Goal: Task Accomplishment & Management: Use online tool/utility

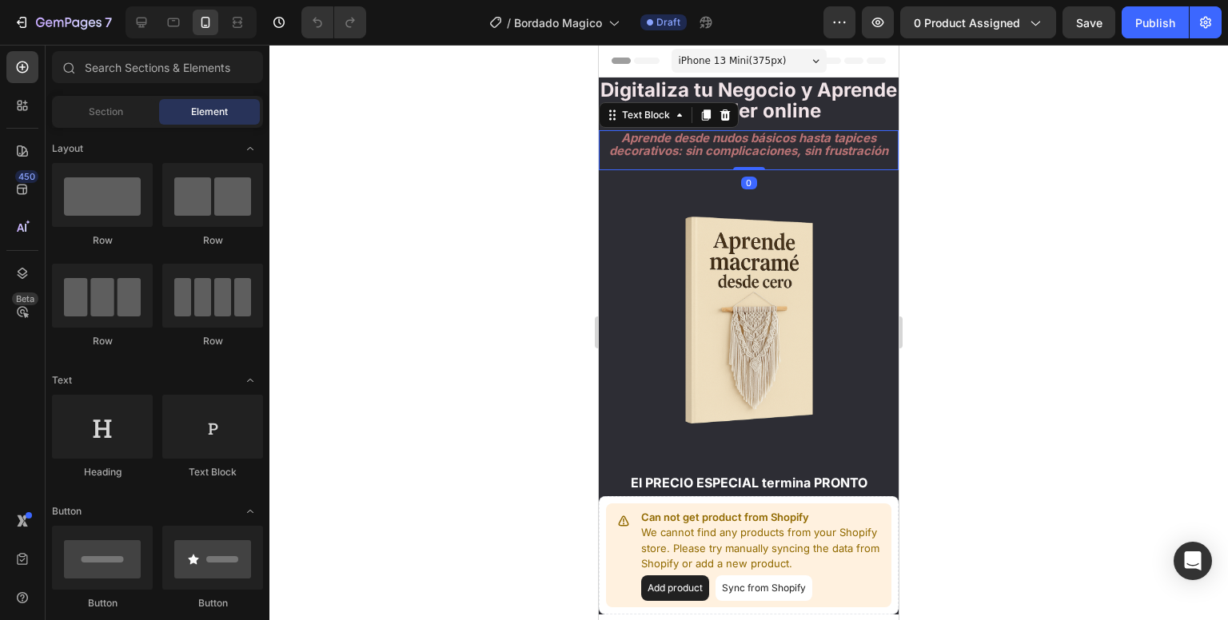
click at [793, 157] on strong "Aprende desde nudos básicos hasta tapices decorativos: sin complicaciones, sin …" at bounding box center [748, 143] width 279 height 27
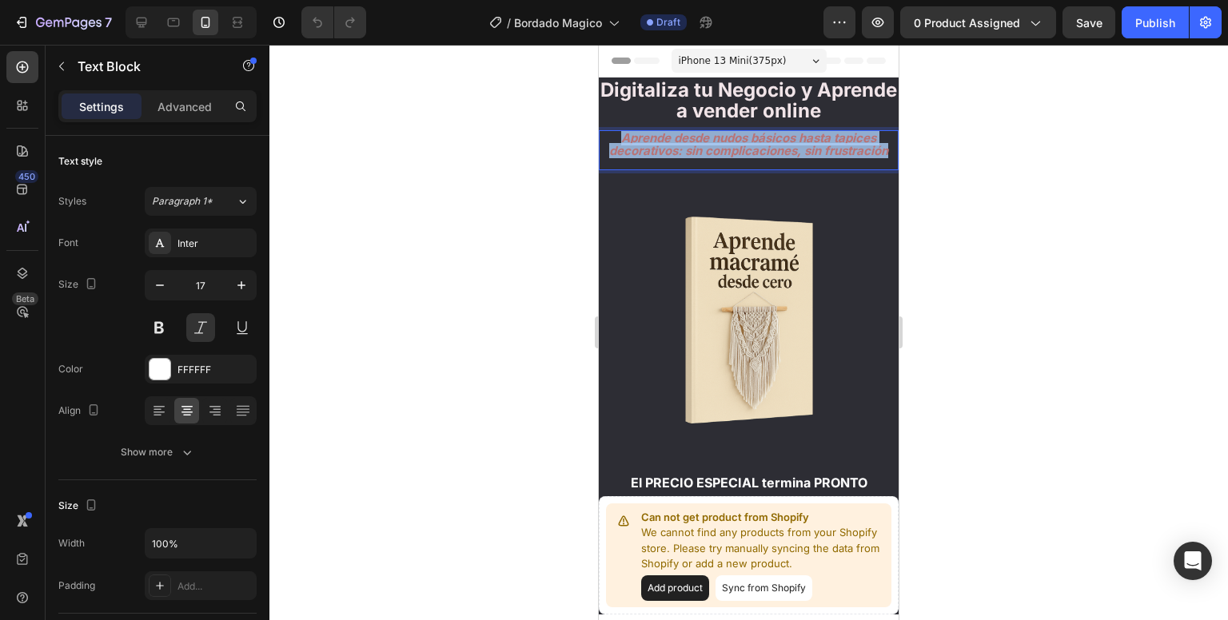
click at [793, 157] on strong "Aprende desde nudos básicos hasta tapices decorativos: sin complicaciones, sin …" at bounding box center [748, 143] width 279 height 27
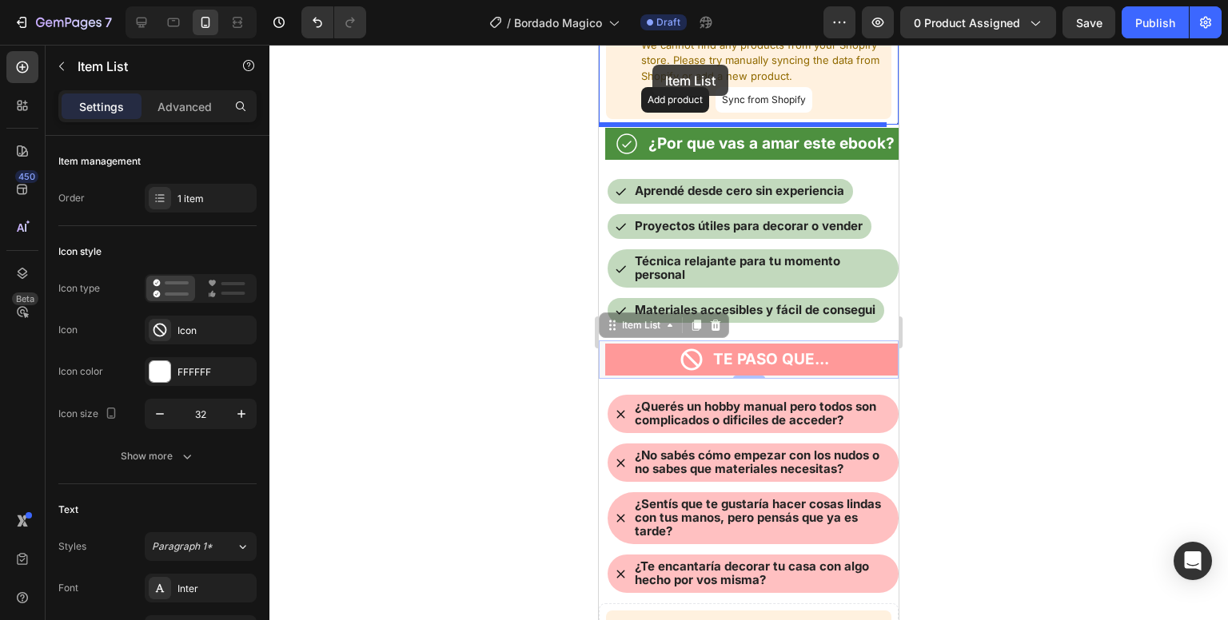
scroll to position [469, 0]
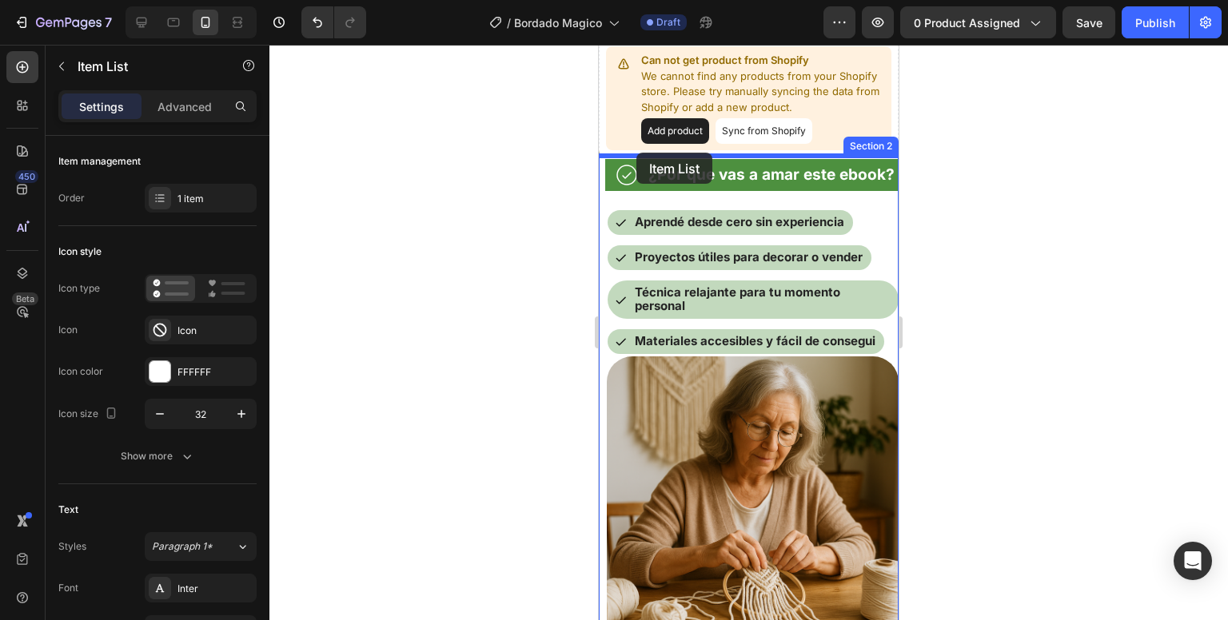
drag, startPoint x: 618, startPoint y: 217, endPoint x: 636, endPoint y: 153, distance: 67.3
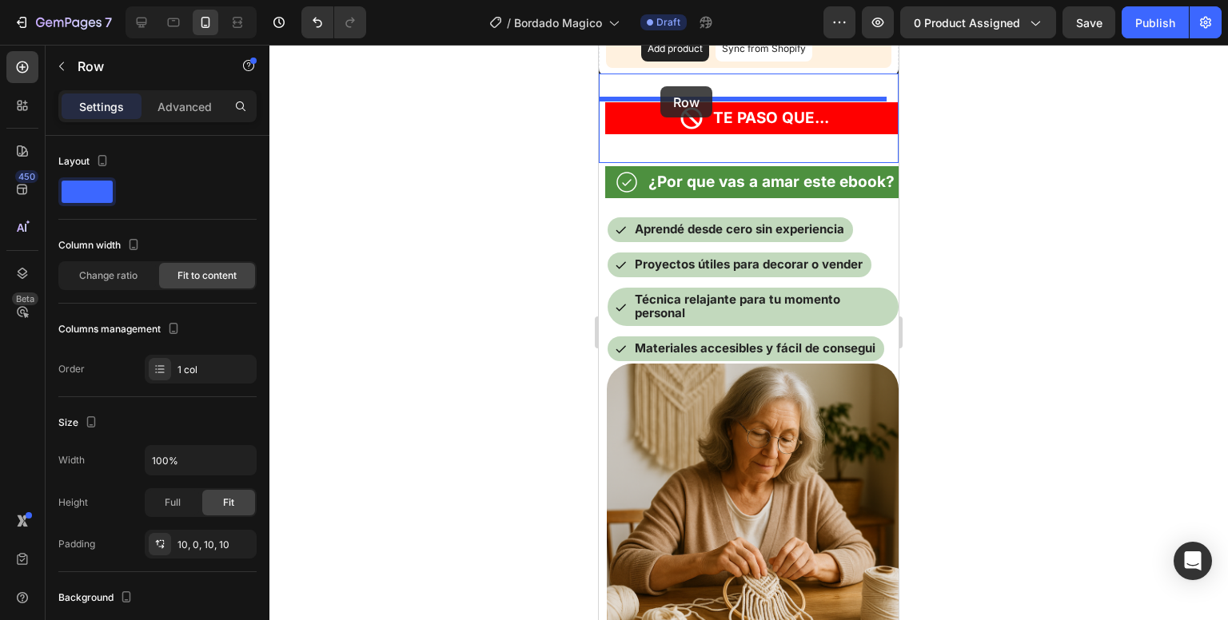
scroll to position [516, 0]
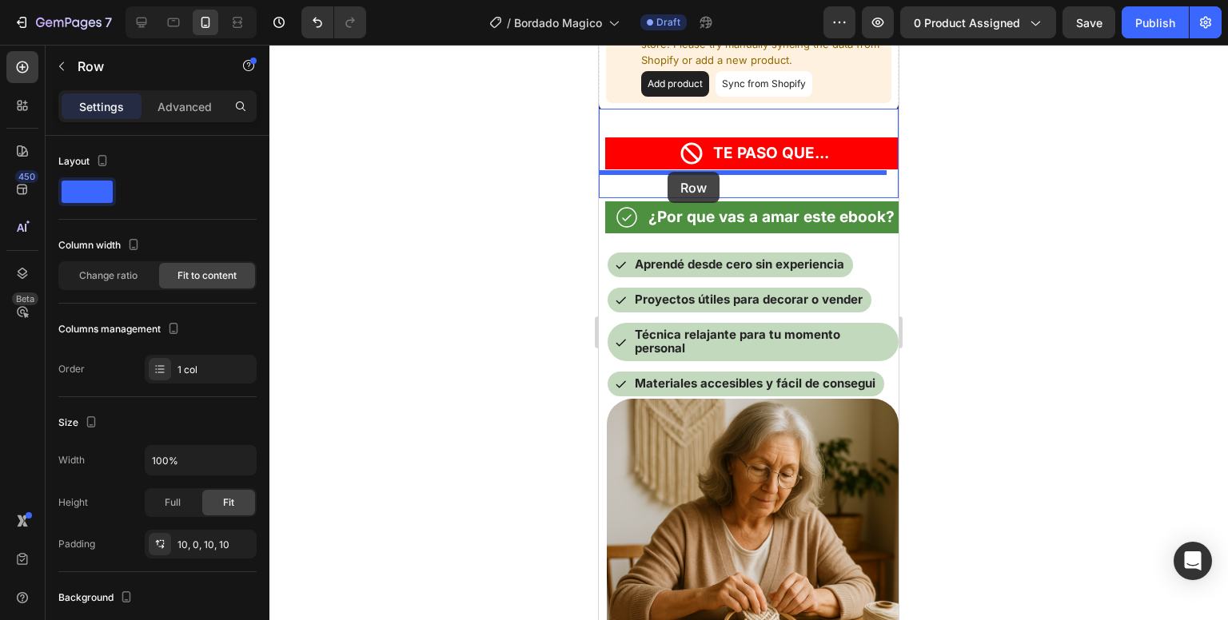
drag, startPoint x: 620, startPoint y: 325, endPoint x: 668, endPoint y: 172, distance: 160.1
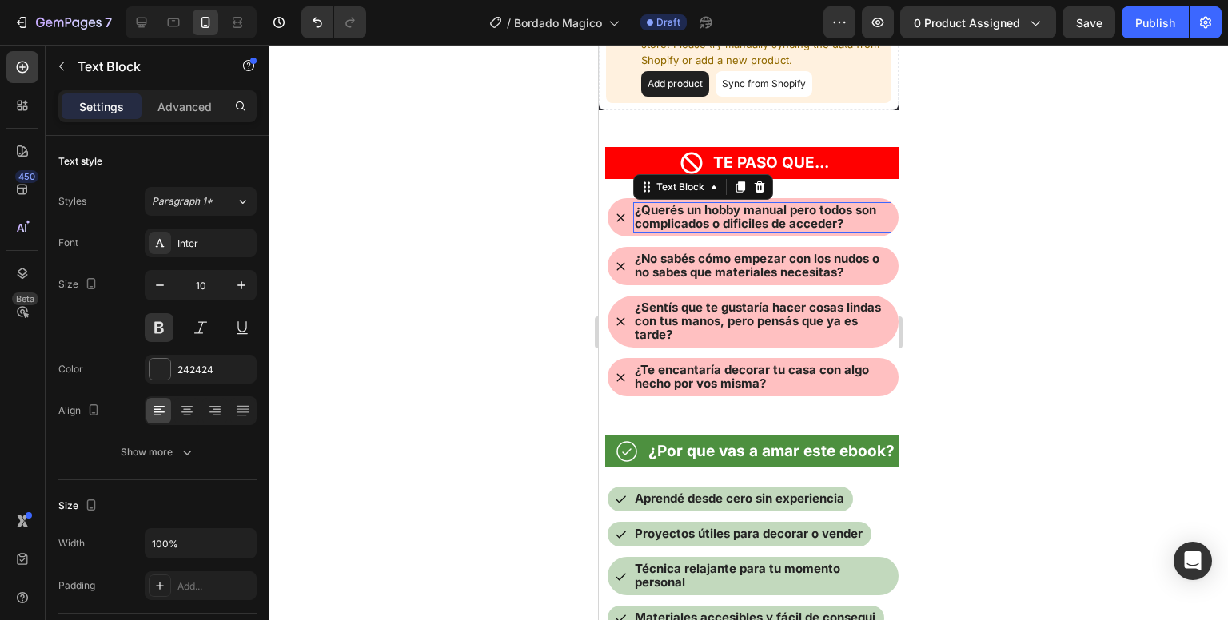
click at [766, 207] on strong "¿Querés un hobby manual pero todos son complicados o dificiles de acceder?" at bounding box center [755, 216] width 241 height 29
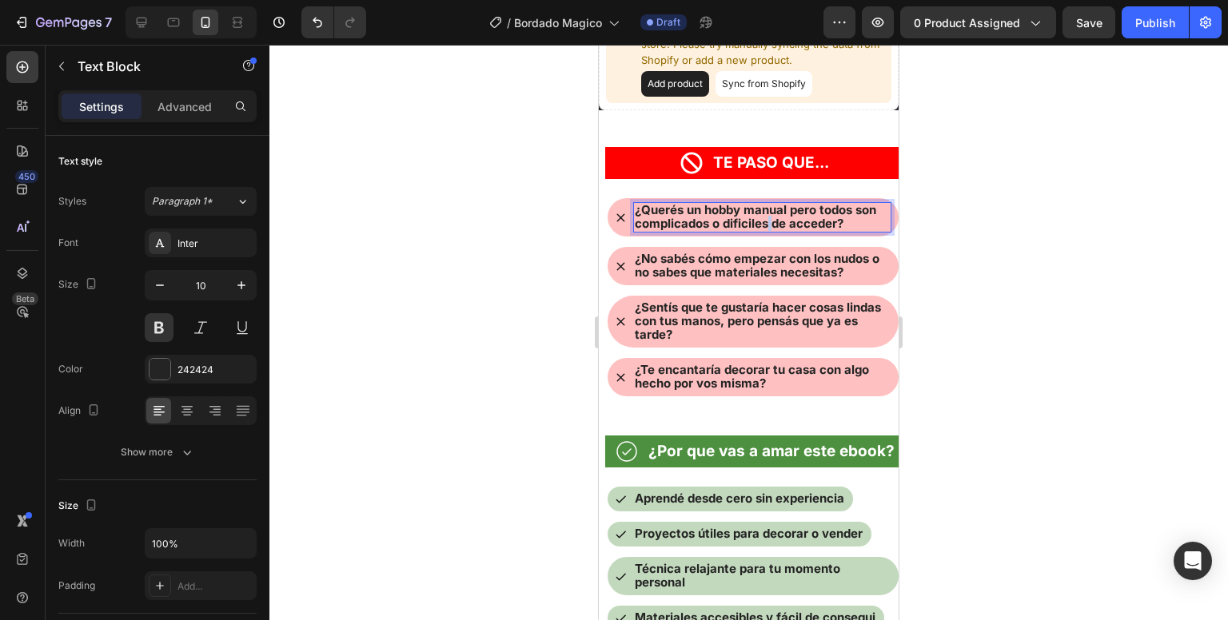
click at [766, 207] on strong "¿Querés un hobby manual pero todos son complicados o dificiles de acceder?" at bounding box center [755, 216] width 241 height 29
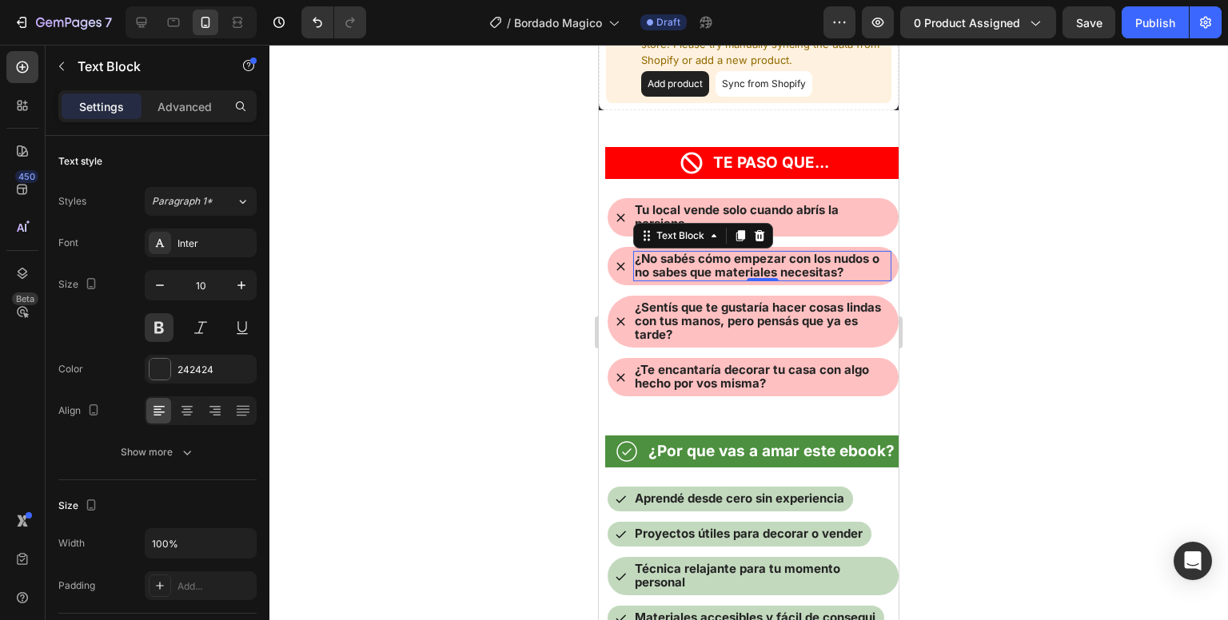
click at [720, 251] on strong "¿No sabés cómo empezar con los nudos o no sabes que materiales necesitas?" at bounding box center [757, 265] width 245 height 29
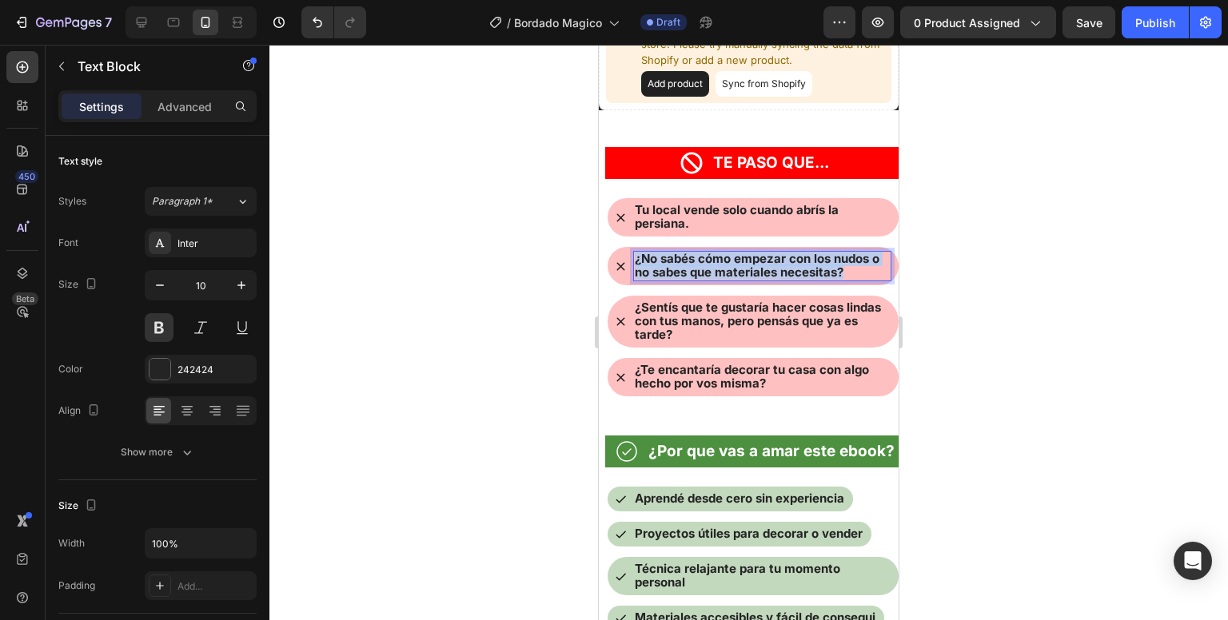
click at [720, 251] on strong "¿No sabés cómo empezar con los nudos o no sabes que materiales necesitas?" at bounding box center [757, 265] width 245 height 29
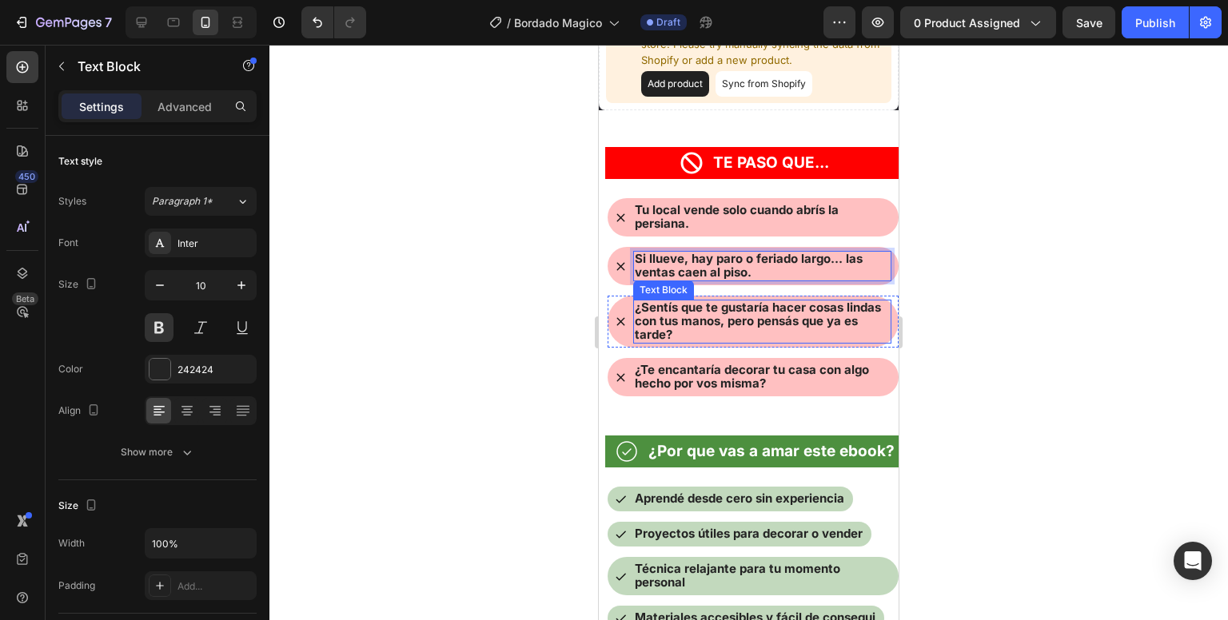
click at [703, 324] on span "¿Sentís que te gustaría hacer cosas lindas con tus manos, pero pensás que ya es…" at bounding box center [758, 321] width 246 height 42
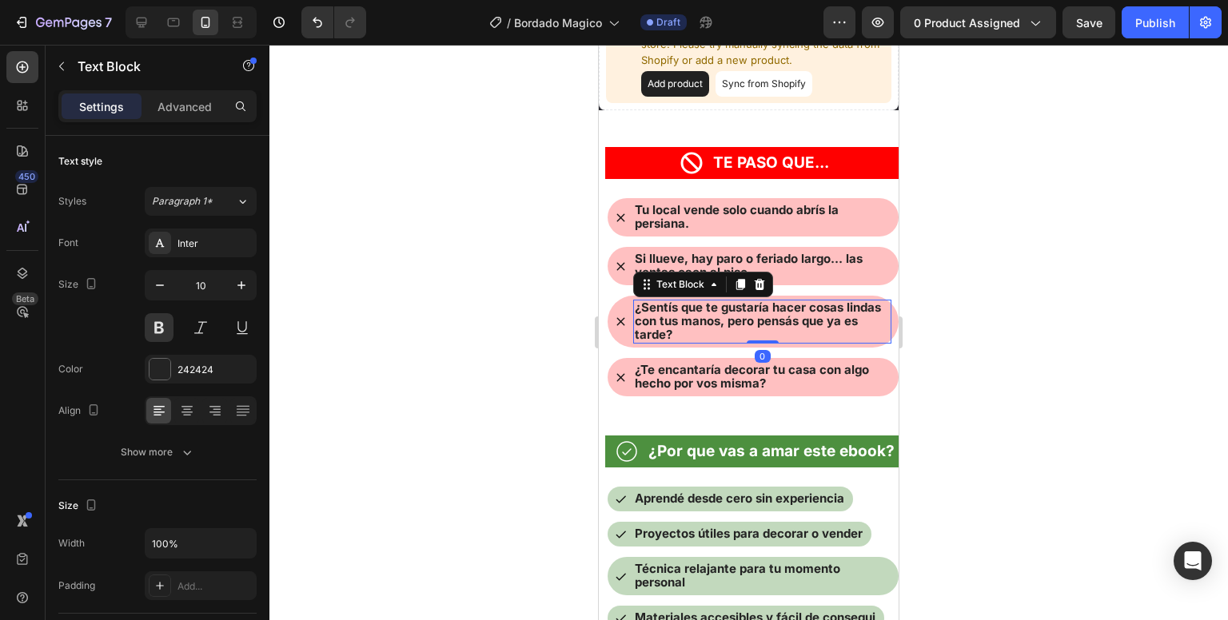
click at [703, 324] on span "¿Sentís que te gustaría hacer cosas lindas con tus manos, pero pensás que ya es…" at bounding box center [758, 321] width 246 height 42
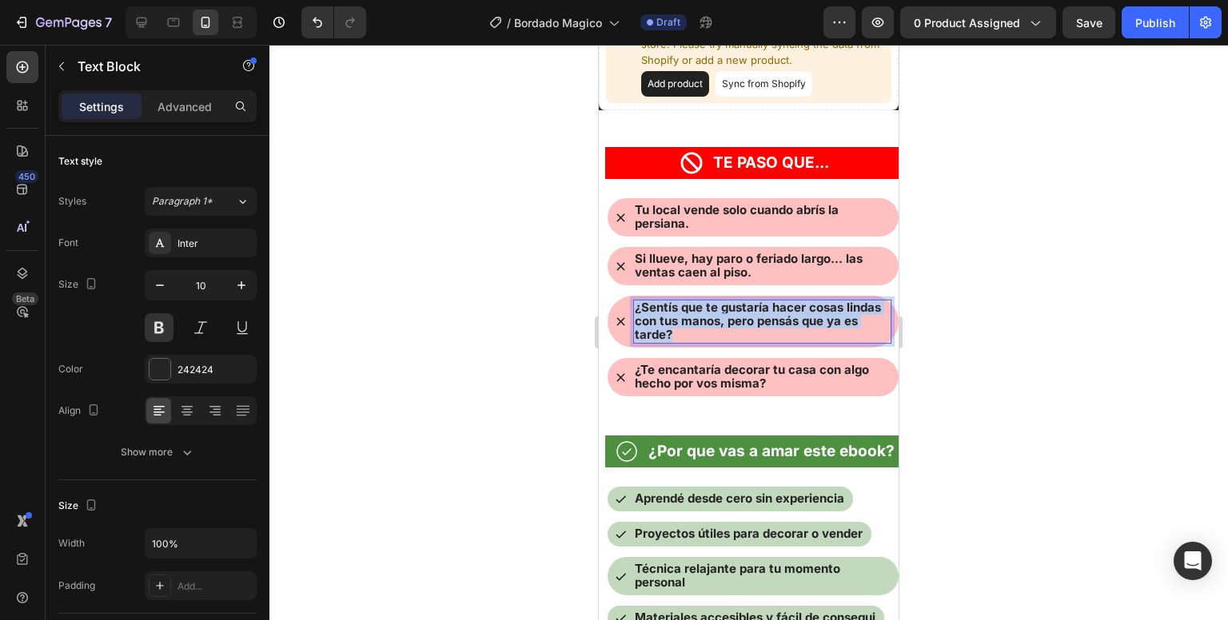
click at [703, 324] on span "¿Sentís que te gustaría hacer cosas lindas con tus manos, pero pensás que ya es…" at bounding box center [758, 321] width 246 height 42
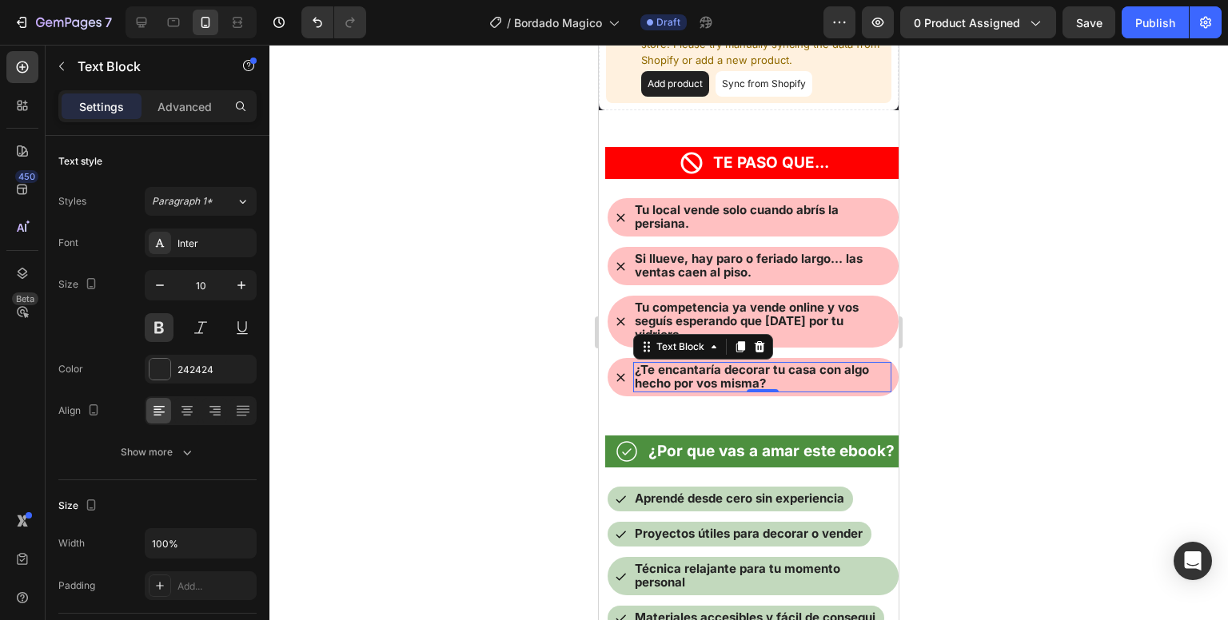
click at [752, 362] on strong "¿Te encantaría decorar tu casa con algo hecho por vos misma?" at bounding box center [752, 376] width 234 height 29
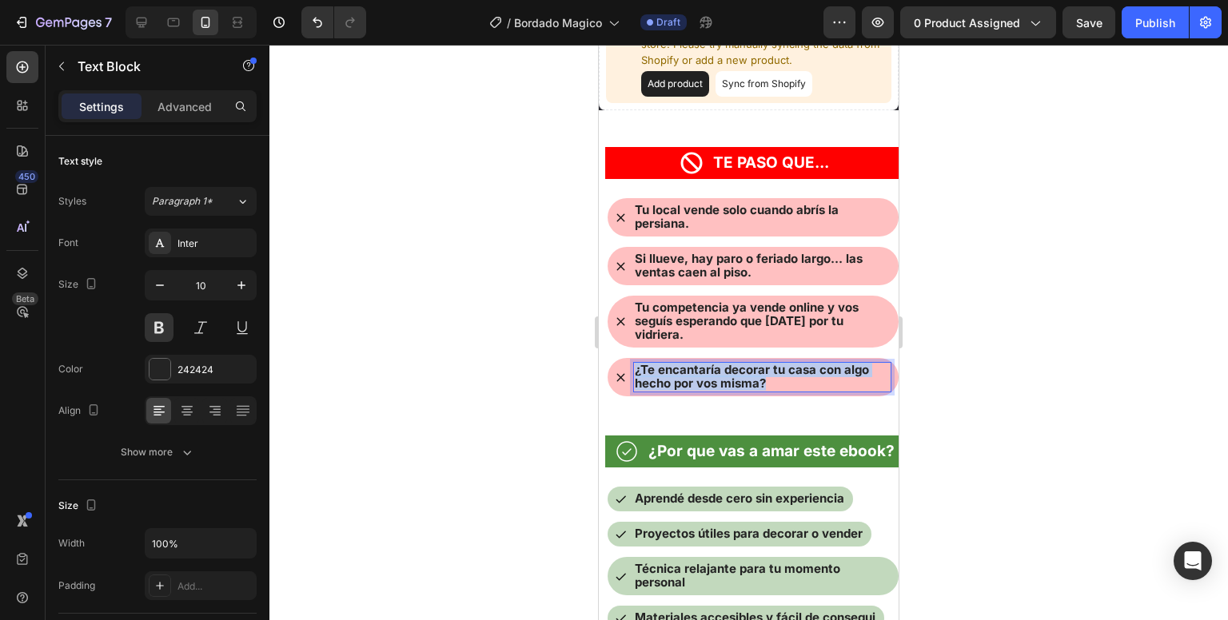
click at [752, 362] on strong "¿Te encantaría decorar tu casa con algo hecho por vos misma?" at bounding box center [752, 376] width 234 height 29
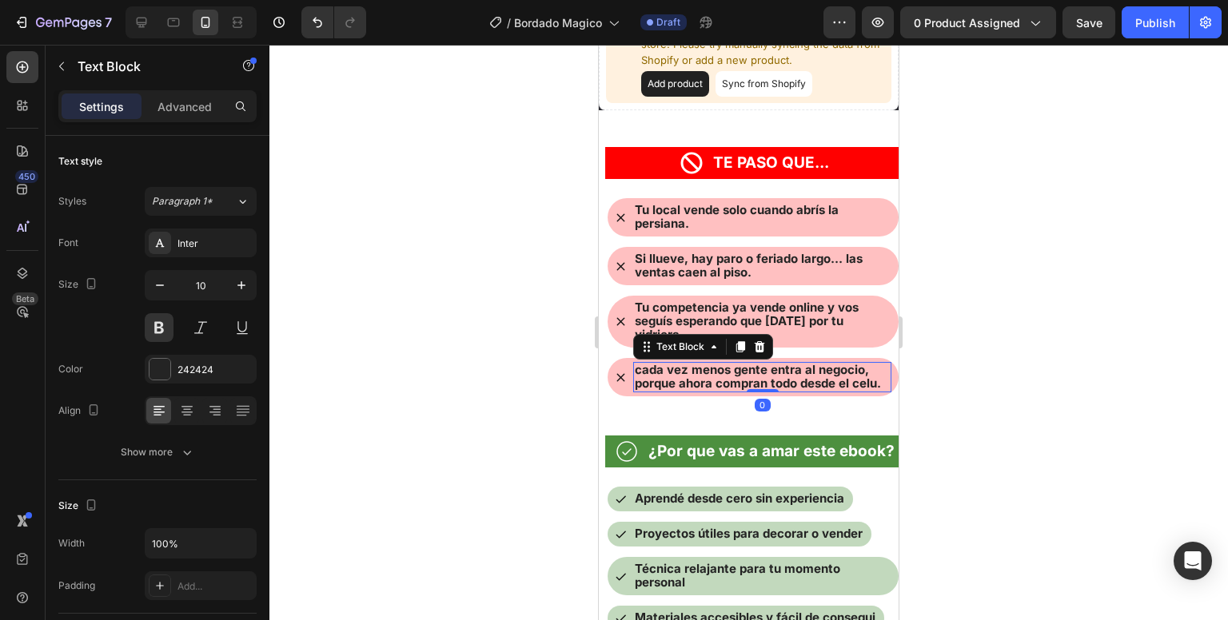
click at [1003, 336] on div at bounding box center [748, 333] width 959 height 576
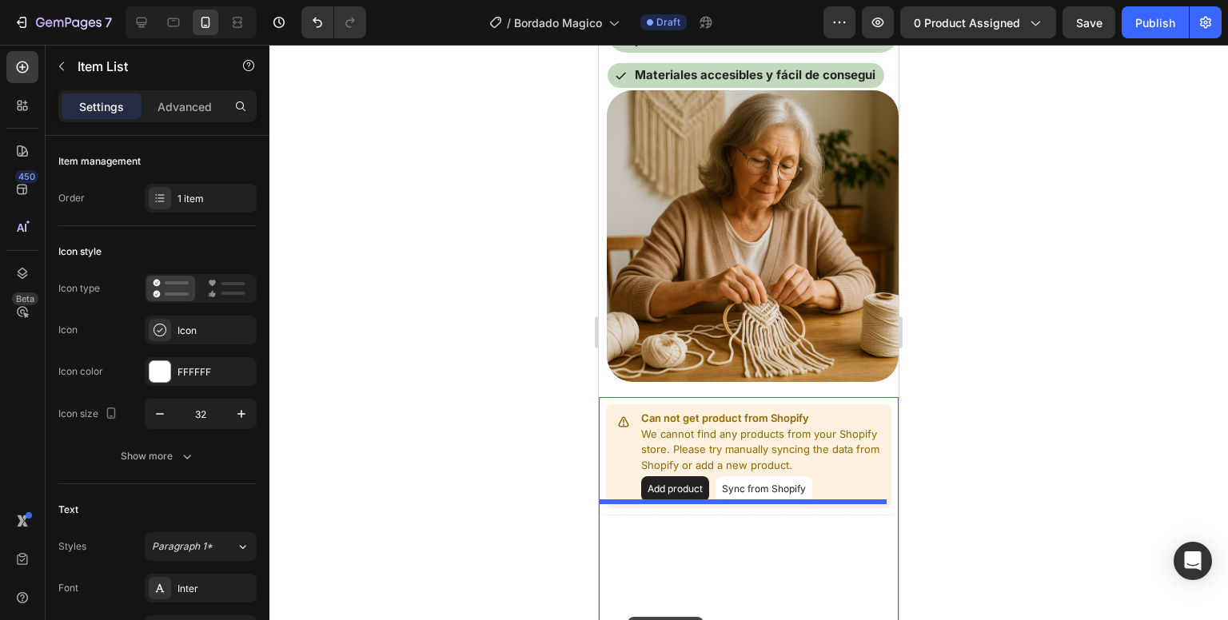
scroll to position [1090, 0]
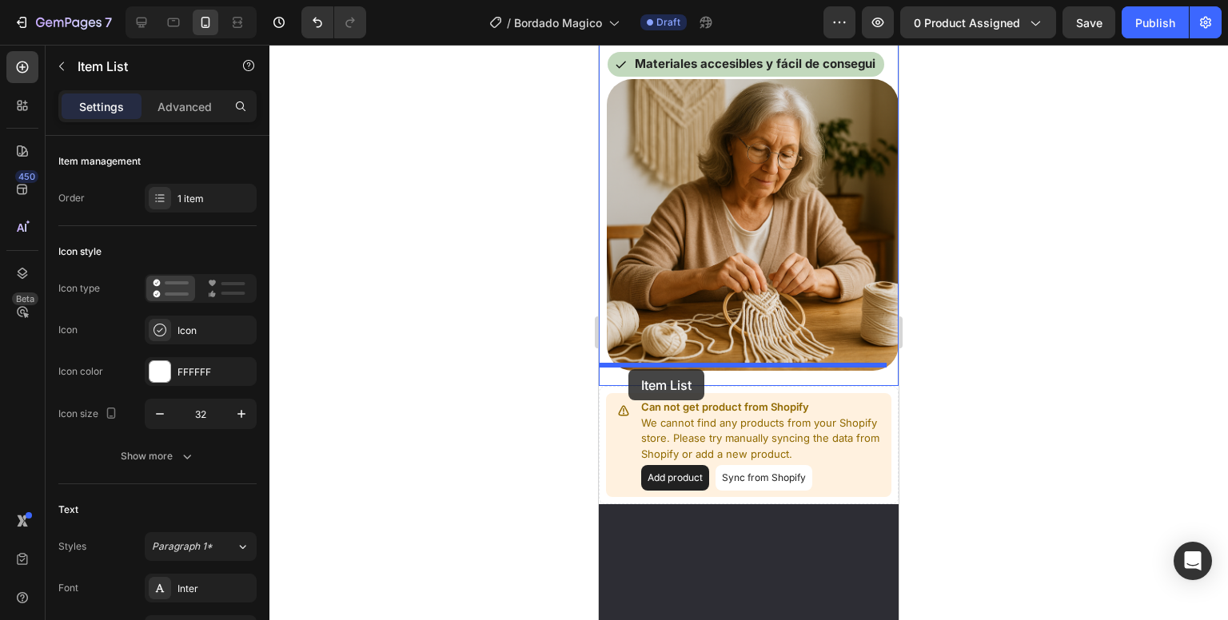
drag, startPoint x: 628, startPoint y: 245, endPoint x: 628, endPoint y: 369, distance: 123.9
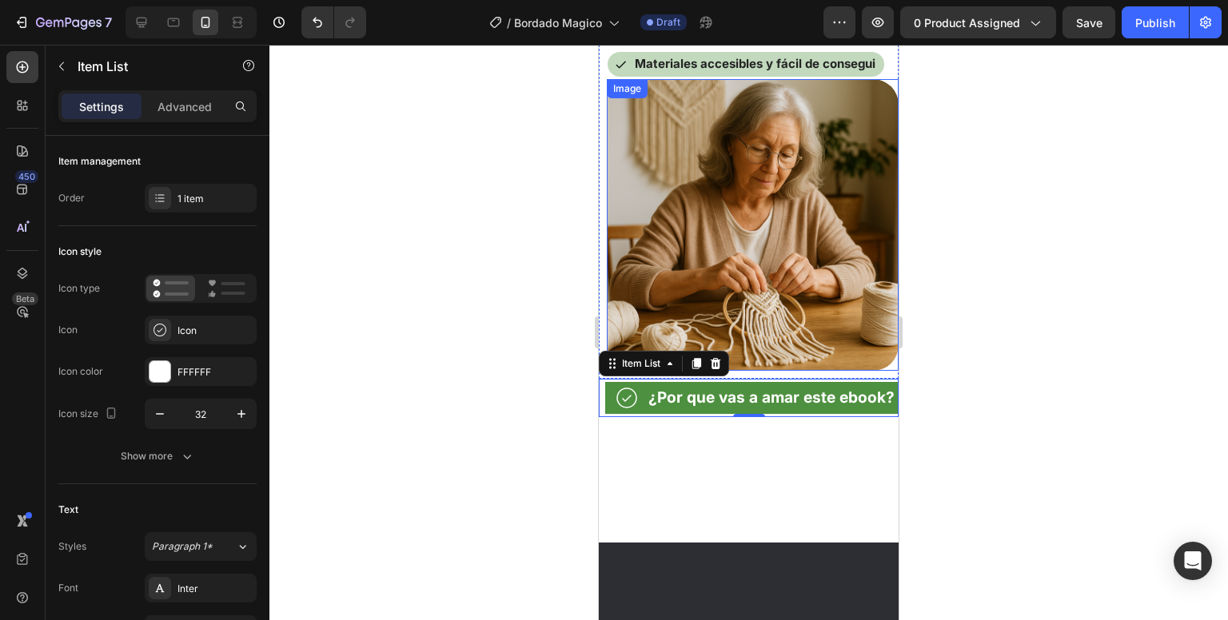
scroll to position [752, 0]
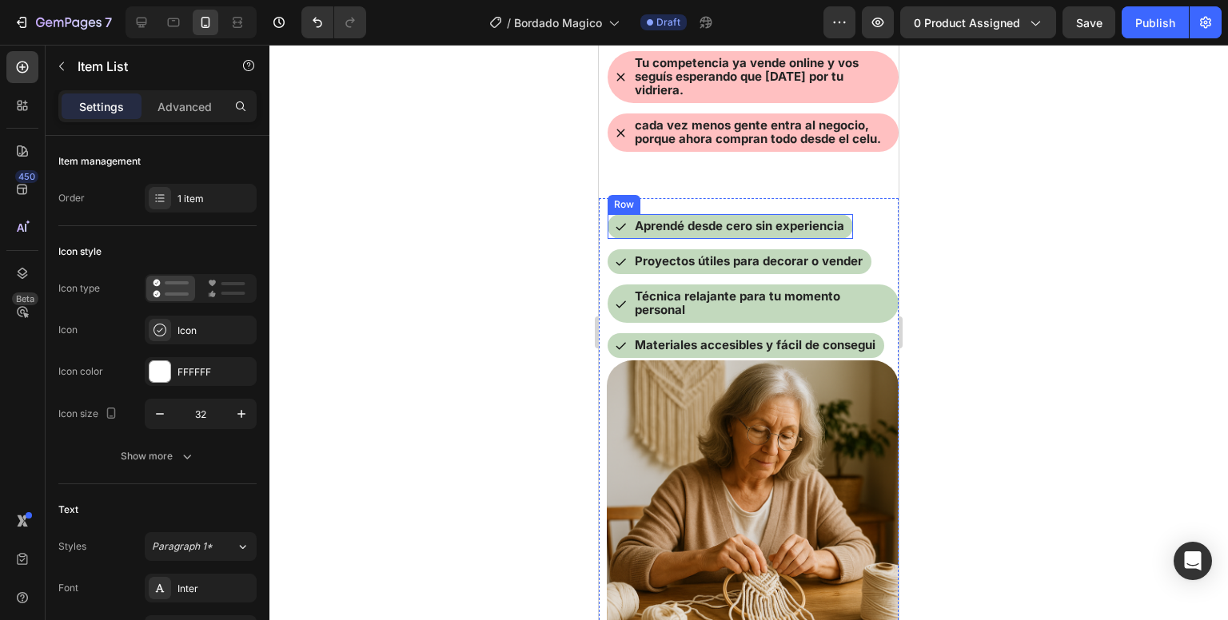
click at [617, 203] on div "Row" at bounding box center [624, 204] width 26 height 14
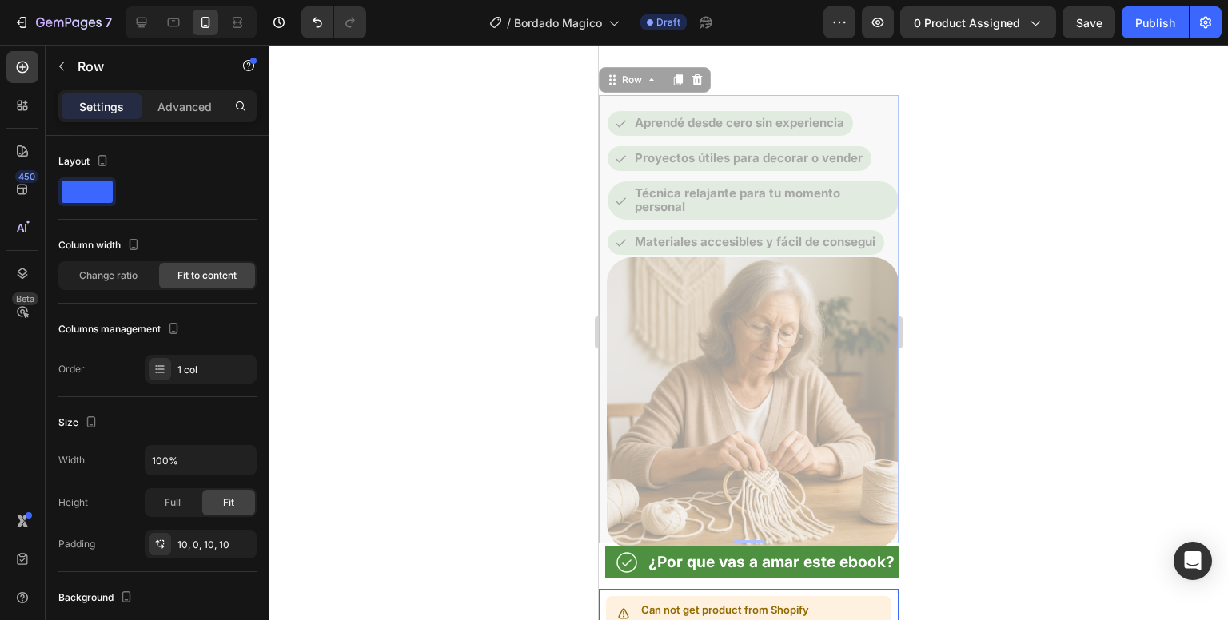
scroll to position [1069, 0]
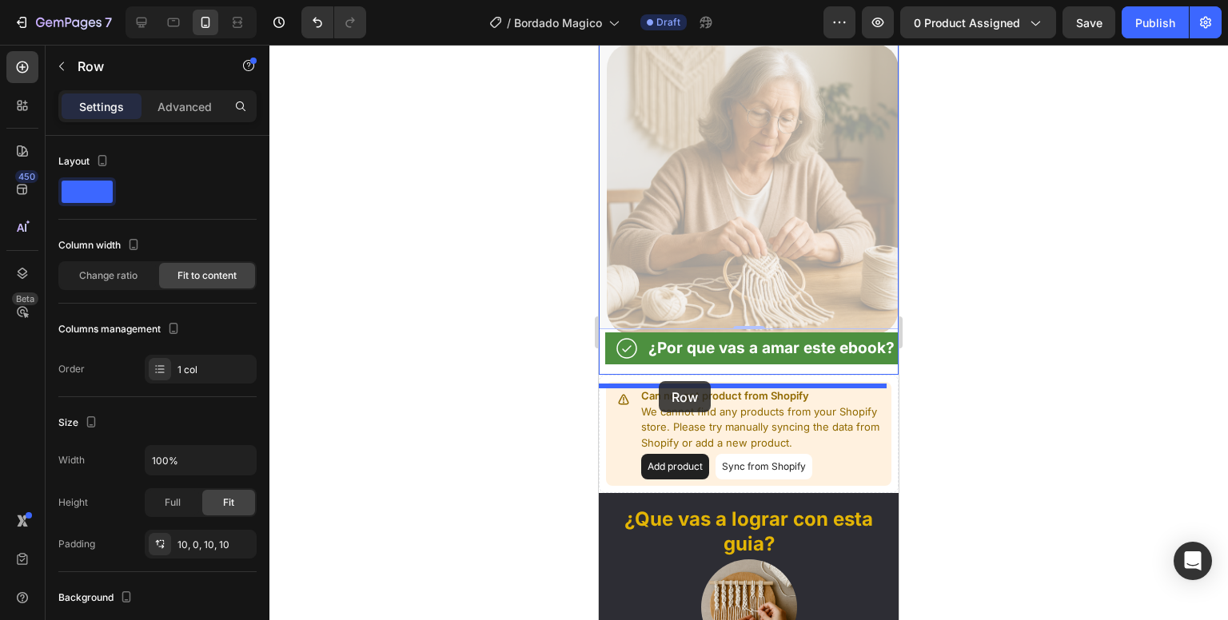
drag, startPoint x: 620, startPoint y: 186, endPoint x: 659, endPoint y: 381, distance: 198.8
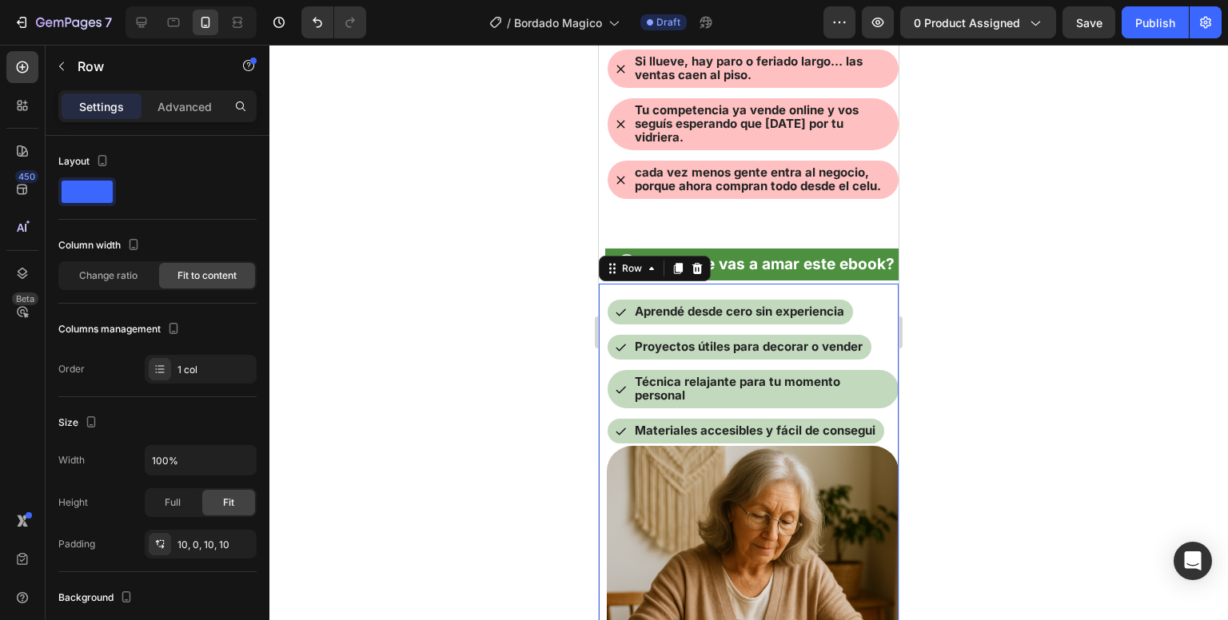
scroll to position [706, 0]
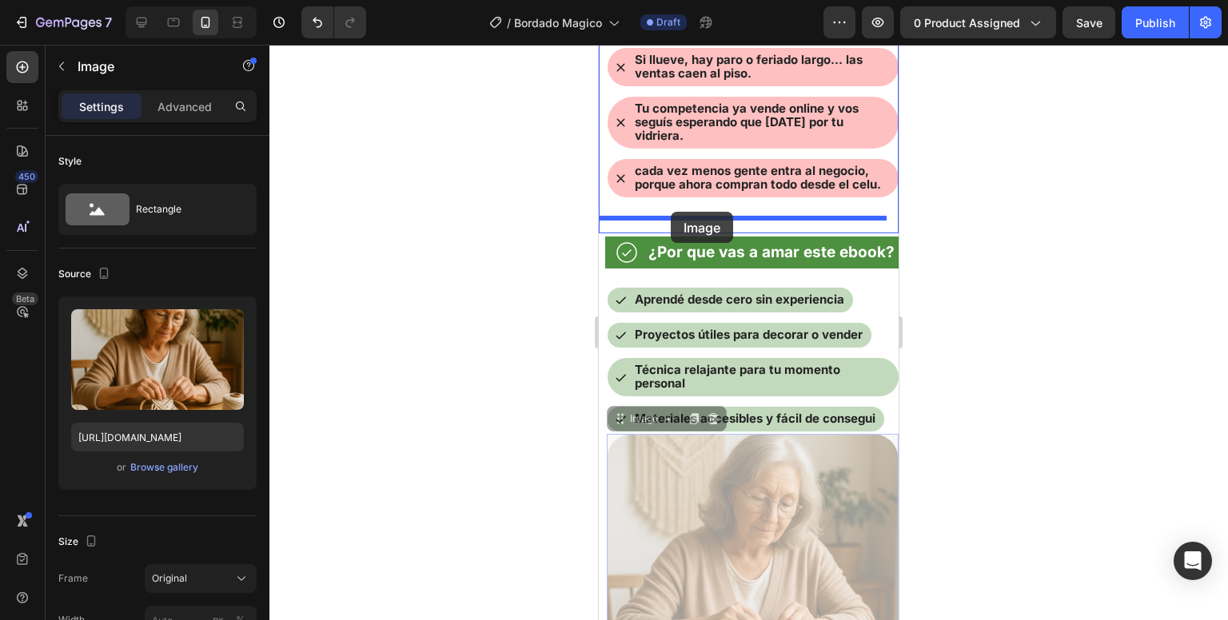
drag, startPoint x: 640, startPoint y: 445, endPoint x: 671, endPoint y: 212, distance: 235.5
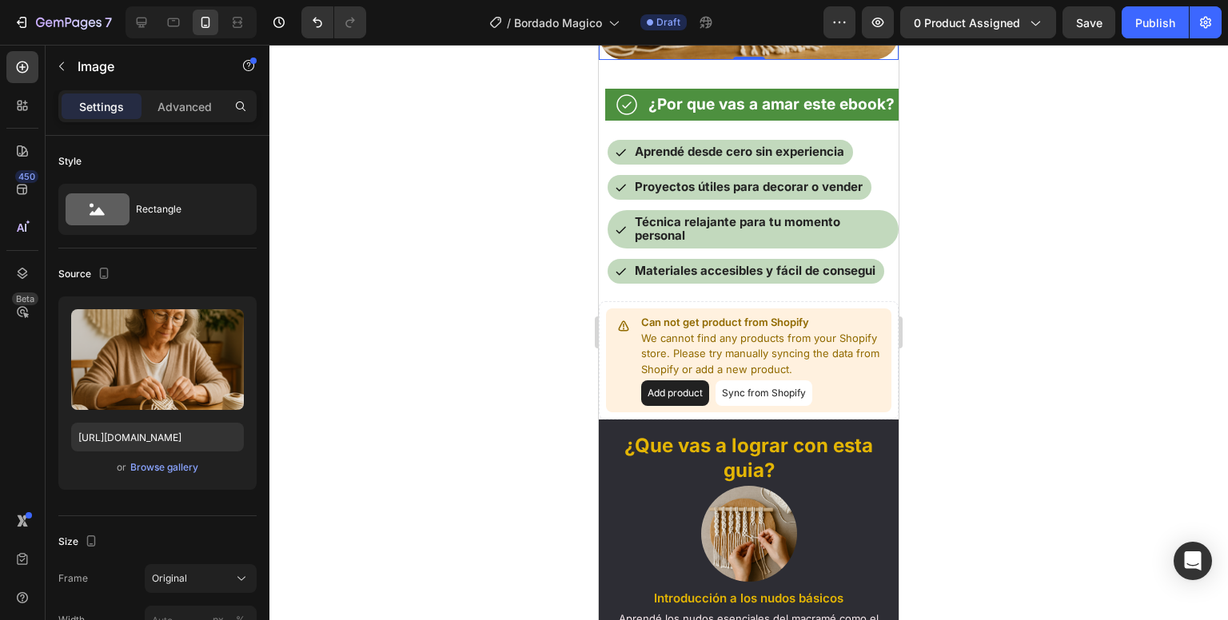
scroll to position [1142, 0]
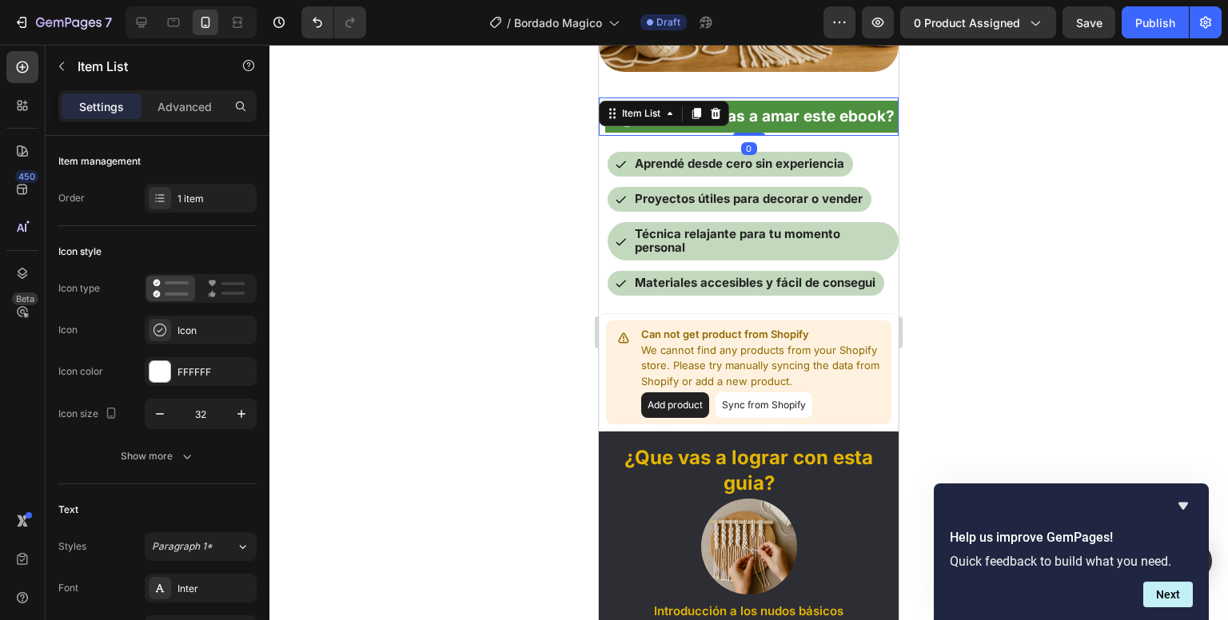
click at [740, 122] on strong "¿Por que vas a amar este ebook?" at bounding box center [771, 116] width 246 height 18
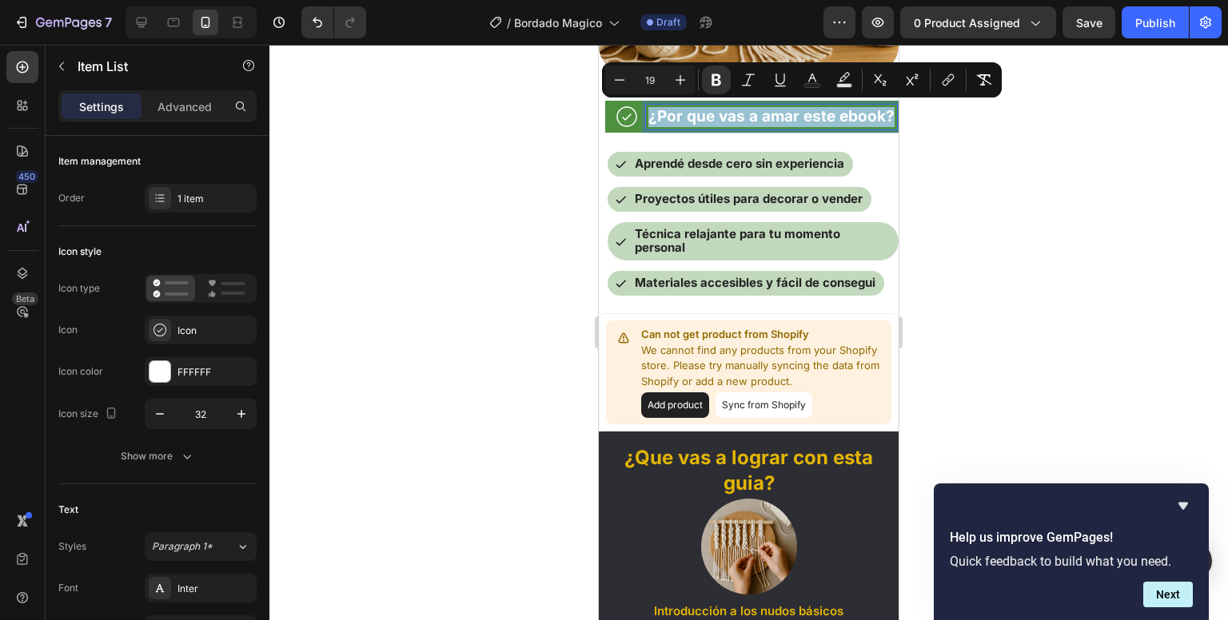
click at [694, 126] on strong "¿Por que vas a amar este ebook?" at bounding box center [771, 116] width 246 height 18
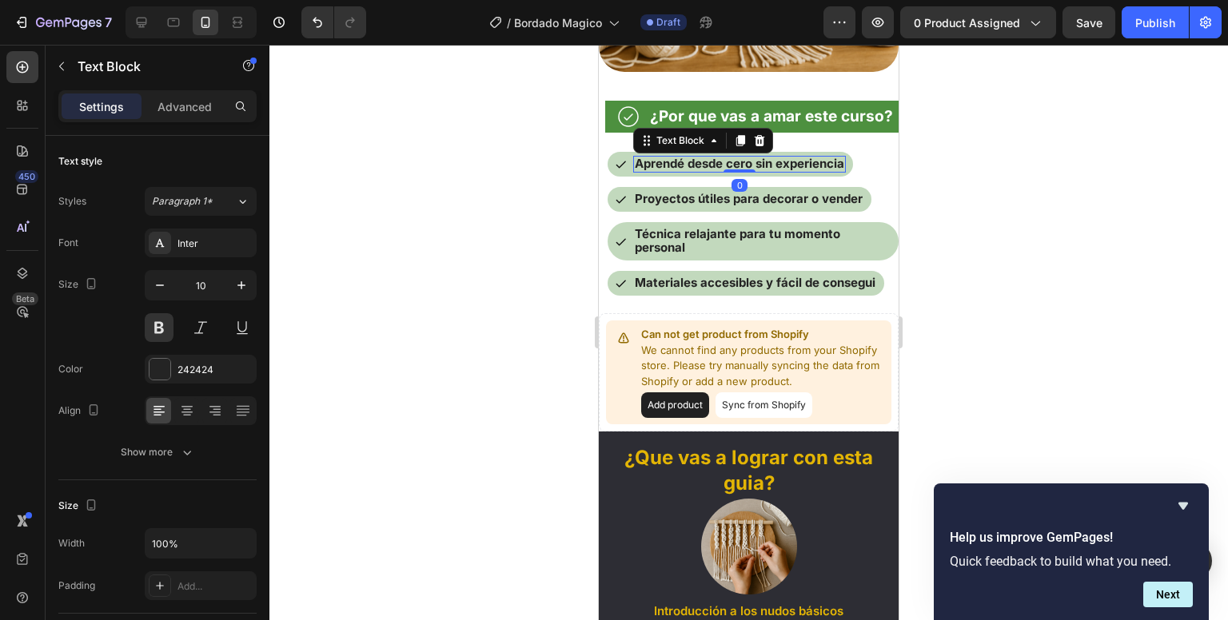
click at [666, 171] on span "Aprendé desde cero sin experiencia" at bounding box center [739, 163] width 209 height 15
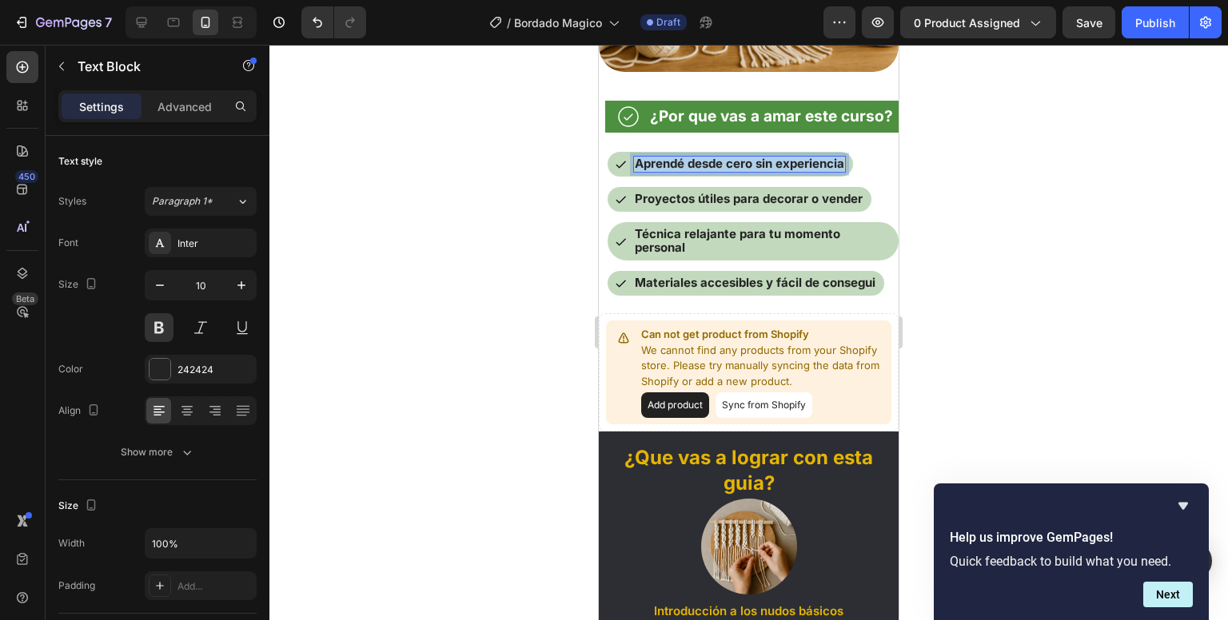
click at [666, 171] on span "Aprendé desde cero sin experiencia" at bounding box center [739, 163] width 209 height 15
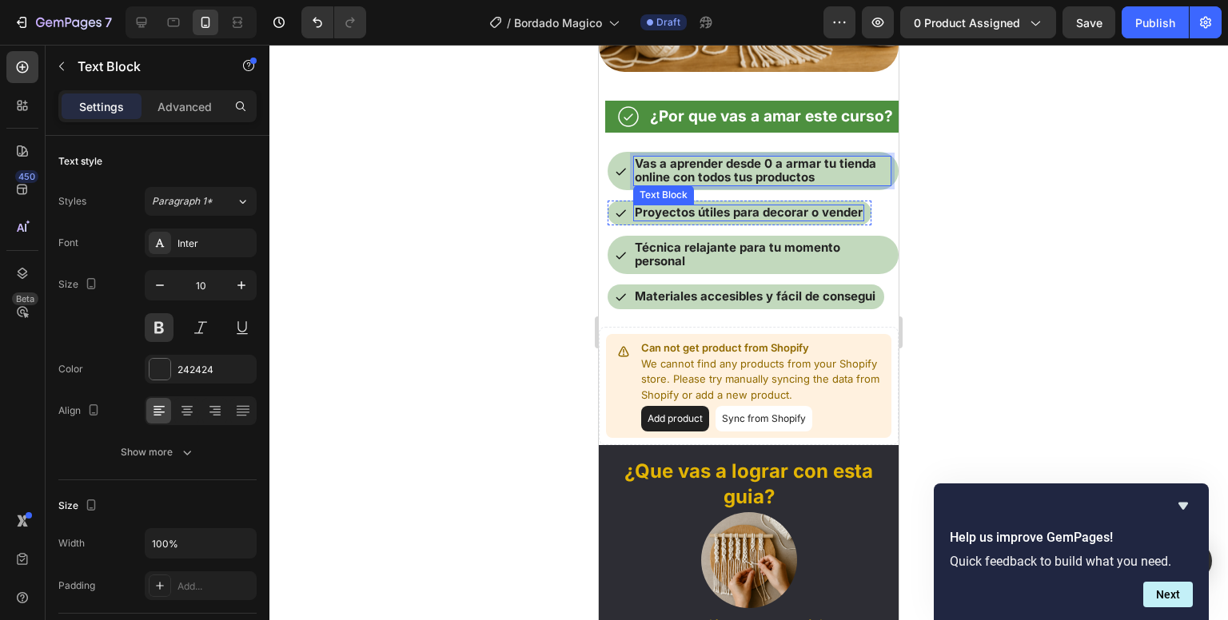
click at [698, 220] on span "Proyectos útiles para decorar o vender" at bounding box center [749, 212] width 228 height 15
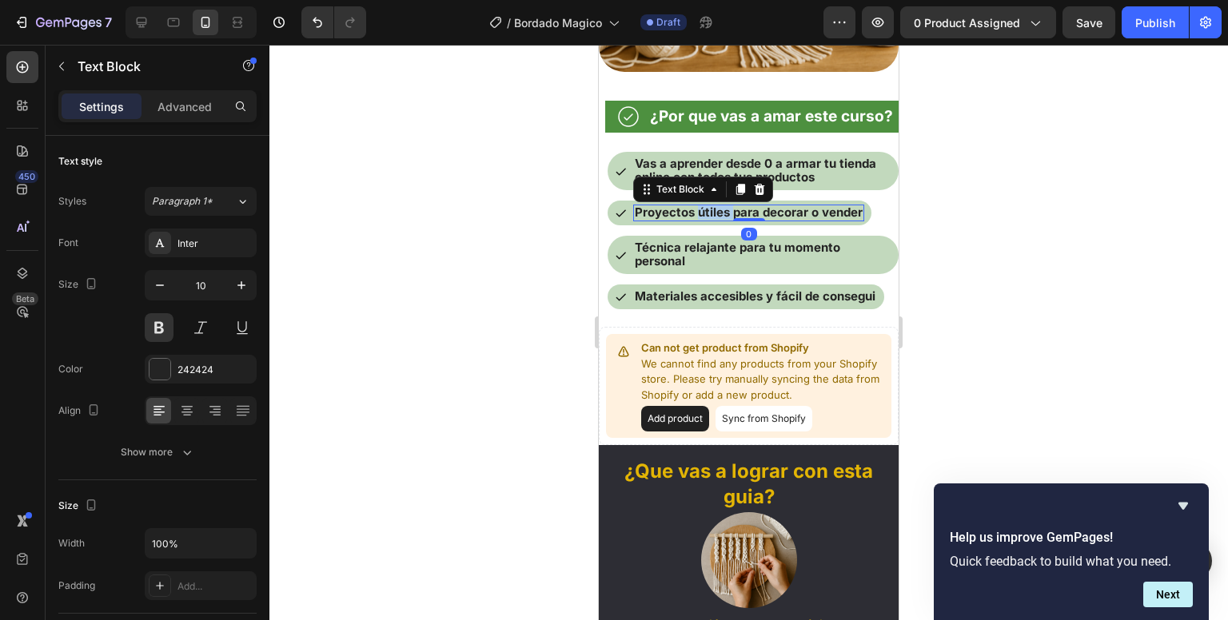
click at [698, 220] on span "Proyectos útiles para decorar o vender" at bounding box center [749, 212] width 228 height 15
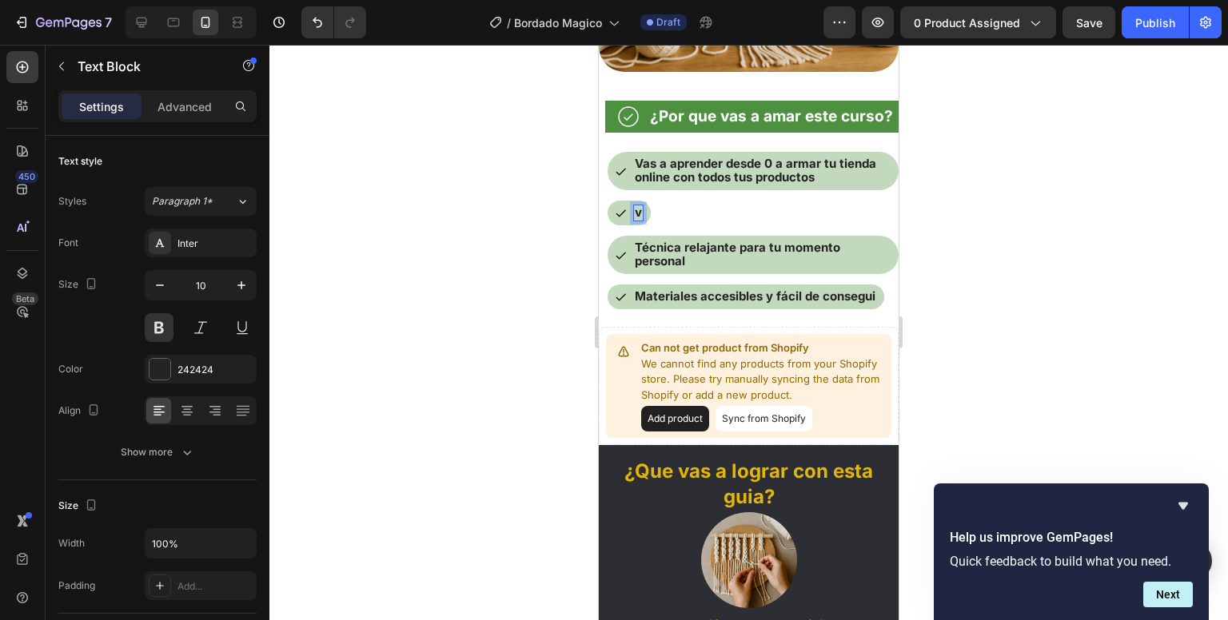
click at [698, 222] on div "Icon Vas a aprender desde 0 a armar tu tienda online con todos tus productos Te…" at bounding box center [753, 228] width 292 height 168
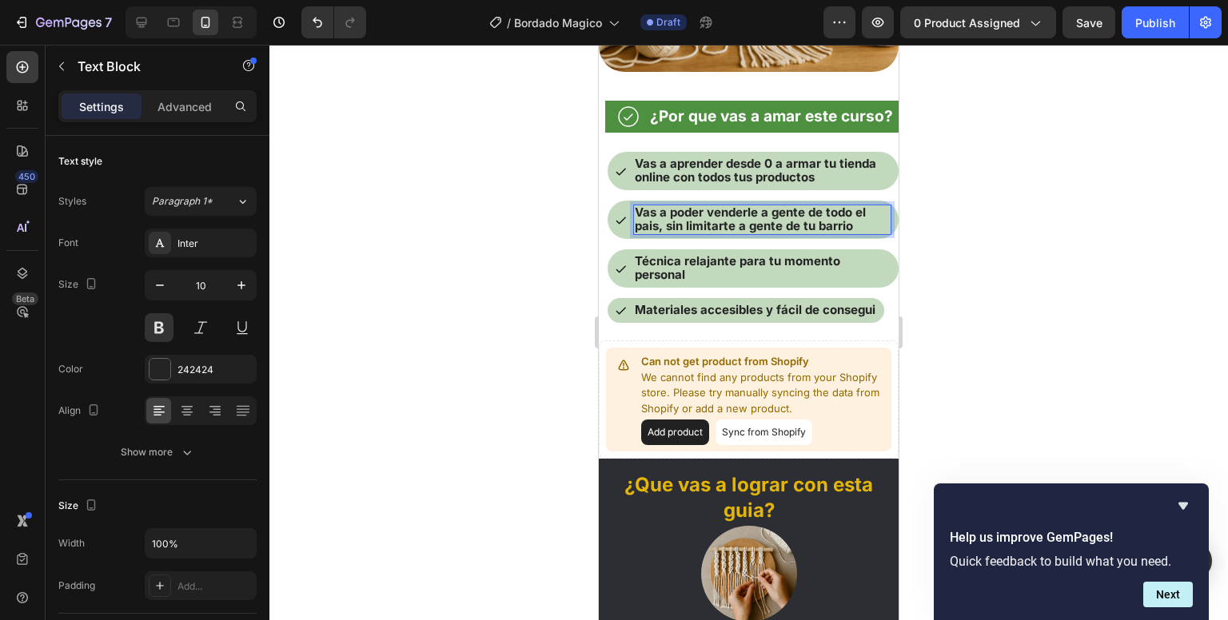
click at [768, 233] on span "Vas a poder venderle a gente de todo el pais, sin limitarte a gente de tu barrio" at bounding box center [750, 219] width 231 height 29
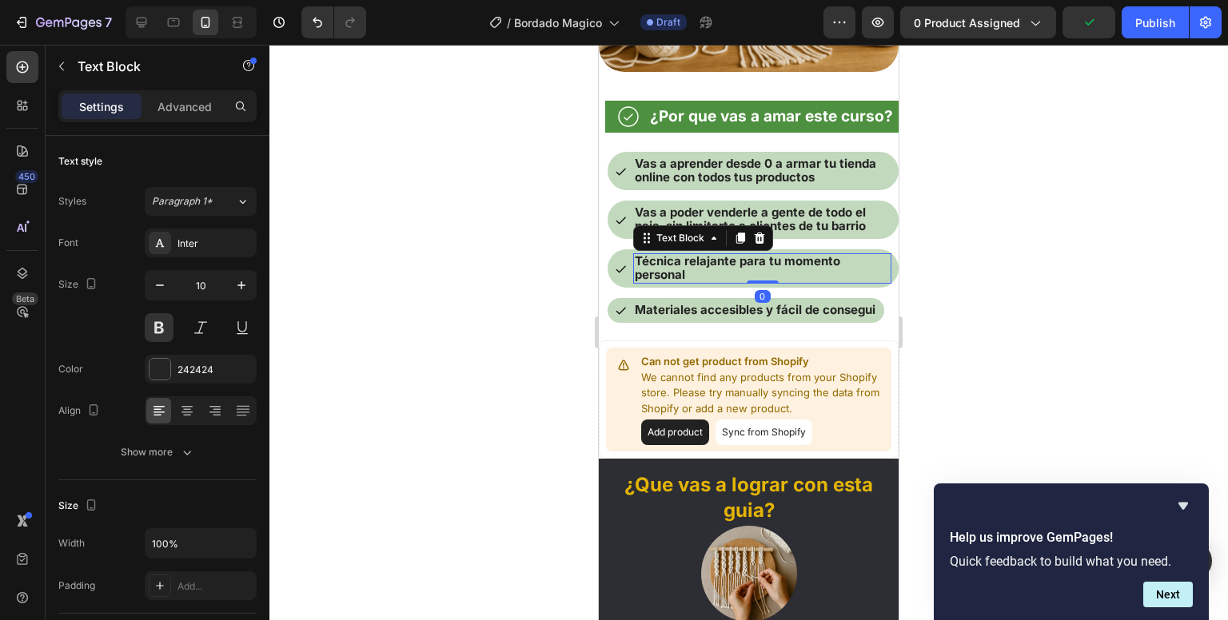
click at [757, 282] on p "Técnica relajante para tu momento personal" at bounding box center [762, 268] width 255 height 27
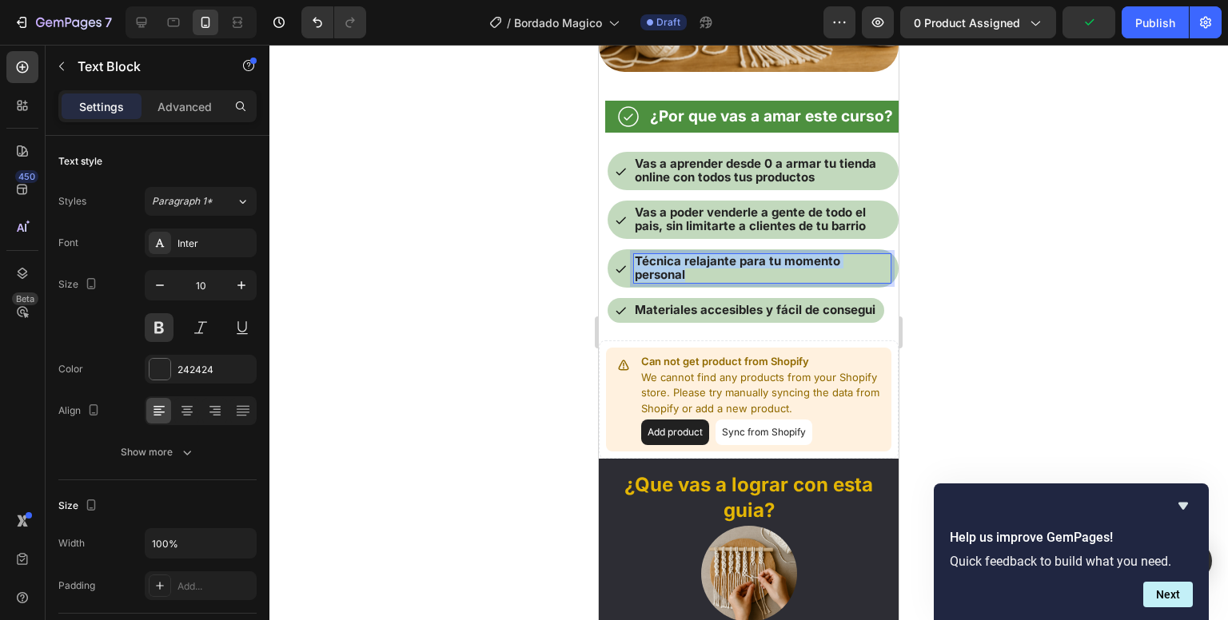
click at [757, 282] on p "Técnica relajante para tu momento personal" at bounding box center [762, 268] width 255 height 27
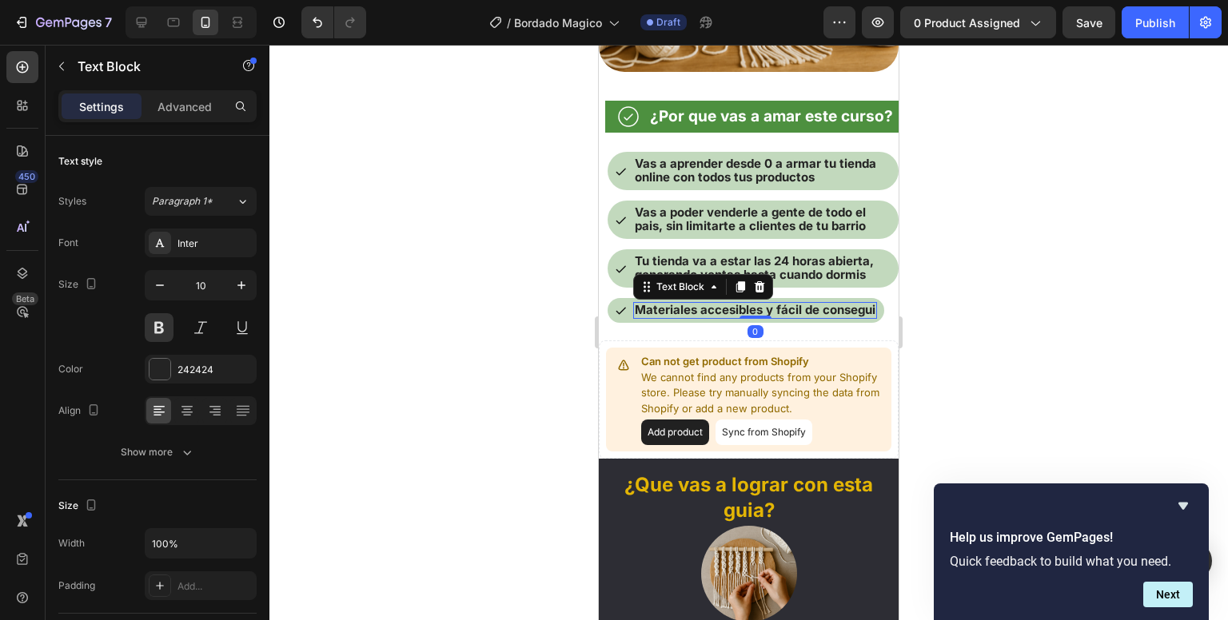
click at [775, 317] on strong "Materiales accesibles y fácil de consegui" at bounding box center [755, 309] width 241 height 15
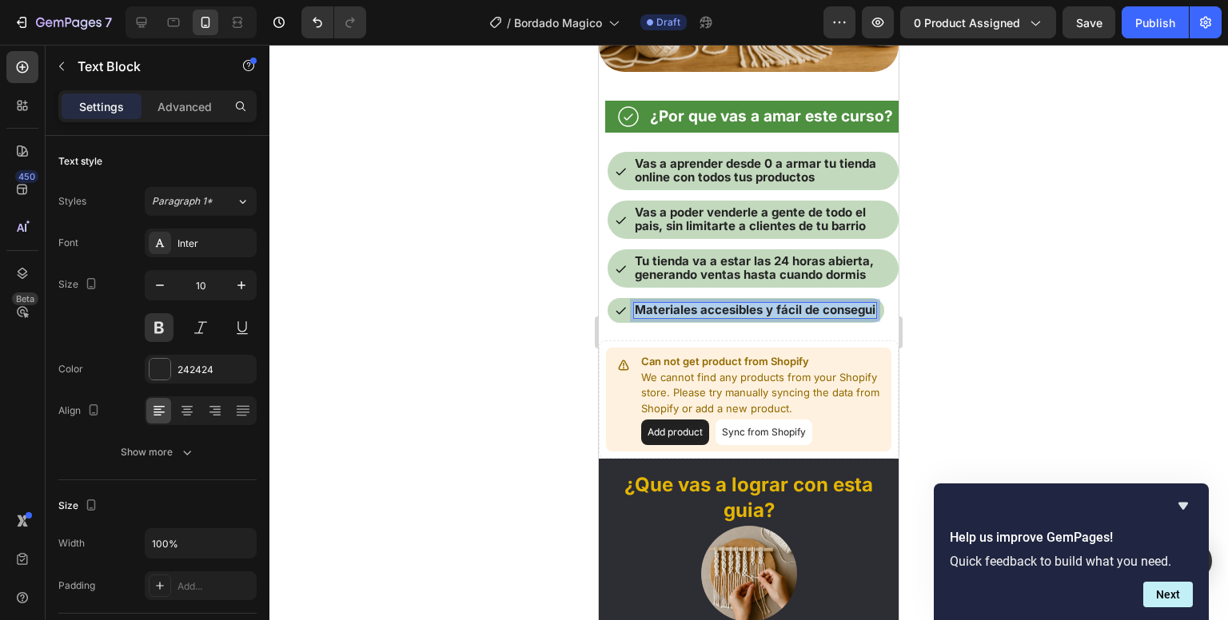
click at [775, 317] on strong "Materiales accesibles y fácil de consegui" at bounding box center [755, 309] width 241 height 15
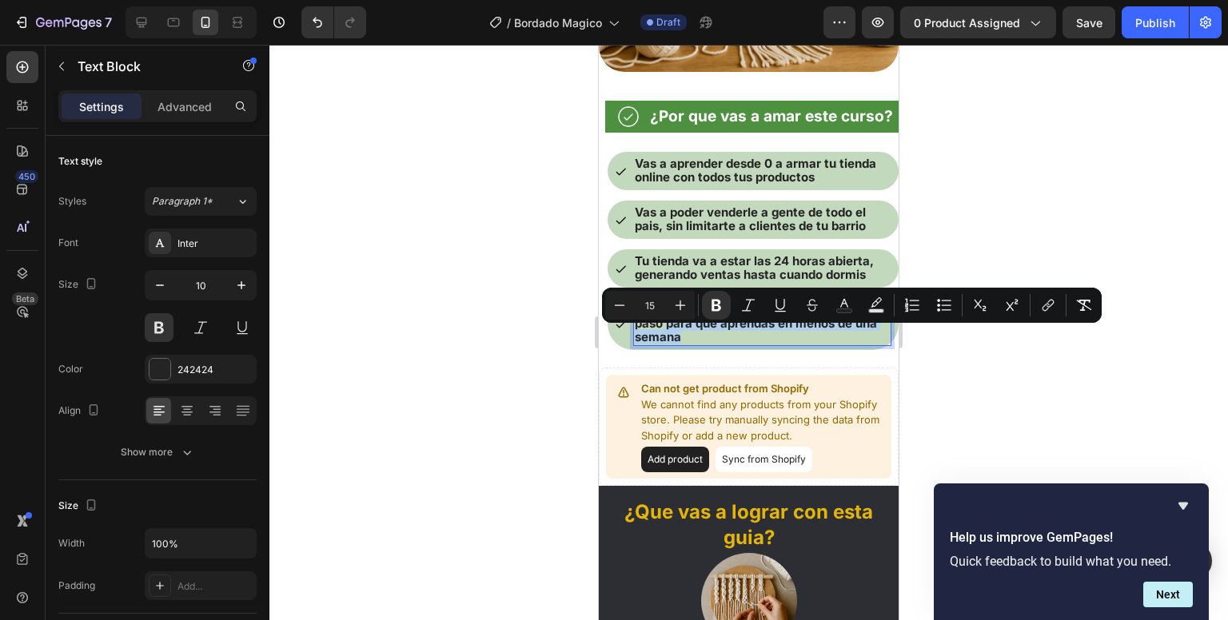
drag, startPoint x: 684, startPoint y: 350, endPoint x: 666, endPoint y: 338, distance: 22.0
click at [666, 338] on p "Esta todo explicado y detallado paso a paso para que aprendas en menos de una s…" at bounding box center [762, 324] width 255 height 41
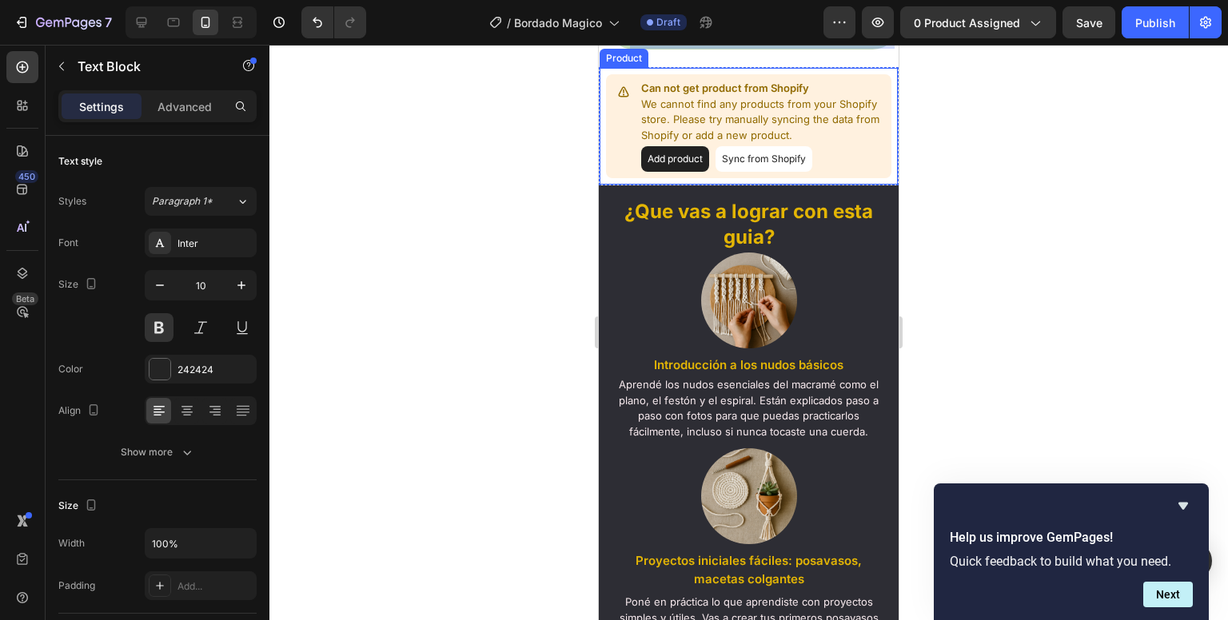
scroll to position [1441, 0]
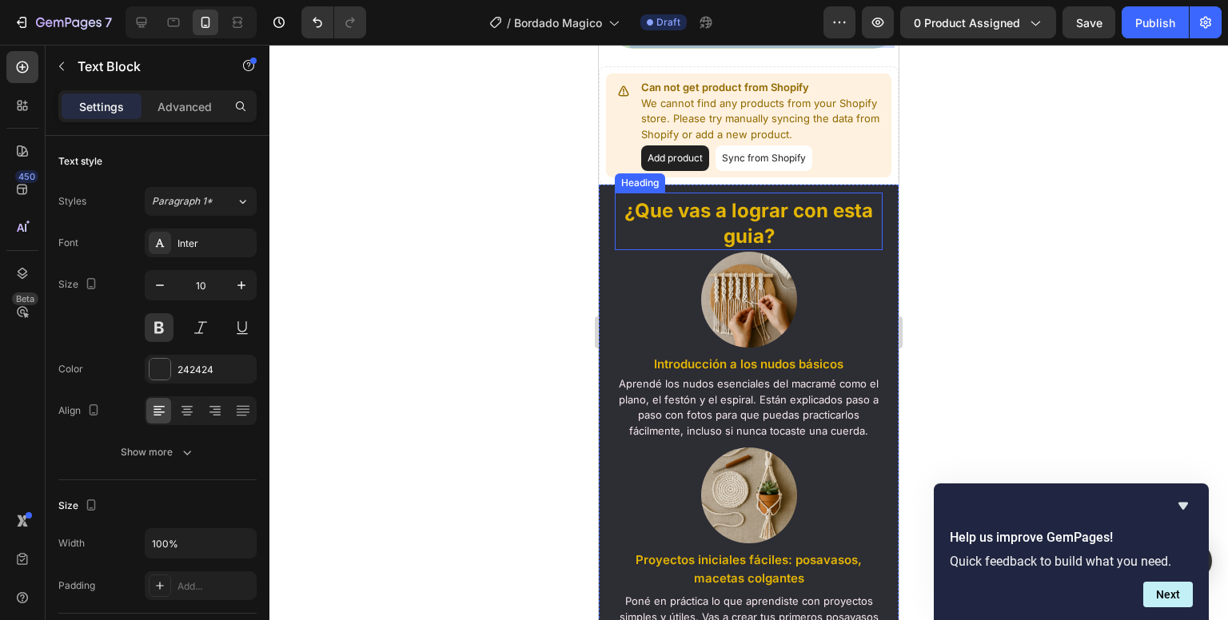
click at [771, 236] on span "¿Que vas a lograr con esta guia?" at bounding box center [748, 223] width 249 height 48
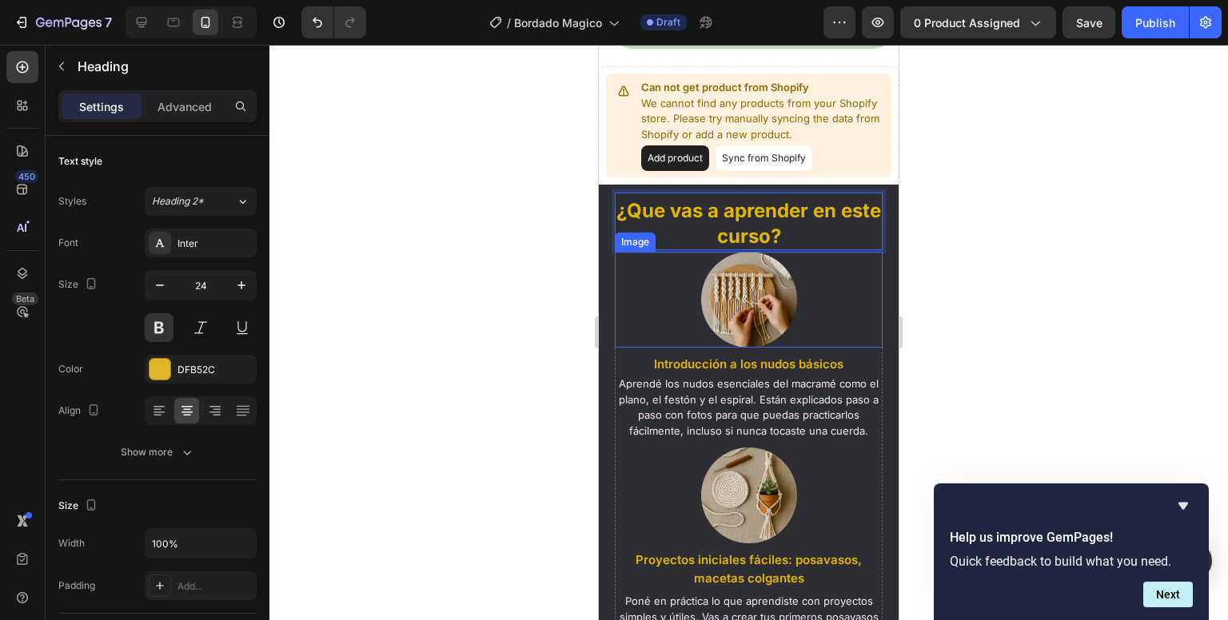
scroll to position [1488, 0]
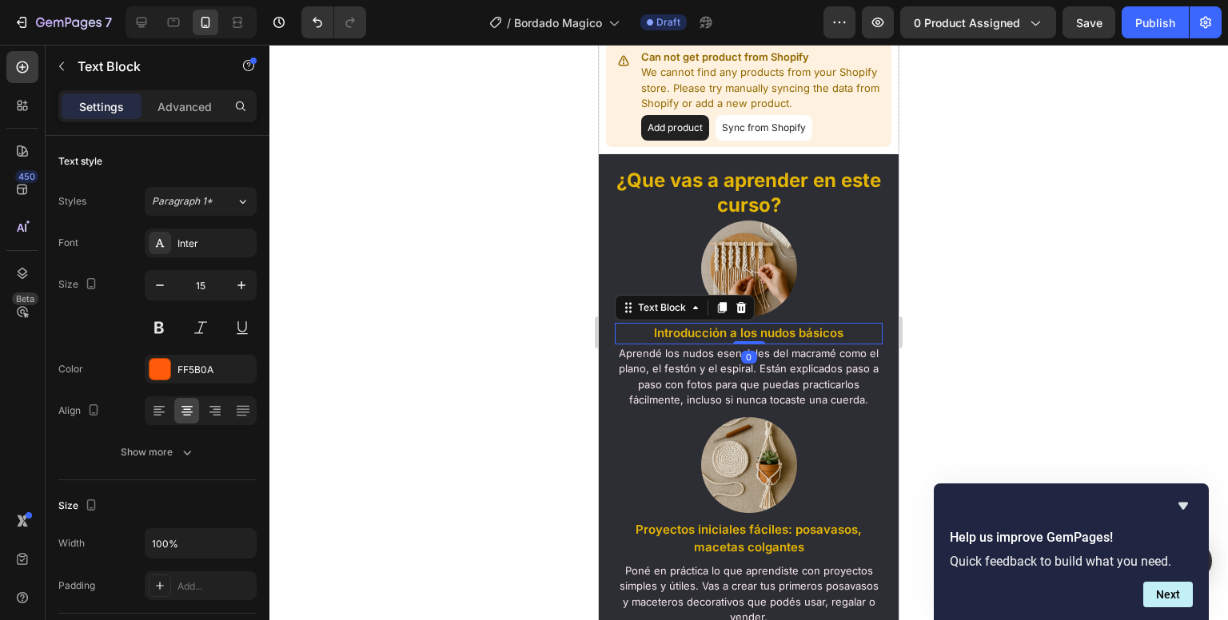
click at [787, 331] on span "Introducción a los nudos básicos" at bounding box center [748, 332] width 189 height 15
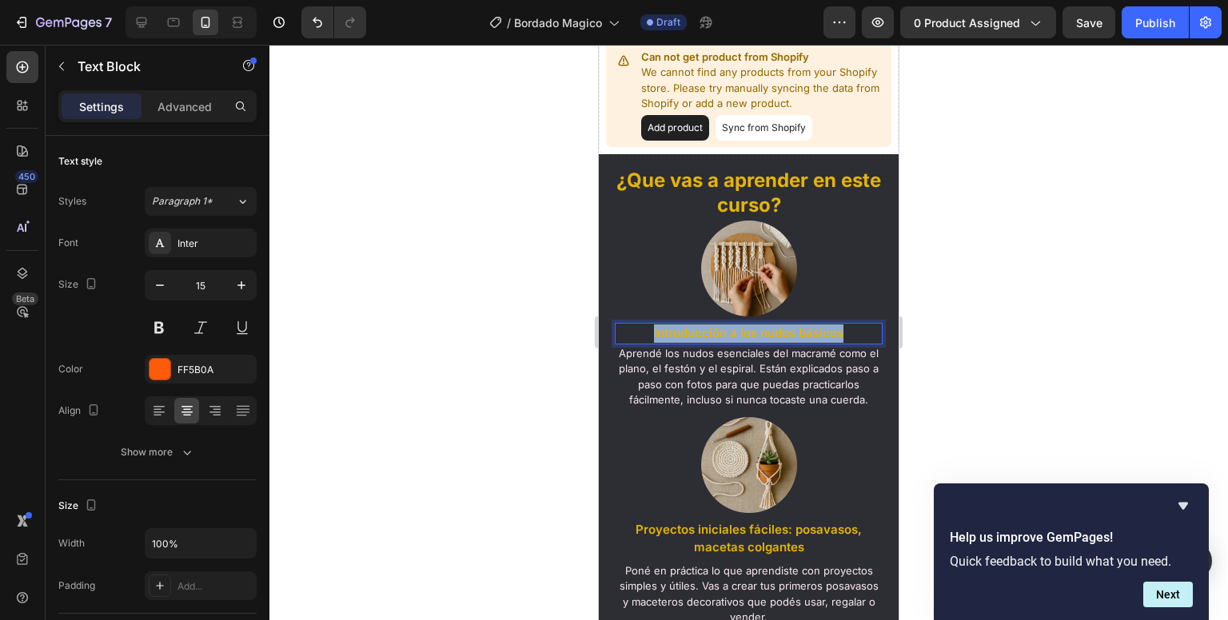
click at [787, 331] on span "Introducción a los nudos básicos" at bounding box center [748, 332] width 189 height 15
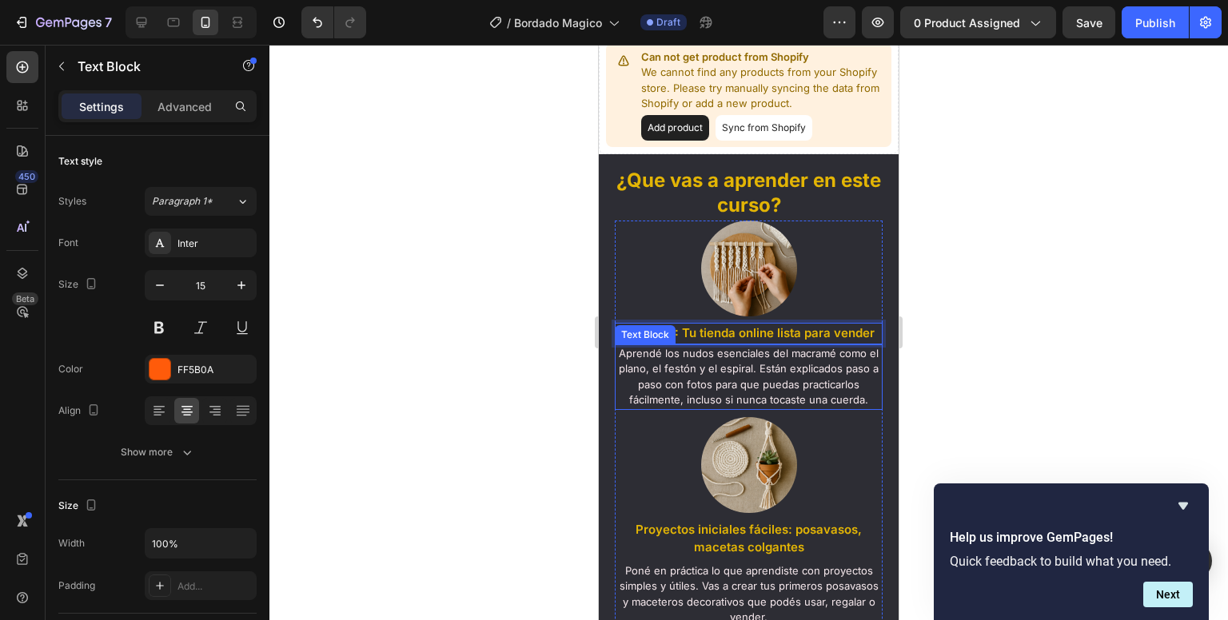
click at [686, 368] on span "Aprendé los nudos esenciales del macramé como el plano, el festón y el espiral.…" at bounding box center [749, 377] width 260 height 60
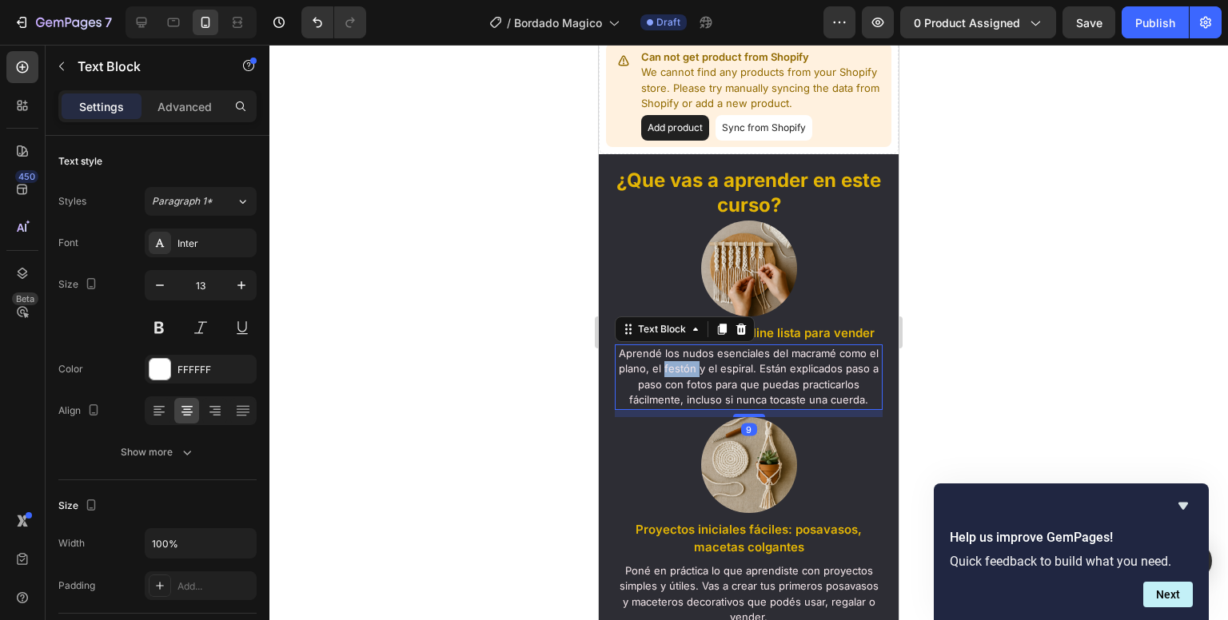
click at [686, 368] on span "Aprendé los nudos esenciales del macramé como el plano, el festón y el espiral.…" at bounding box center [749, 377] width 260 height 60
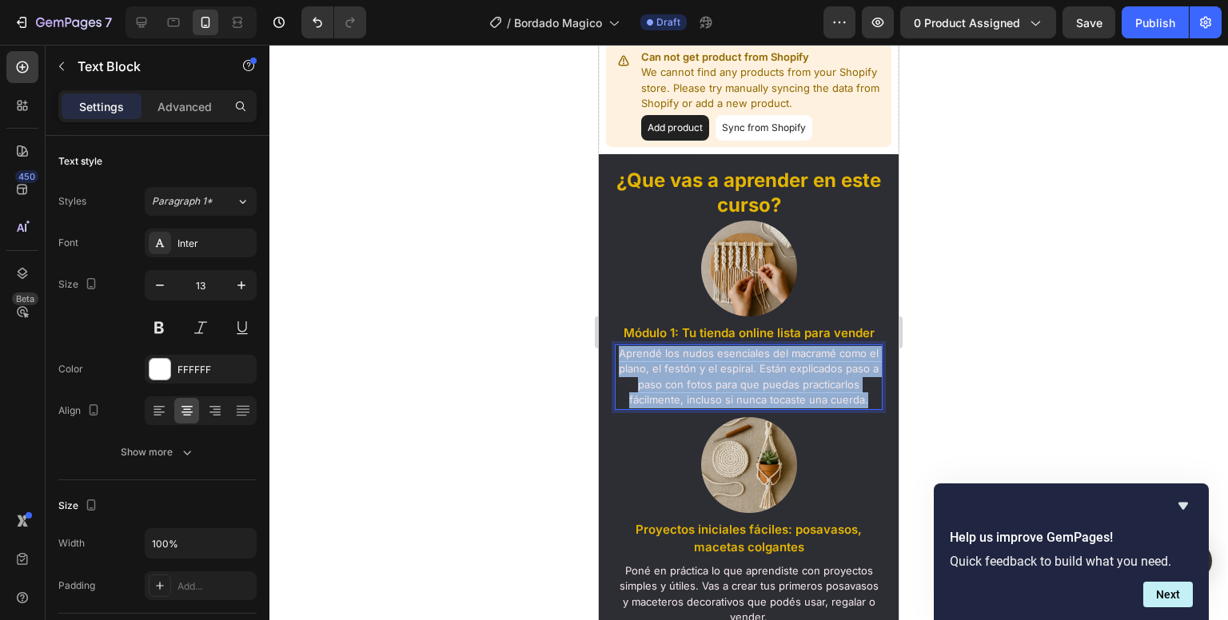
click at [686, 368] on span "Aprendé los nudos esenciales del macramé como el plano, el festón y el espiral.…" at bounding box center [749, 377] width 260 height 60
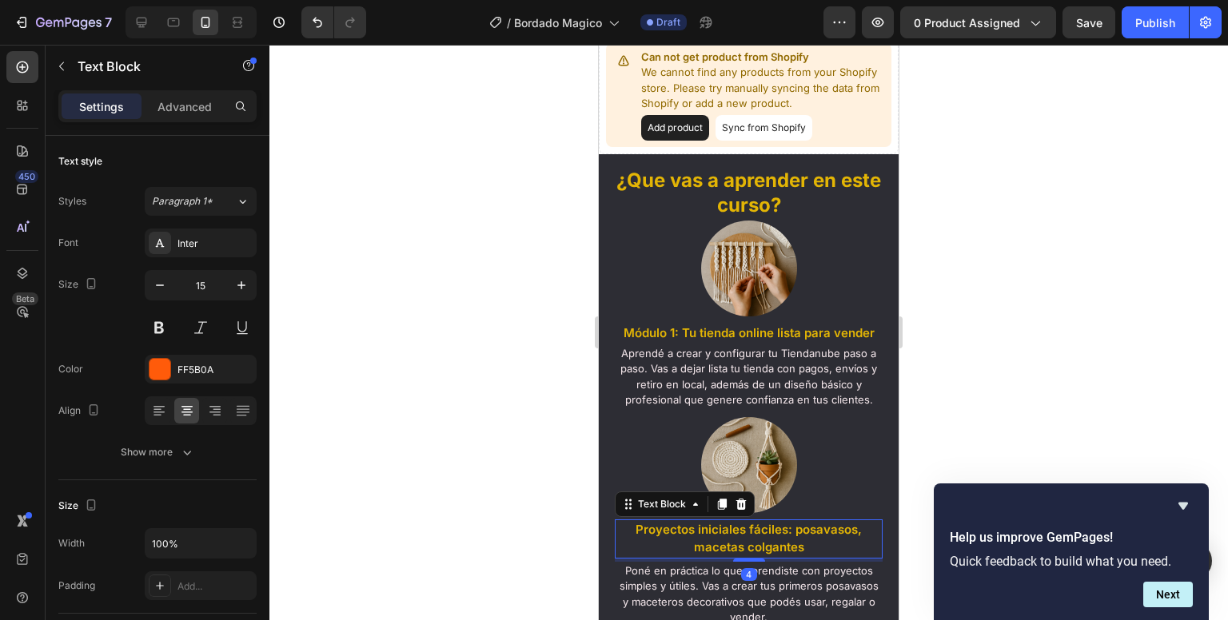
click at [698, 537] on p "Proyectos iniciales fáciles: posavasos, macetas colgantes" at bounding box center [748, 539] width 265 height 36
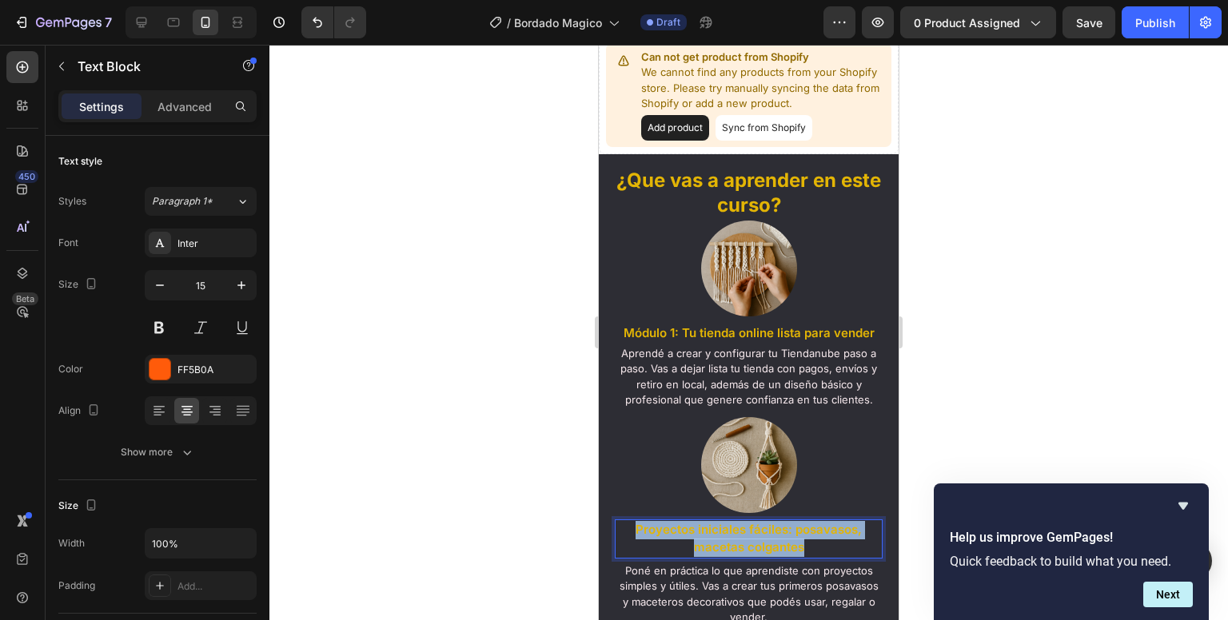
click at [698, 537] on p "Proyectos iniciales fáciles: posavasos, macetas colgantes" at bounding box center [748, 539] width 265 height 36
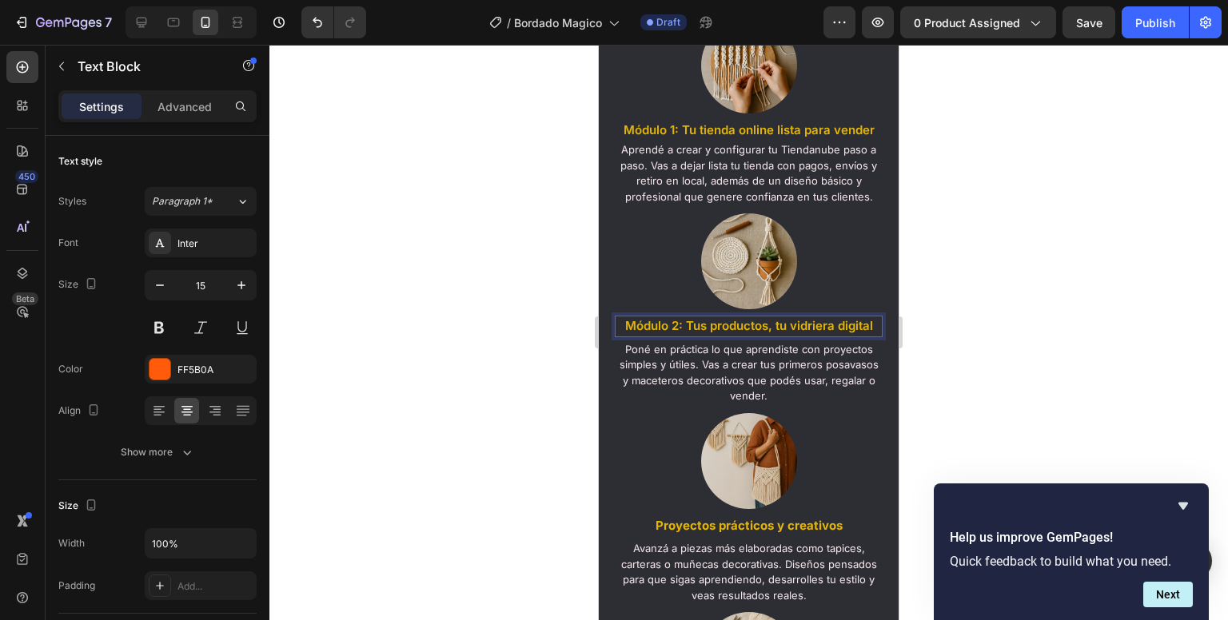
scroll to position [1692, 0]
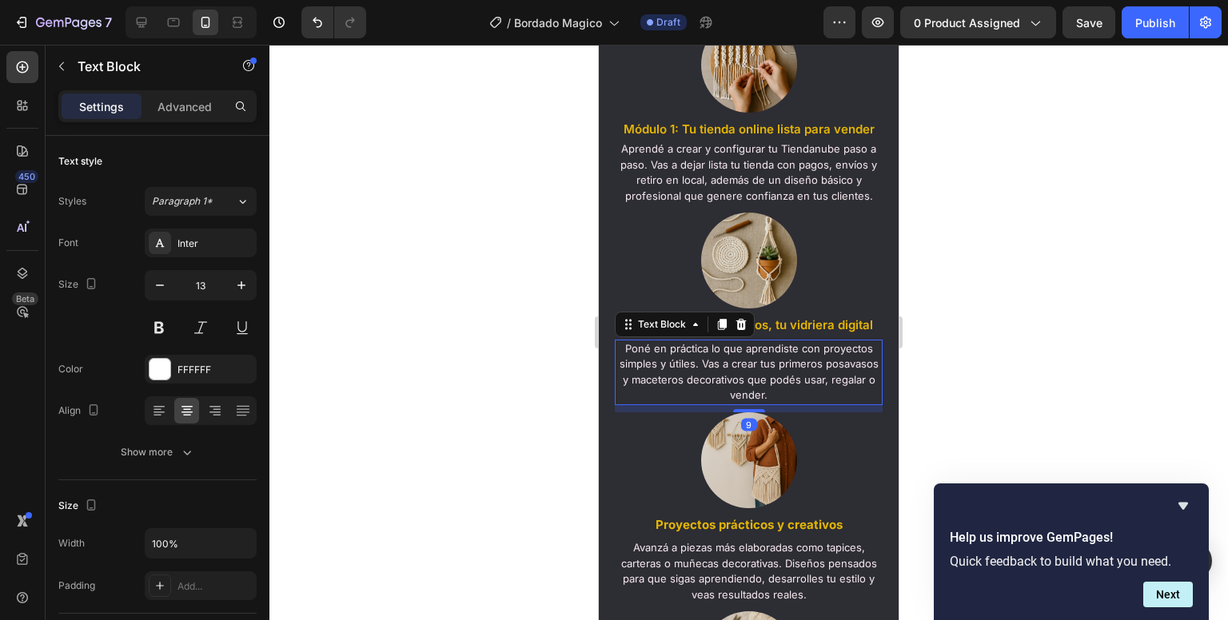
click at [716, 381] on span "Poné en práctica lo que aprendiste con proyectos simples y útiles. Vas a crear …" at bounding box center [749, 372] width 259 height 60
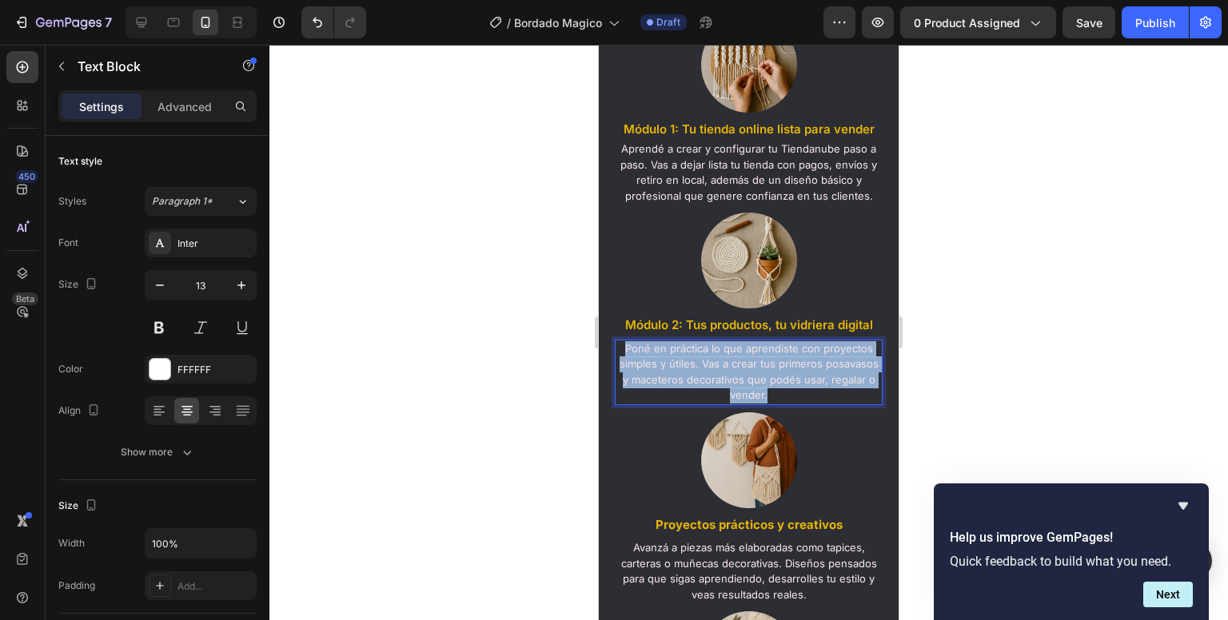
click at [716, 381] on span "Poné en práctica lo que aprendiste con proyectos simples y útiles. Vas a crear …" at bounding box center [749, 372] width 259 height 60
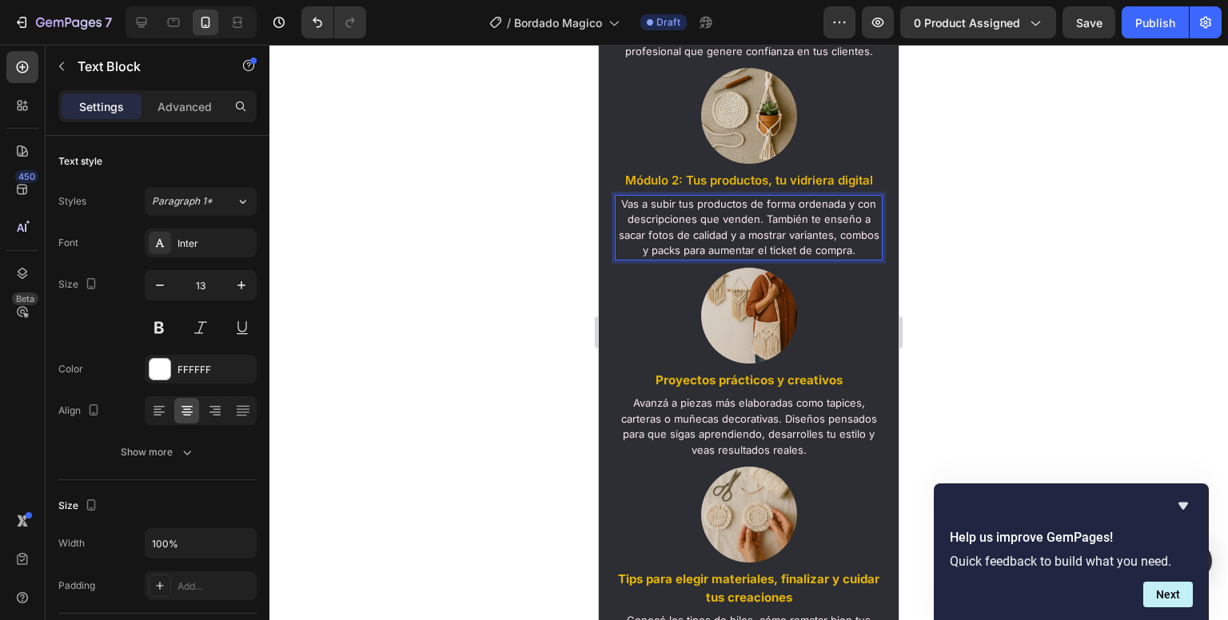
scroll to position [1853, 0]
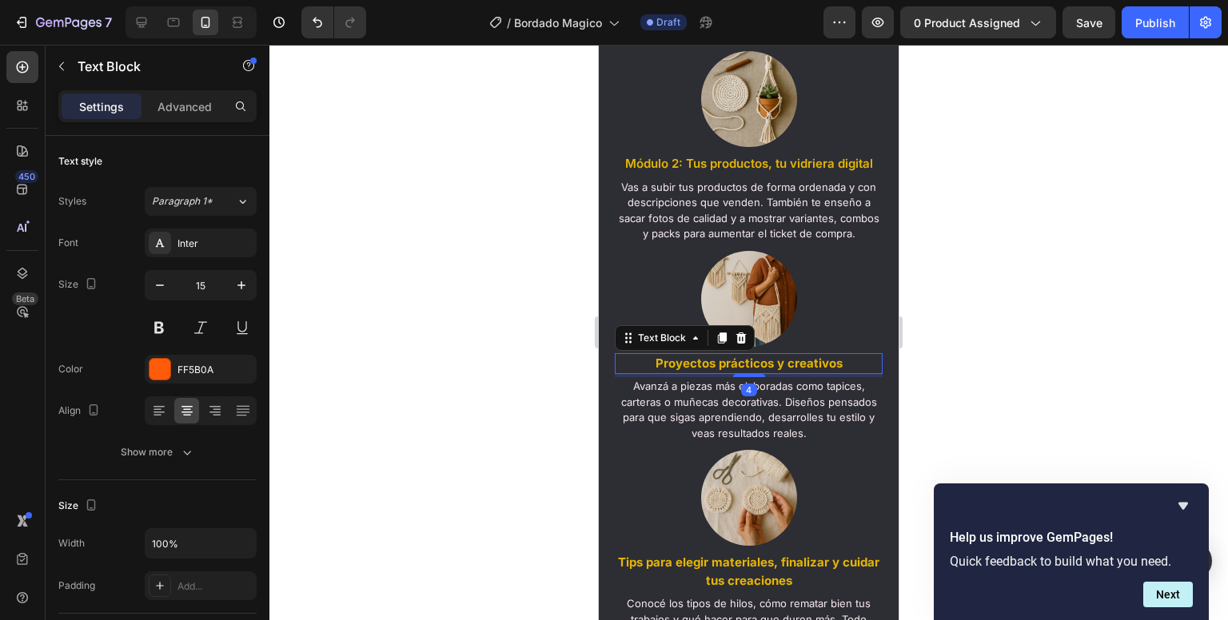
click at [728, 371] on strong "Proyectos prácticos y creativos" at bounding box center [749, 363] width 187 height 15
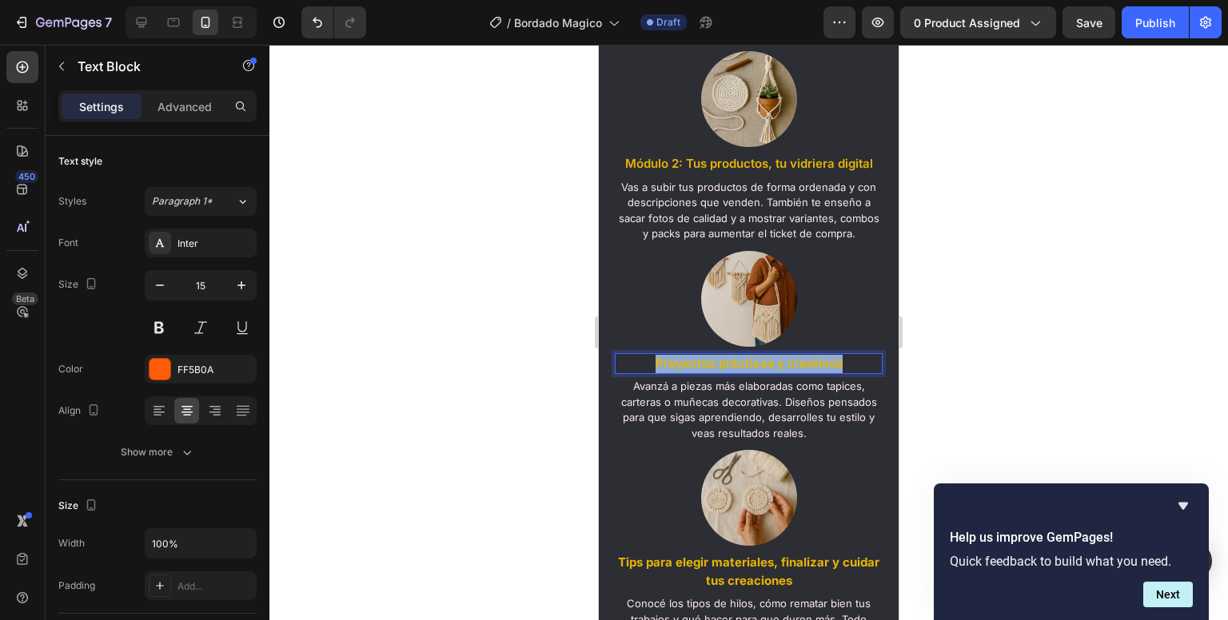
click at [728, 371] on strong "Proyectos prácticos y creativos" at bounding box center [749, 363] width 187 height 15
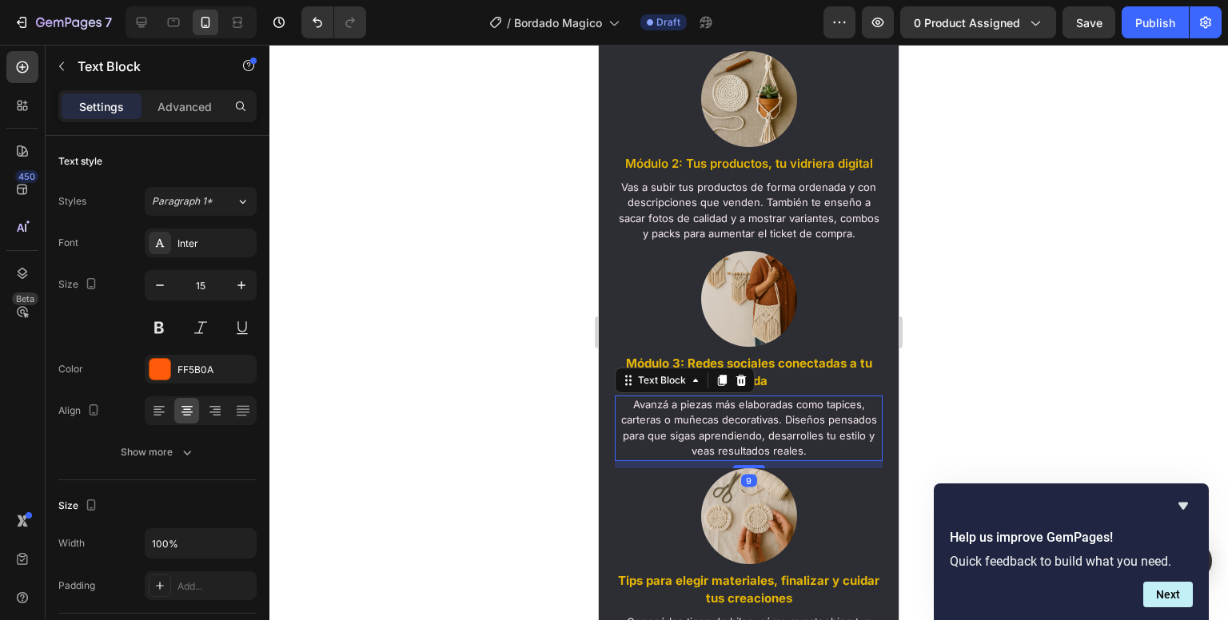
click at [725, 415] on span "Avanzá a piezas más elaboradas como tapices, carteras o muñecas decorativas. Di…" at bounding box center [749, 428] width 256 height 60
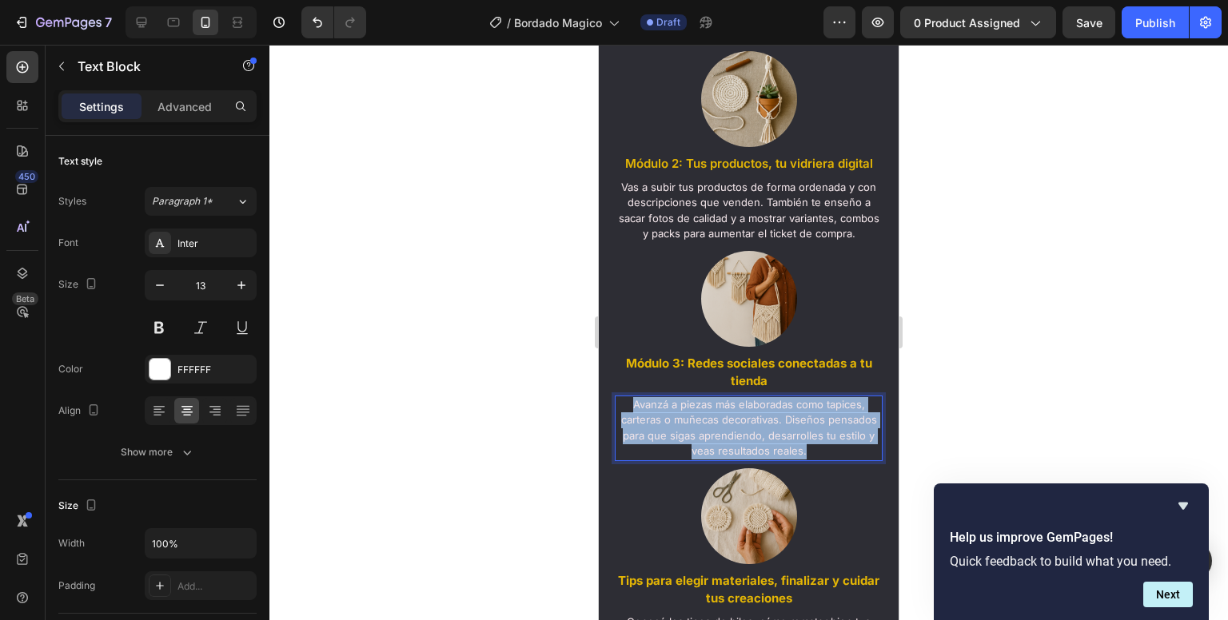
click at [725, 415] on span "Avanzá a piezas más elaboradas como tapices, carteras o muñecas decorativas. Di…" at bounding box center [749, 428] width 256 height 60
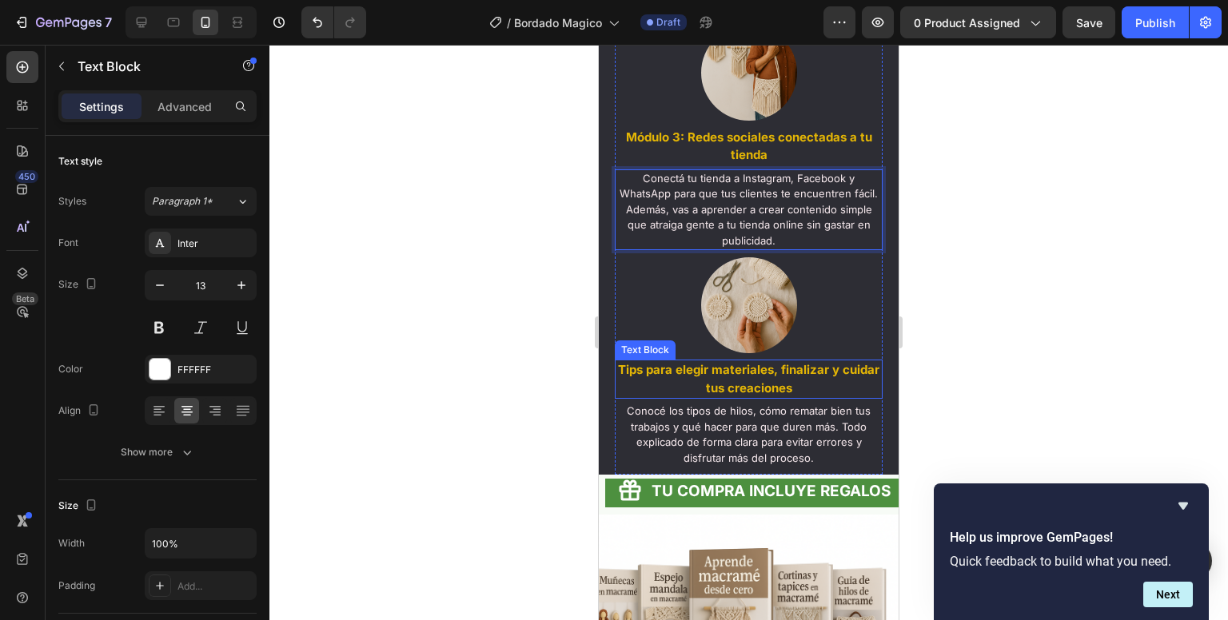
scroll to position [2103, 0]
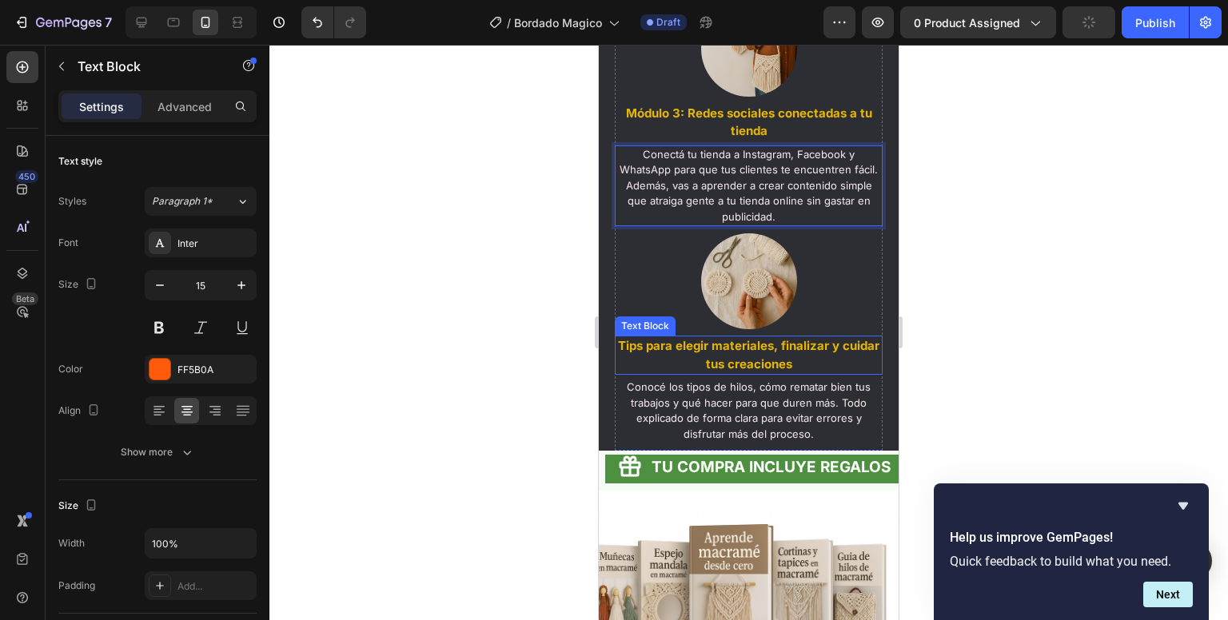
click at [771, 372] on strong "Tips para elegir materiales, finalizar y cuidar tus creaciones" at bounding box center [748, 355] width 261 height 34
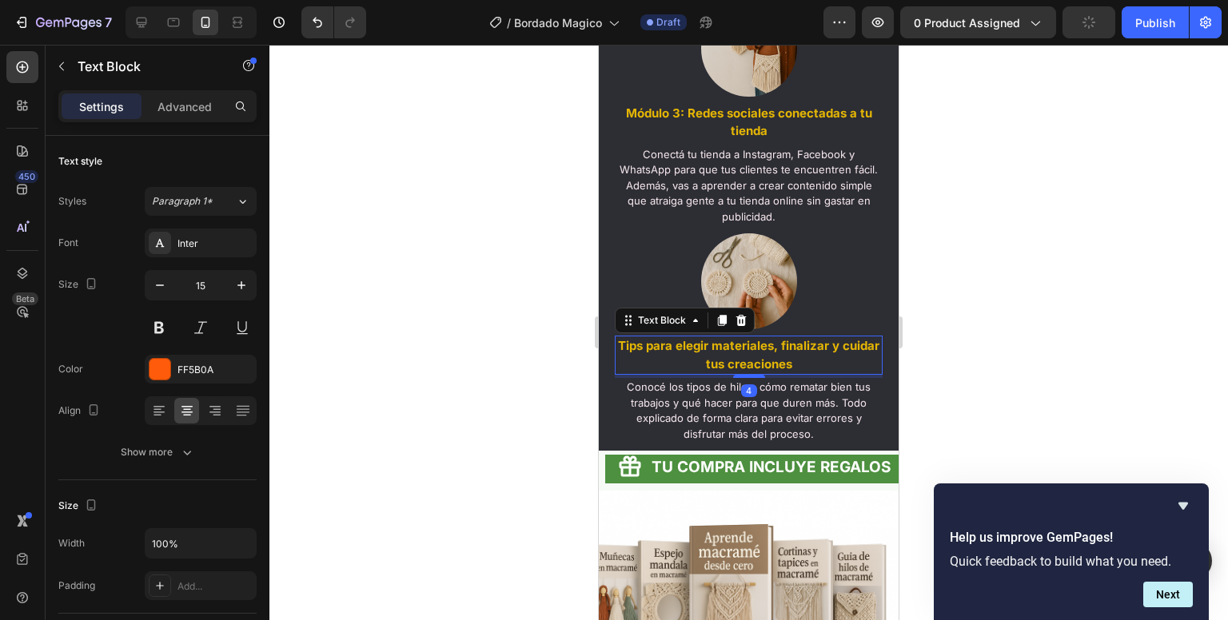
click at [771, 372] on strong "Tips para elegir materiales, finalizar y cuidar tus creaciones" at bounding box center [748, 355] width 261 height 34
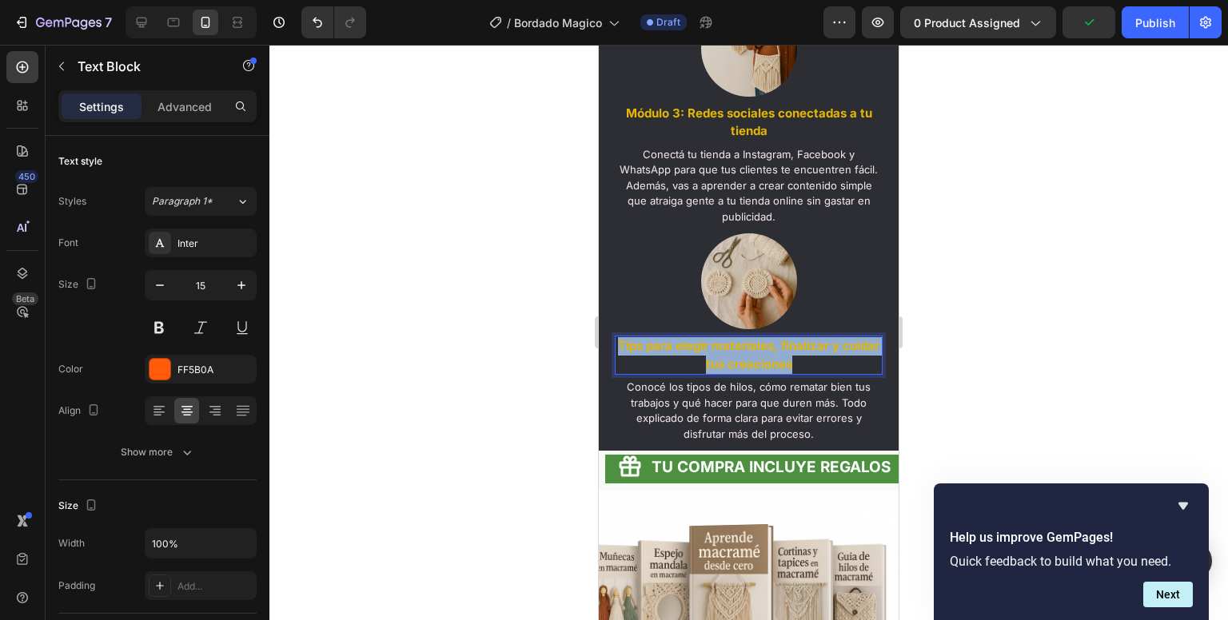
click at [771, 372] on strong "Tips para elegir materiales, finalizar y cuidar tus creaciones" at bounding box center [748, 355] width 261 height 34
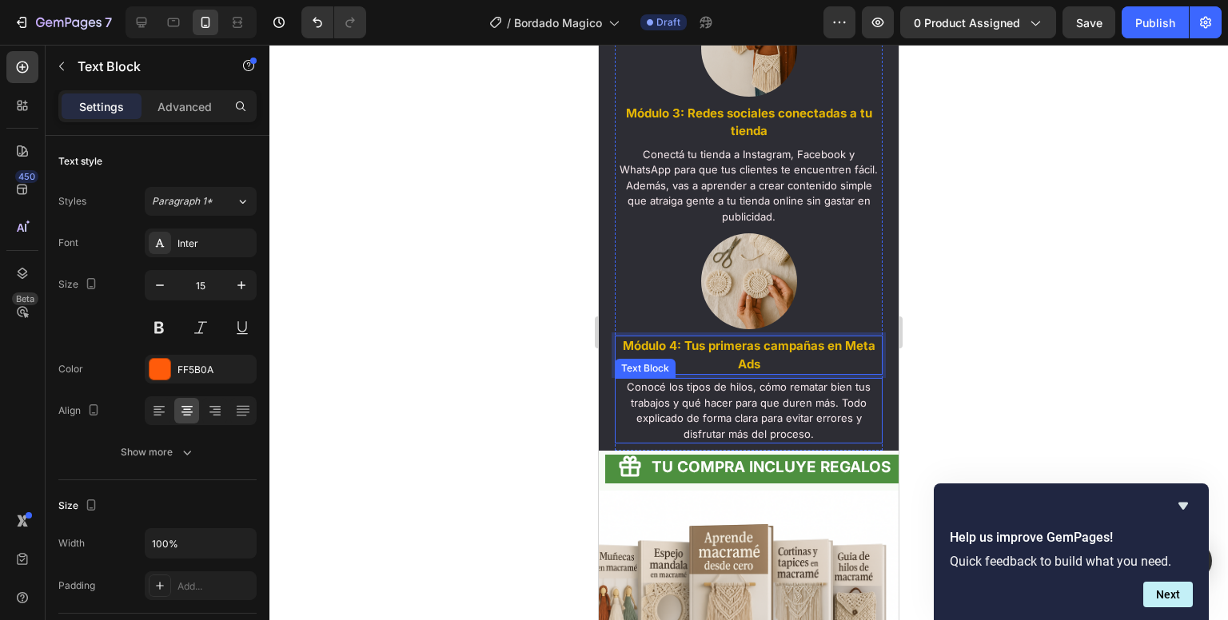
click at [691, 438] on span "Conocé los tipos de hilos, cómo rematar bien tus trabajos y qué hacer para que …" at bounding box center [749, 411] width 244 height 60
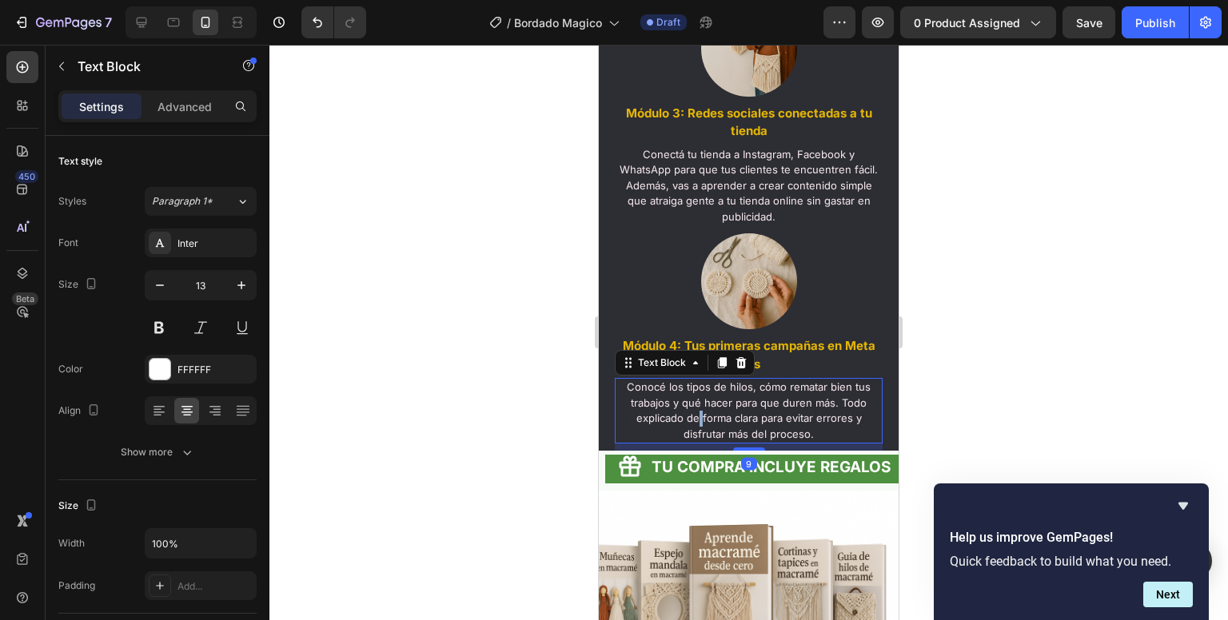
click at [691, 438] on span "Conocé los tipos de hilos, cómo rematar bien tus trabajos y qué hacer para que …" at bounding box center [749, 411] width 244 height 60
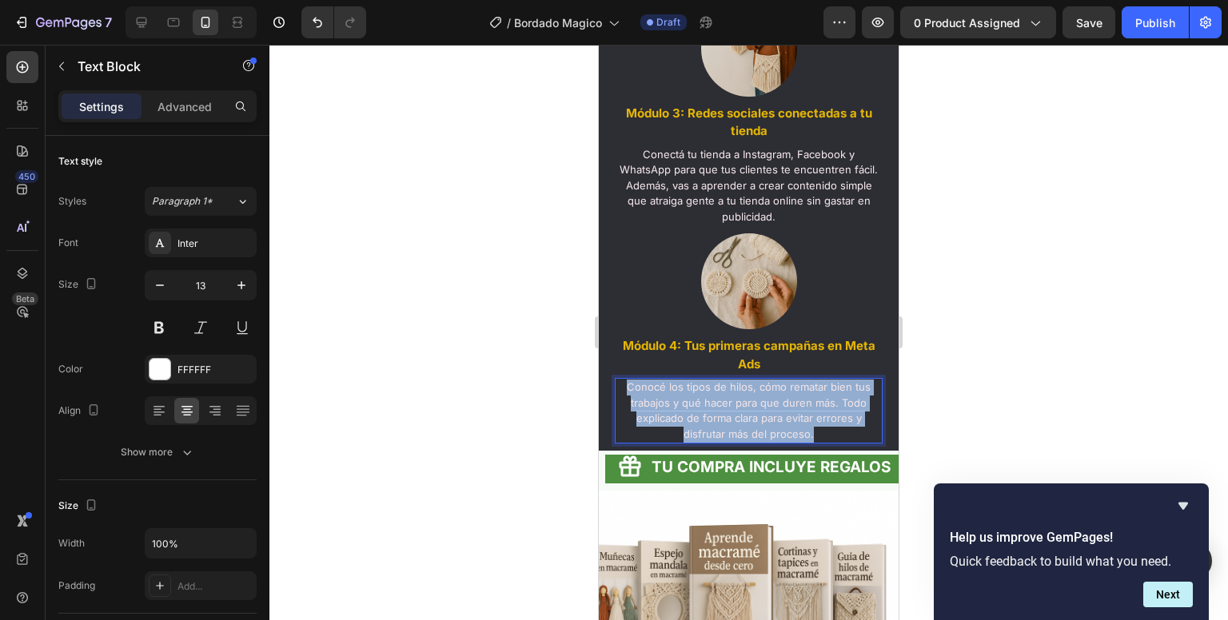
click at [691, 438] on span "Conocé los tipos de hilos, cómo rematar bien tus trabajos y qué hacer para que …" at bounding box center [749, 411] width 244 height 60
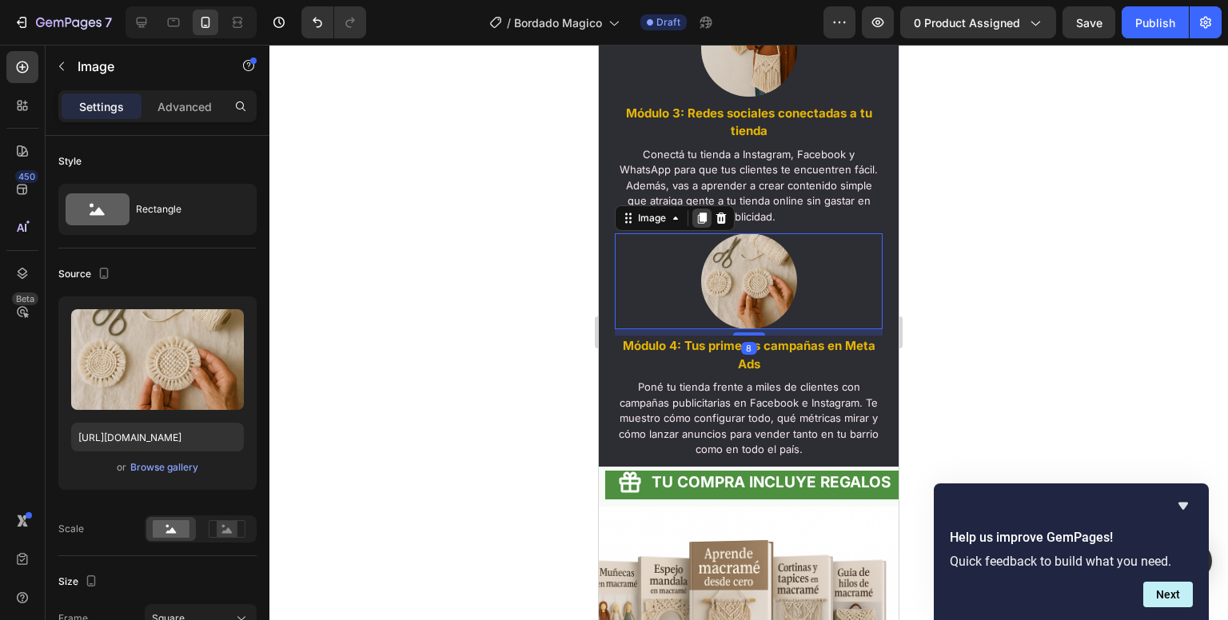
click at [704, 224] on icon at bounding box center [702, 218] width 9 height 11
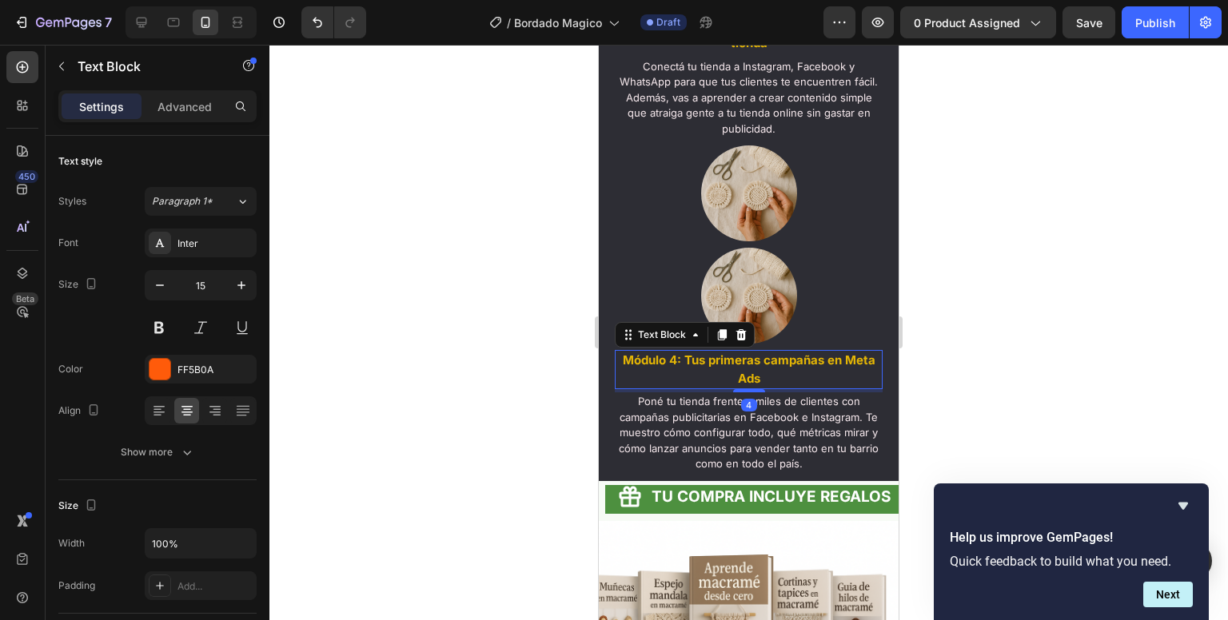
scroll to position [2199, 0]
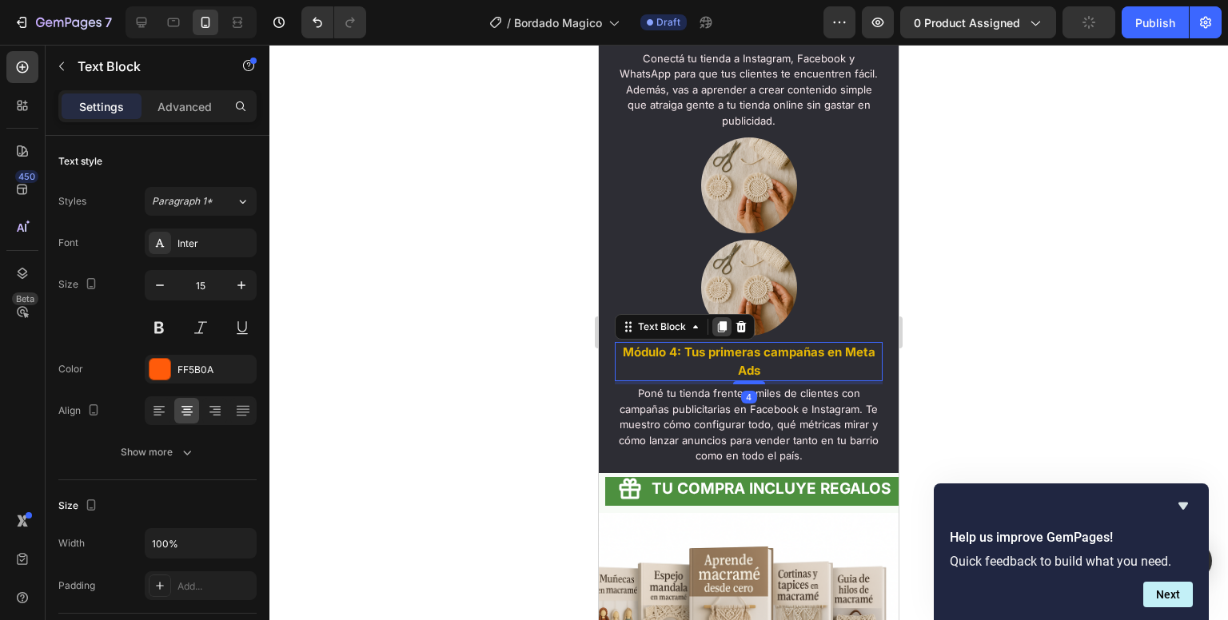
click at [726, 333] on icon at bounding box center [722, 327] width 13 height 13
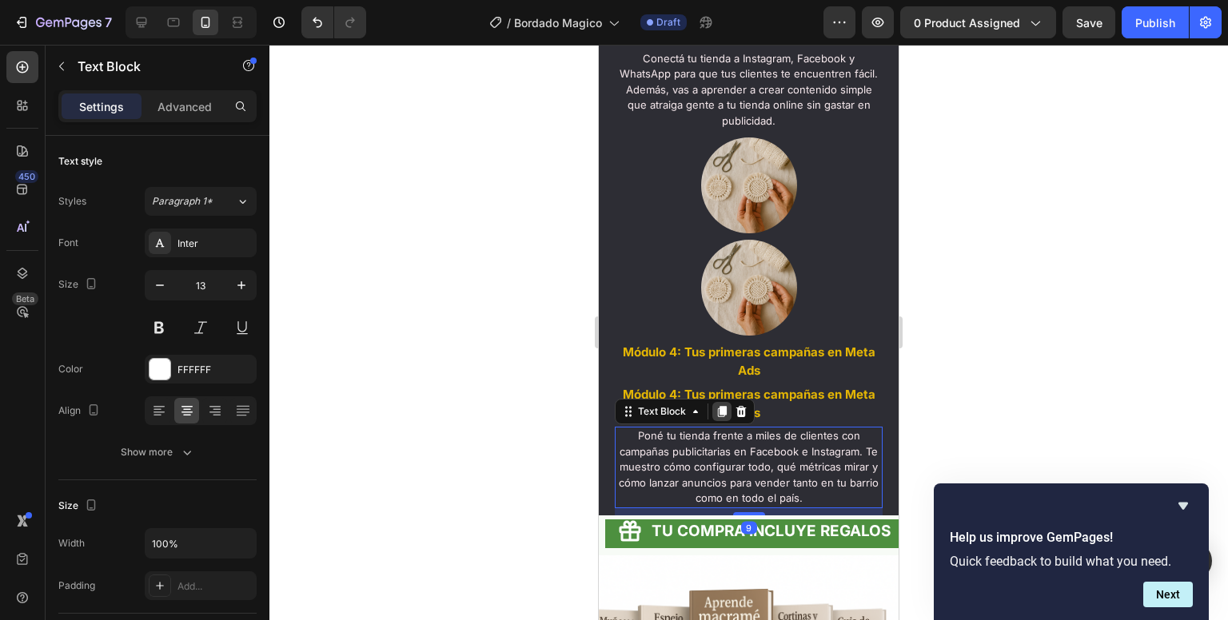
click at [719, 418] on icon at bounding box center [722, 411] width 13 height 13
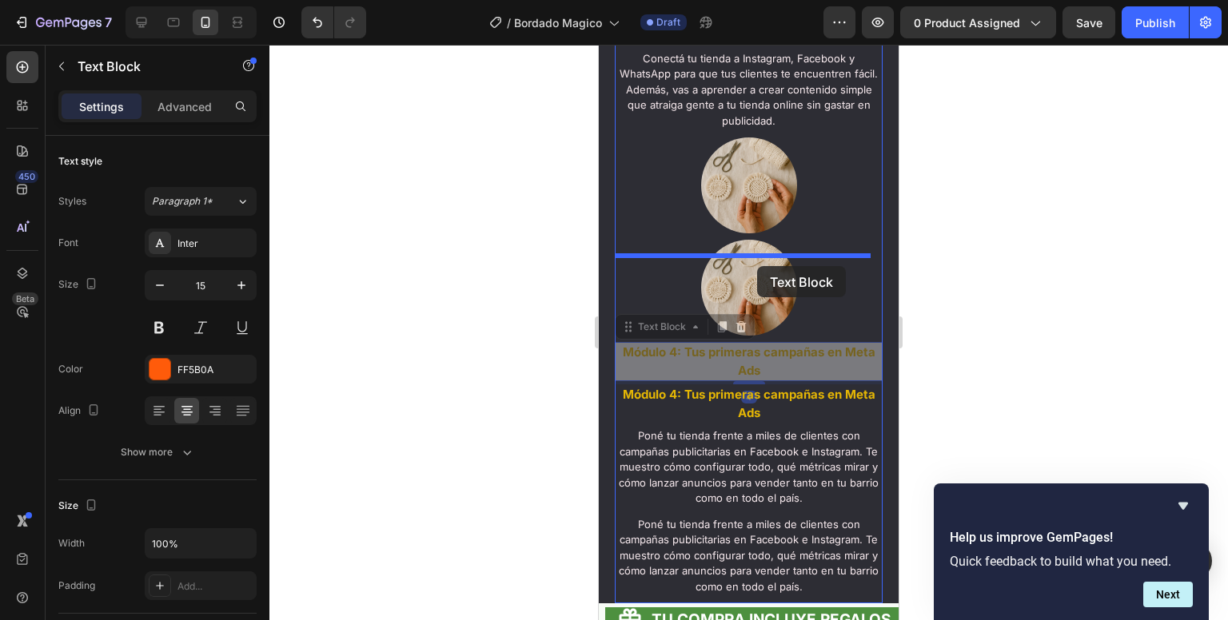
drag, startPoint x: 759, startPoint y: 381, endPoint x: 757, endPoint y: 266, distance: 114.3
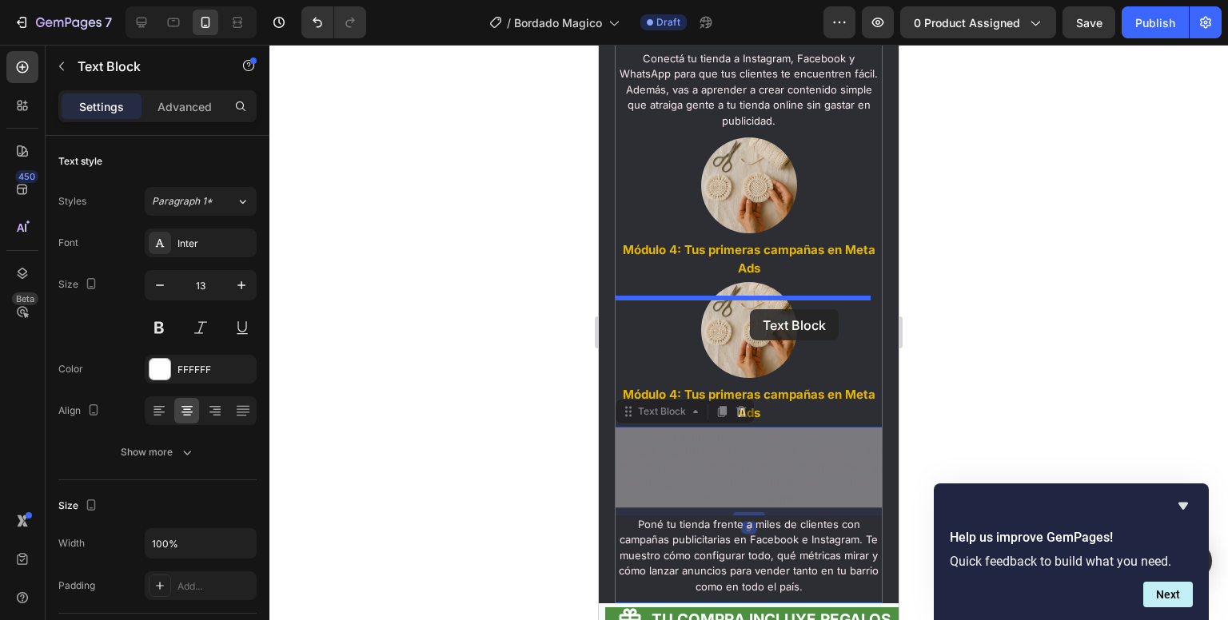
drag, startPoint x: 763, startPoint y: 487, endPoint x: 750, endPoint y: 309, distance: 178.0
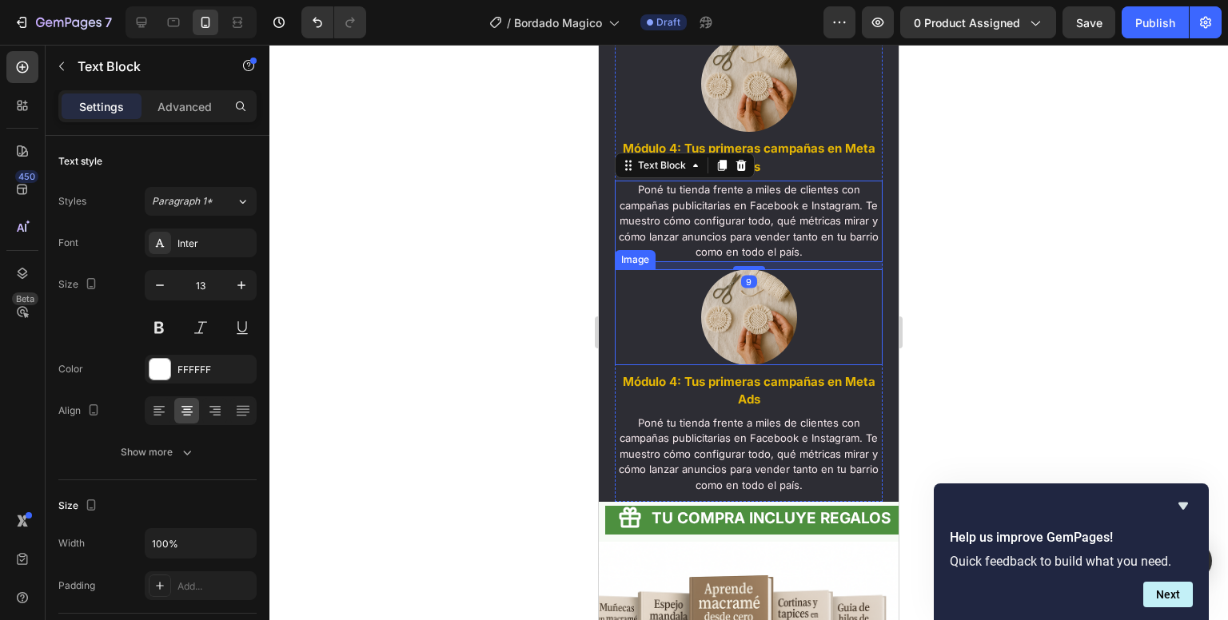
scroll to position [2302, 0]
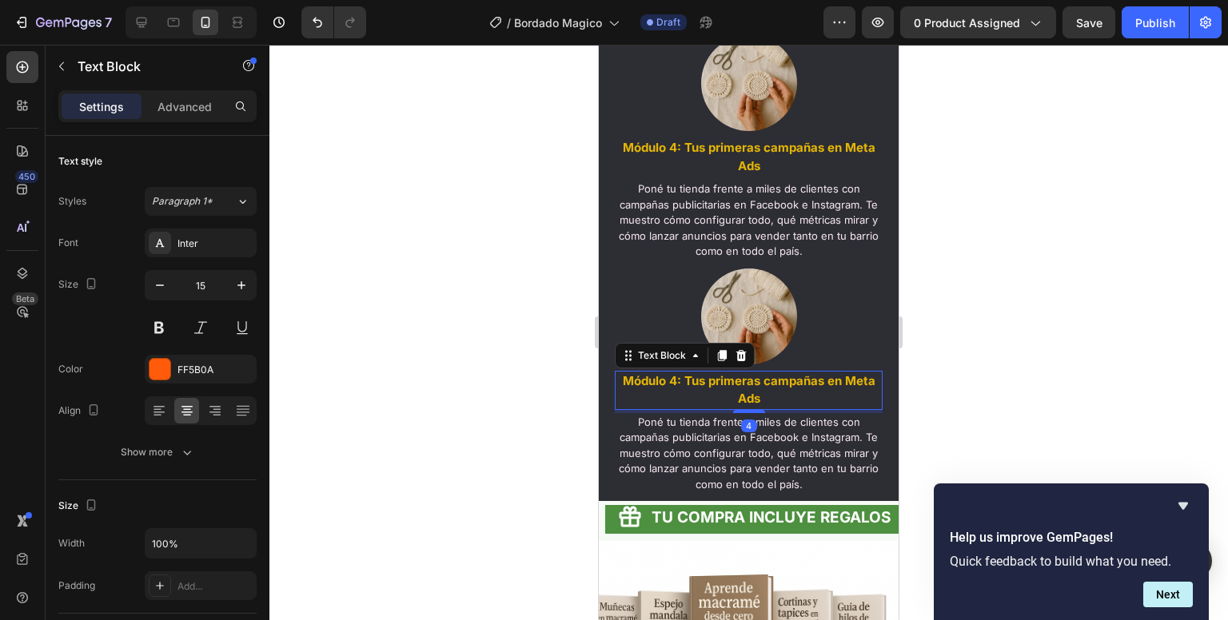
click at [728, 393] on strong "Módulo 4: Tus primeras campañas en Meta Ads" at bounding box center [749, 390] width 253 height 34
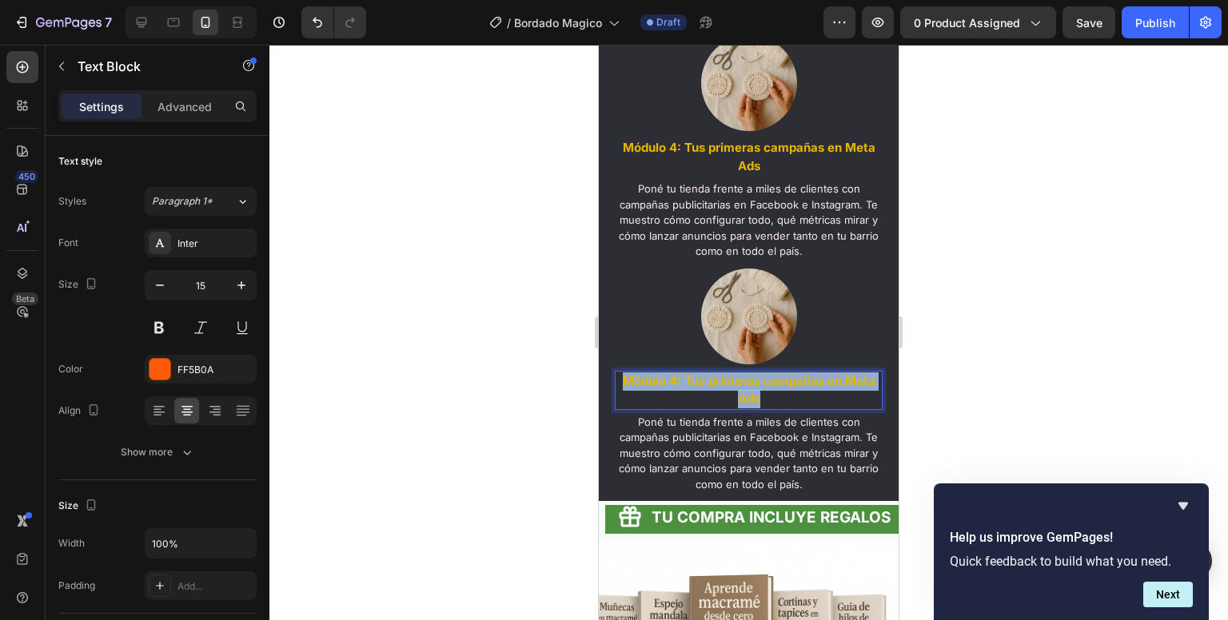
click at [728, 393] on strong "Módulo 4: Tus primeras campañas en Meta Ads" at bounding box center [749, 390] width 253 height 34
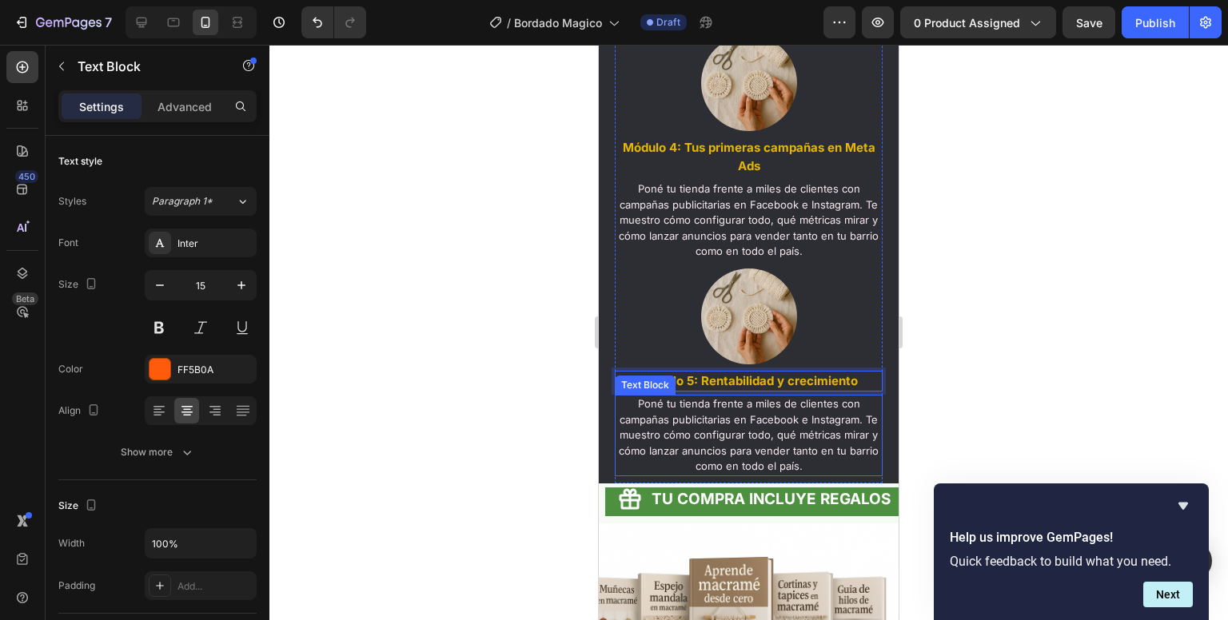
click at [777, 473] on p "Poné tu tienda frente a miles de clientes con campañas publicitarias en Faceboo…" at bounding box center [748, 436] width 265 height 78
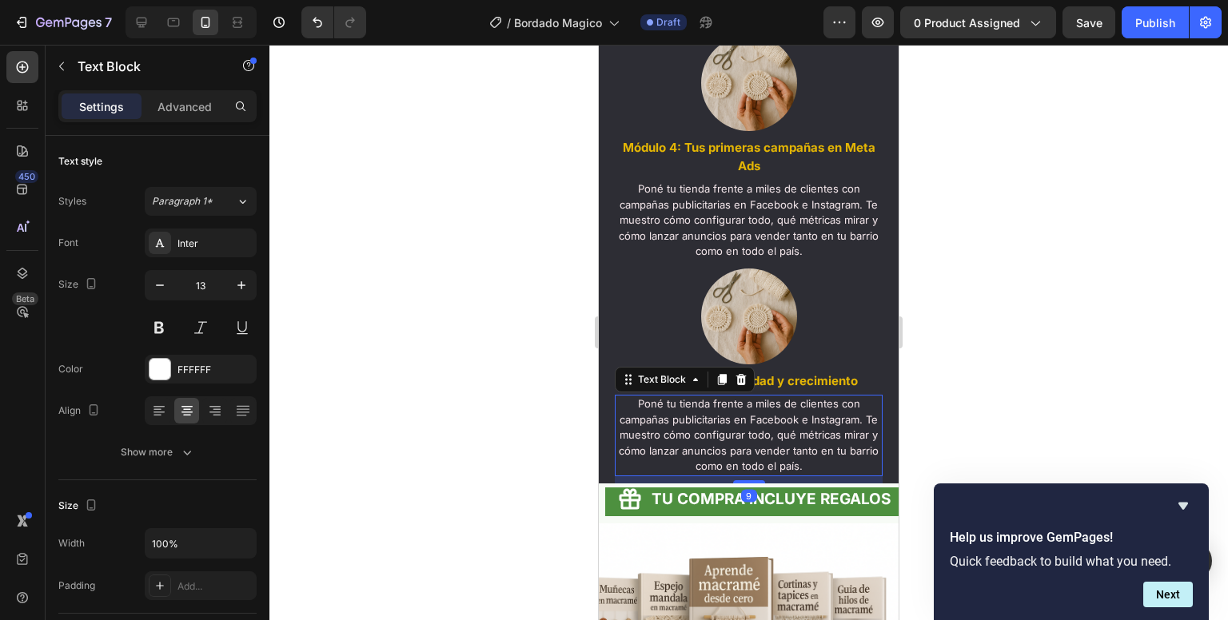
click at [777, 473] on p "Poné tu tienda frente a miles de clientes con campañas publicitarias en Faceboo…" at bounding box center [748, 436] width 265 height 78
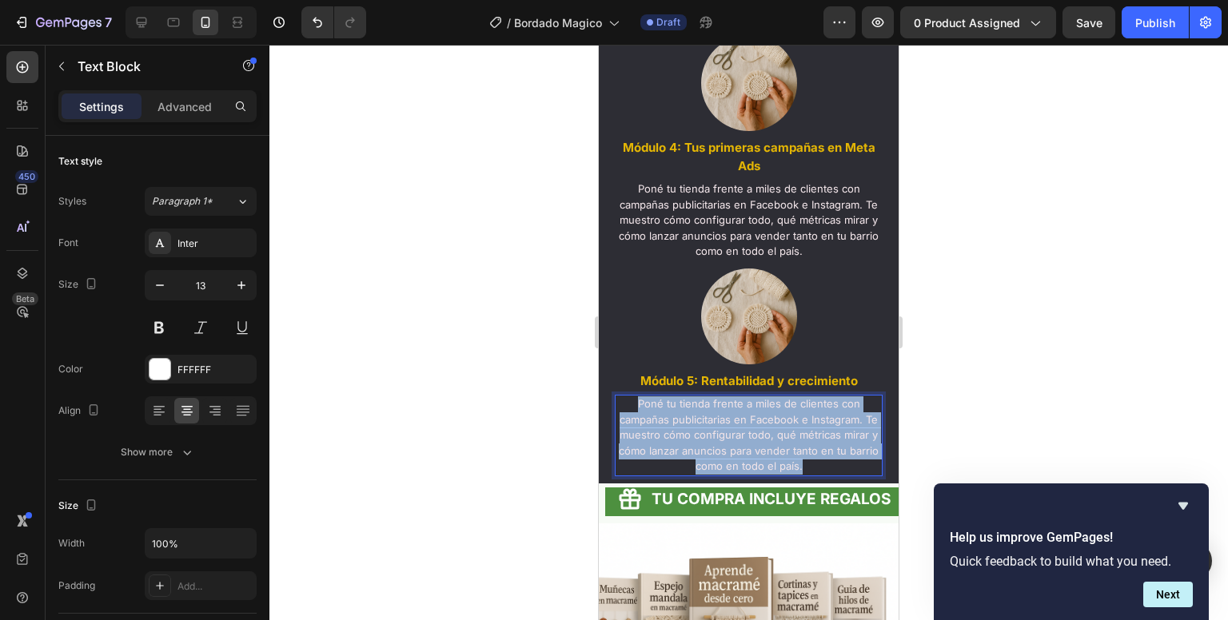
click at [777, 473] on p "Poné tu tienda frente a miles de clientes con campañas publicitarias en Faceboo…" at bounding box center [748, 436] width 265 height 78
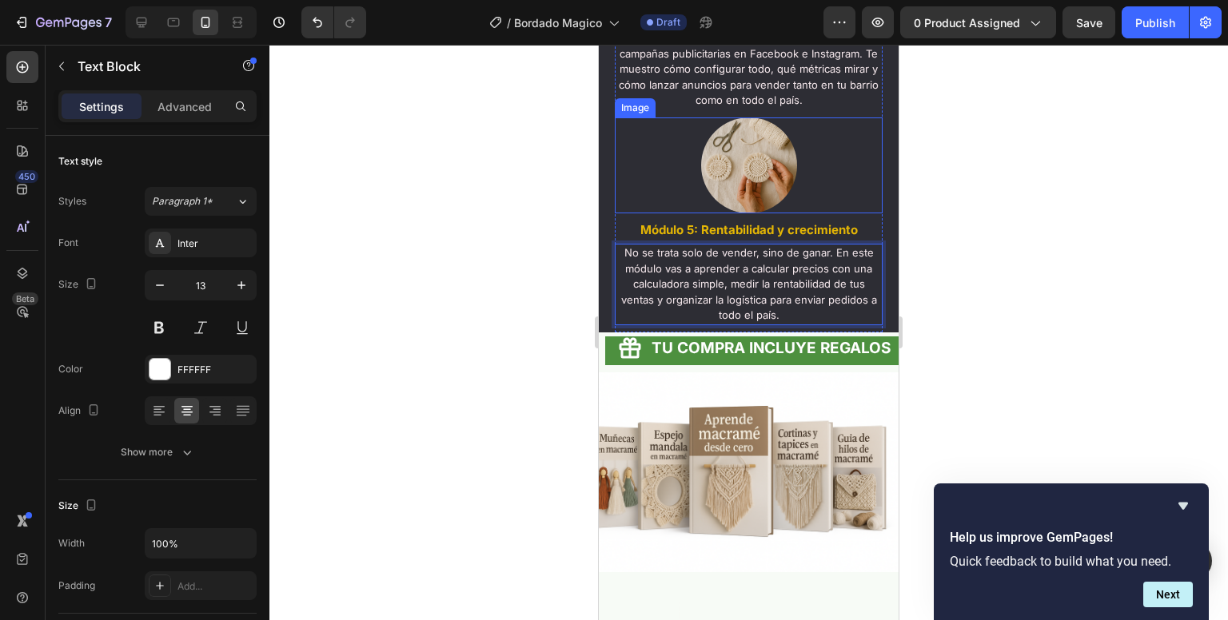
scroll to position [2455, 0]
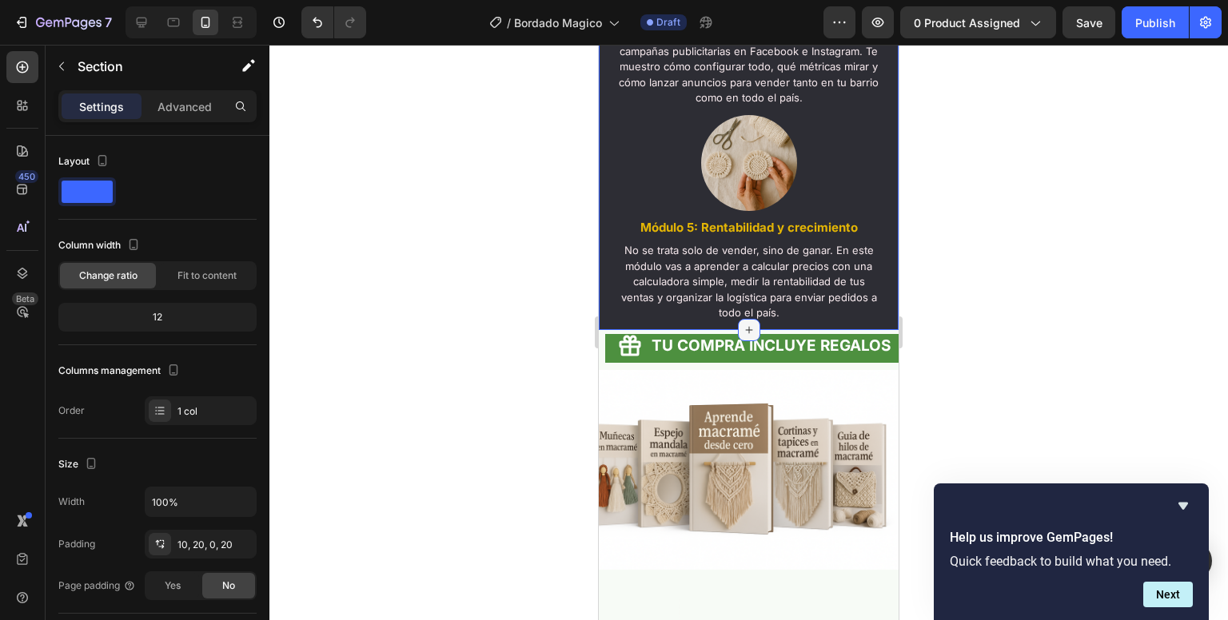
click at [745, 333] on icon at bounding box center [748, 329] width 7 height 7
click at [936, 317] on div at bounding box center [748, 333] width 959 height 576
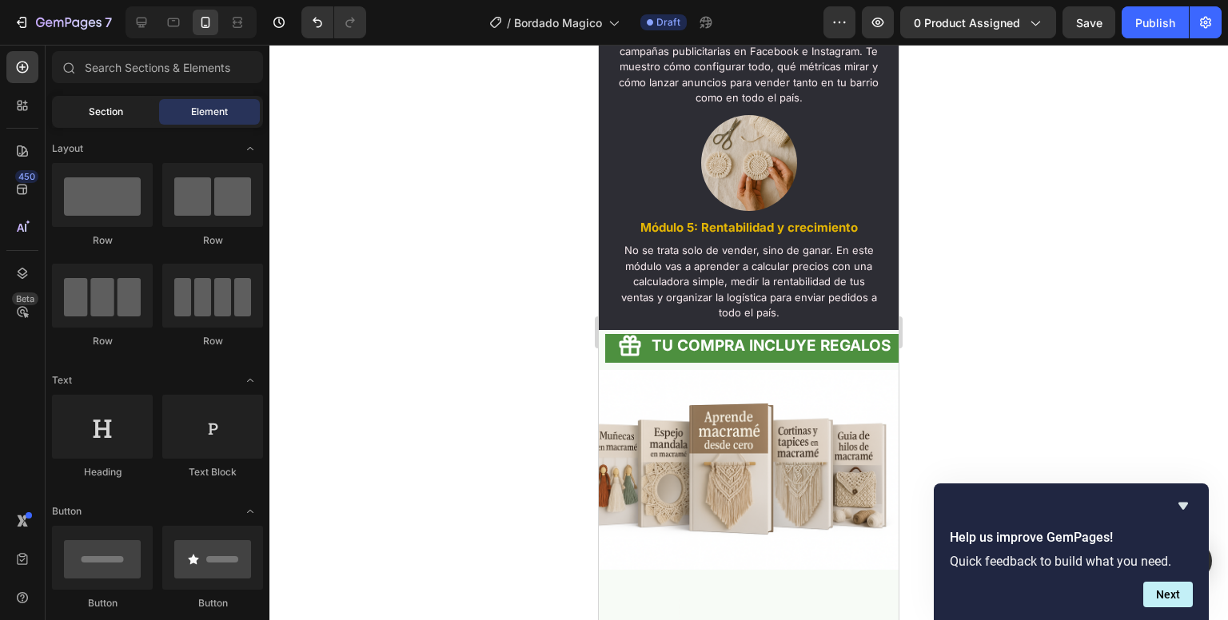
click at [107, 118] on span "Section" at bounding box center [106, 112] width 34 height 14
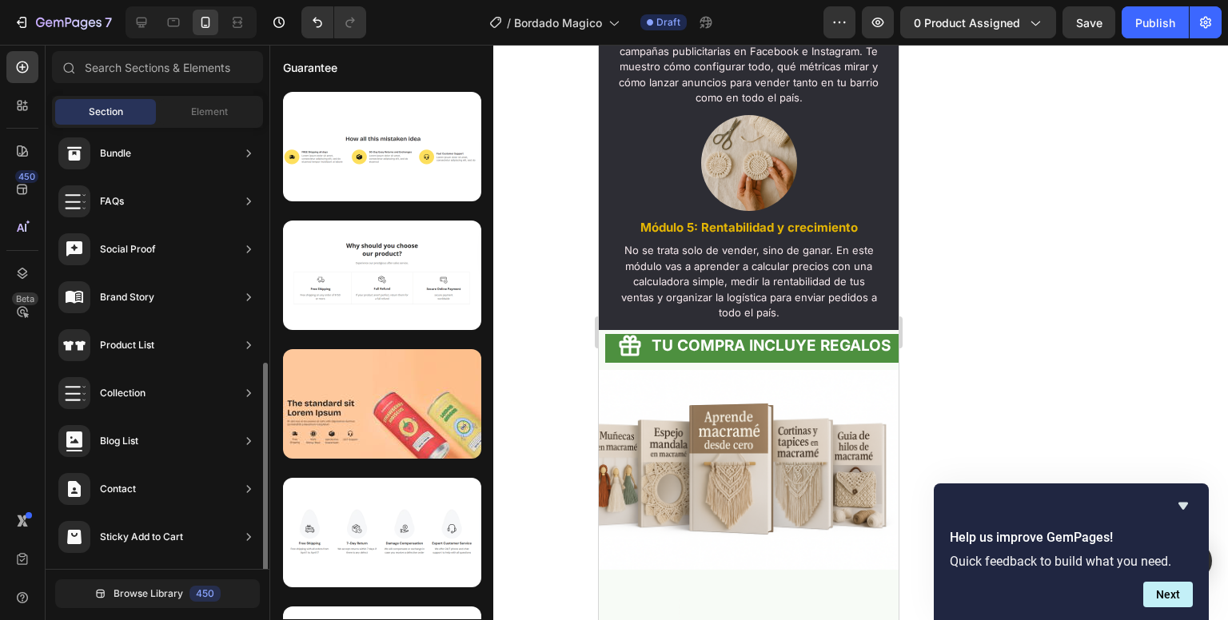
scroll to position [462, 0]
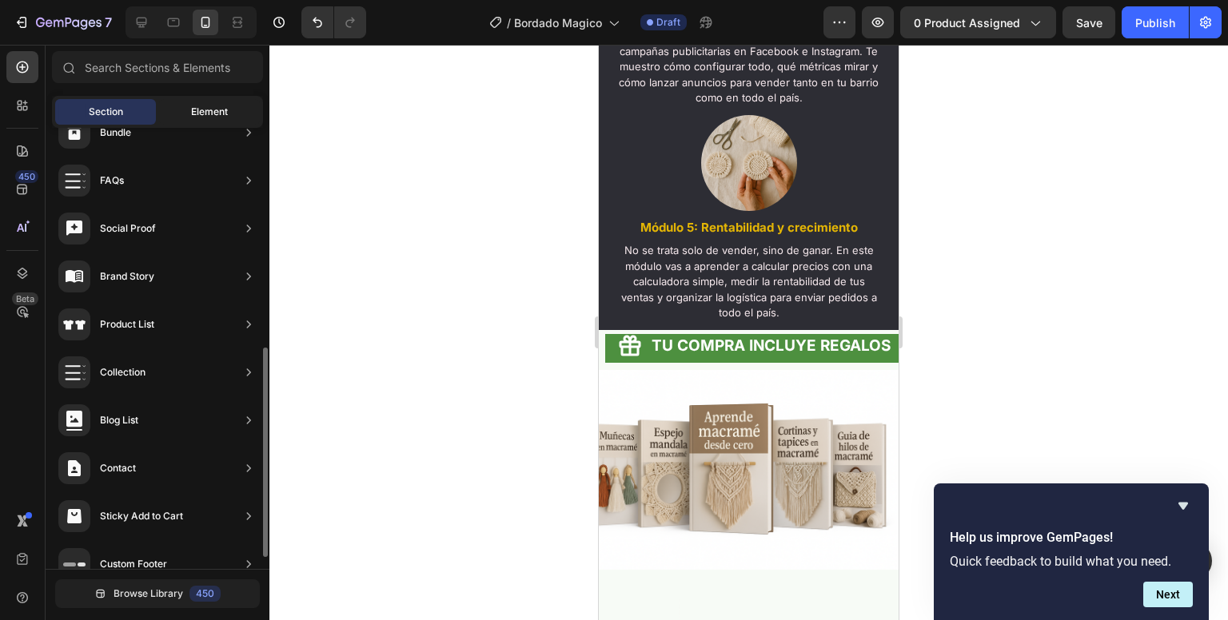
click at [198, 107] on span "Element" at bounding box center [209, 112] width 37 height 14
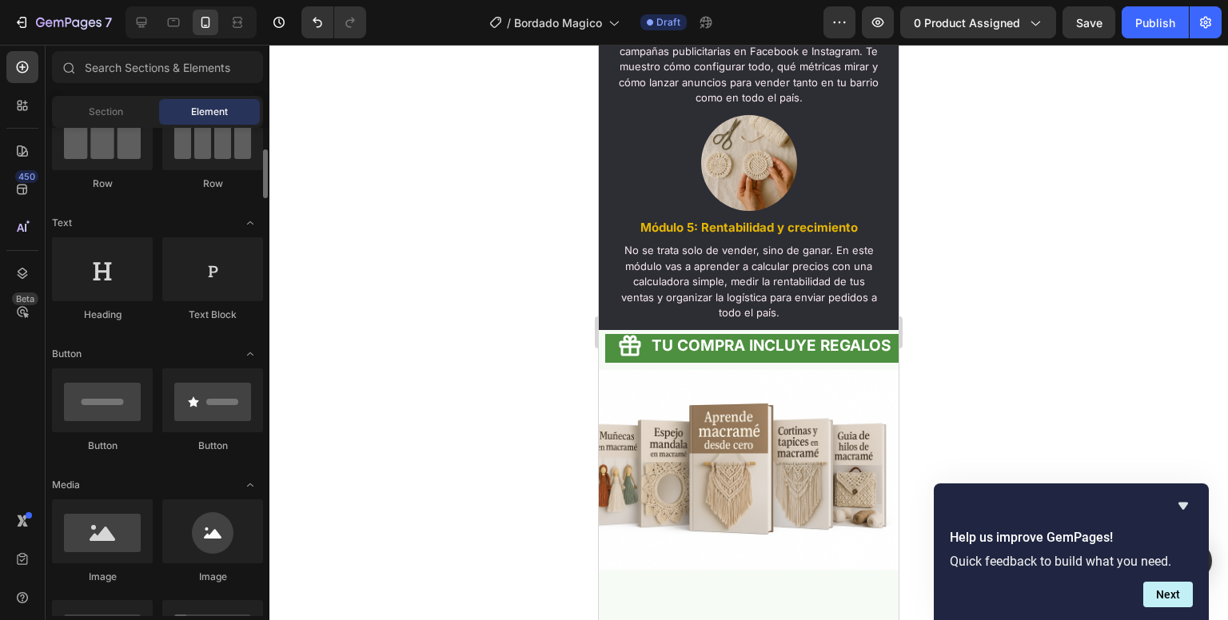
scroll to position [163, 0]
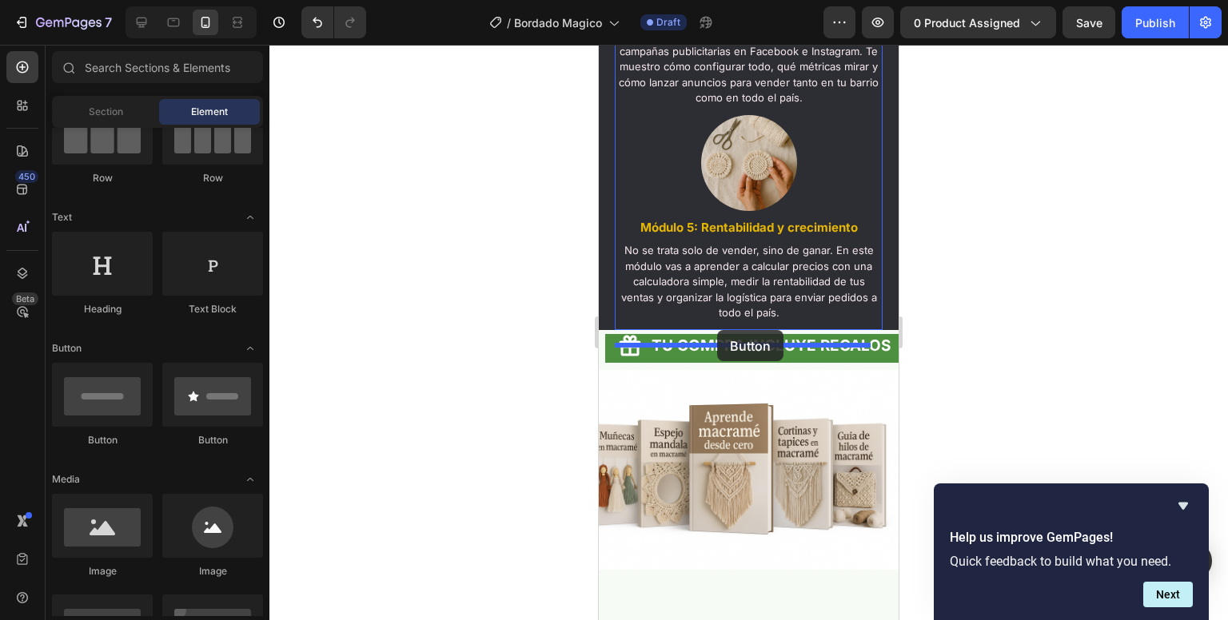
drag, startPoint x: 698, startPoint y: 449, endPoint x: 717, endPoint y: 330, distance: 120.7
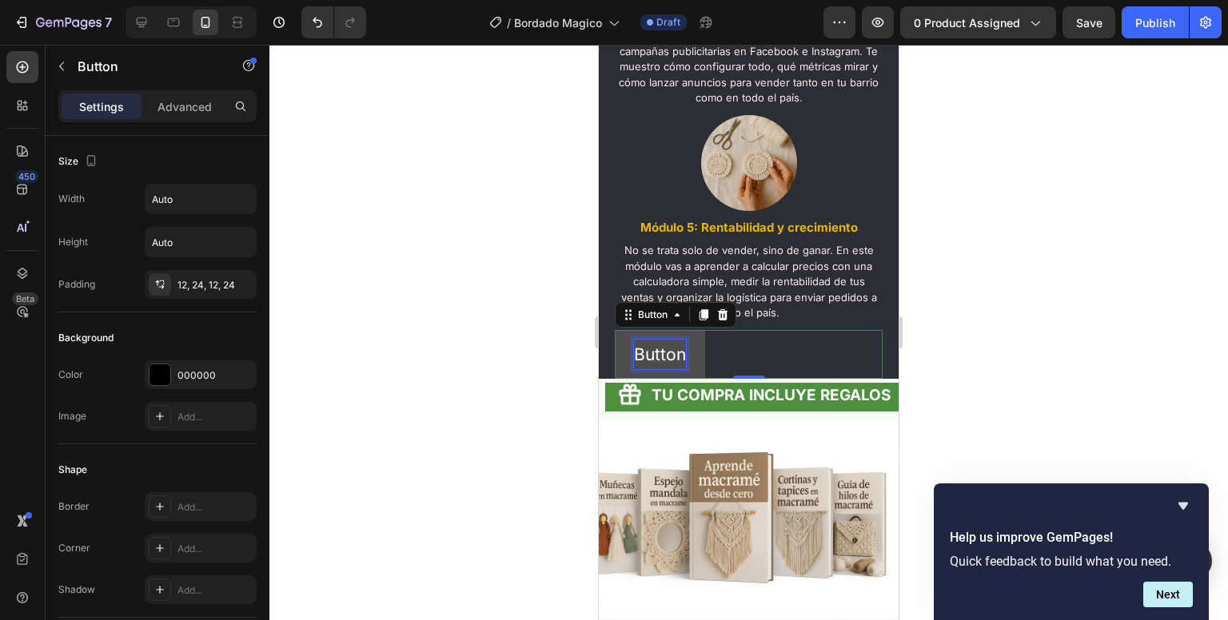
click at [672, 370] on p "Button" at bounding box center [660, 355] width 52 height 30
click at [615, 330] on button "Mira" at bounding box center [652, 355] width 74 height 50
click at [615, 330] on button "Mira todos" at bounding box center [677, 355] width 124 height 50
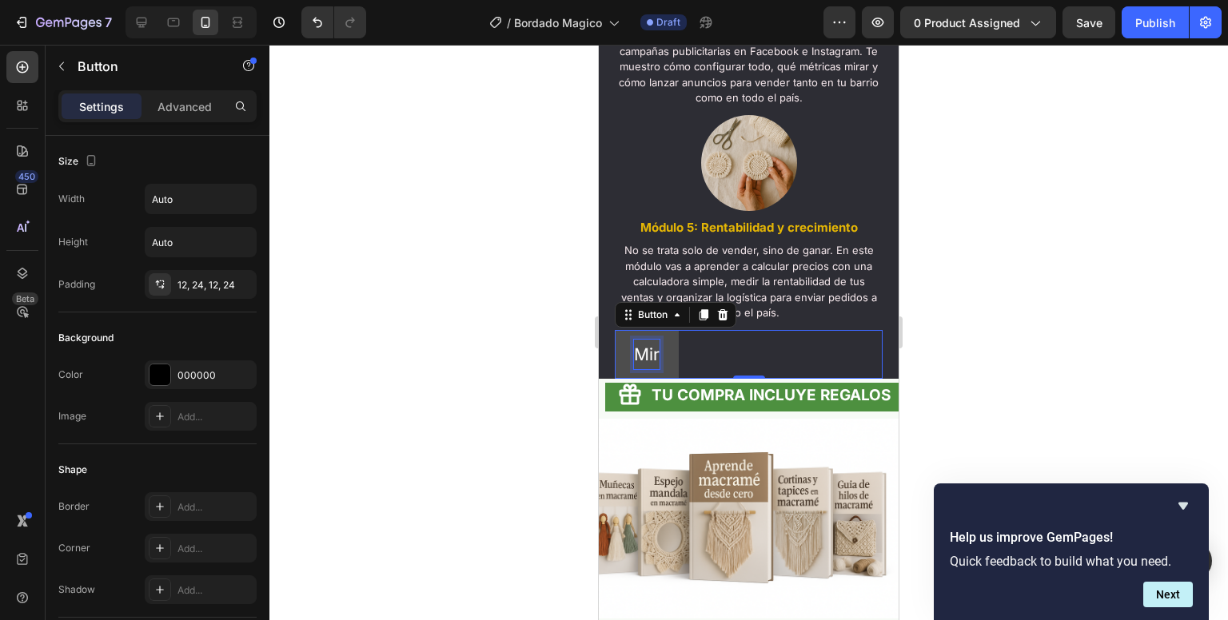
click at [615, 330] on button "Mir" at bounding box center [647, 355] width 64 height 50
click at [615, 330] on button "Mira los" at bounding box center [666, 355] width 102 height 50
click at [615, 330] on button "MIRA" at bounding box center [655, 355] width 81 height 50
click at [615, 330] on button "MIRA LOS" at bounding box center [674, 355] width 118 height 50
click at [615, 330] on button "MIRA" at bounding box center [655, 355] width 81 height 50
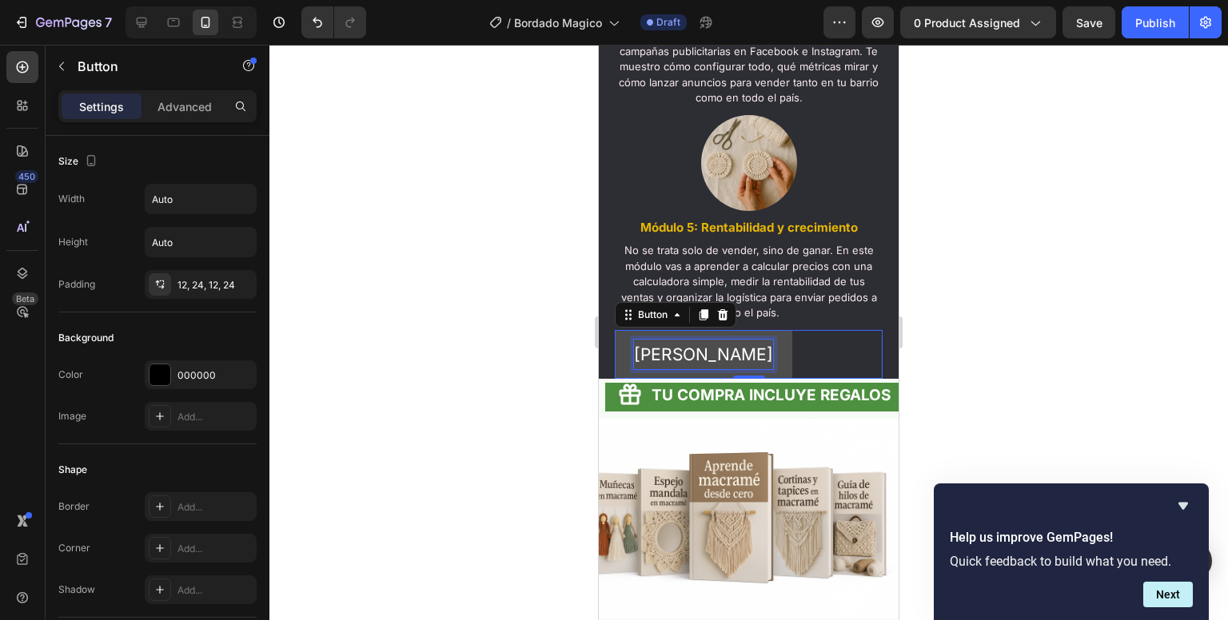
click at [615, 330] on button "[PERSON_NAME]" at bounding box center [703, 355] width 177 height 50
click at [615, 330] on button "MIRA LA LISTA" at bounding box center [693, 355] width 157 height 50
click at [615, 330] on button "MIRA LA LISTA D" at bounding box center [701, 355] width 173 height 50
click at [615, 330] on button "MIRA LA LISTA DE TEMAS" at bounding box center [738, 355] width 247 height 50
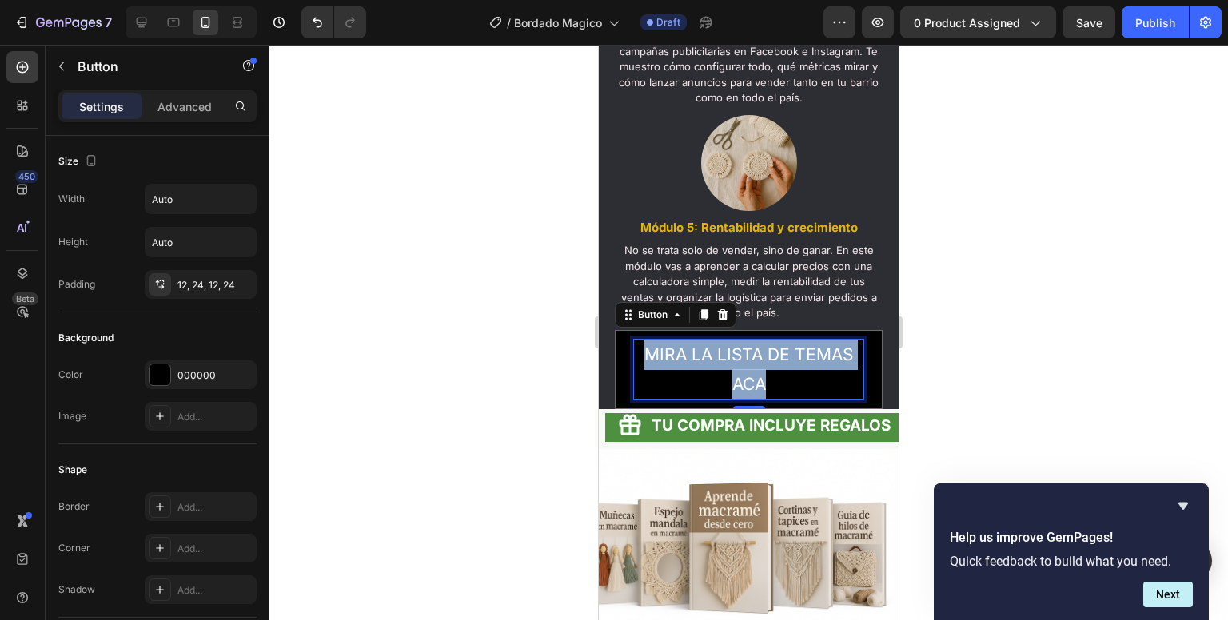
drag, startPoint x: 783, startPoint y: 404, endPoint x: 595, endPoint y: 357, distance: 194.5
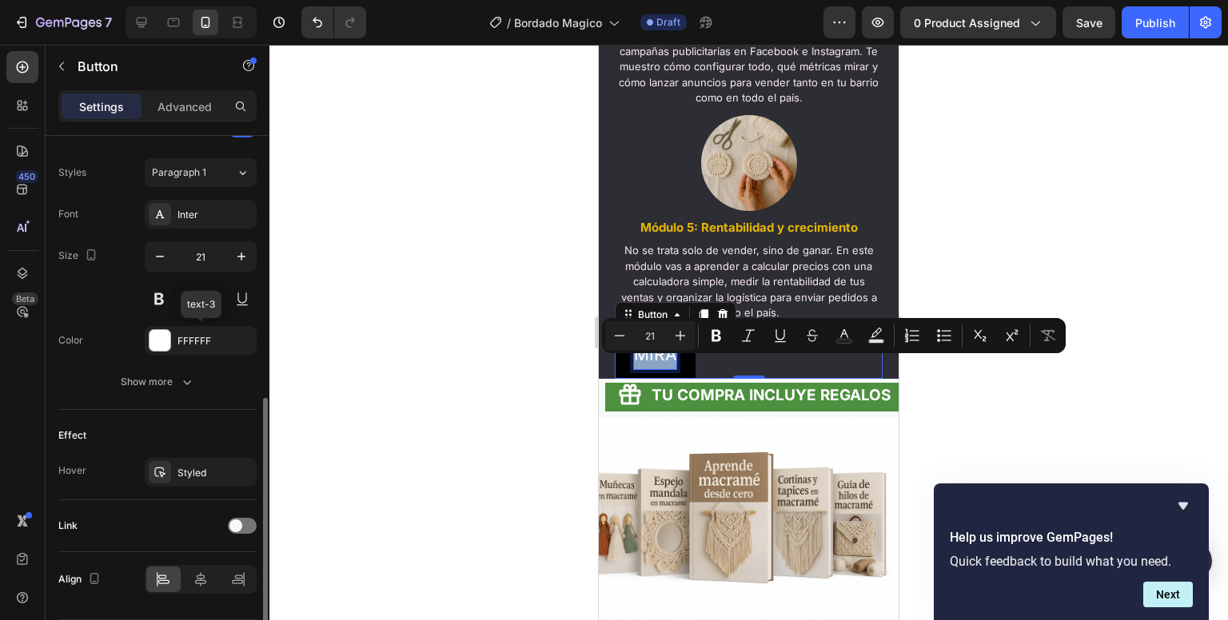
scroll to position [614, 0]
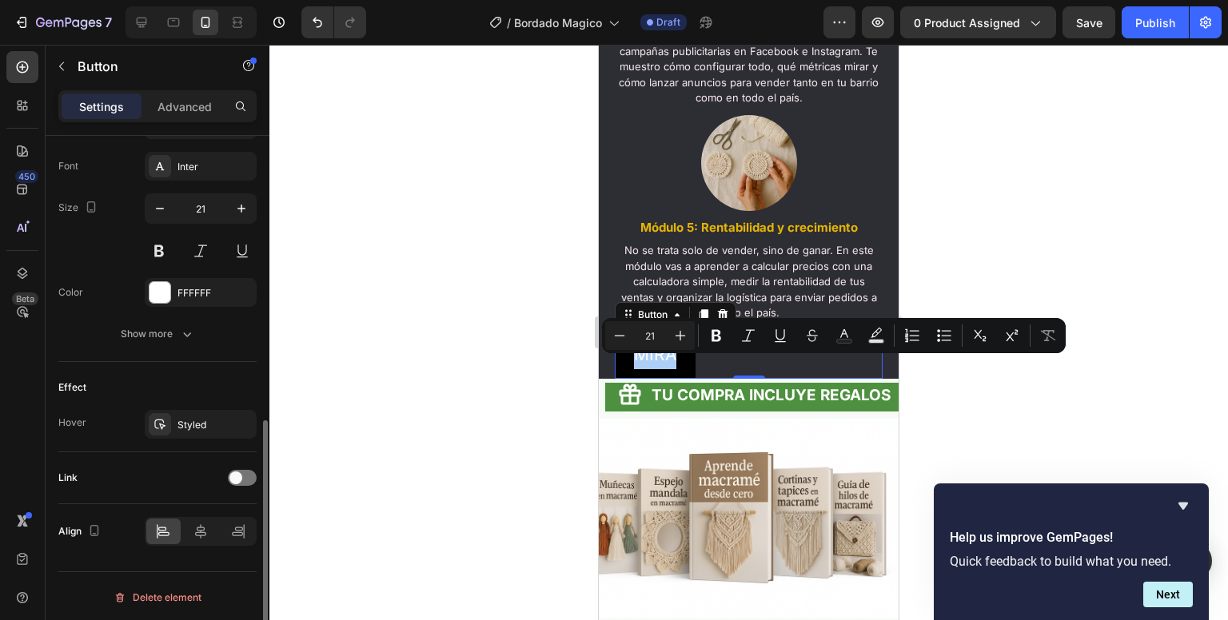
click at [249, 466] on div "Link" at bounding box center [157, 478] width 198 height 26
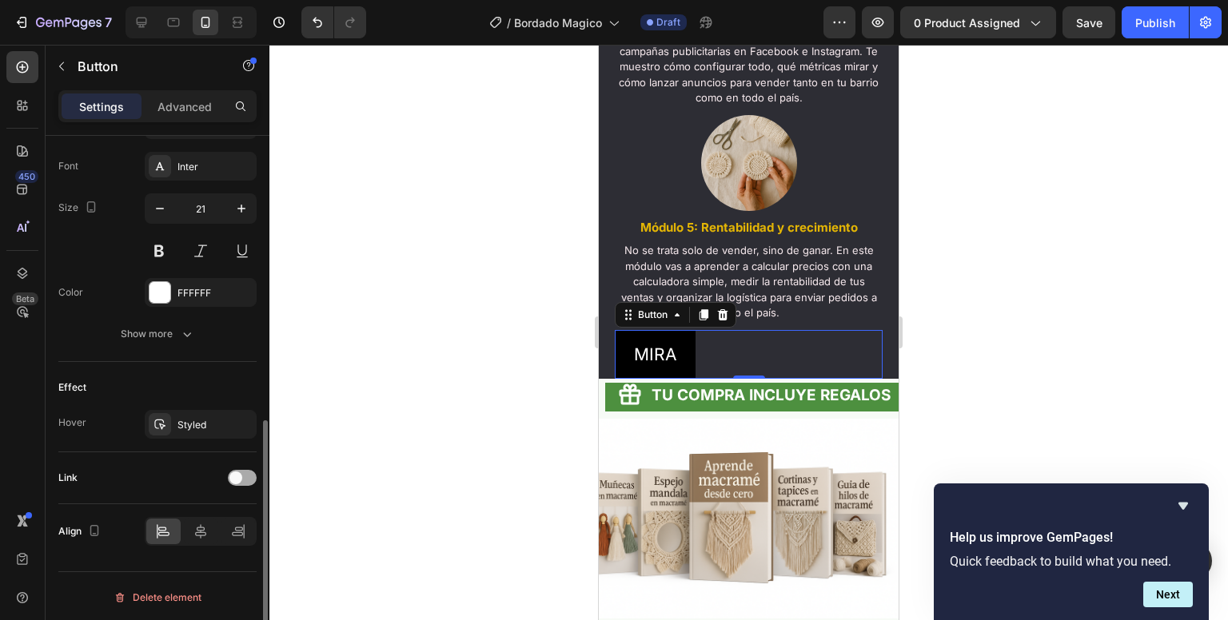
click at [246, 473] on div at bounding box center [242, 478] width 29 height 16
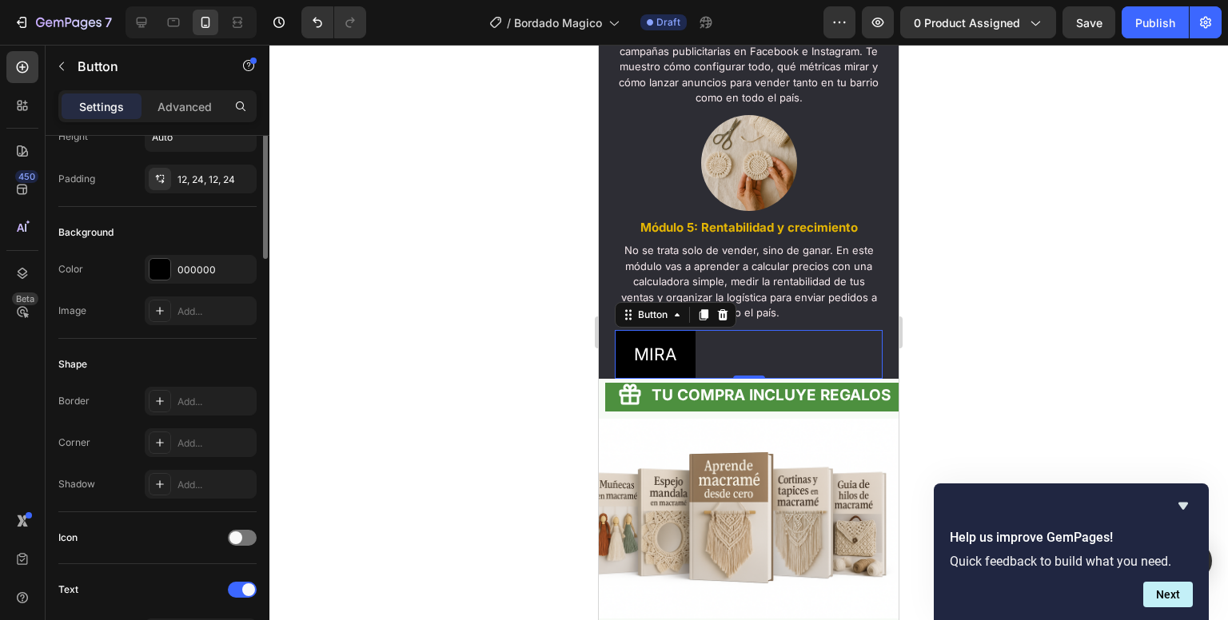
scroll to position [0, 0]
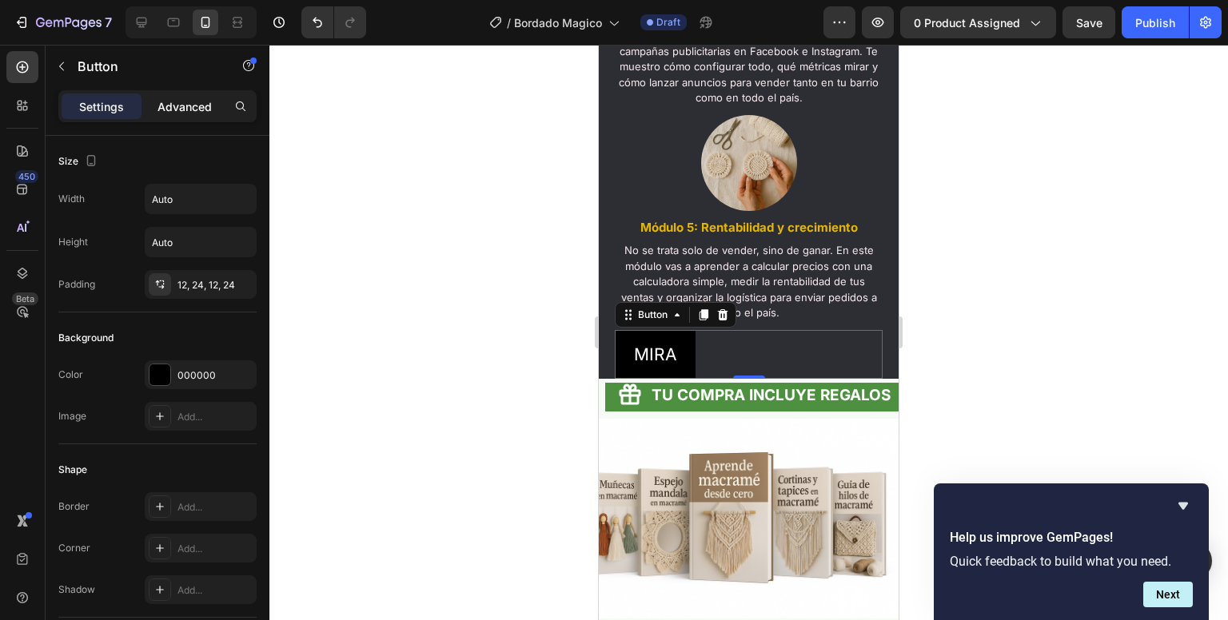
click at [185, 98] on p "Advanced" at bounding box center [184, 106] width 54 height 17
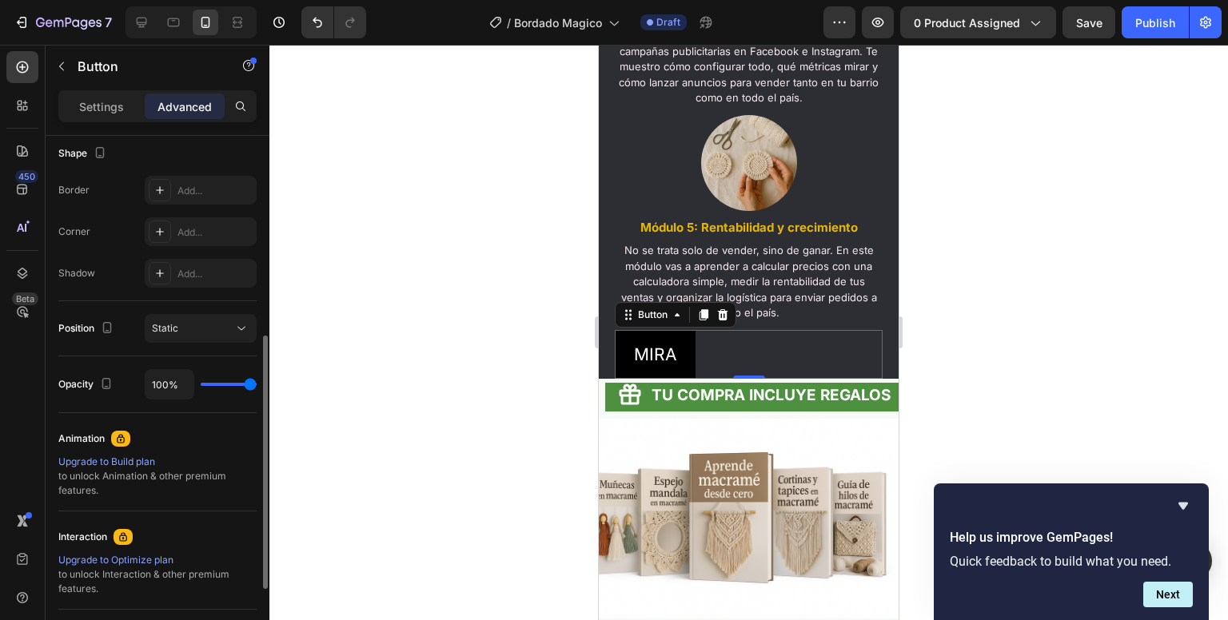
scroll to position [419, 0]
click at [98, 111] on p "Settings" at bounding box center [101, 106] width 45 height 17
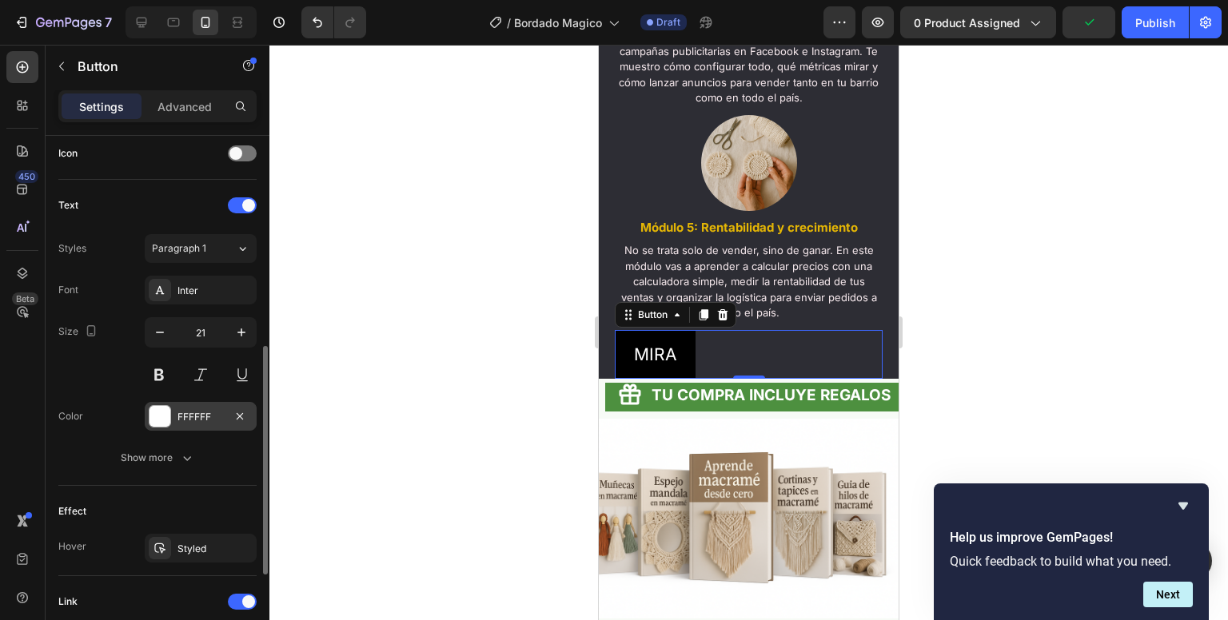
scroll to position [489, 0]
click at [185, 451] on icon "button" at bounding box center [187, 459] width 16 height 16
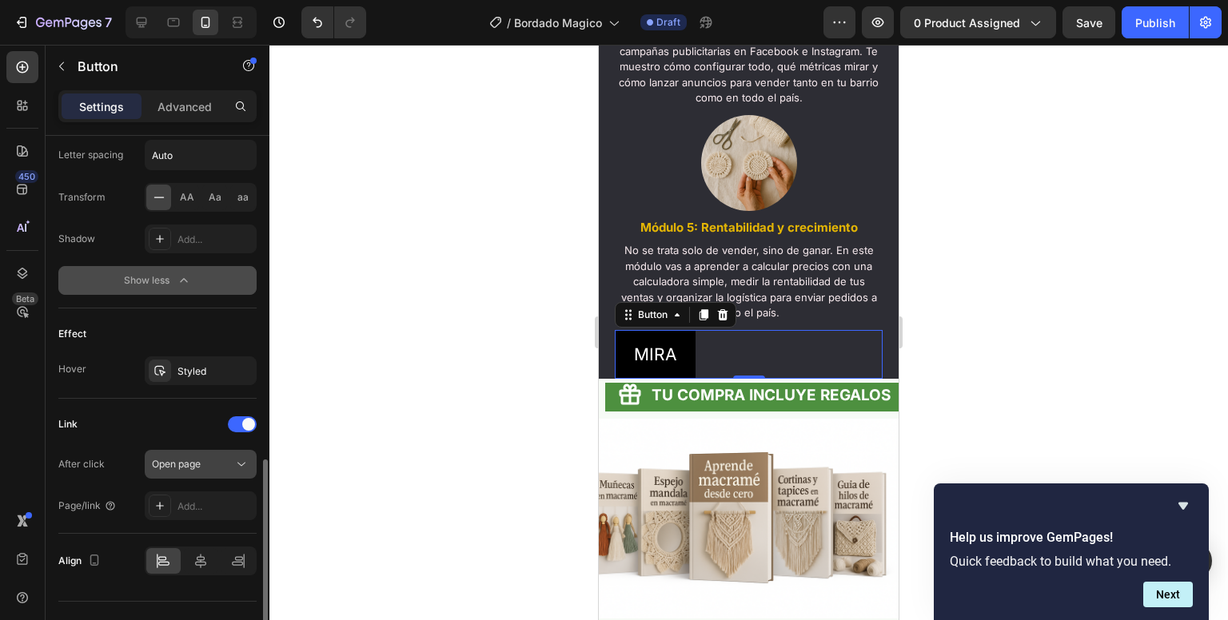
scroll to position [907, 0]
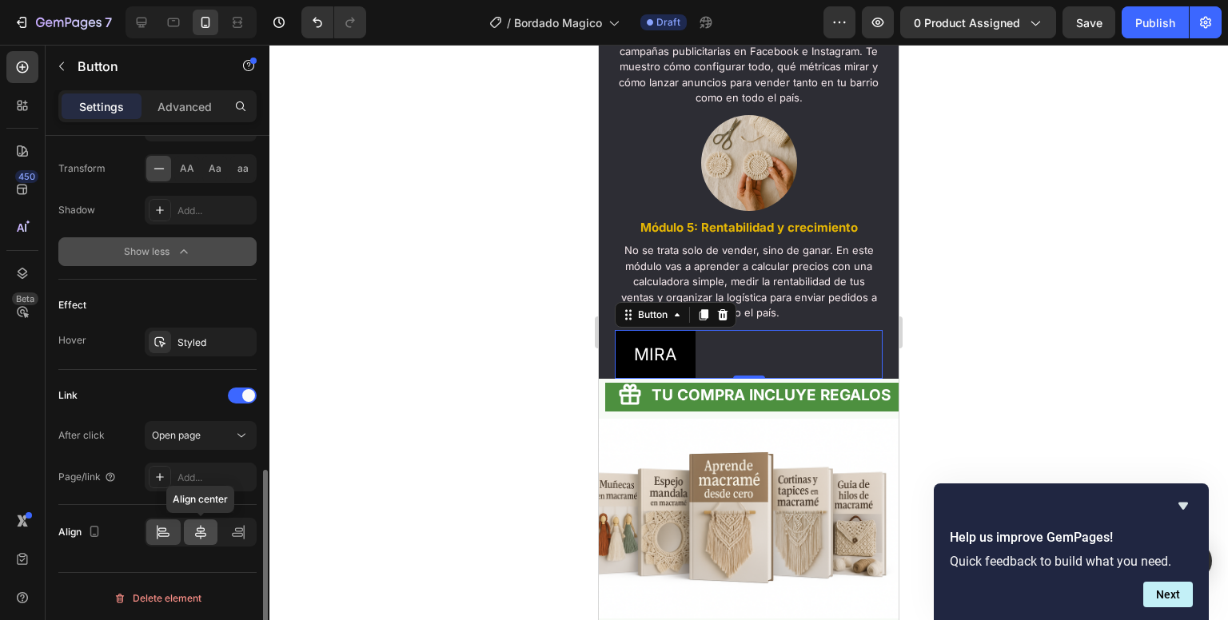
click at [207, 534] on icon at bounding box center [201, 532] width 16 height 16
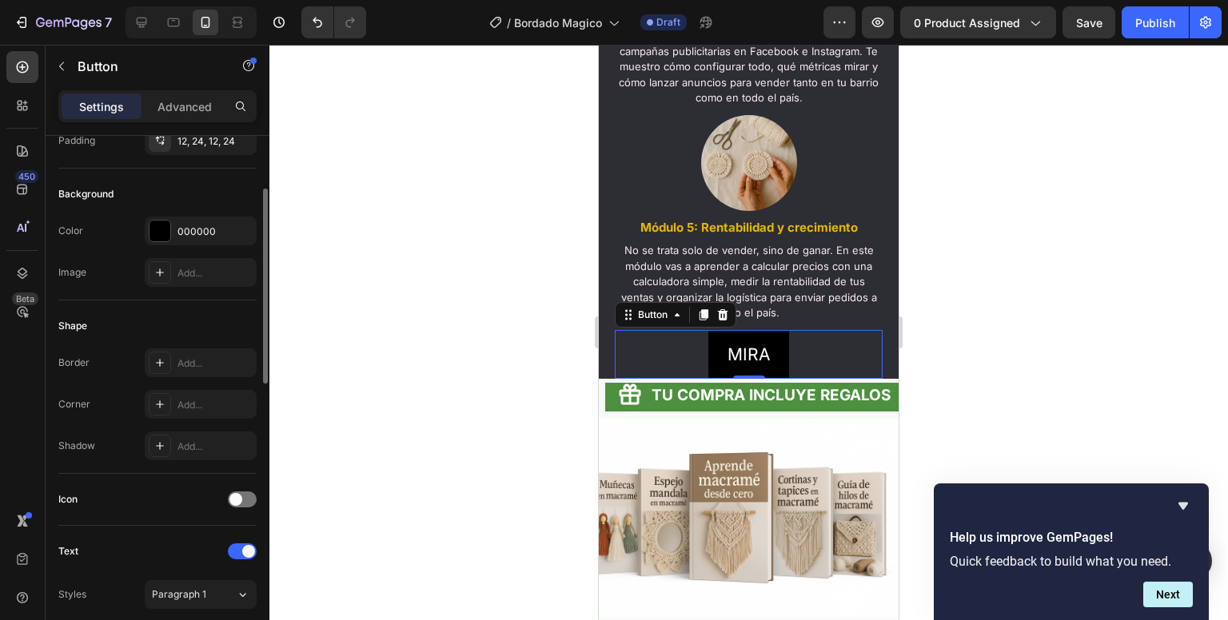
scroll to position [34, 0]
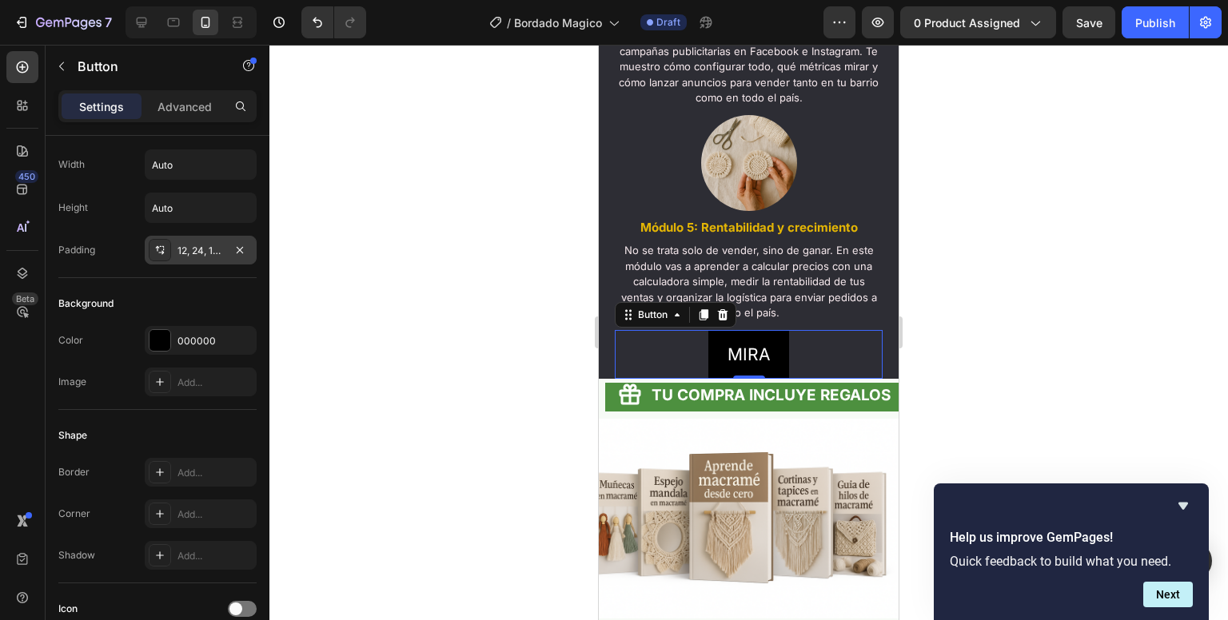
click at [182, 253] on div "12, 24, 12, 24" at bounding box center [200, 251] width 46 height 14
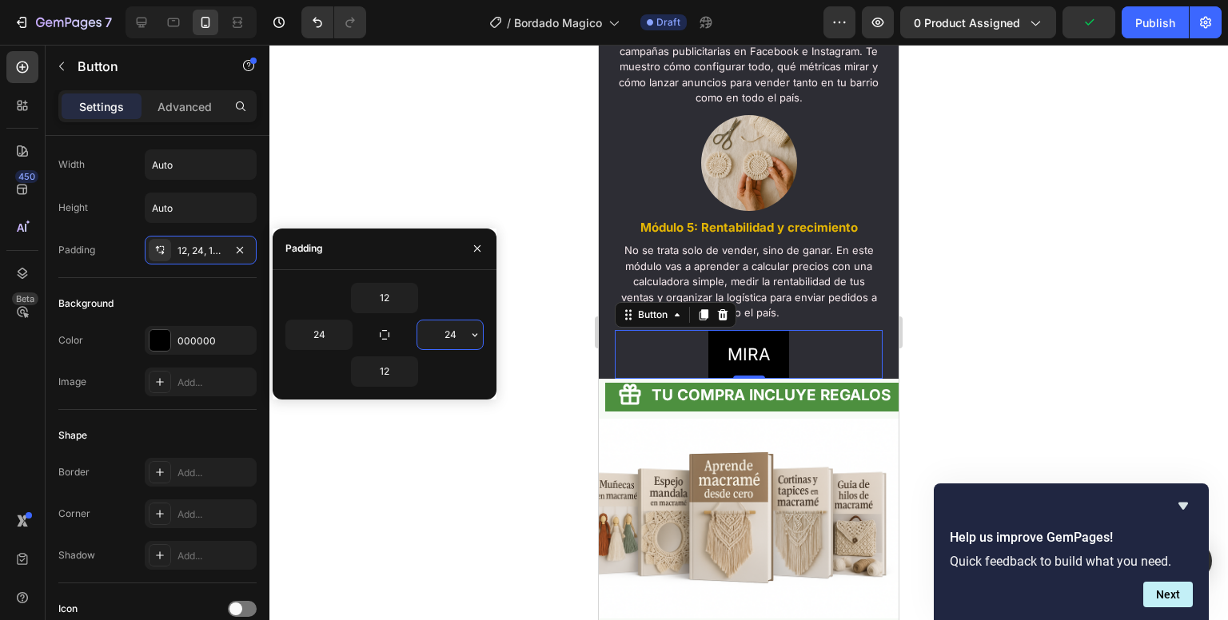
click at [425, 330] on input "24" at bounding box center [450, 335] width 66 height 29
click at [473, 336] on icon "button" at bounding box center [474, 335] width 13 height 13
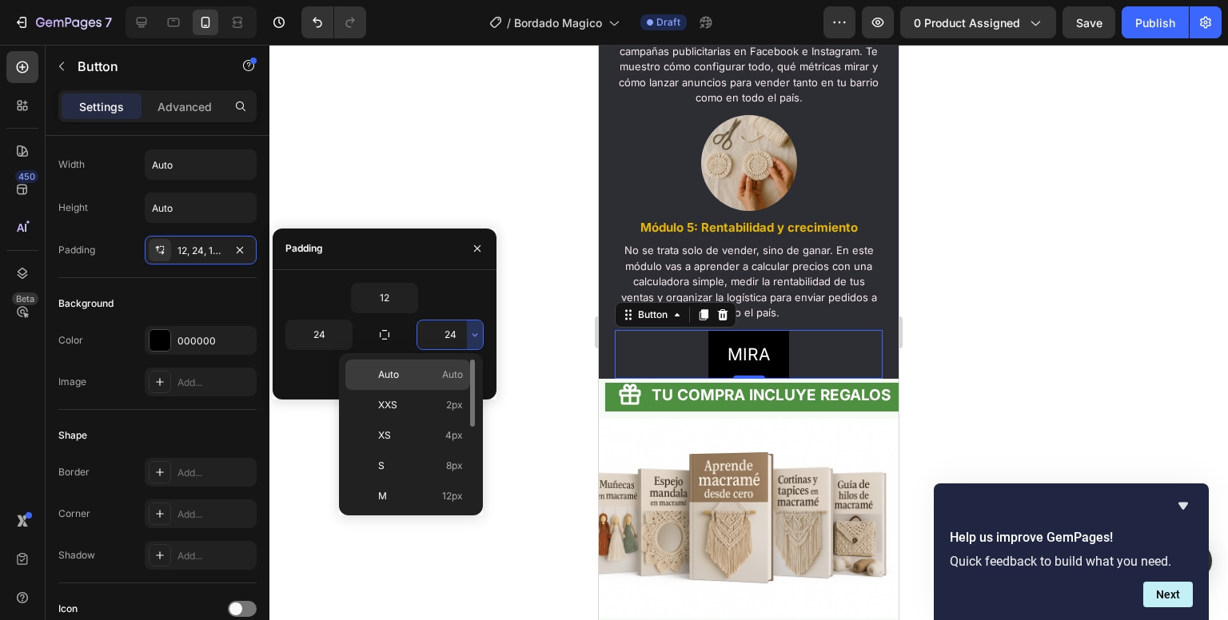
click at [429, 381] on p "Auto Auto" at bounding box center [420, 375] width 85 height 14
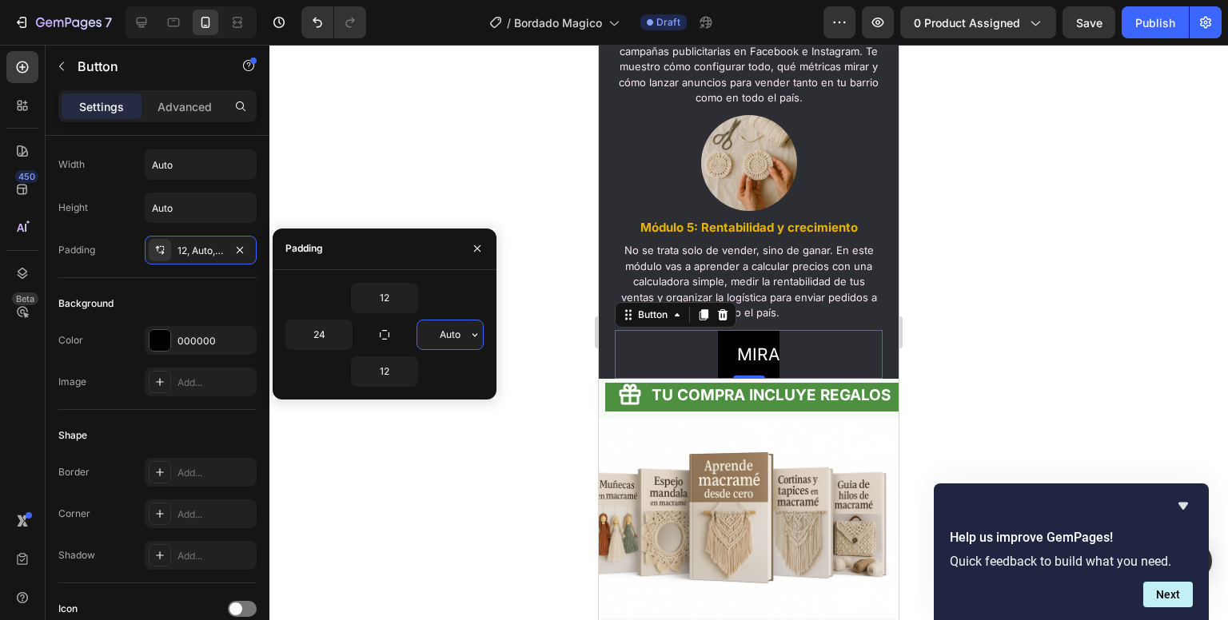
click at [446, 339] on input "Auto" at bounding box center [450, 335] width 66 height 29
click at [472, 334] on icon "button" at bounding box center [474, 335] width 13 height 13
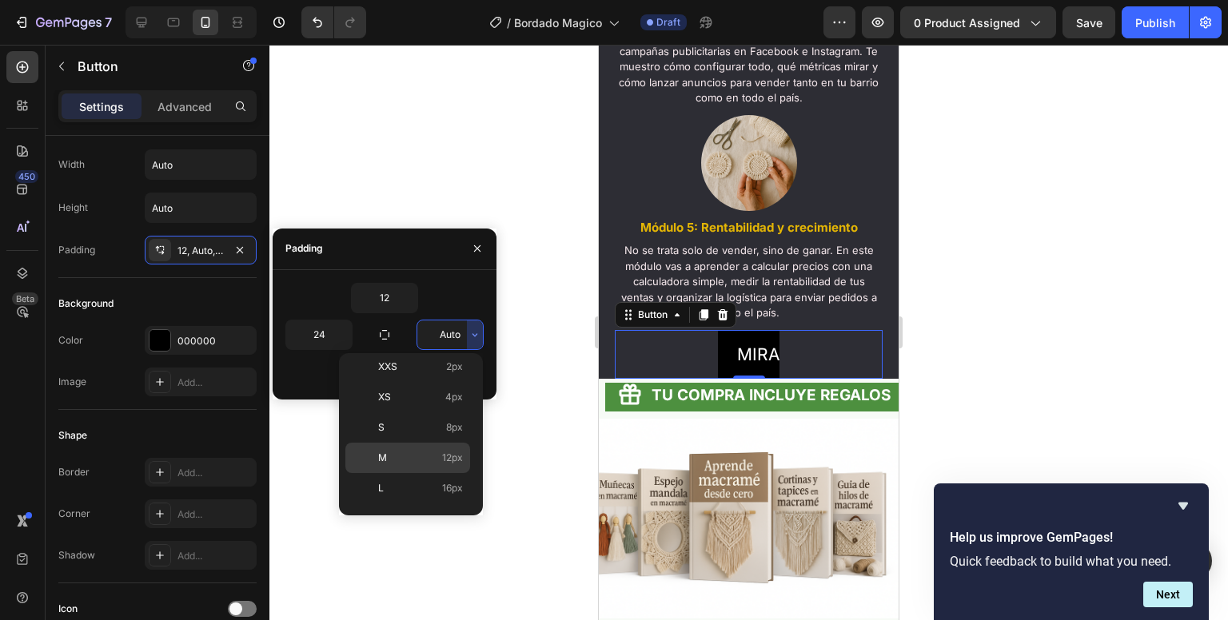
scroll to position [181, 0]
click at [437, 491] on p "5XL 112px" at bounding box center [420, 498] width 85 height 14
type input "112"
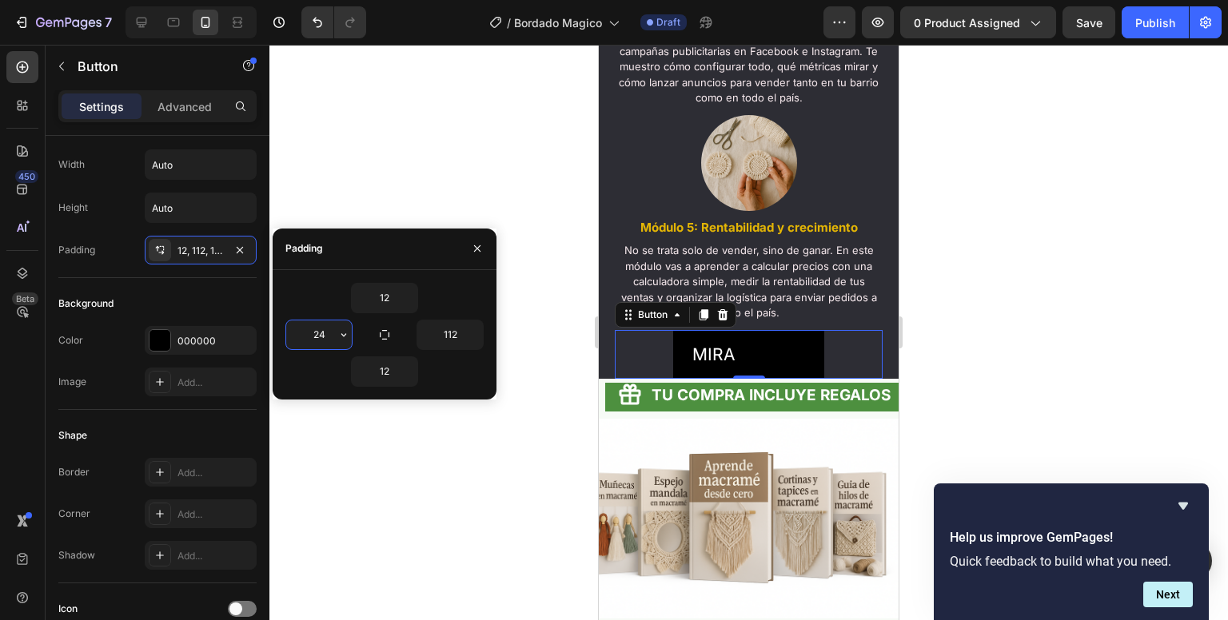
click at [331, 341] on input "24" at bounding box center [319, 335] width 66 height 29
click at [339, 337] on icon "button" at bounding box center [343, 335] width 13 height 13
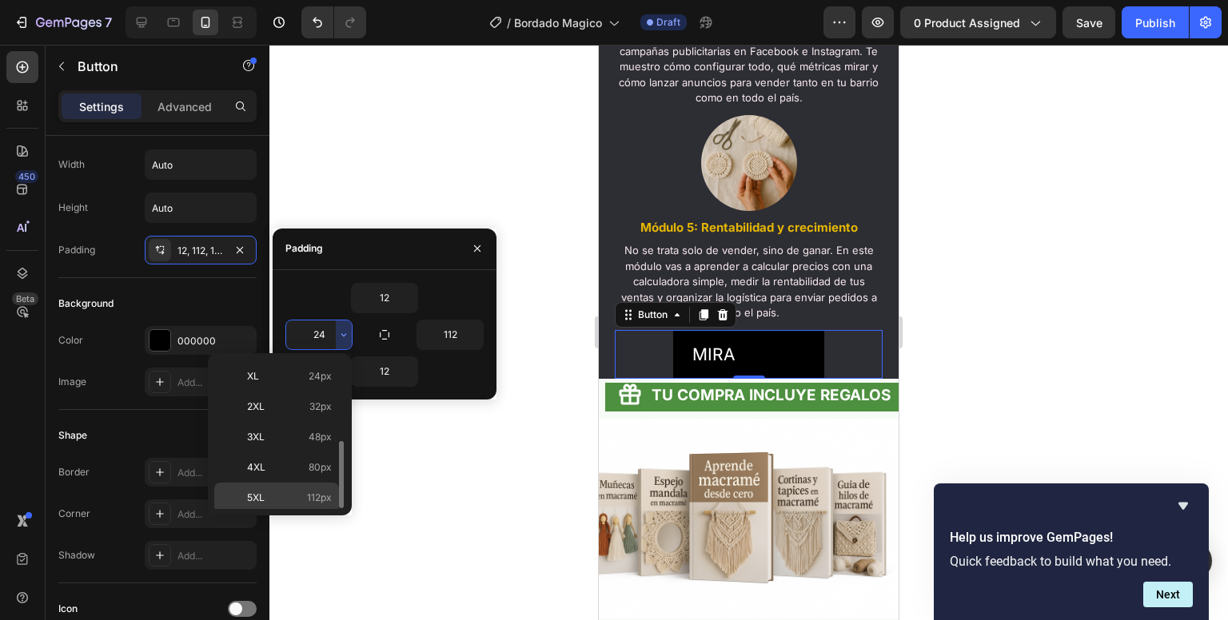
click at [311, 491] on span "112px" at bounding box center [319, 498] width 25 height 14
type input "112"
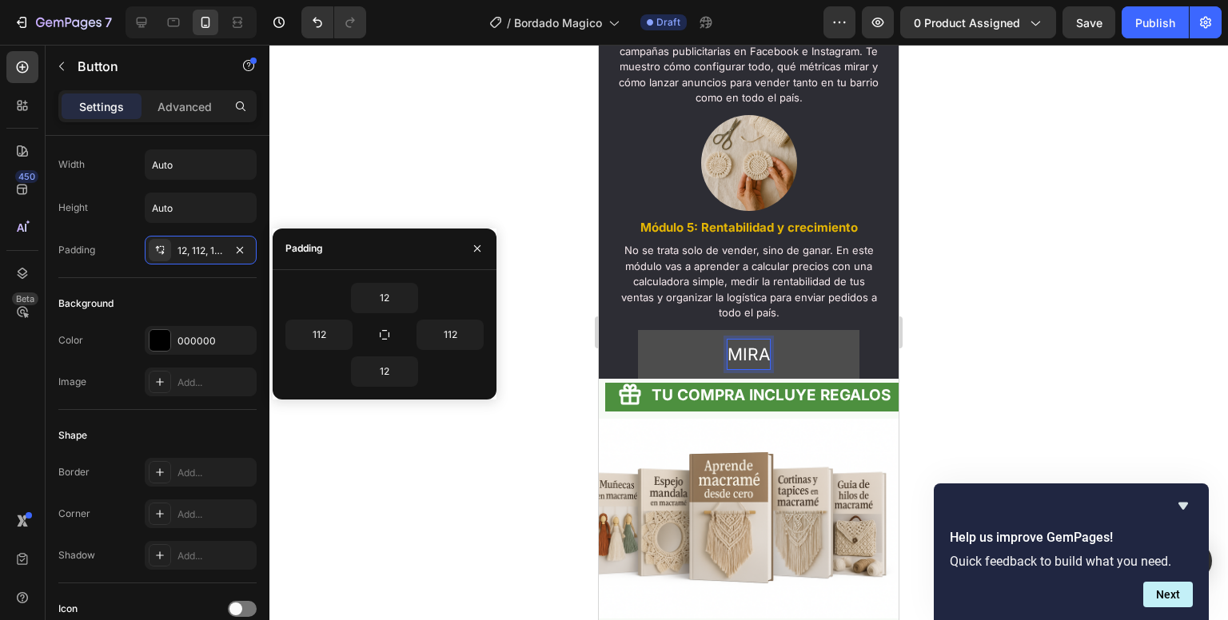
click at [762, 367] on p "MIRA" at bounding box center [749, 355] width 42 height 30
click at [638, 330] on button "MIRA" at bounding box center [748, 355] width 221 height 50
click at [626, 330] on button "MIRA EL" at bounding box center [749, 355] width 246 height 50
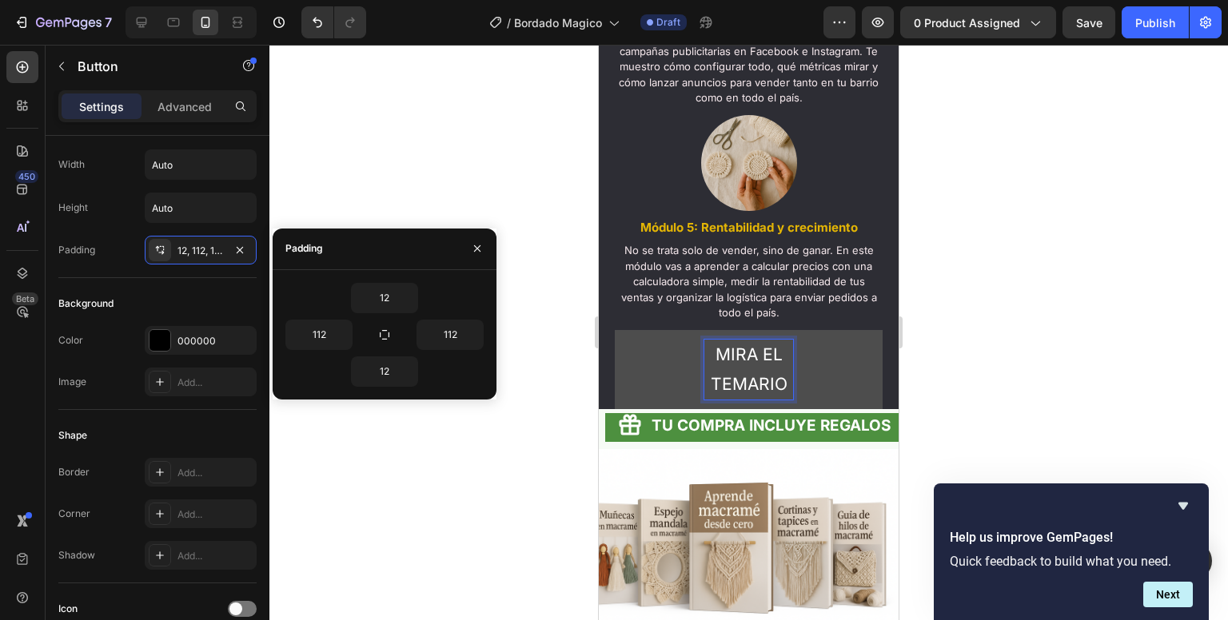
click at [615, 330] on button "MIRA EL TEMARIO" at bounding box center [749, 370] width 268 height 80
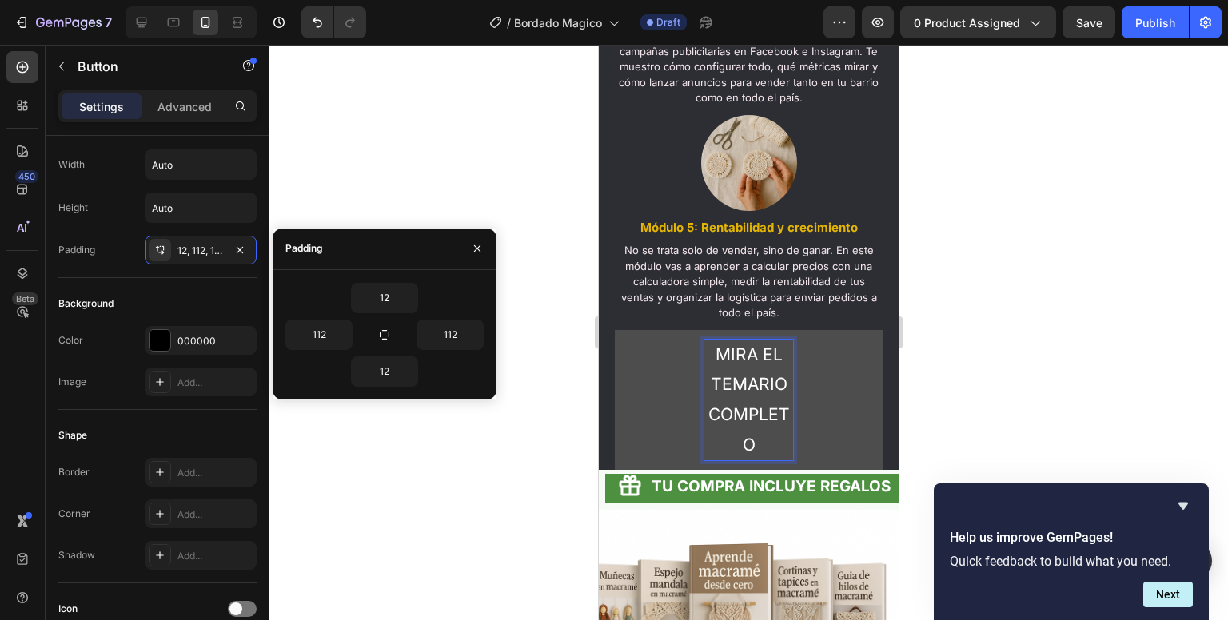
click at [615, 330] on button "MIRA EL TEMARIO COMPLETO" at bounding box center [749, 400] width 268 height 140
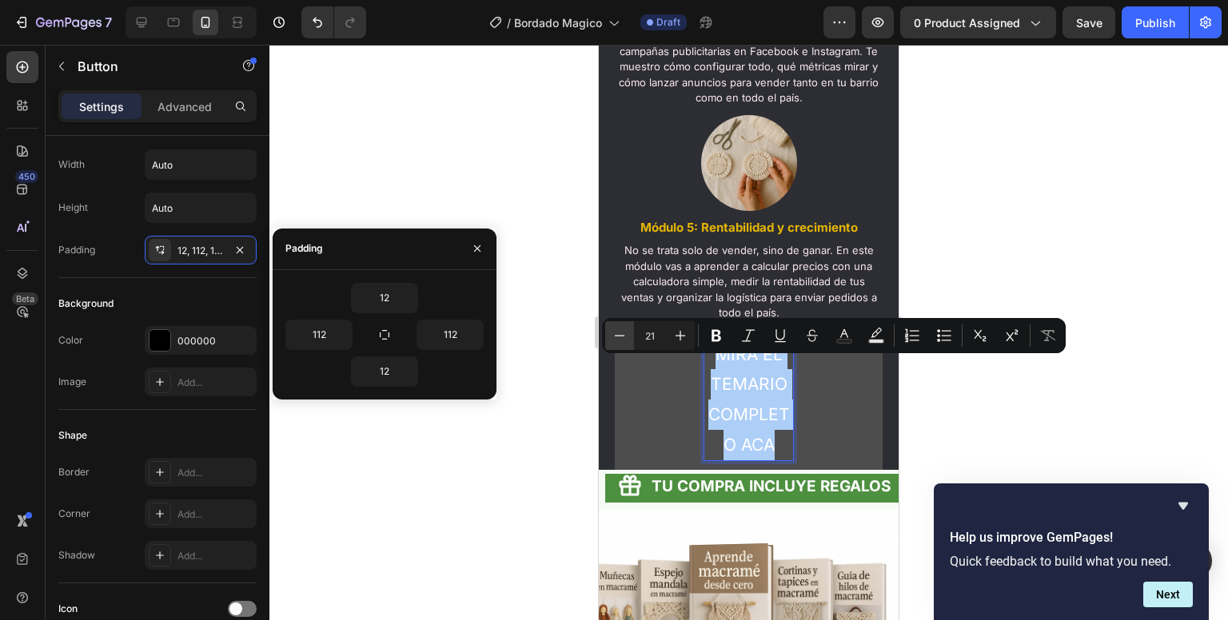
click at [624, 340] on icon "Editor contextual toolbar" at bounding box center [620, 336] width 16 height 16
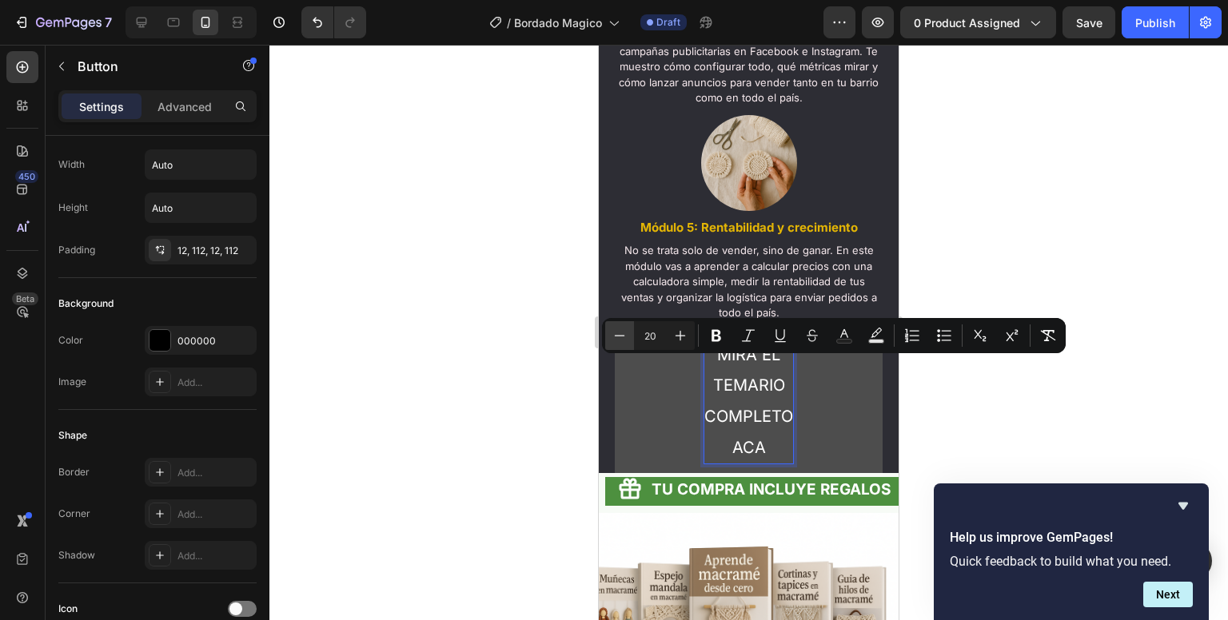
click at [624, 340] on icon "Editor contextual toolbar" at bounding box center [620, 336] width 16 height 16
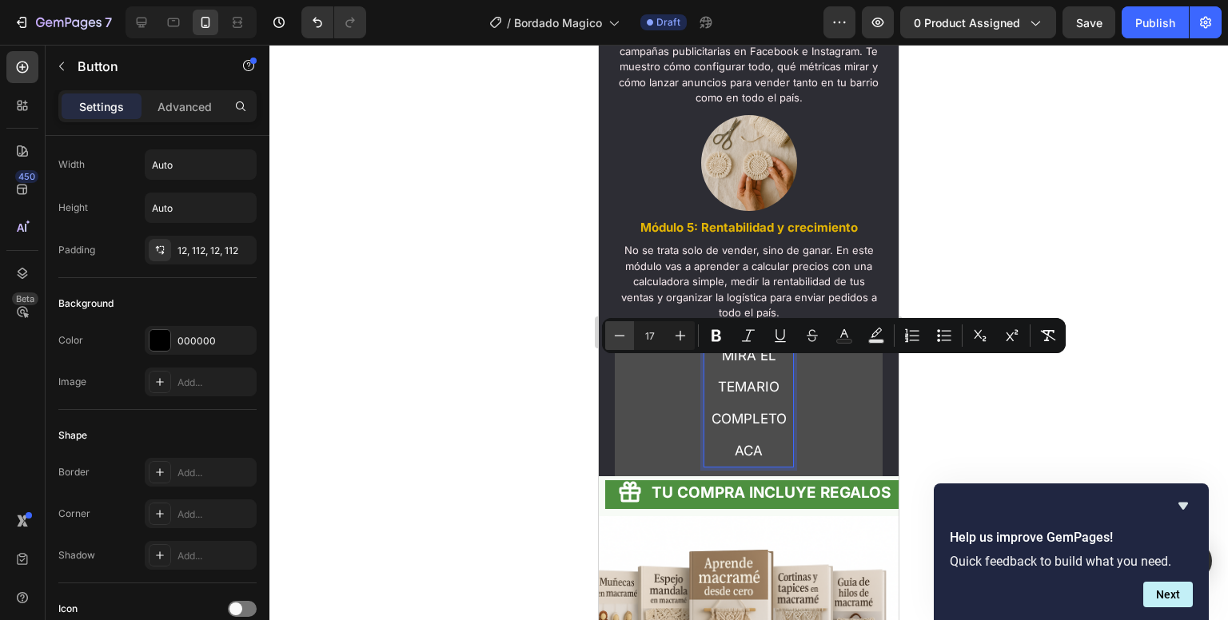
click at [624, 340] on icon "Editor contextual toolbar" at bounding box center [620, 336] width 16 height 16
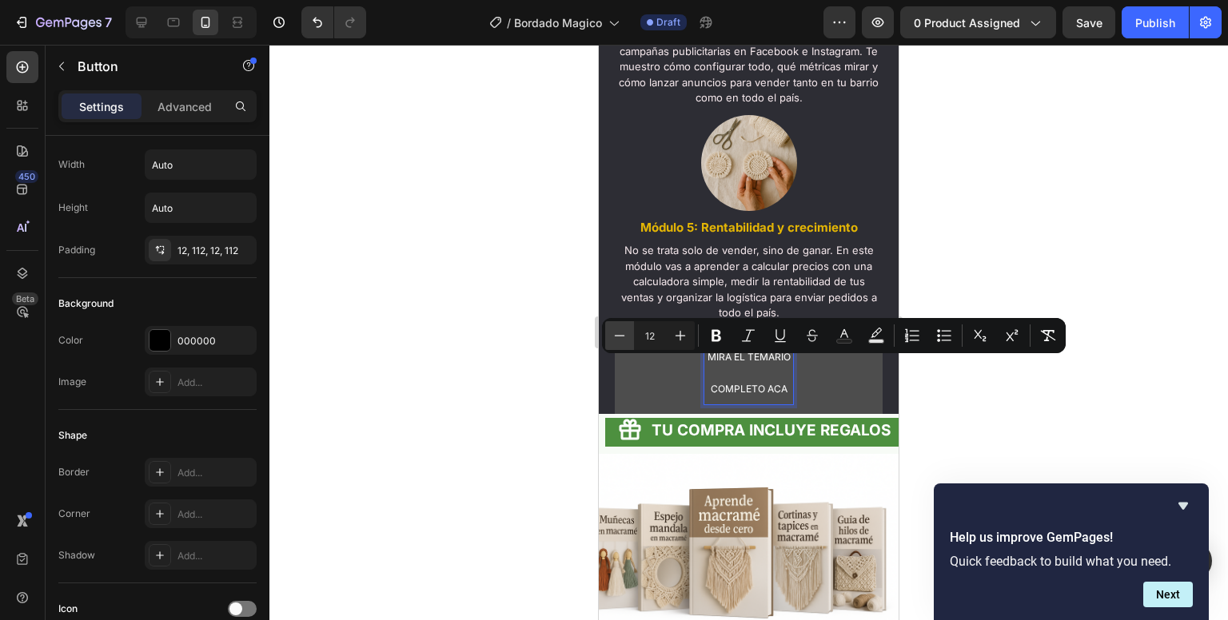
click at [624, 340] on icon "Editor contextual toolbar" at bounding box center [620, 336] width 16 height 16
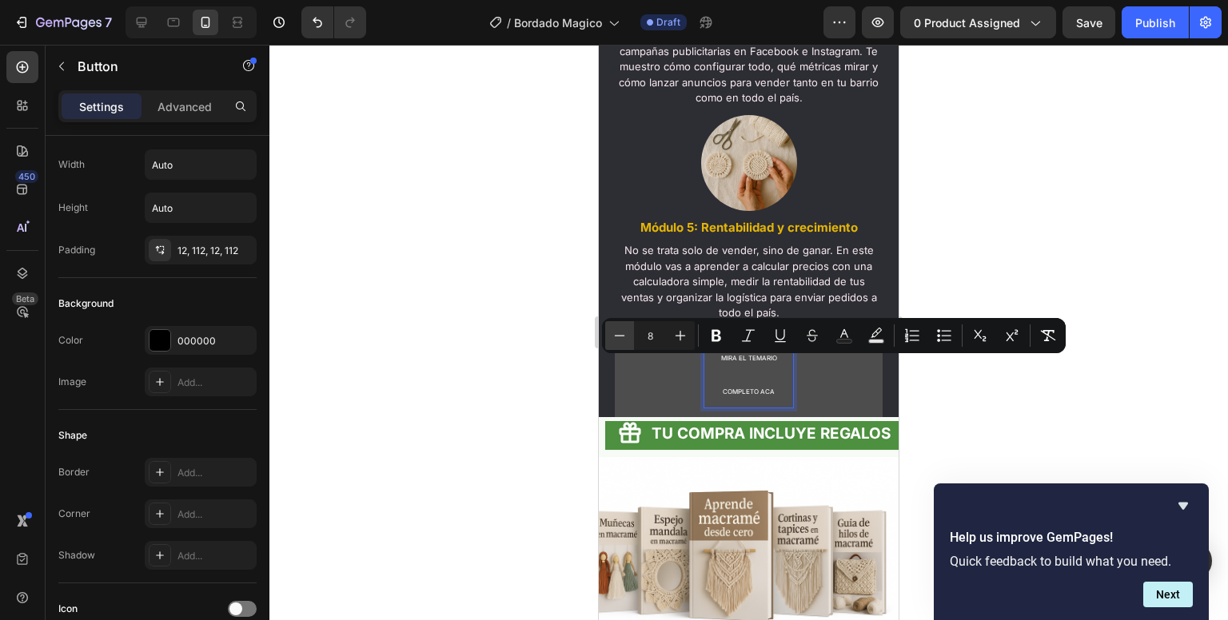
click at [624, 340] on icon "Editor contextual toolbar" at bounding box center [620, 336] width 16 height 16
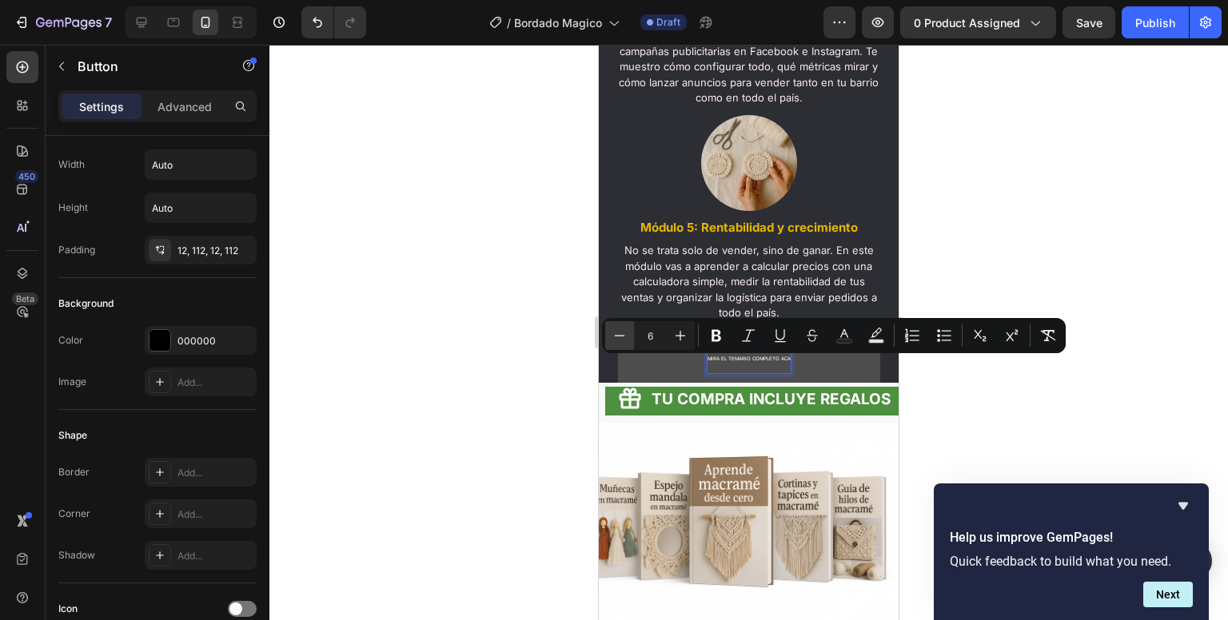
click at [624, 340] on icon "Editor contextual toolbar" at bounding box center [620, 336] width 16 height 16
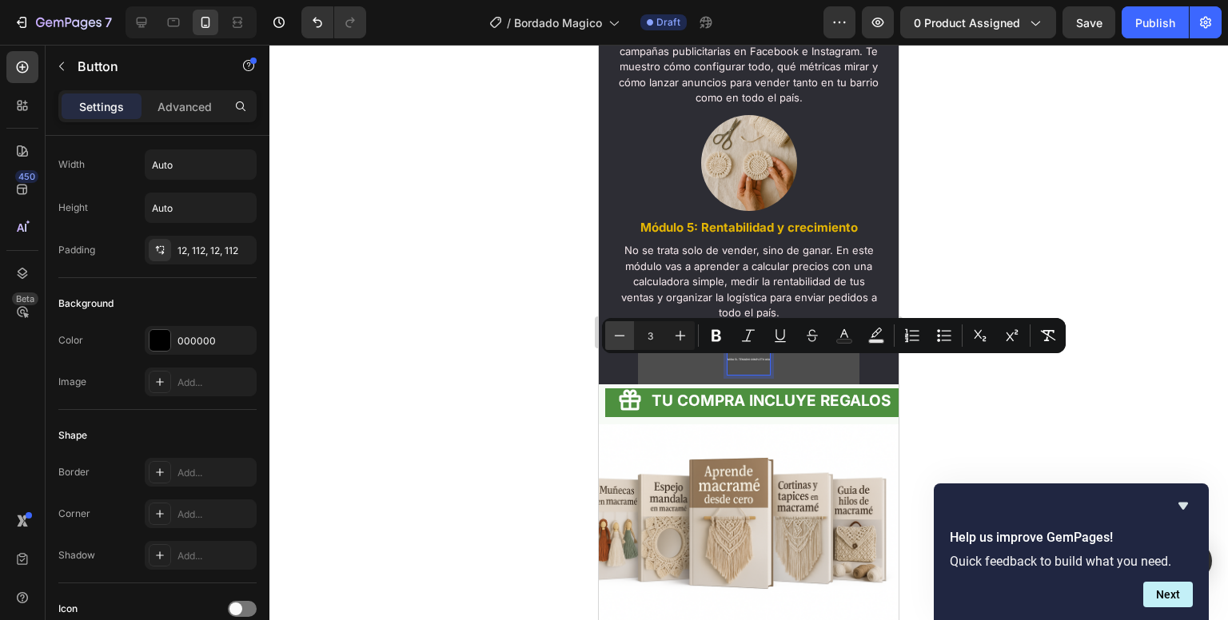
click at [624, 340] on icon "Editor contextual toolbar" at bounding box center [620, 336] width 16 height 16
type input "3"
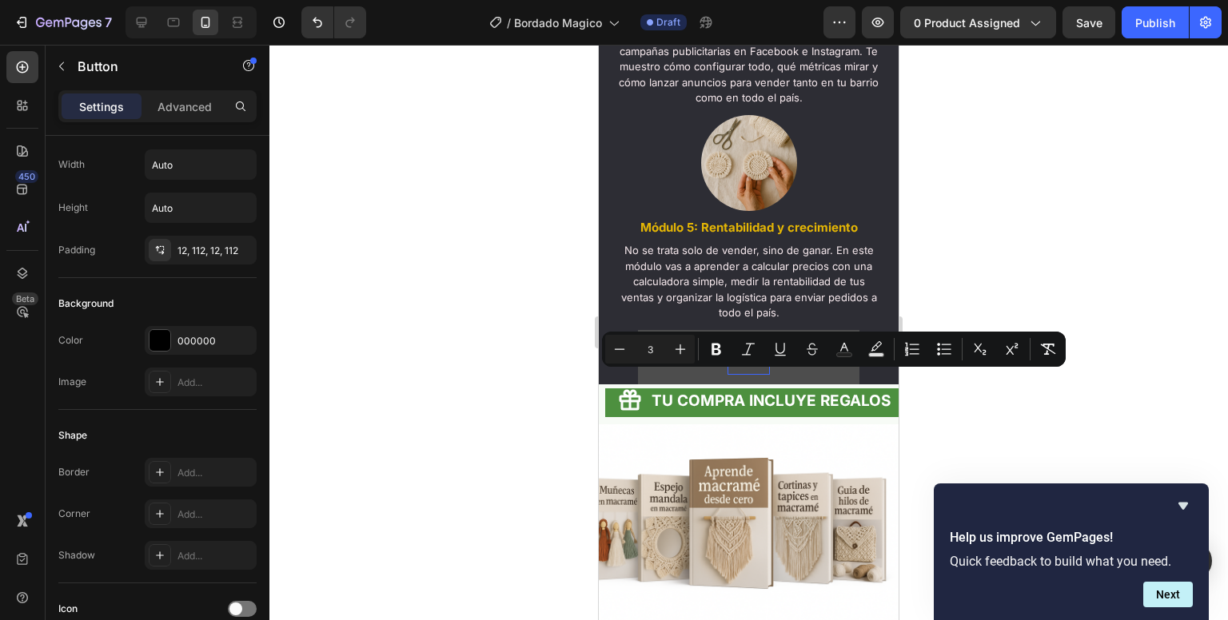
click at [664, 382] on button "MIRA EL TEMARIO COMPLETO ACA" at bounding box center [748, 357] width 221 height 55
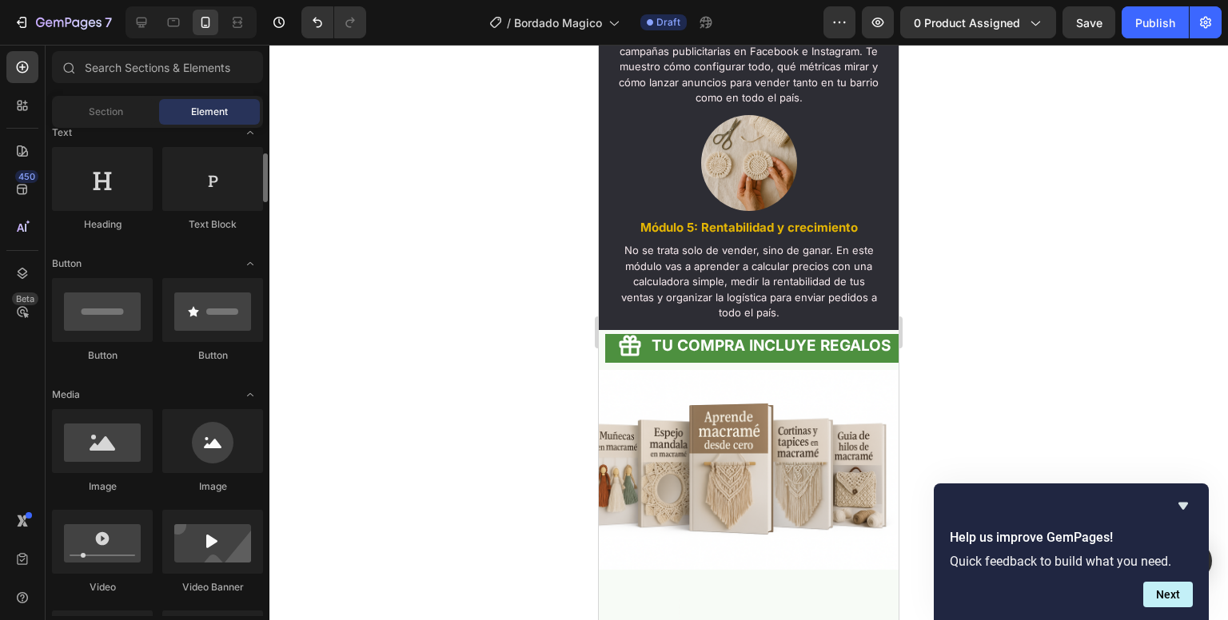
scroll to position [249, 0]
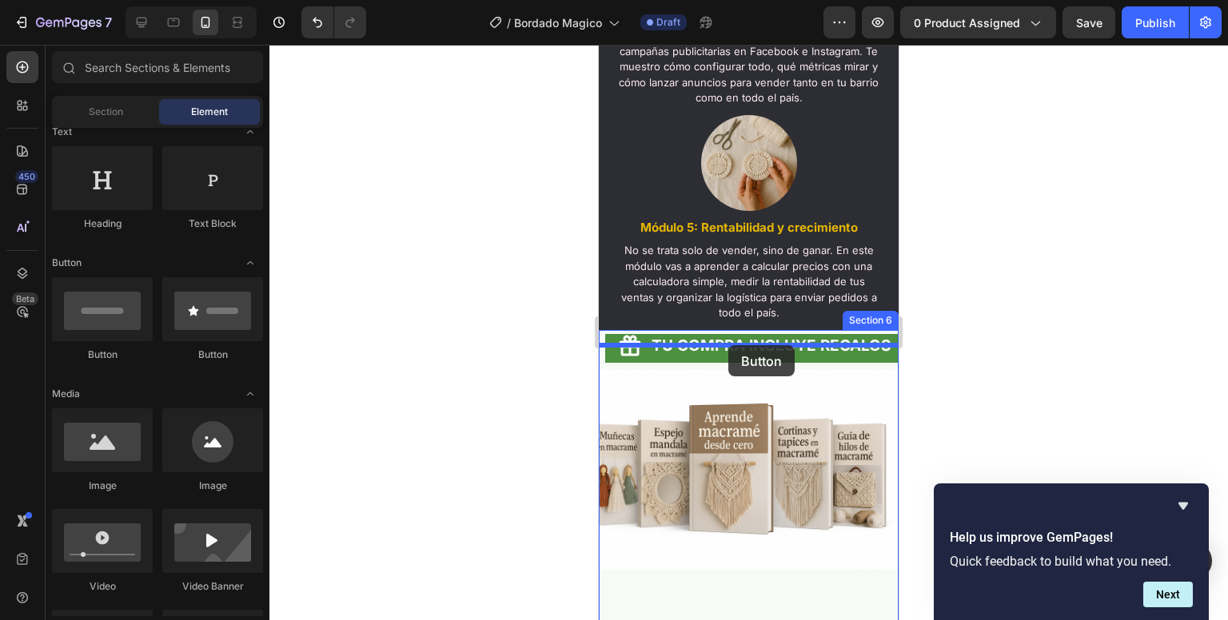
drag, startPoint x: 720, startPoint y: 397, endPoint x: 729, endPoint y: 349, distance: 48.8
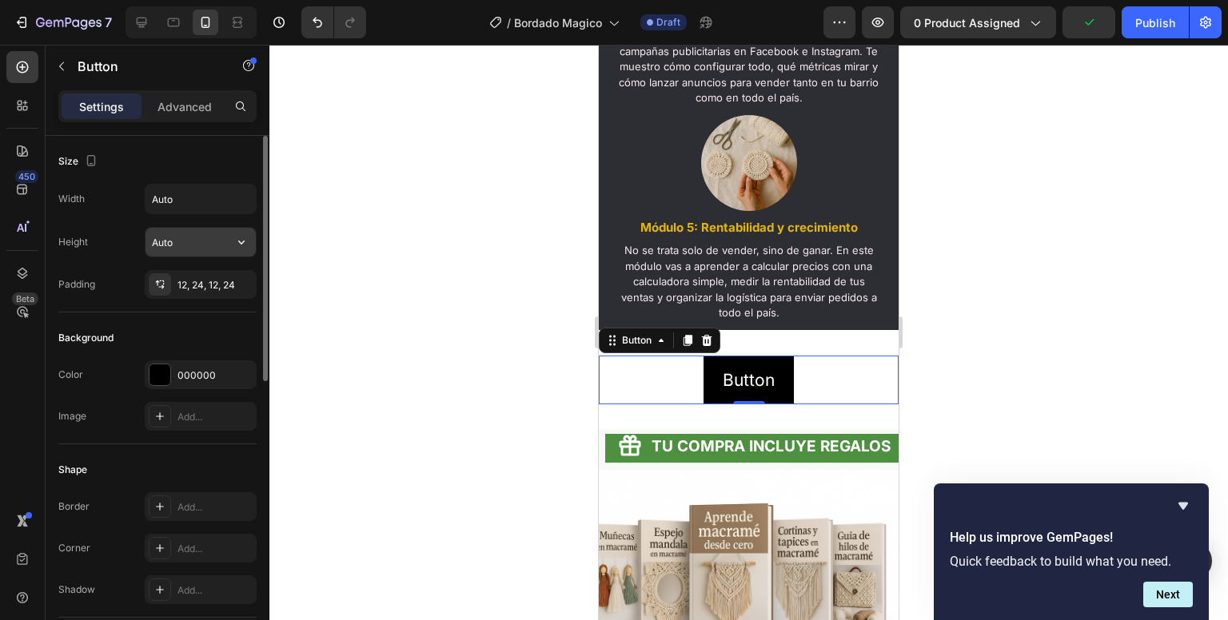
click at [210, 234] on input "Auto" at bounding box center [201, 242] width 110 height 29
click at [241, 239] on icon "button" at bounding box center [241, 242] width 16 height 16
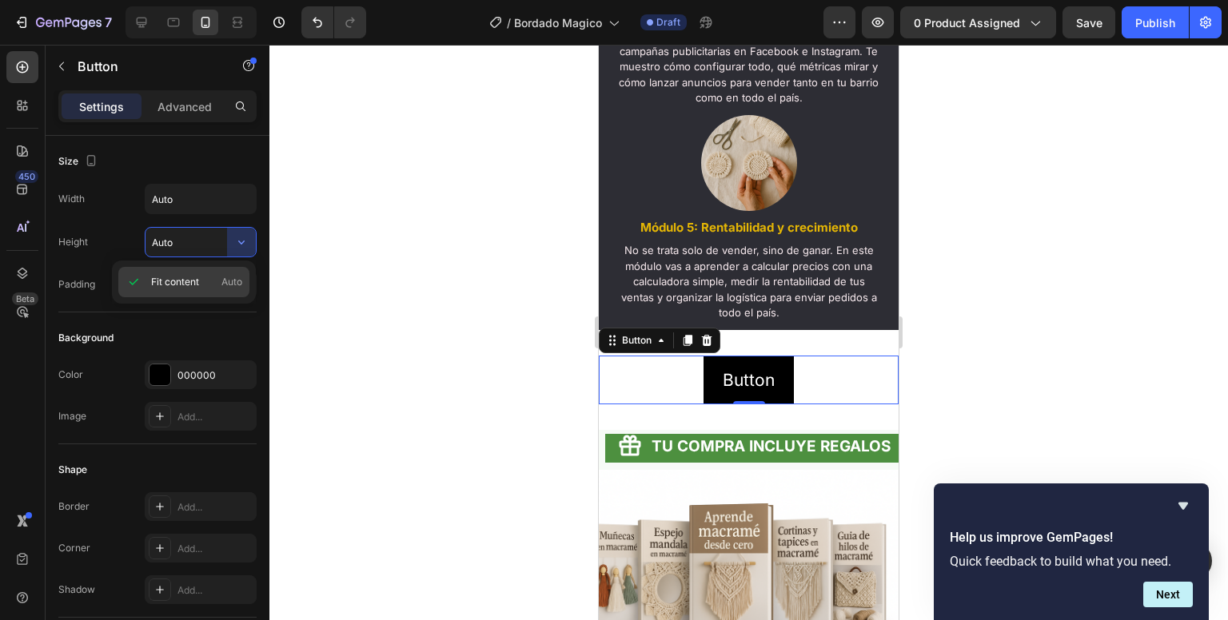
click at [189, 280] on span "Fit content" at bounding box center [175, 282] width 48 height 14
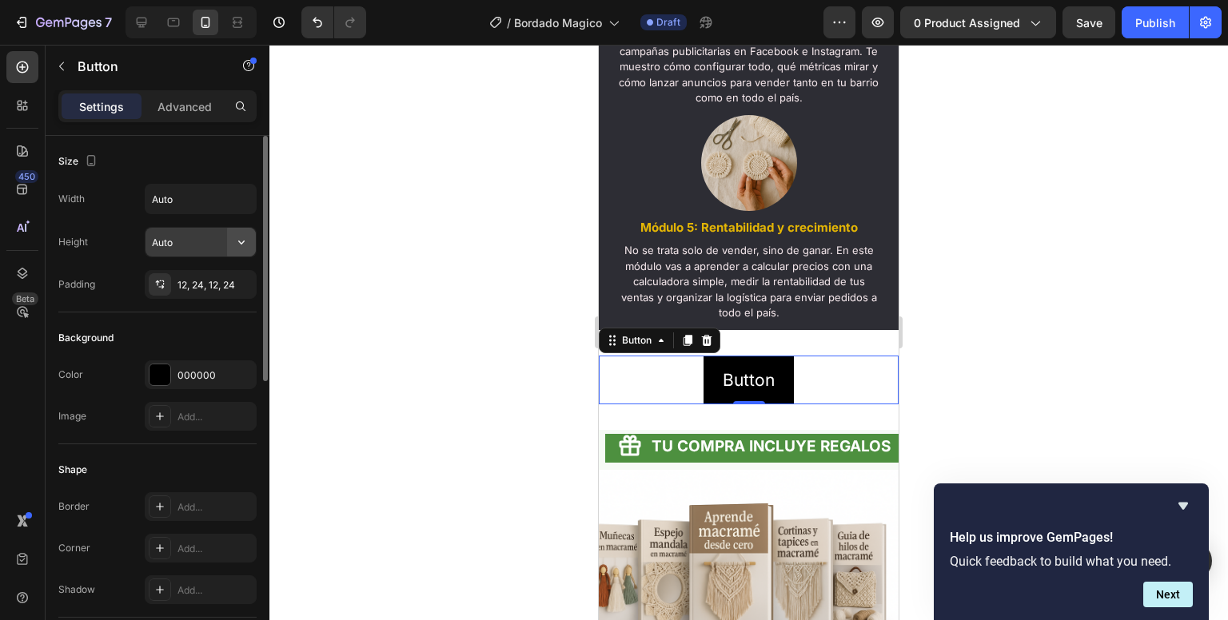
click at [236, 244] on icon "button" at bounding box center [241, 242] width 16 height 16
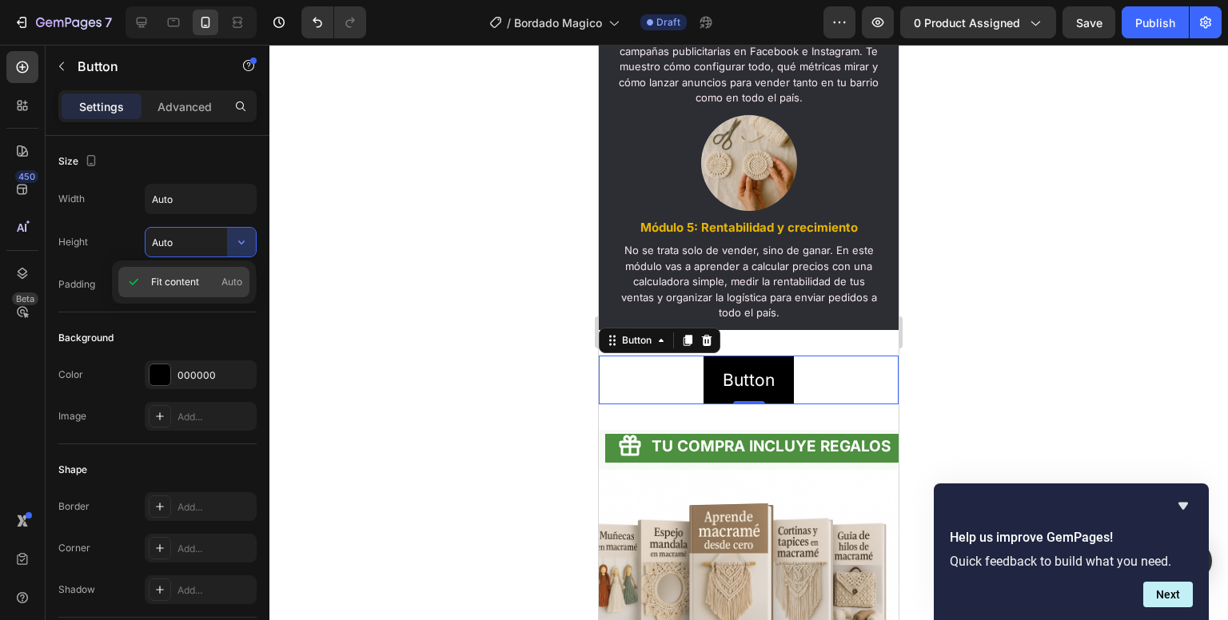
click at [236, 273] on div "Fit content Auto" at bounding box center [183, 282] width 131 height 30
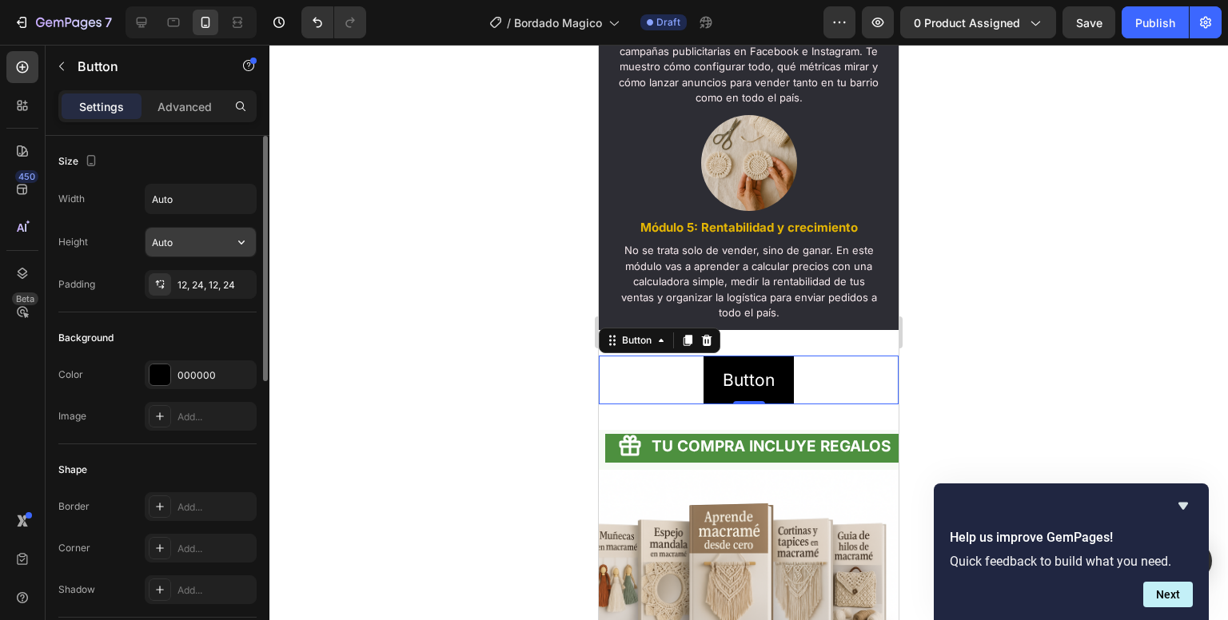
click at [227, 233] on button "button" at bounding box center [241, 242] width 29 height 29
click at [210, 209] on input "Auto" at bounding box center [201, 199] width 110 height 29
click at [236, 206] on button "button" at bounding box center [241, 199] width 29 height 29
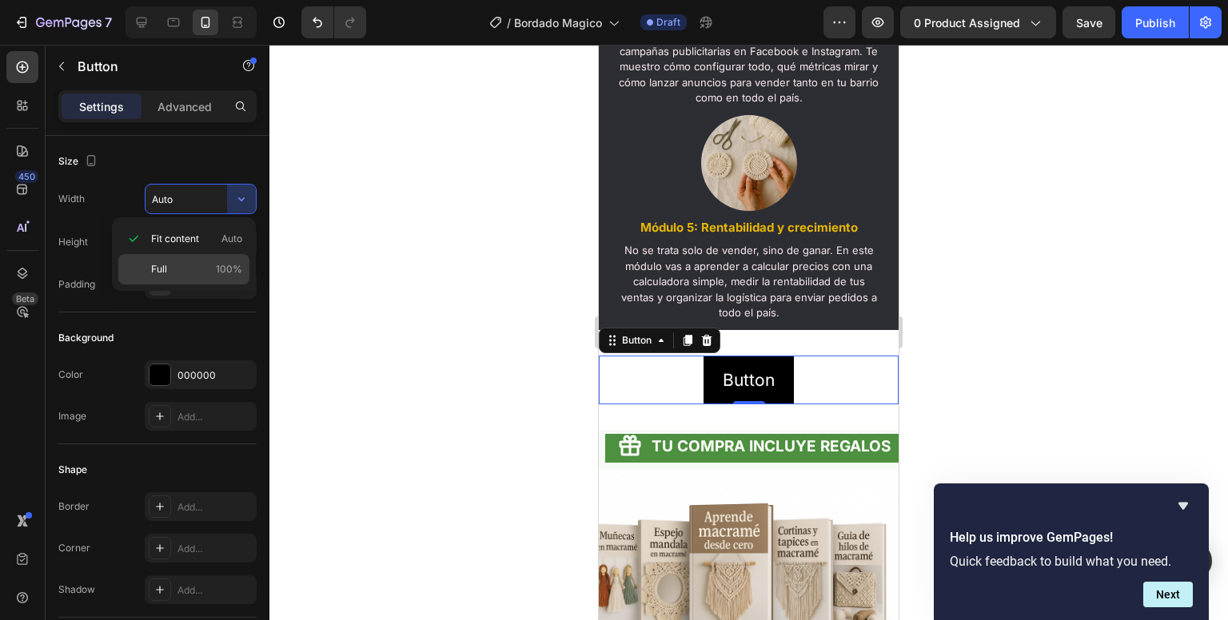
click at [222, 266] on span "100%" at bounding box center [229, 269] width 26 height 14
type input "100%"
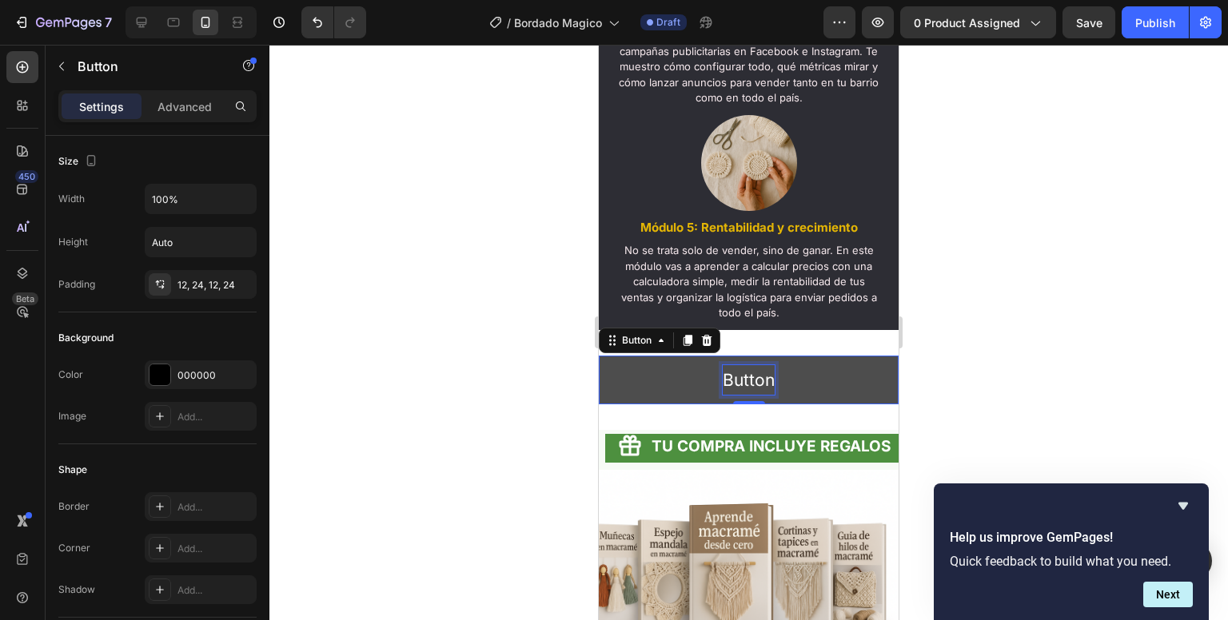
click at [723, 394] on p "Button" at bounding box center [749, 380] width 52 height 30
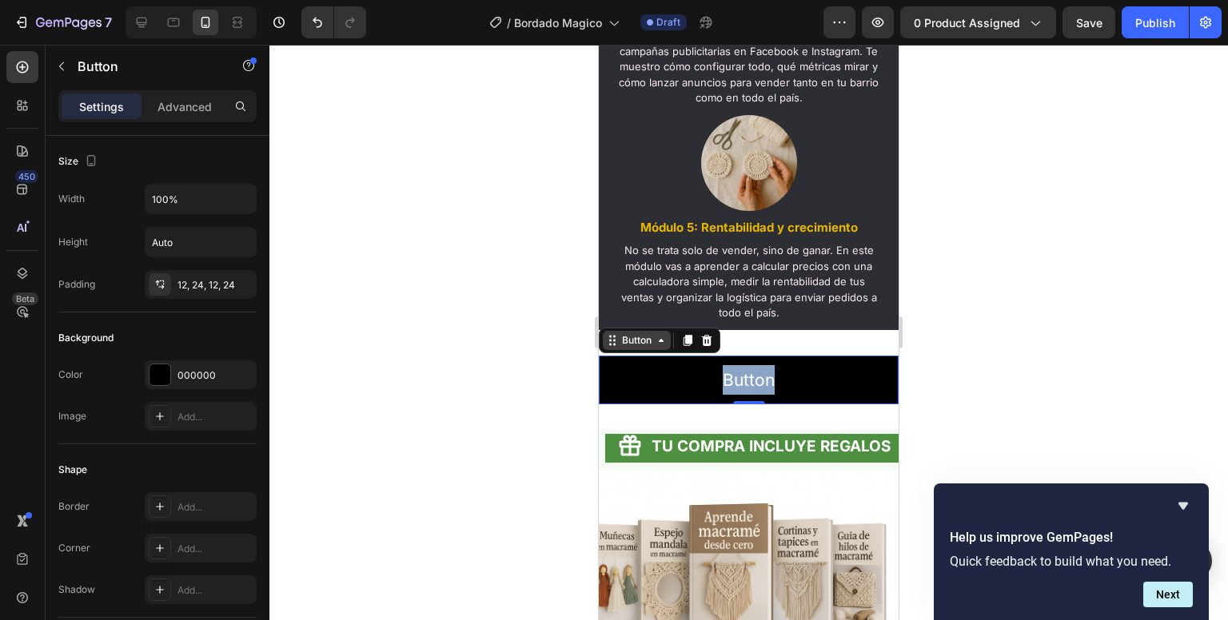
drag, startPoint x: 659, startPoint y: 398, endPoint x: 640, endPoint y: 356, distance: 46.5
click at [640, 356] on div "Button Button 0" at bounding box center [749, 381] width 300 height 50
click at [633, 348] on div "Button" at bounding box center [637, 340] width 36 height 14
drag, startPoint x: 633, startPoint y: 361, endPoint x: 644, endPoint y: 358, distance: 11.4
click at [644, 348] on div "Button" at bounding box center [637, 340] width 36 height 14
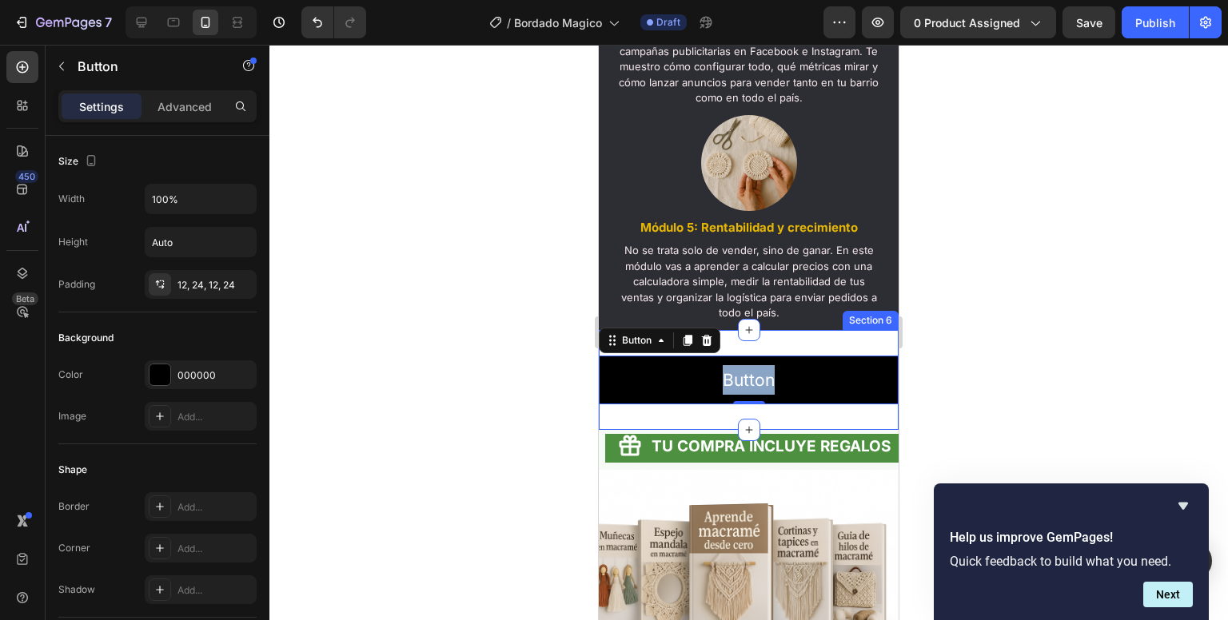
drag, startPoint x: 644, startPoint y: 358, endPoint x: 652, endPoint y: 433, distance: 74.8
click at [652, 431] on div "Button Button 0 Section 6" at bounding box center [749, 380] width 300 height 101
click at [556, 407] on div at bounding box center [748, 333] width 959 height 576
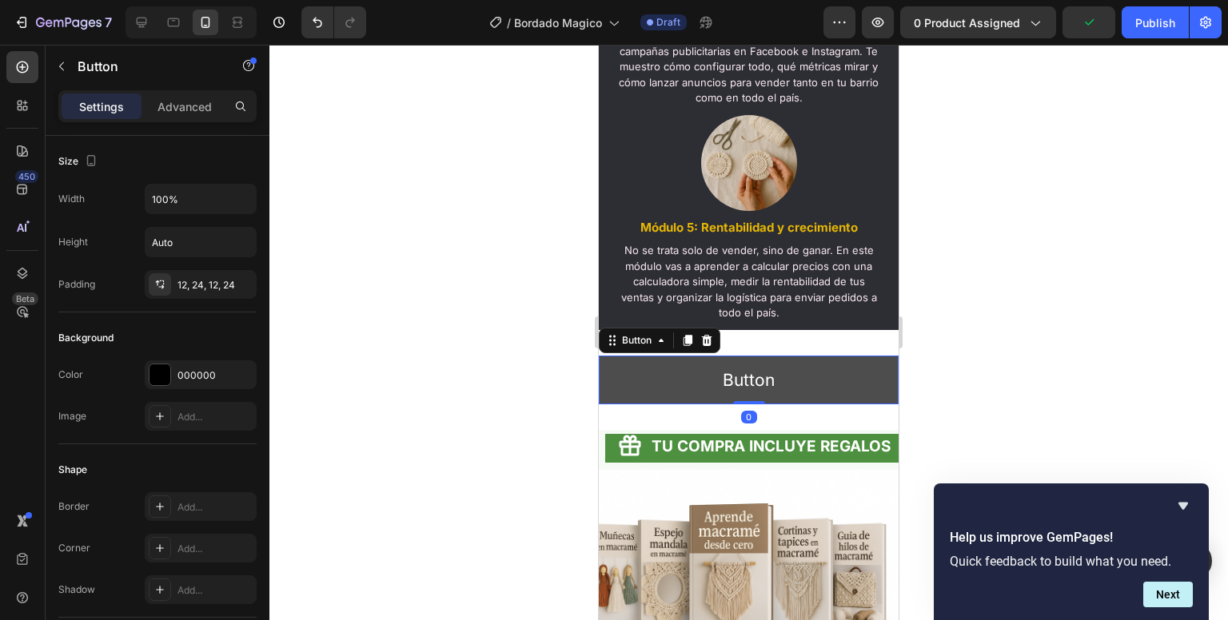
click at [643, 393] on button "Button" at bounding box center [749, 381] width 300 height 50
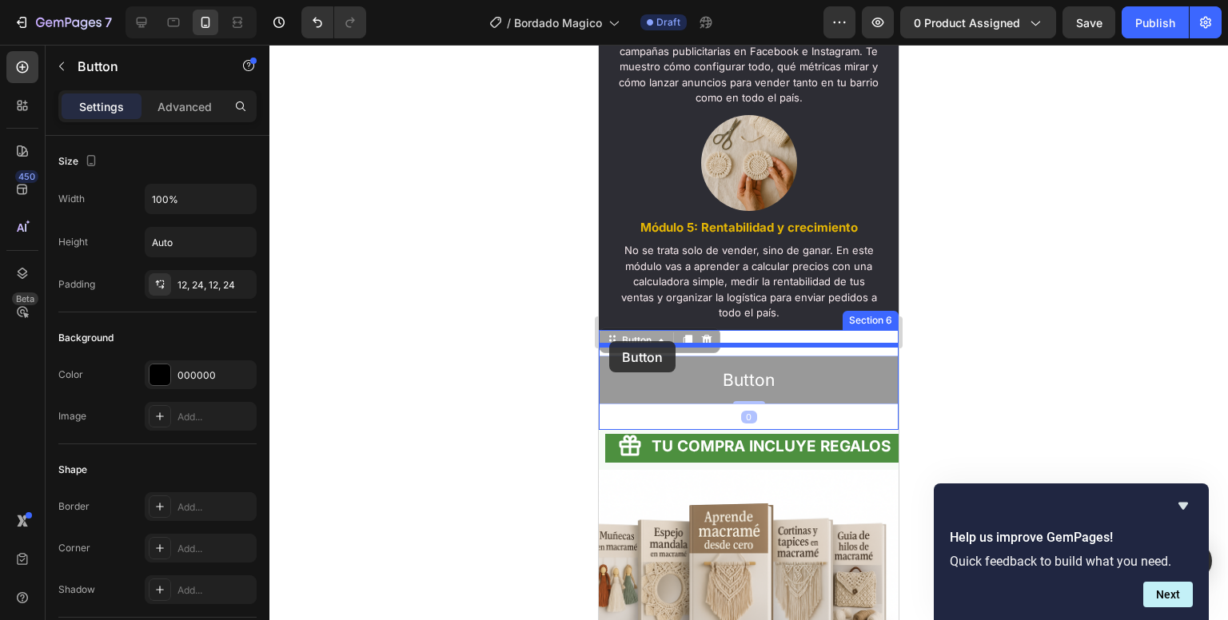
drag, startPoint x: 609, startPoint y: 359, endPoint x: 609, endPoint y: 341, distance: 17.6
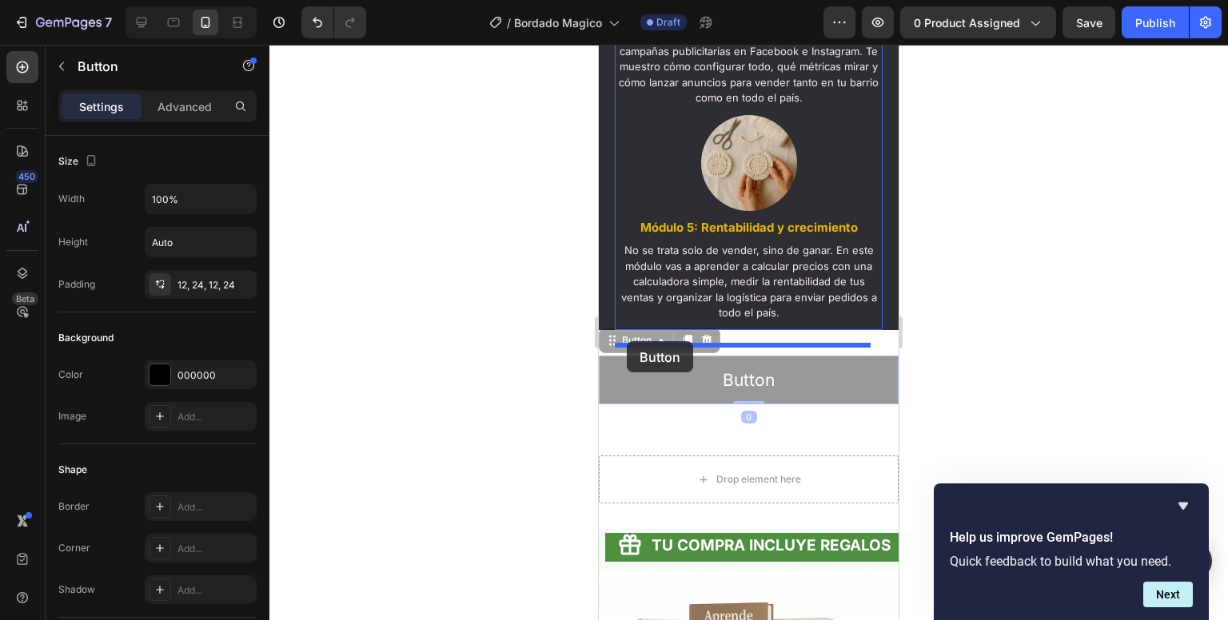
drag, startPoint x: 625, startPoint y: 352, endPoint x: 627, endPoint y: 341, distance: 10.5
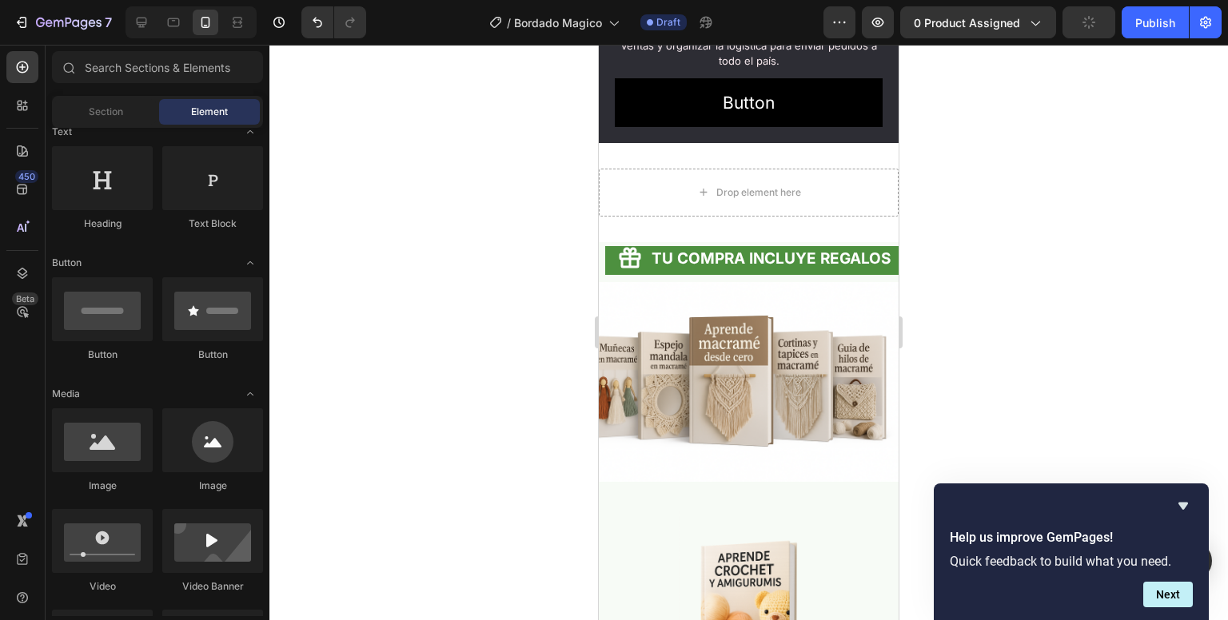
scroll to position [2712, 0]
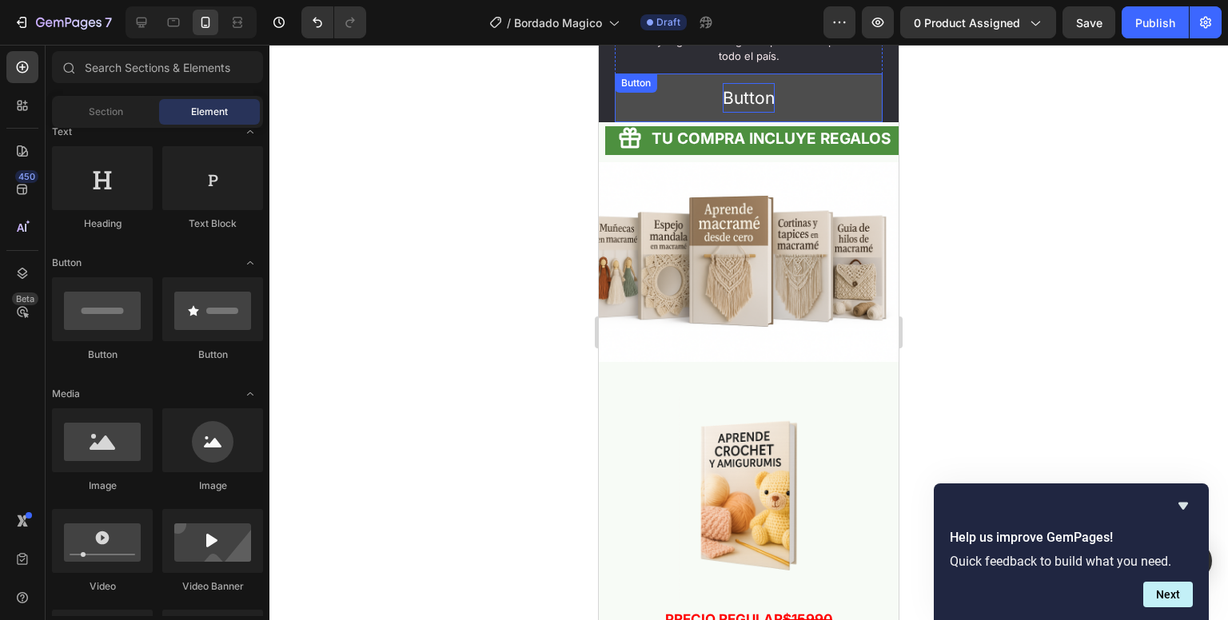
click at [755, 114] on p "Button" at bounding box center [749, 98] width 52 height 30
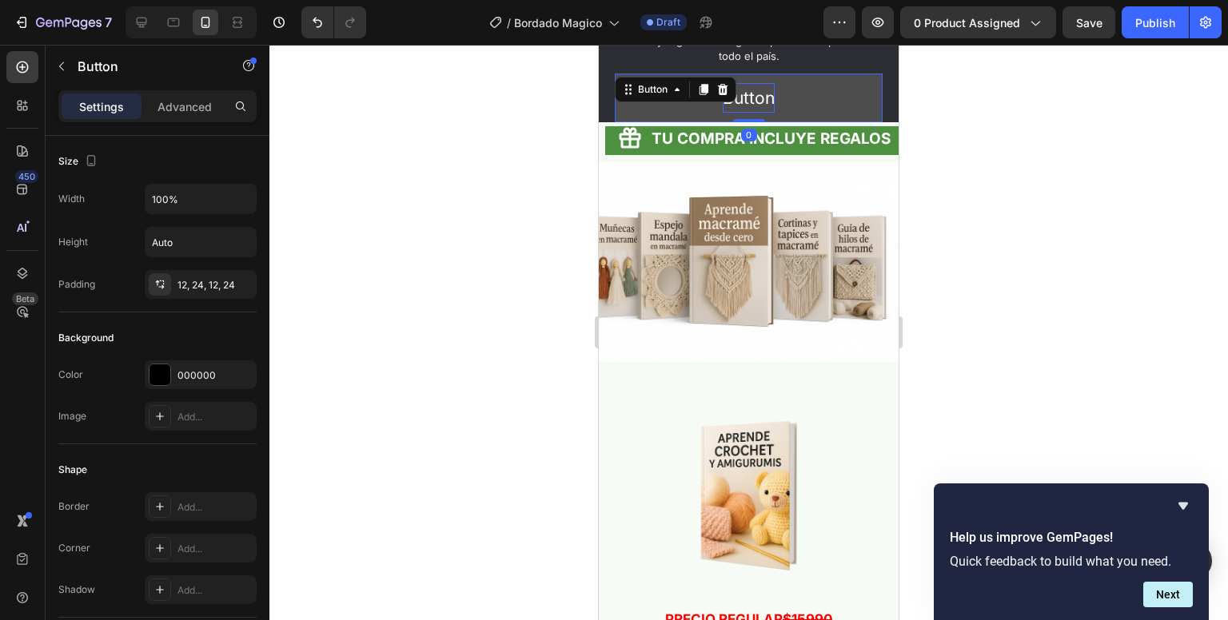
click at [755, 114] on p "Button" at bounding box center [749, 98] width 52 height 30
click at [615, 74] on button "MIRA" at bounding box center [749, 99] width 268 height 50
click at [615, 74] on button "MIRA EL" at bounding box center [749, 99] width 268 height 50
click at [615, 74] on button "MIRA EL TEMARIO" at bounding box center [749, 99] width 268 height 50
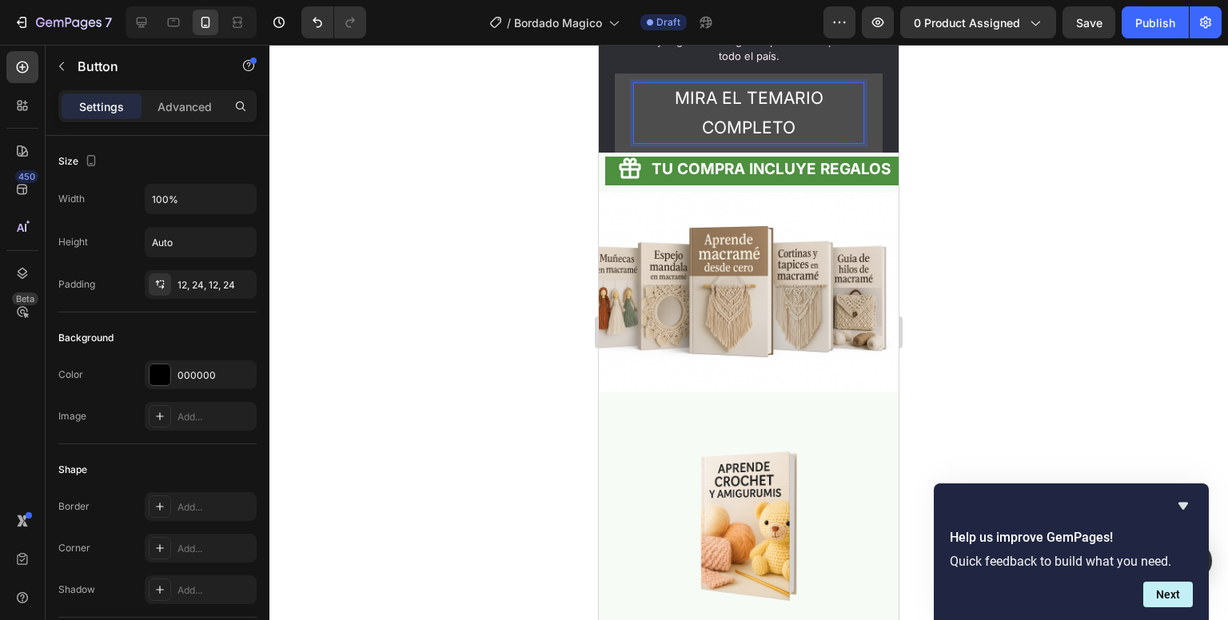
click at [615, 74] on button "MIRA EL TEMARIO COMPLETO" at bounding box center [749, 114] width 268 height 80
click at [615, 74] on button "MIRA EL TEMARIO COMPLETO EN" at bounding box center [749, 114] width 268 height 80
click at [615, 74] on button "MIRA EL TEMARIO COMPLETO EN ESTE" at bounding box center [749, 114] width 268 height 80
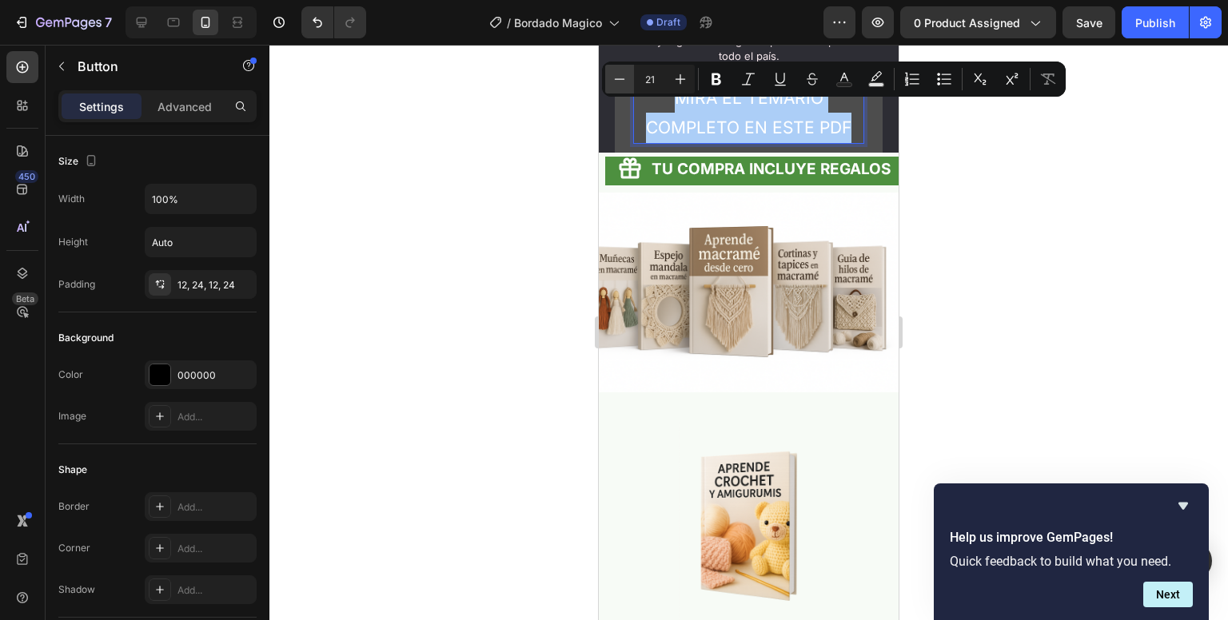
click at [612, 74] on icon "Editor contextual toolbar" at bounding box center [620, 79] width 16 height 16
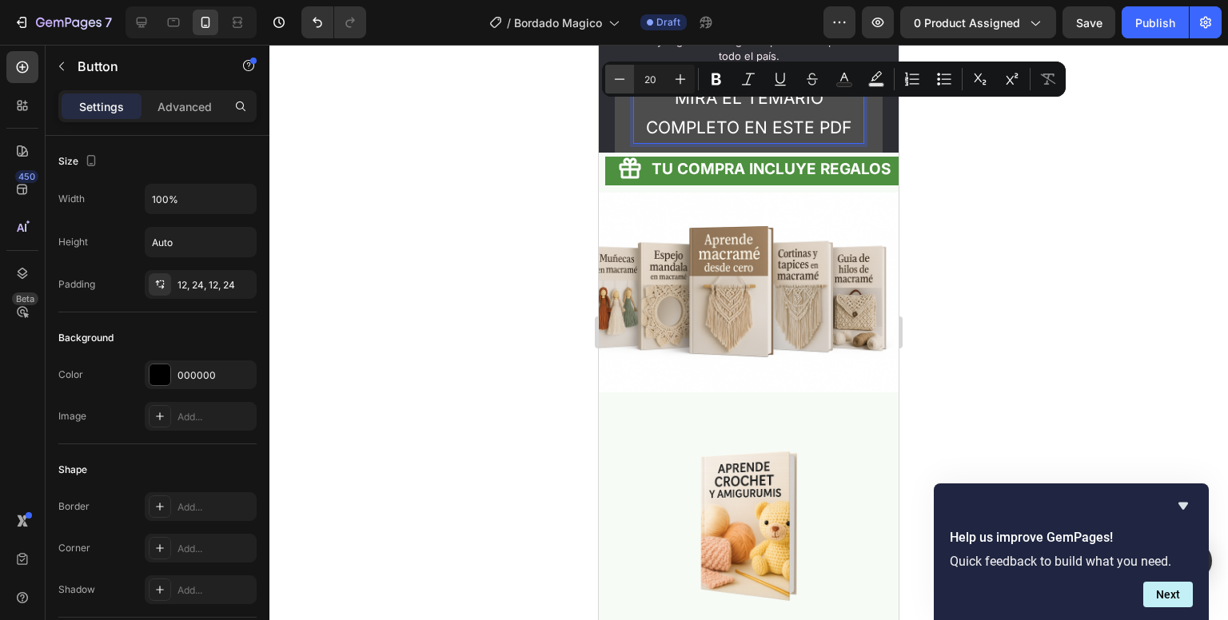
click at [612, 74] on icon "Editor contextual toolbar" at bounding box center [620, 79] width 16 height 16
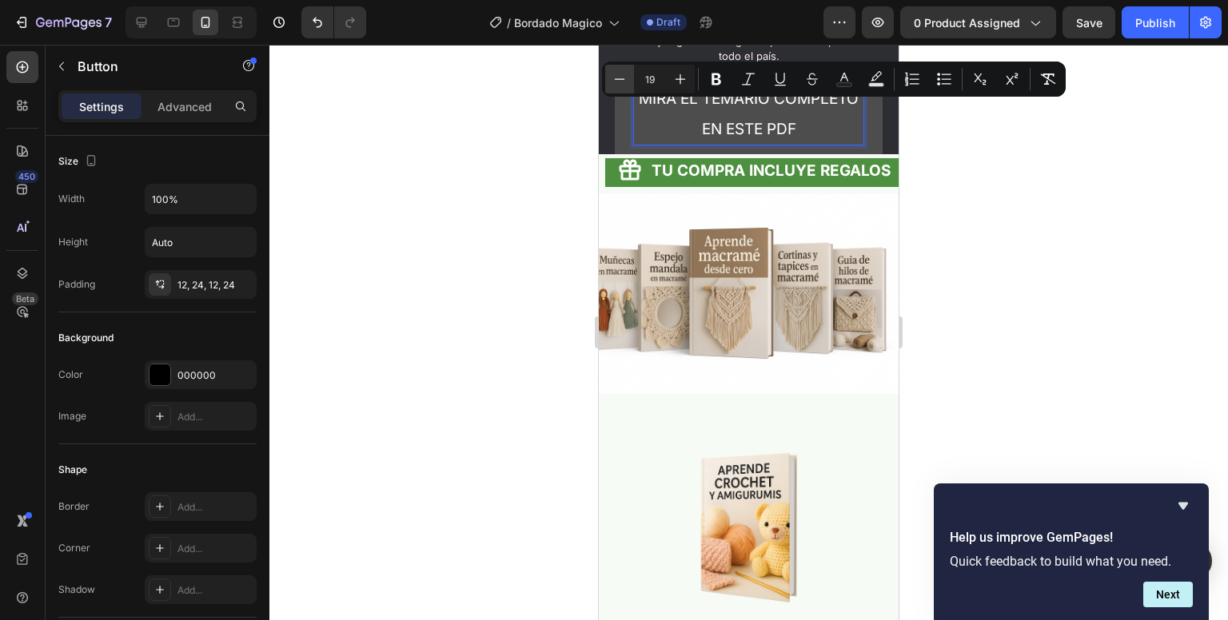
click at [612, 74] on icon "Editor contextual toolbar" at bounding box center [620, 79] width 16 height 16
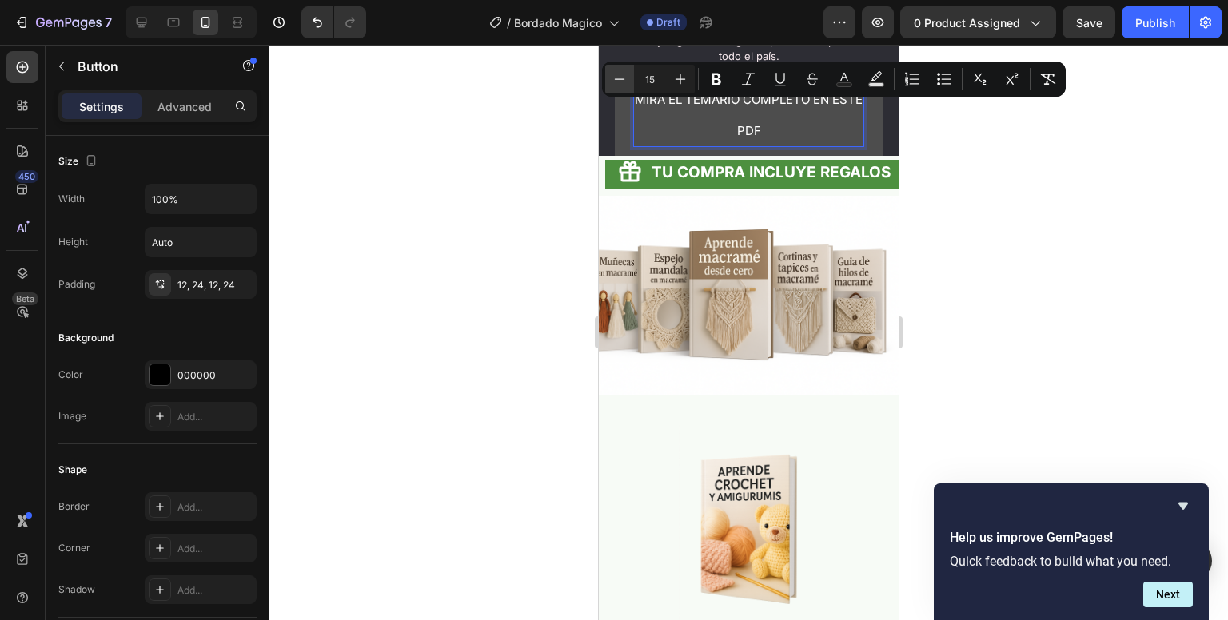
type input "14"
click at [715, 65] on button "Bold" at bounding box center [716, 79] width 29 height 29
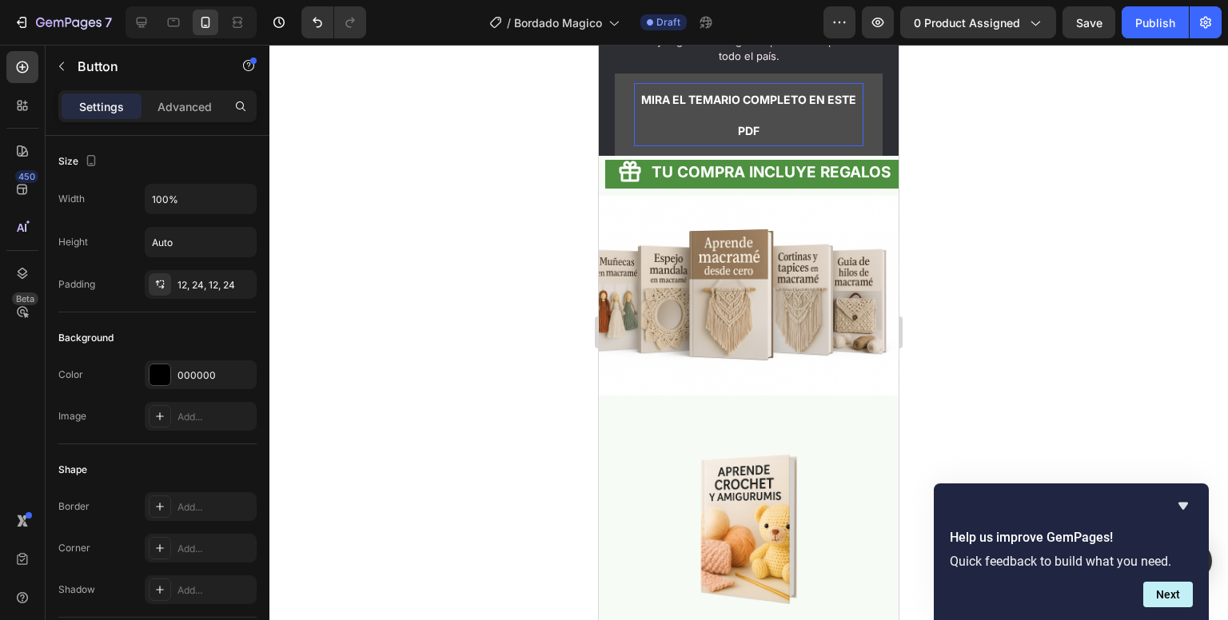
click at [649, 114] on strong "MIRA EL TEMARIO COMPLETO EN ESTE PDF" at bounding box center [748, 116] width 215 height 46
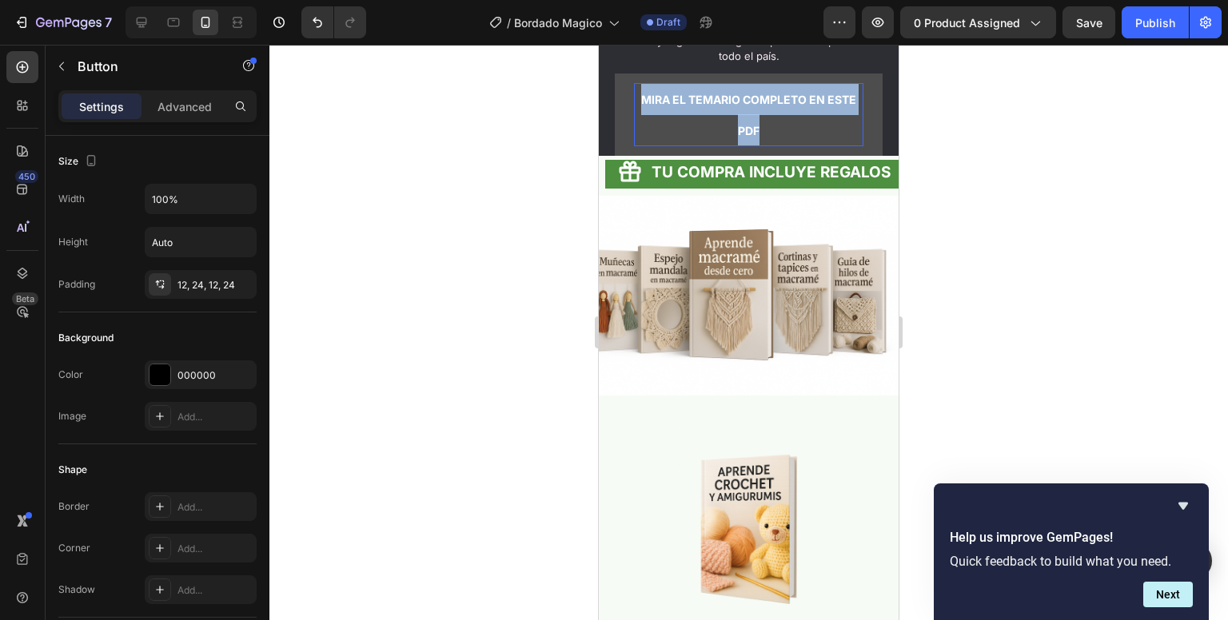
click at [649, 114] on strong "MIRA EL TEMARIO COMPLETO EN ESTE PDF" at bounding box center [748, 116] width 215 height 46
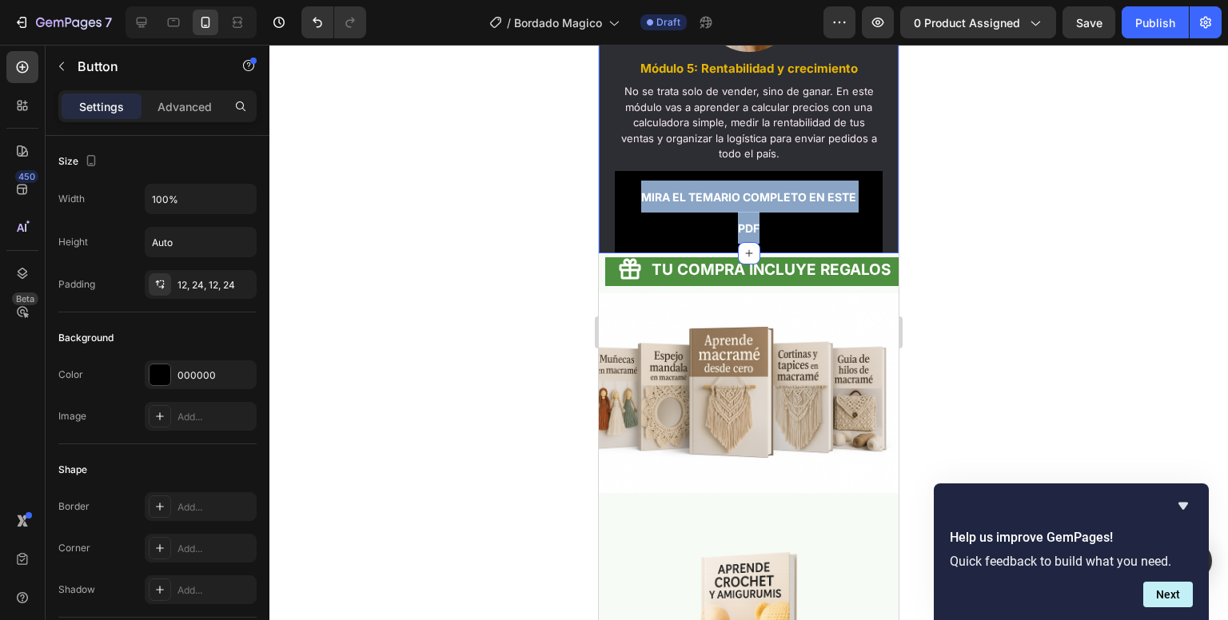
scroll to position [2608, 0]
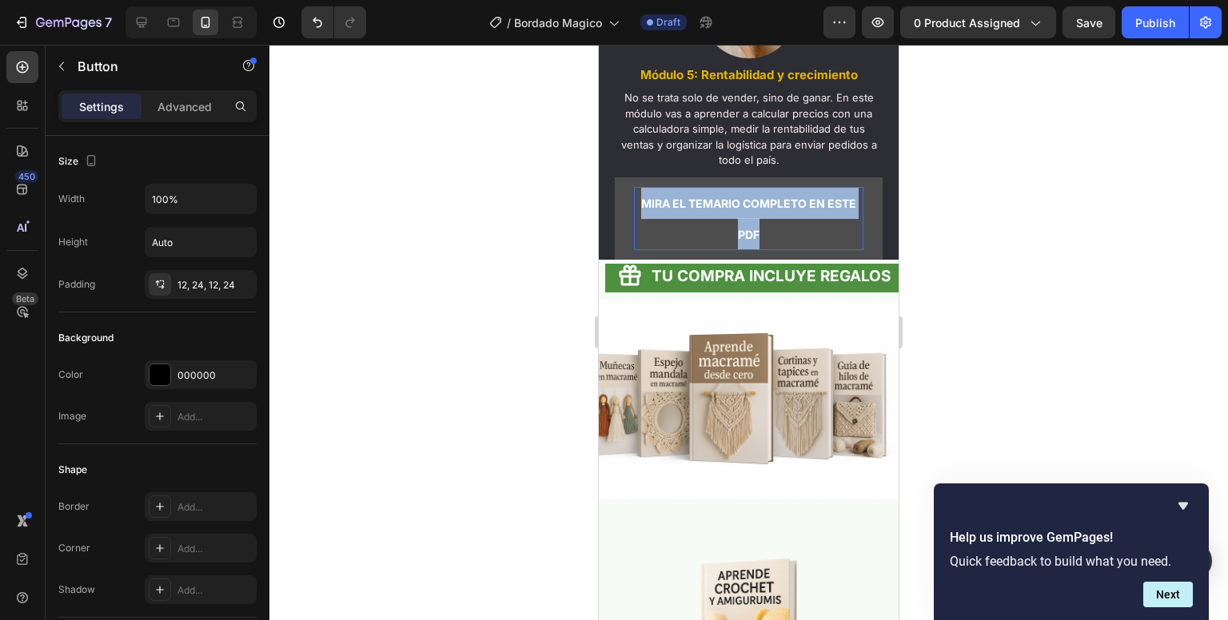
click at [696, 229] on p "MIRA EL TEMARIO COMPLETO EN ESTE PDF" at bounding box center [748, 219] width 229 height 64
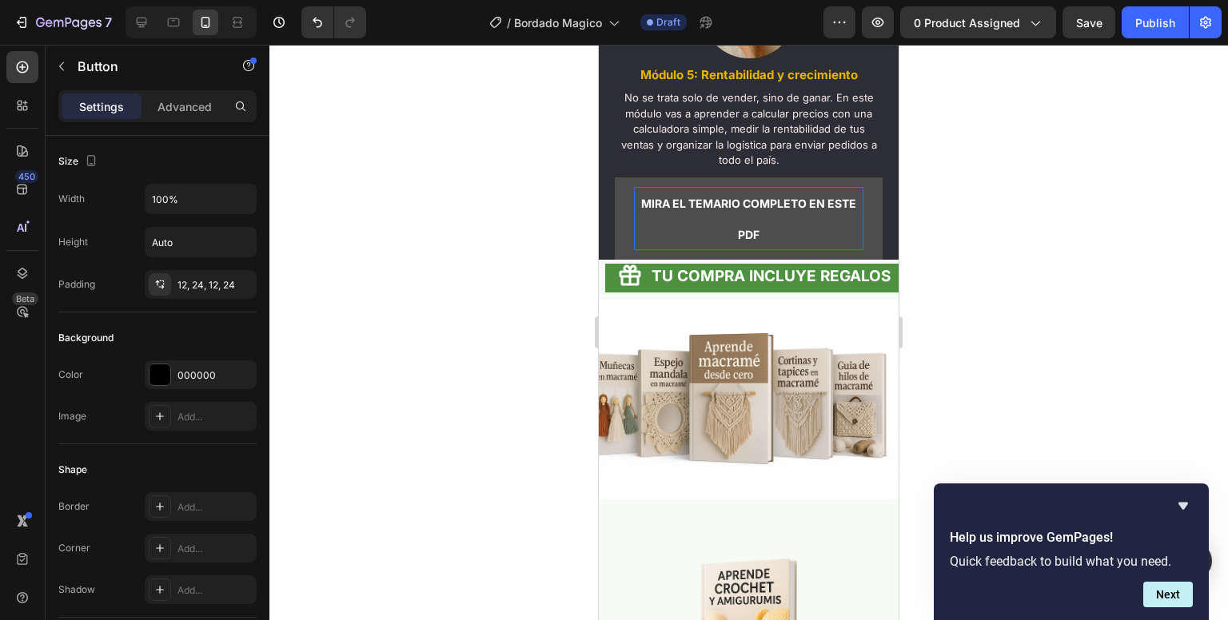
click at [696, 229] on p "MIRA EL TEMARIO COMPLETO EN ESTE PDF" at bounding box center [748, 219] width 229 height 64
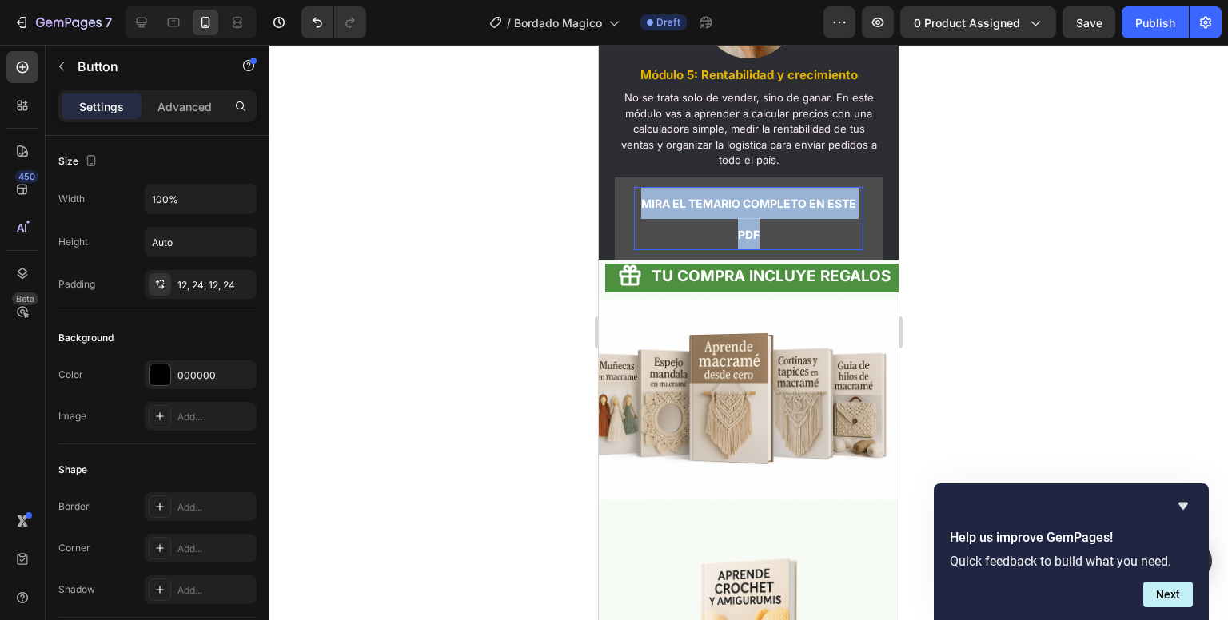
click at [696, 229] on p "MIRA EL TEMARIO COMPLETO EN ESTE PDF" at bounding box center [748, 219] width 229 height 64
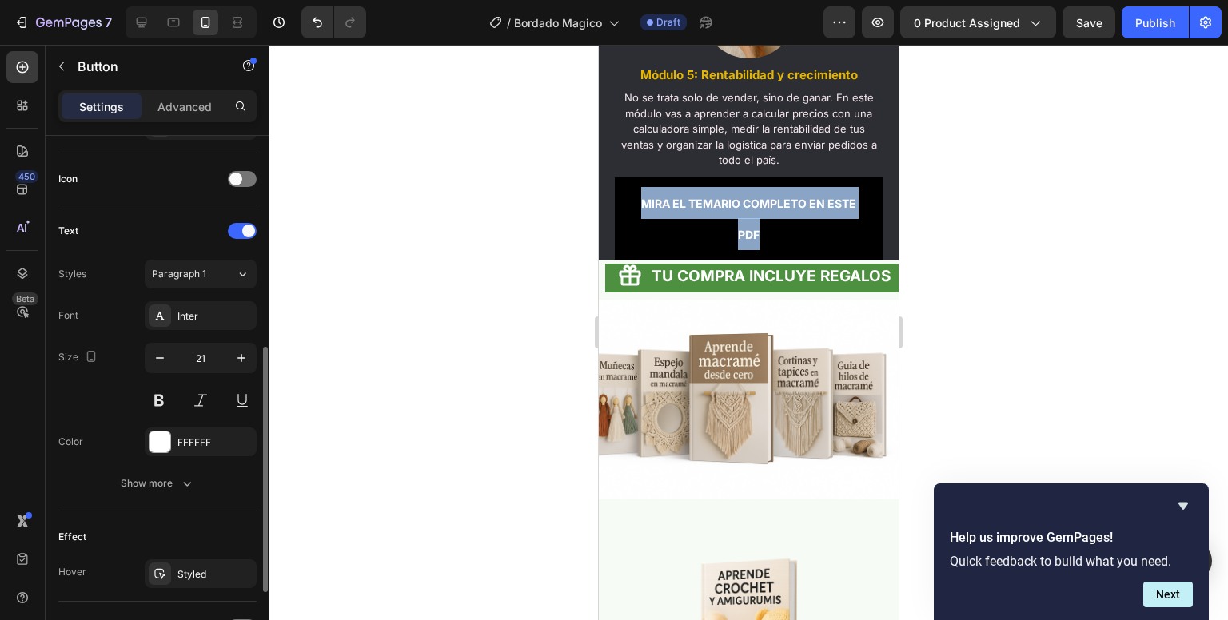
scroll to position [466, 0]
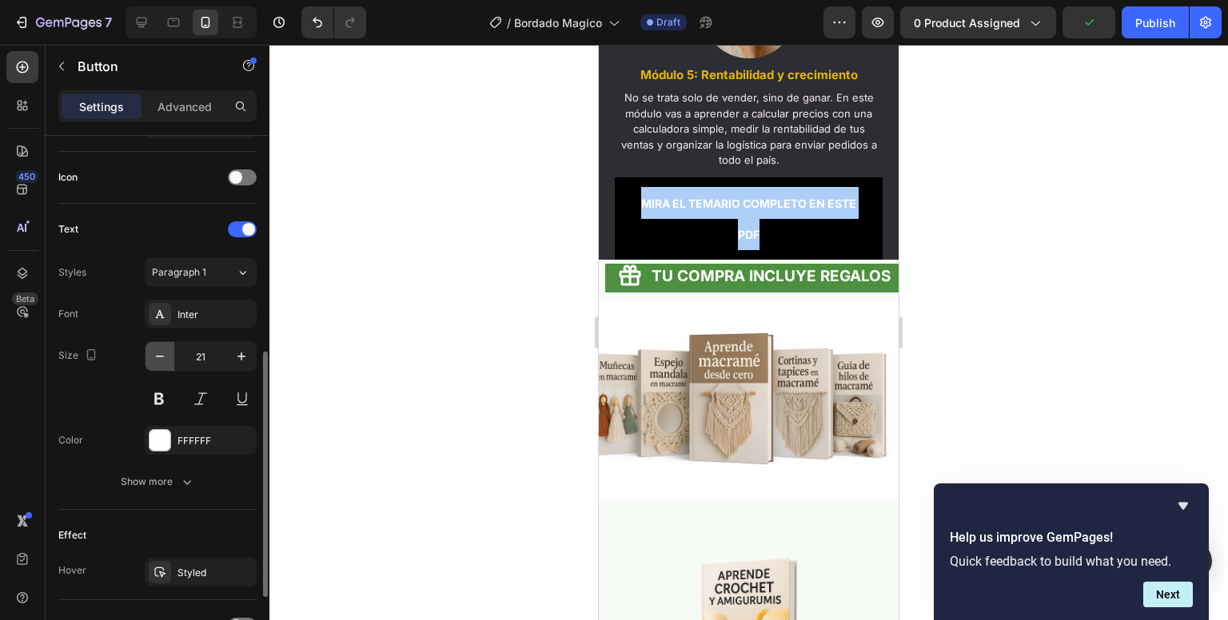
click at [160, 357] on icon "button" at bounding box center [160, 357] width 16 height 16
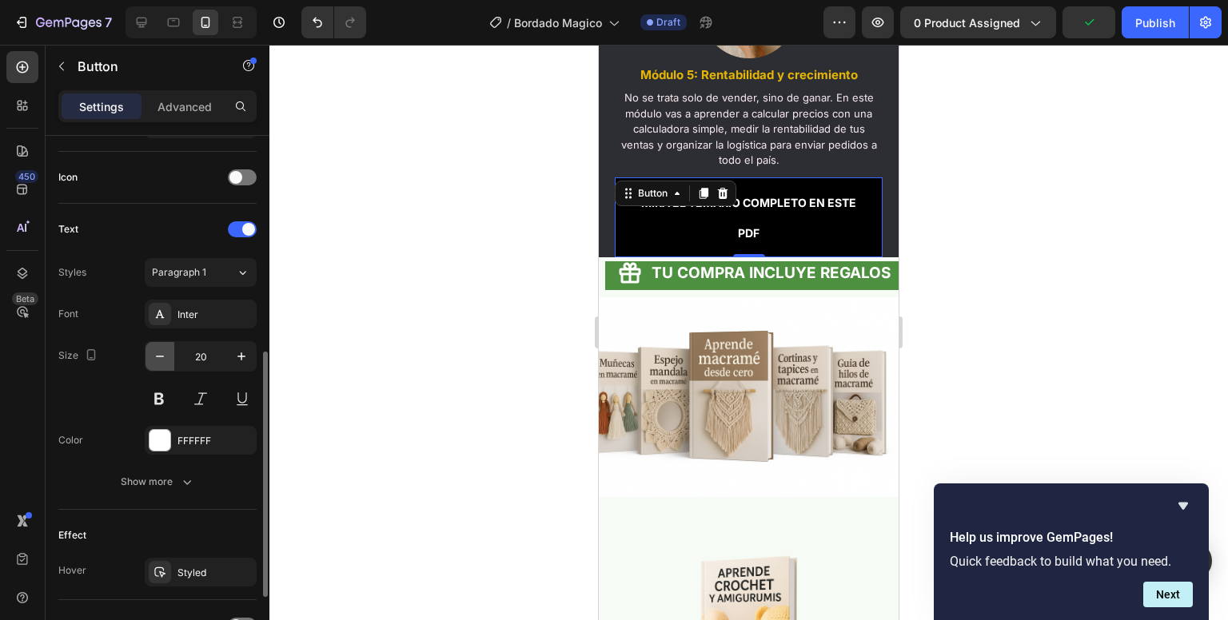
click at [160, 357] on icon "button" at bounding box center [160, 357] width 16 height 16
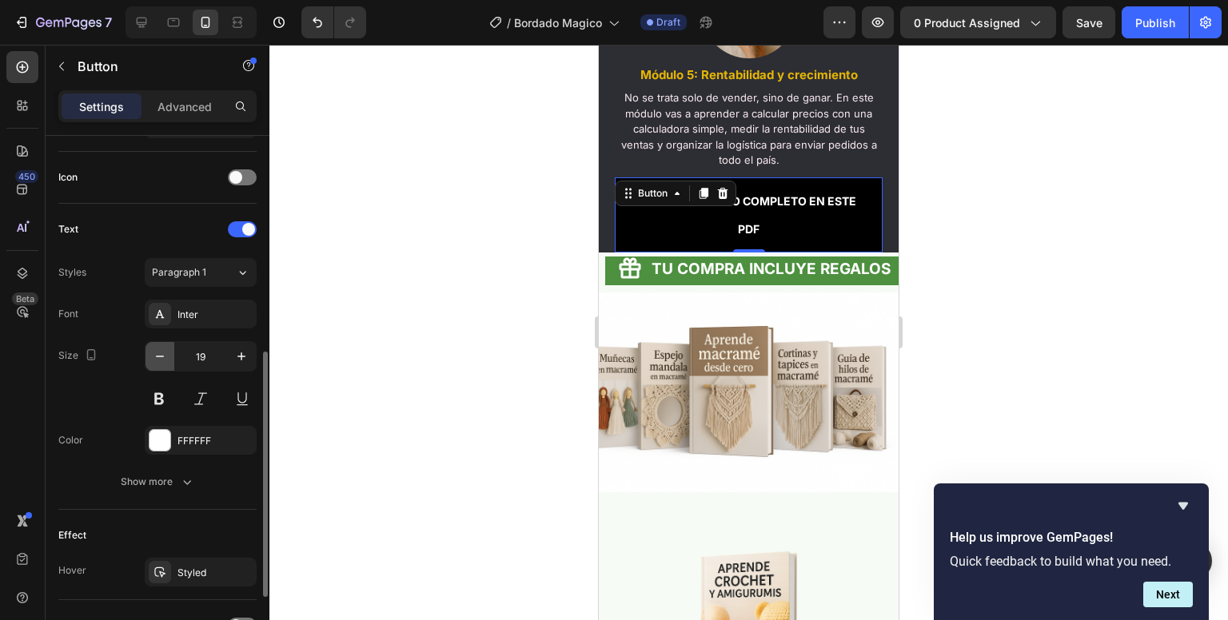
click at [160, 357] on icon "button" at bounding box center [160, 357] width 16 height 16
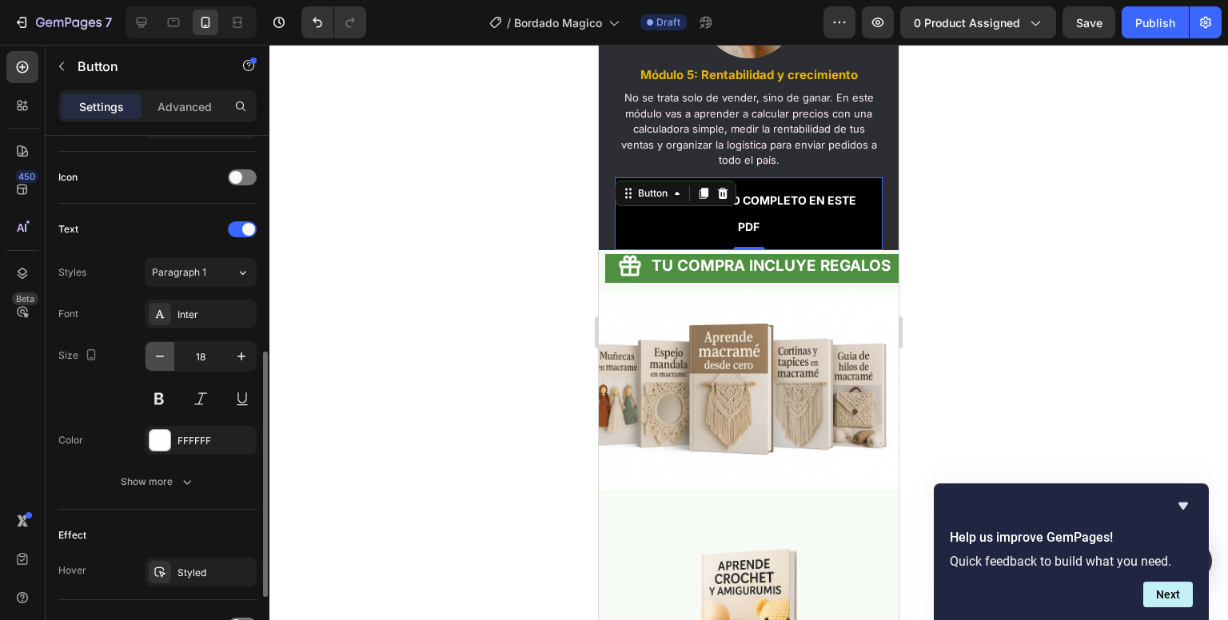
click at [160, 357] on icon "button" at bounding box center [160, 357] width 16 height 16
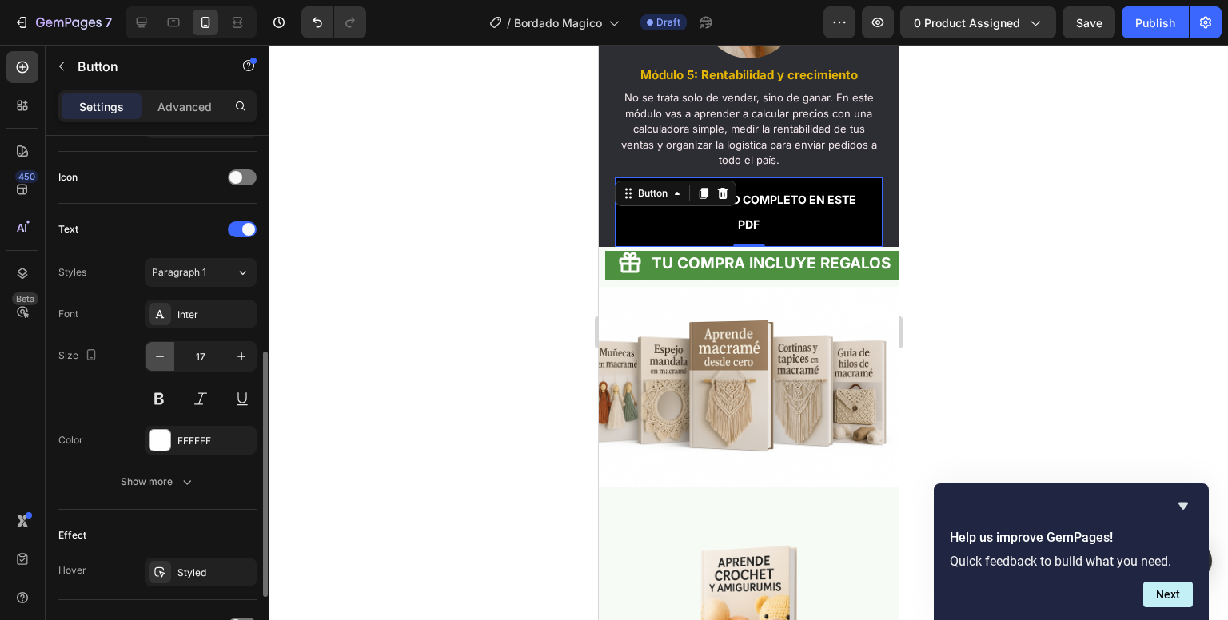
click at [160, 357] on icon "button" at bounding box center [160, 357] width 16 height 16
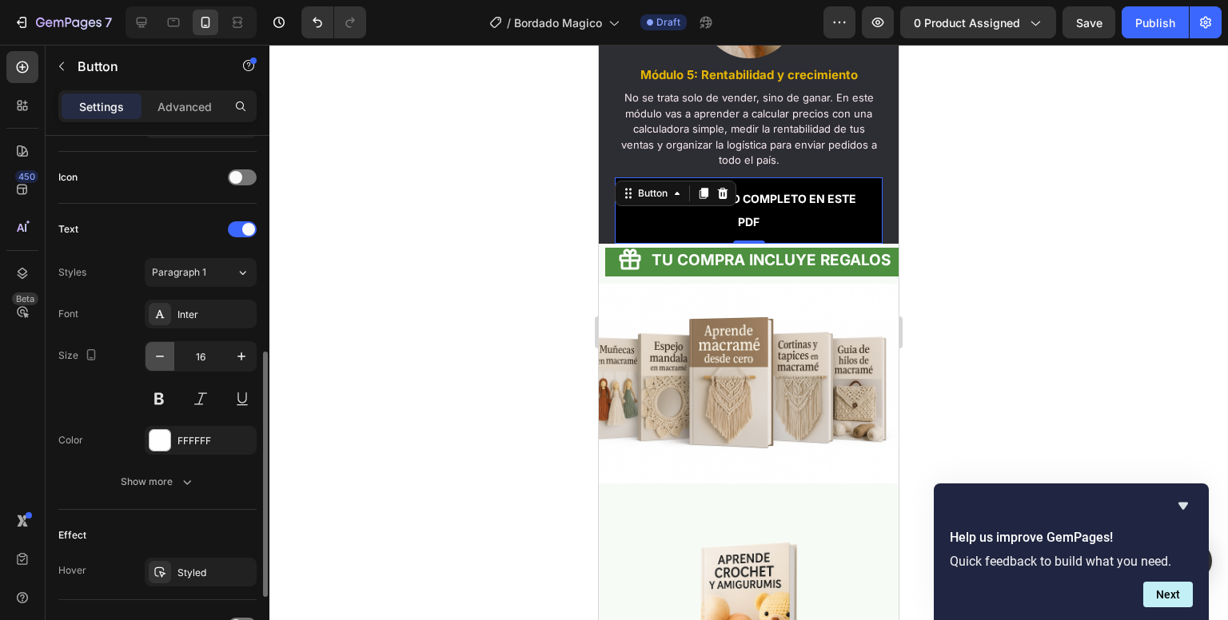
click at [160, 357] on icon "button" at bounding box center [160, 357] width 16 height 16
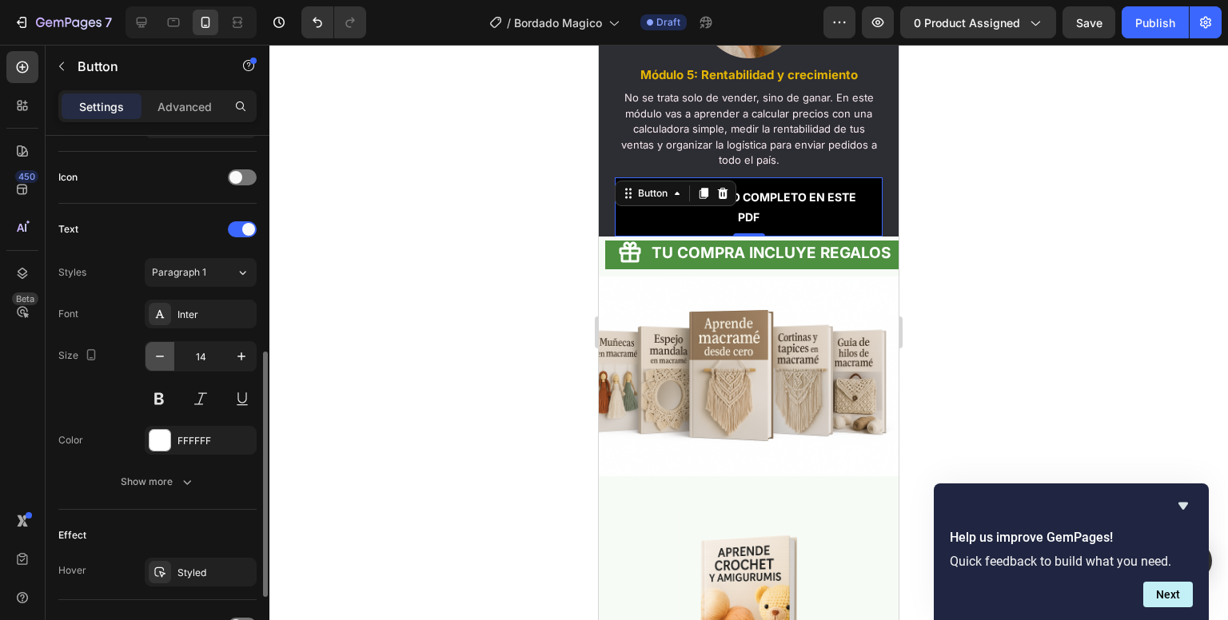
click at [160, 357] on icon "button" at bounding box center [160, 357] width 16 height 16
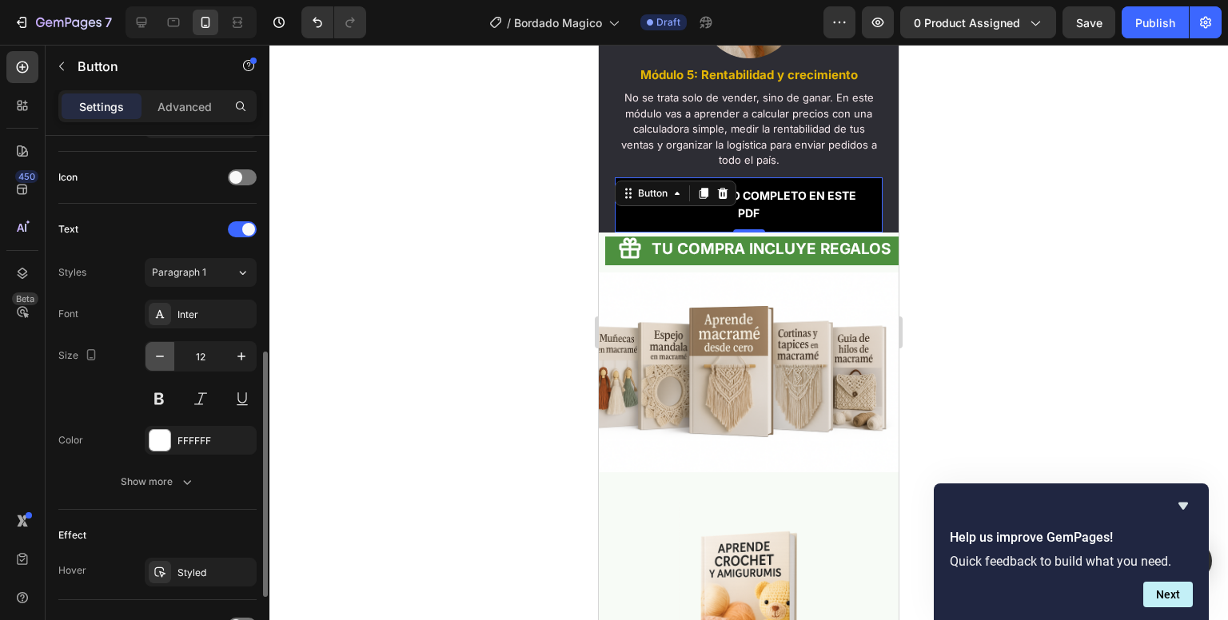
type input "11"
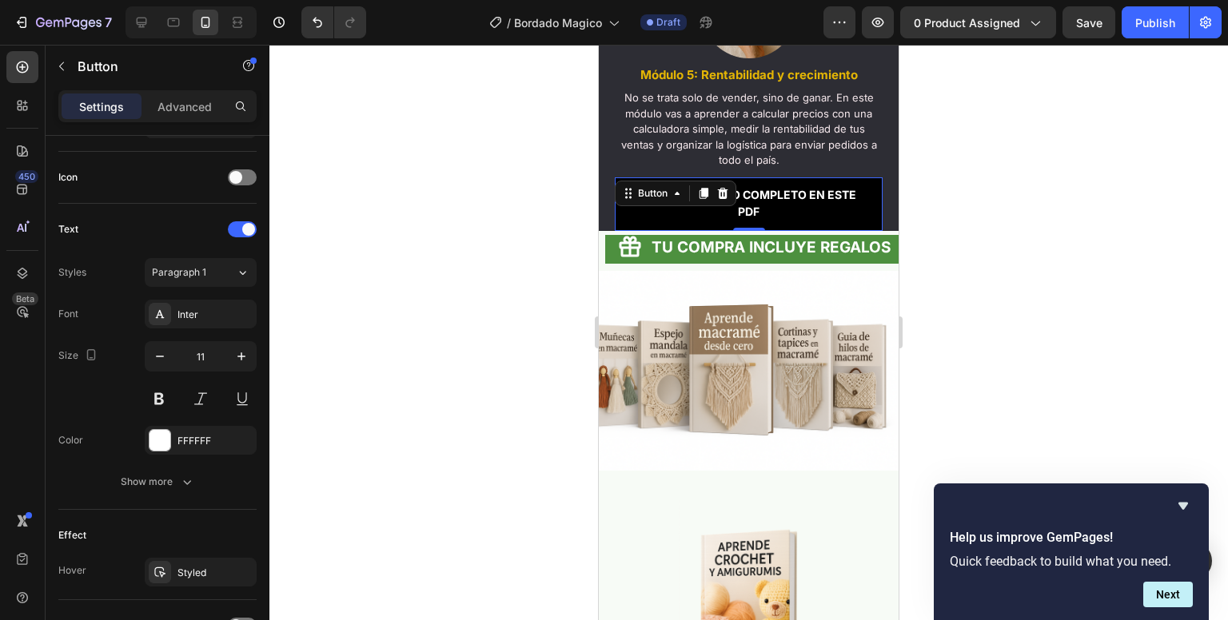
click at [370, 250] on div at bounding box center [748, 333] width 959 height 576
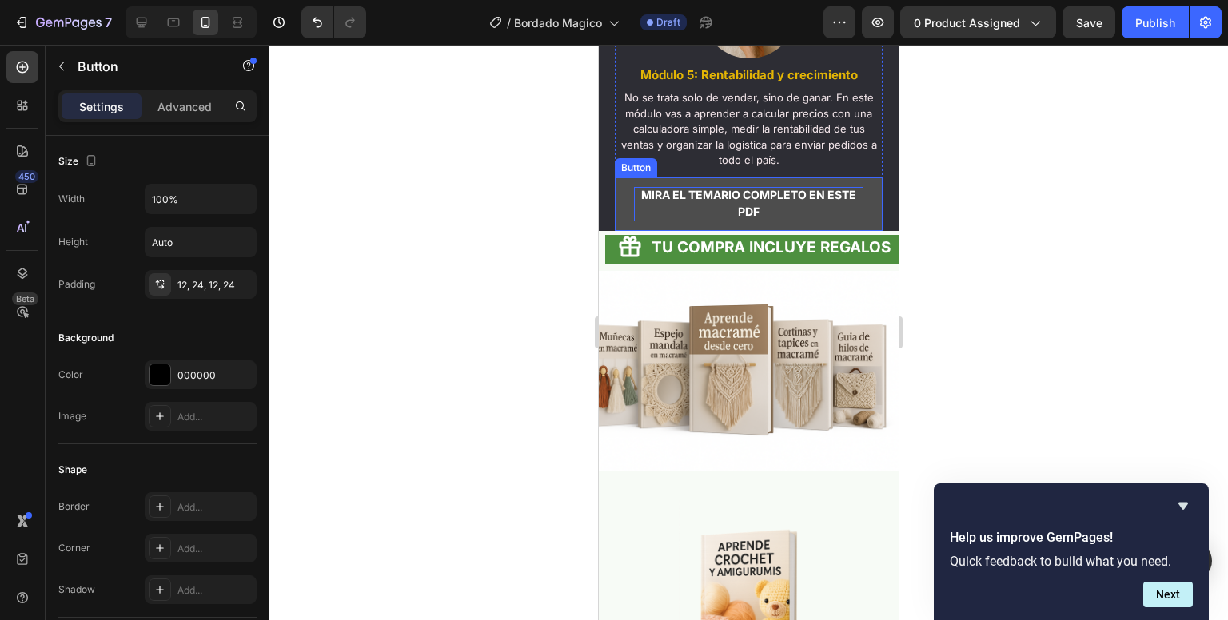
click at [779, 222] on p "MIRA EL TEMARIO COMPLETO EN ESTE PDF" at bounding box center [748, 204] width 229 height 35
click at [615, 177] on button "MIRA EL TEMARIO COMPLETO EN ESTE PDF" at bounding box center [749, 204] width 268 height 54
click at [774, 221] on p "MIRA EL TEMARIO COMPLETO EN ESTE PDF" at bounding box center [748, 204] width 229 height 35
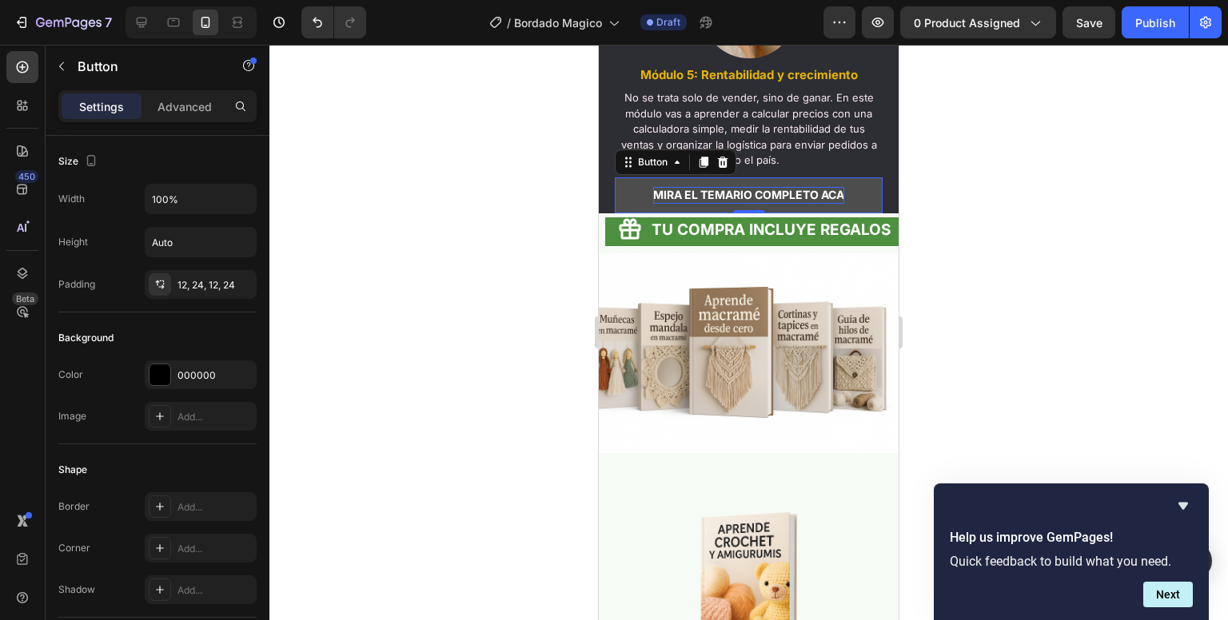
click at [625, 200] on button "MIRA EL TEMARIO COMPLETO ACA" at bounding box center [749, 195] width 268 height 37
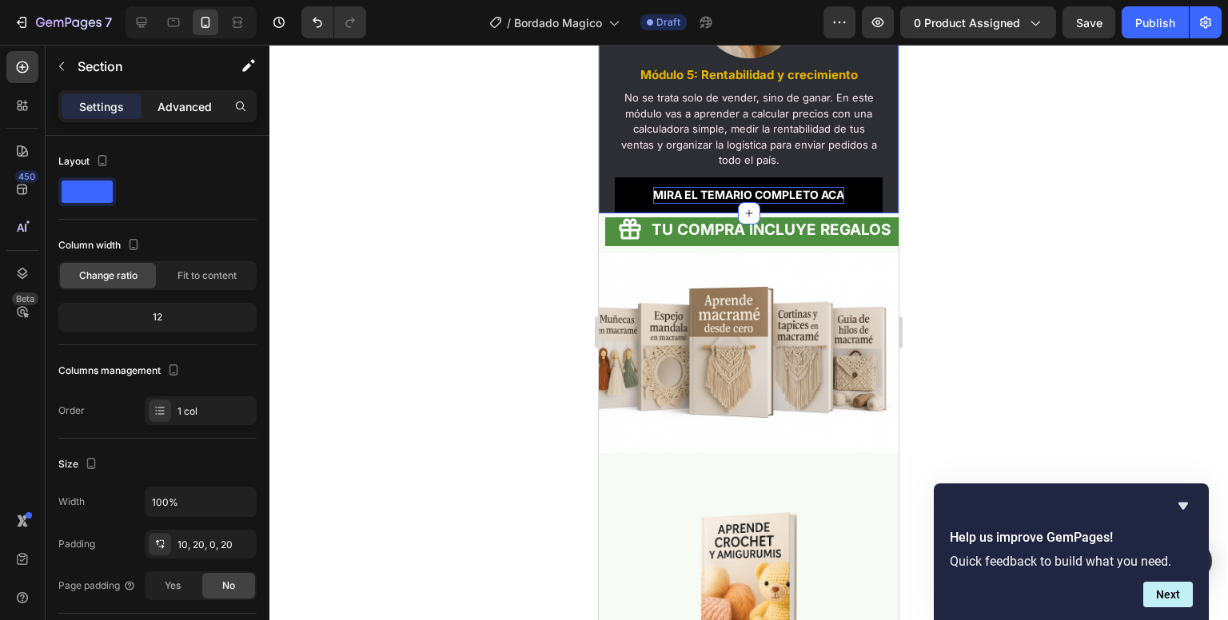
click at [192, 100] on p "Advanced" at bounding box center [184, 106] width 54 height 17
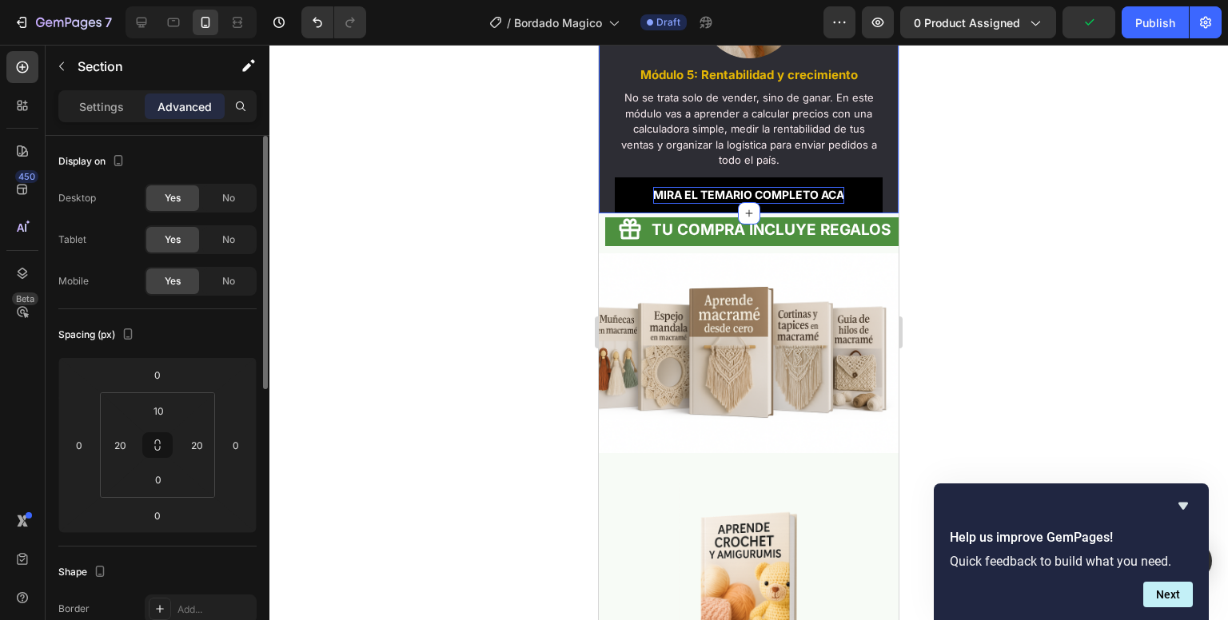
scroll to position [53, 0]
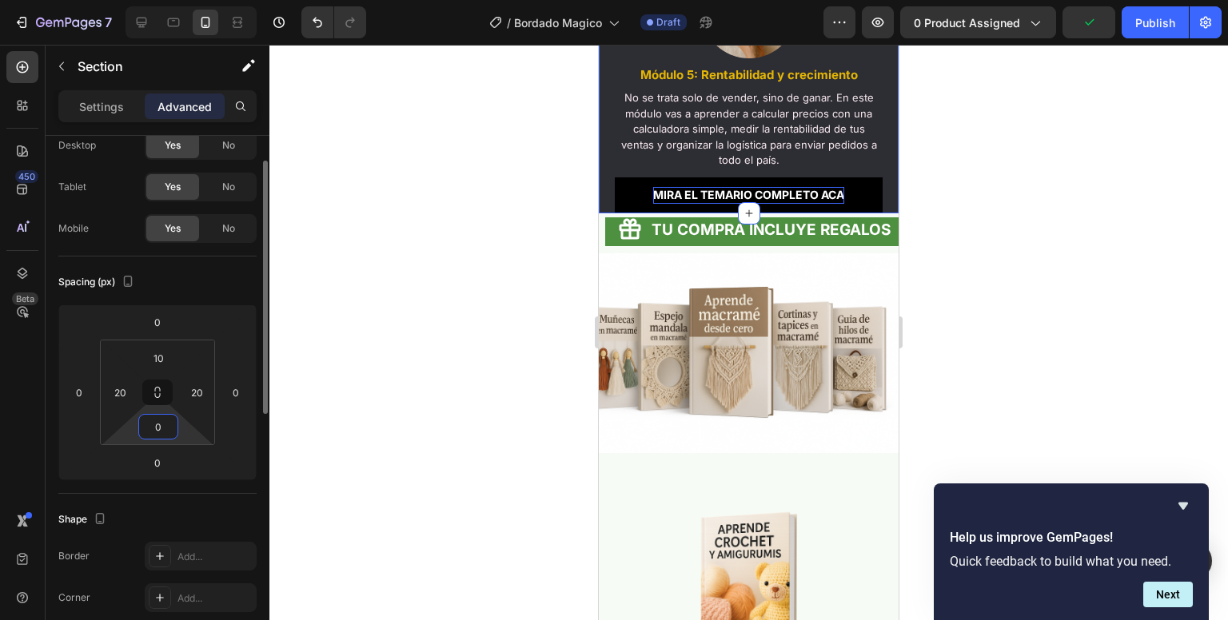
click at [148, 420] on input "0" at bounding box center [158, 427] width 32 height 24
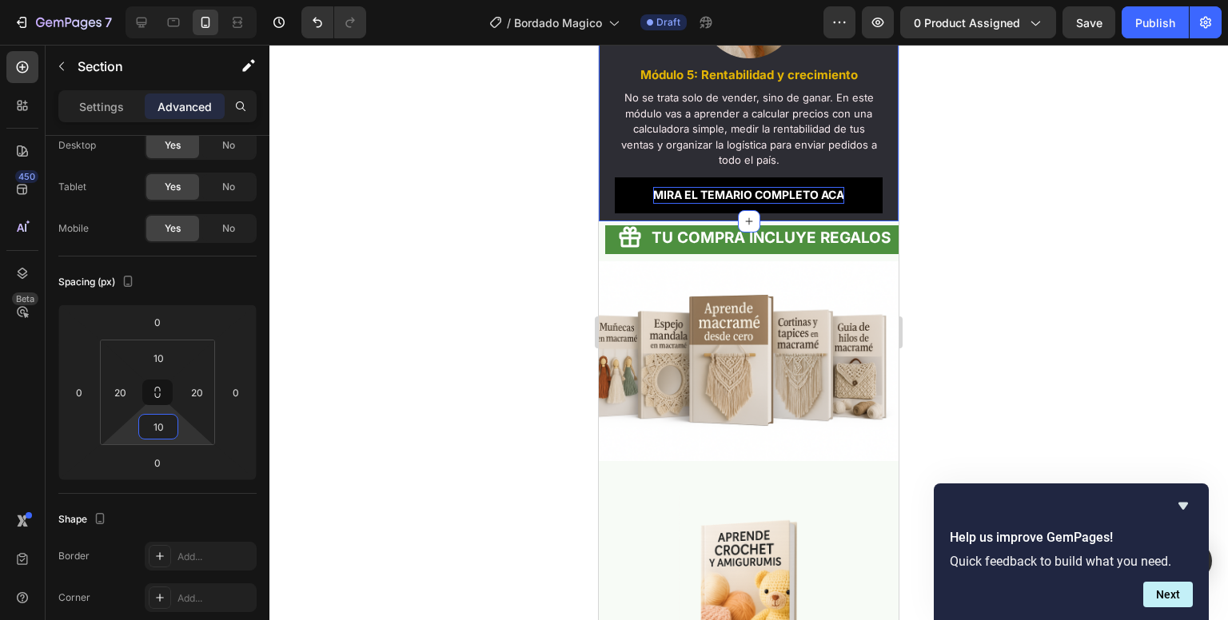
type input "10"
click at [509, 282] on div at bounding box center [748, 333] width 959 height 576
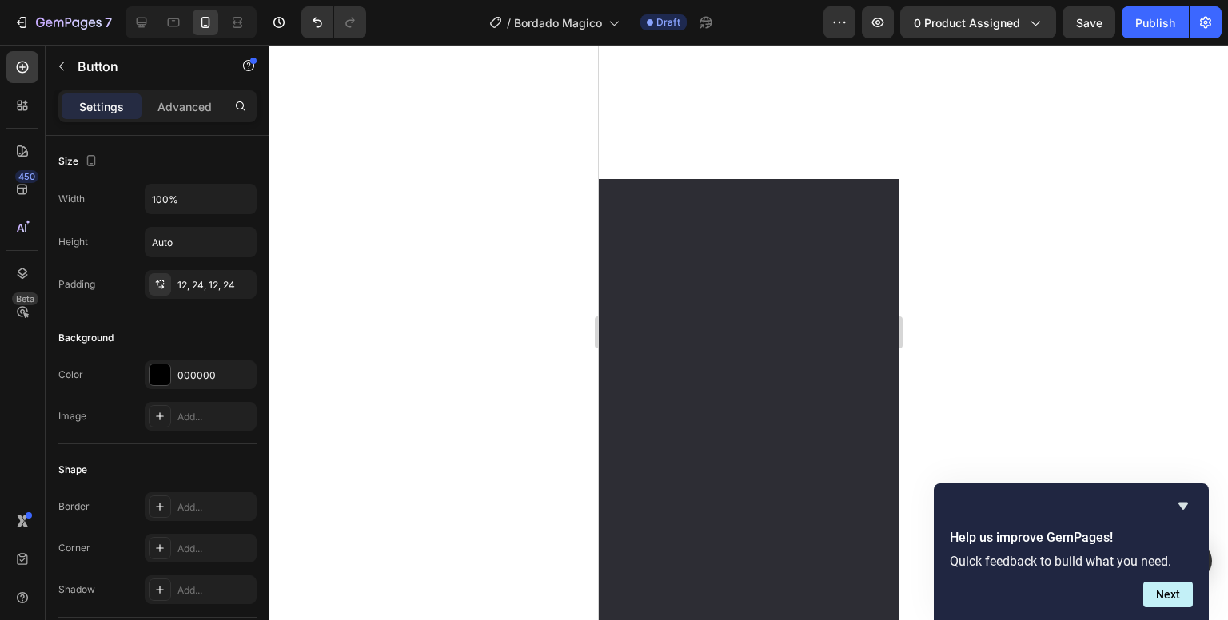
scroll to position [0, 0]
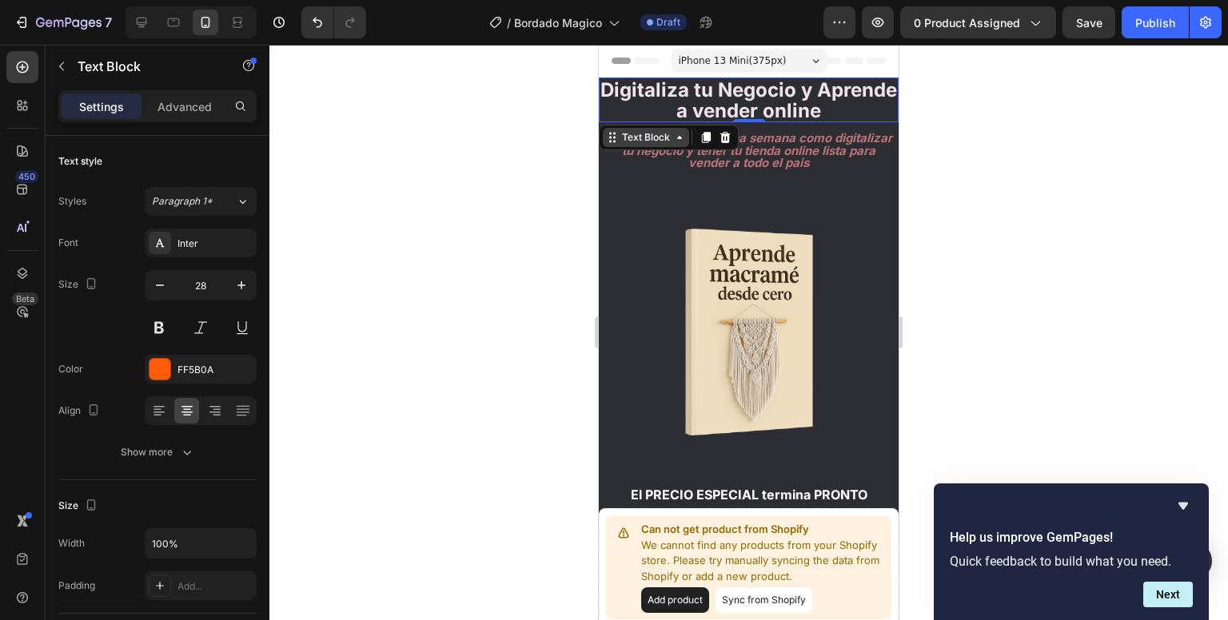
click at [633, 134] on div "Digitaliza tu Negocio y Aprende a vender online Text Block 0 Aprende en tan sol…" at bounding box center [749, 352] width 300 height 549
click at [672, 144] on div "Digitaliza tu Negocio y Aprende a vender online Text Block 0 Aprende en tan sol…" at bounding box center [749, 352] width 300 height 549
click at [684, 135] on div "Digitaliza tu Negocio y Aprende a vender online Text Block 0 Aprende en tan sol…" at bounding box center [749, 352] width 300 height 549
click at [616, 142] on div "Digitaliza tu Negocio y Aprende a vender online Text Block 0 Aprende en tan sol…" at bounding box center [749, 352] width 300 height 549
click at [616, 142] on icon at bounding box center [612, 137] width 13 height 13
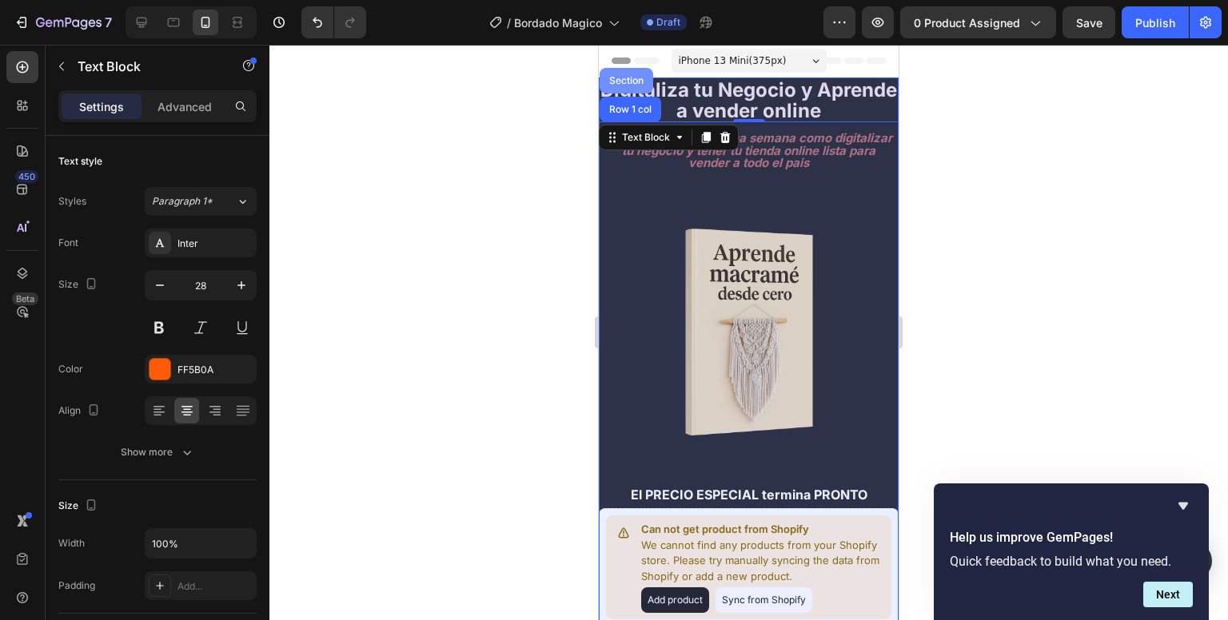
click at [630, 86] on div "Section" at bounding box center [626, 81] width 41 height 10
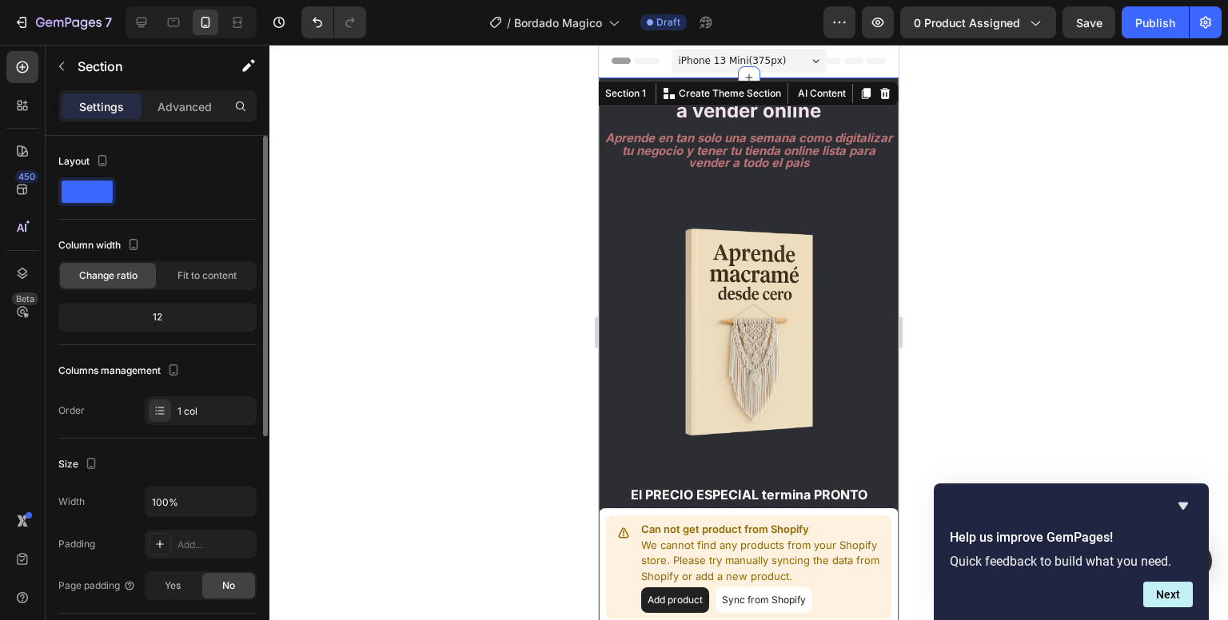
click at [97, 196] on span at bounding box center [87, 192] width 51 height 22
click at [102, 197] on span at bounding box center [87, 192] width 51 height 22
click at [176, 92] on div "Settings Advanced" at bounding box center [157, 106] width 198 height 32
click at [176, 104] on p "Advanced" at bounding box center [184, 106] width 54 height 17
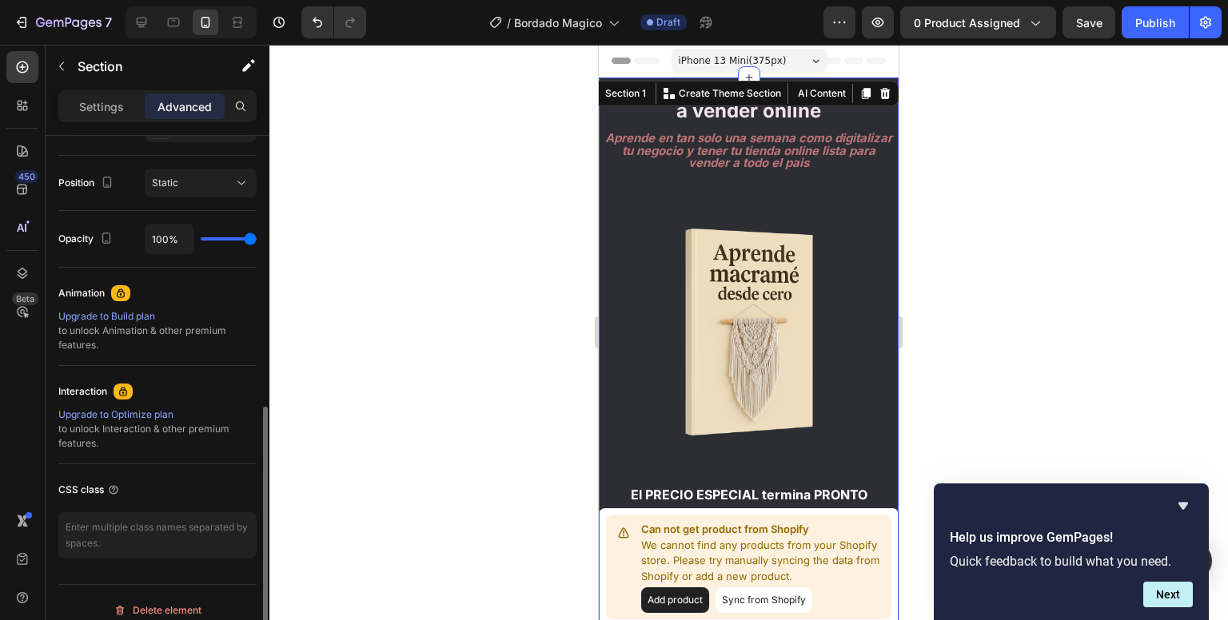
scroll to position [565, 0]
click at [102, 104] on p "Settings" at bounding box center [101, 106] width 45 height 17
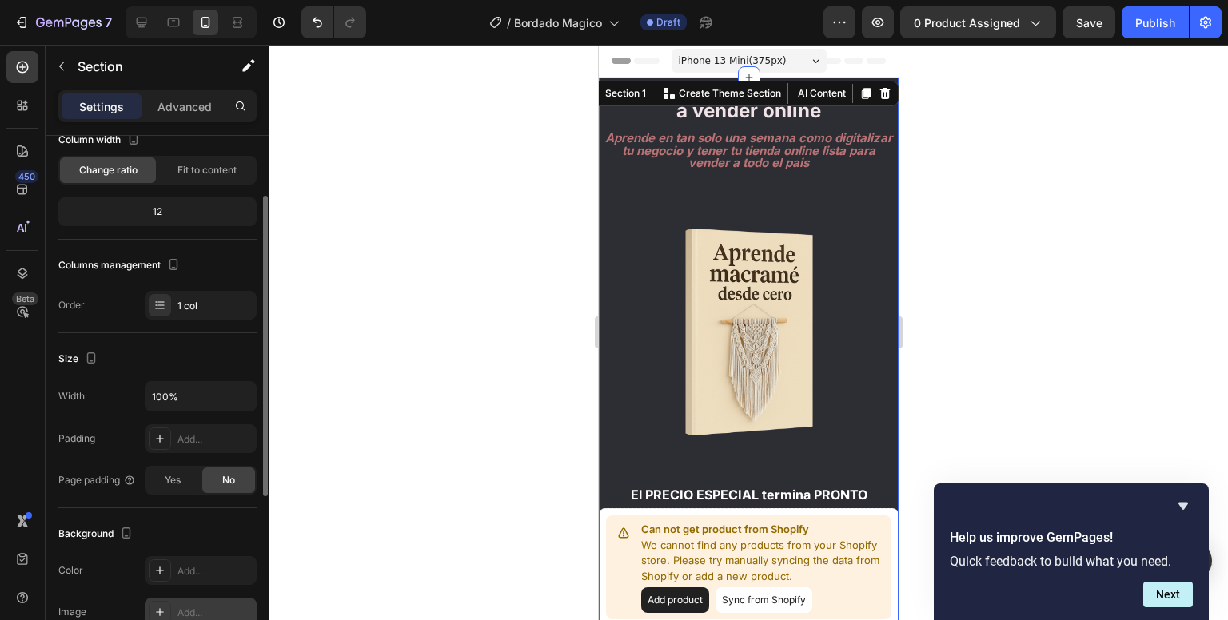
scroll to position [0, 0]
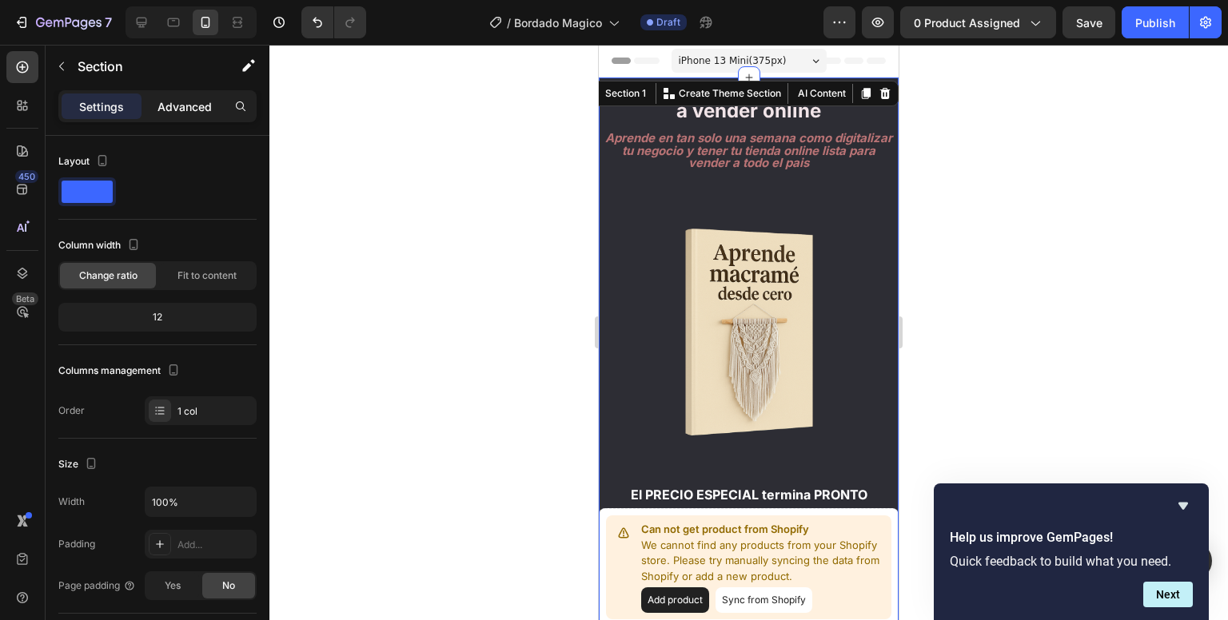
click at [192, 110] on p "Advanced" at bounding box center [184, 106] width 54 height 17
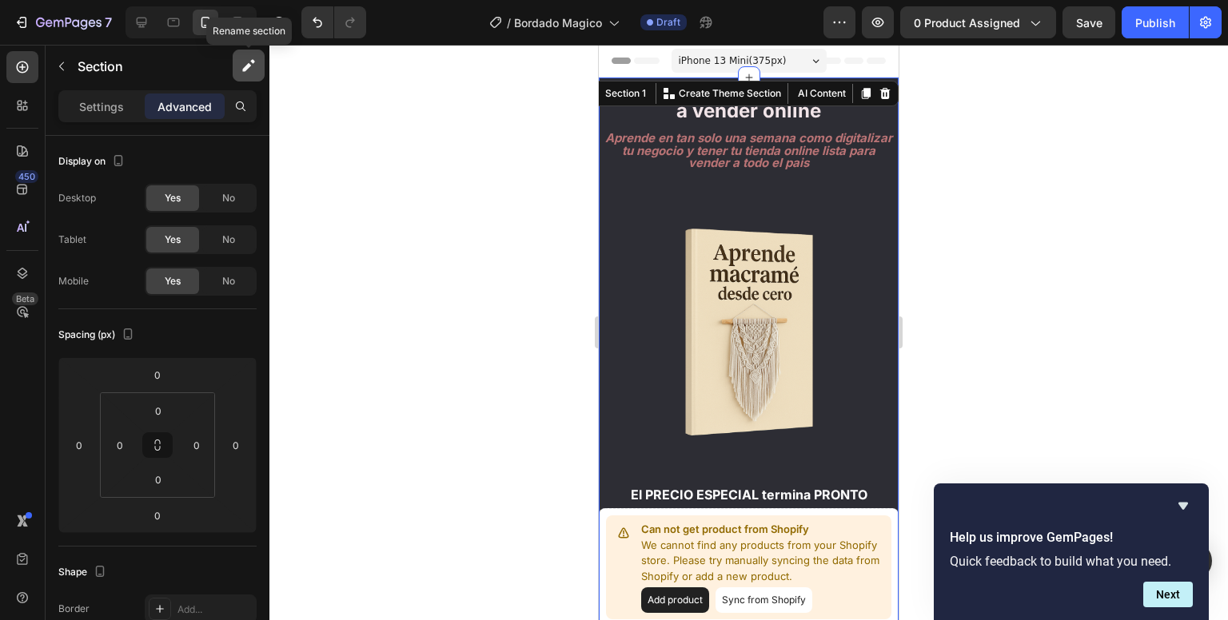
click at [261, 53] on button "button" at bounding box center [249, 66] width 32 height 32
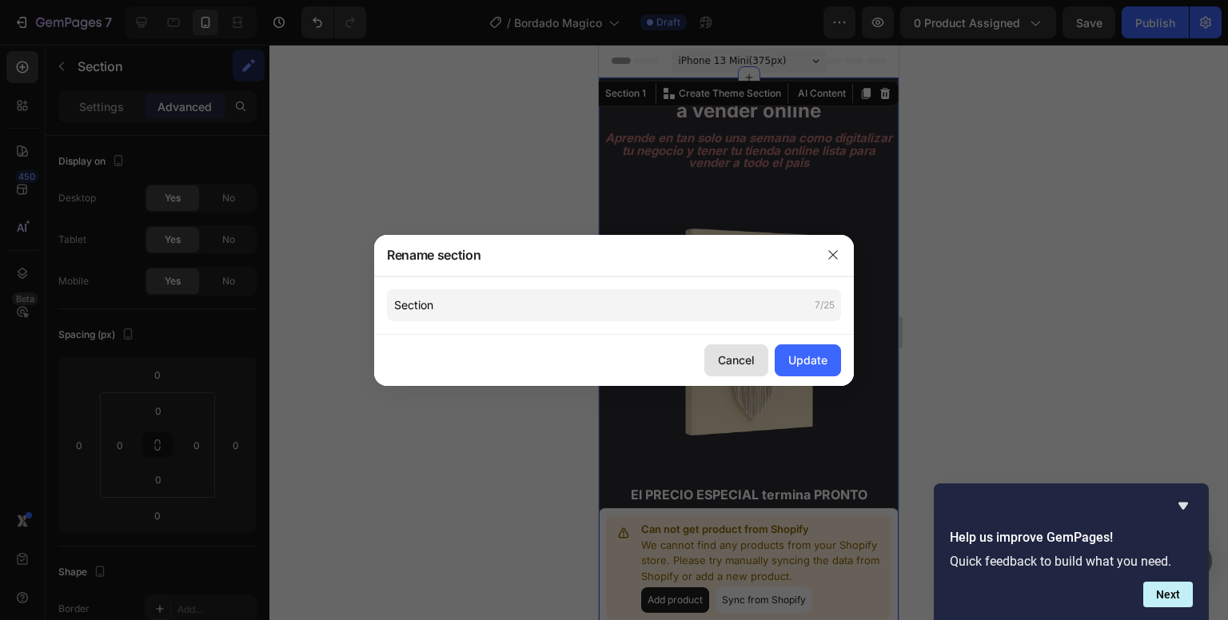
click at [730, 360] on div "Cancel" at bounding box center [736, 360] width 37 height 17
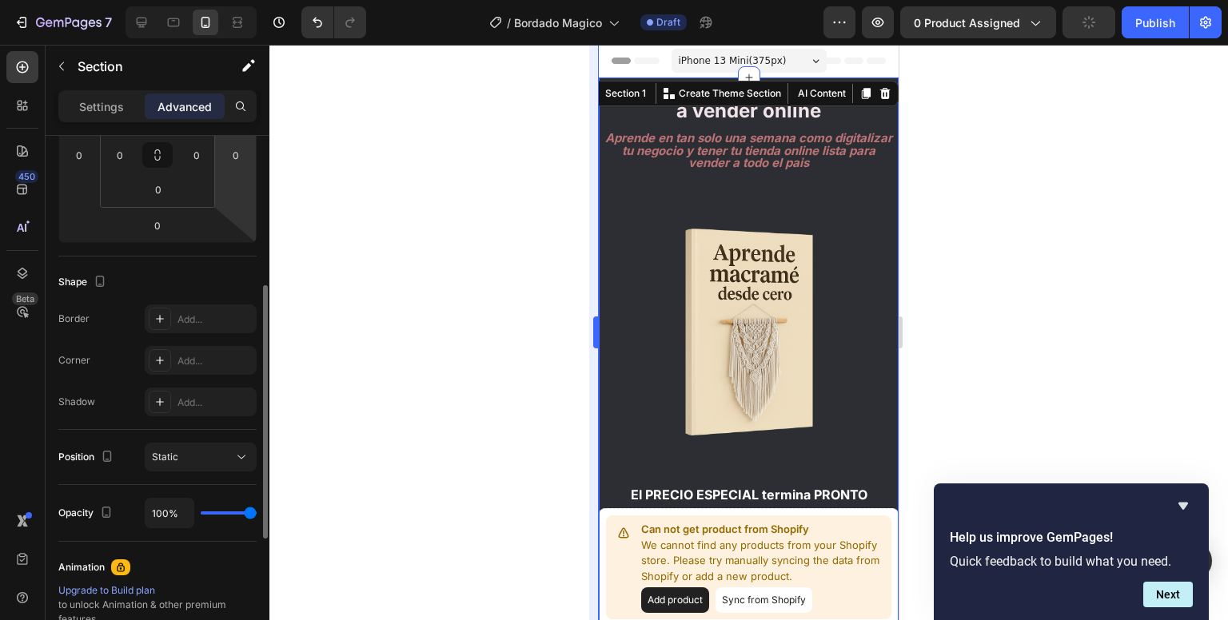
scroll to position [273, 0]
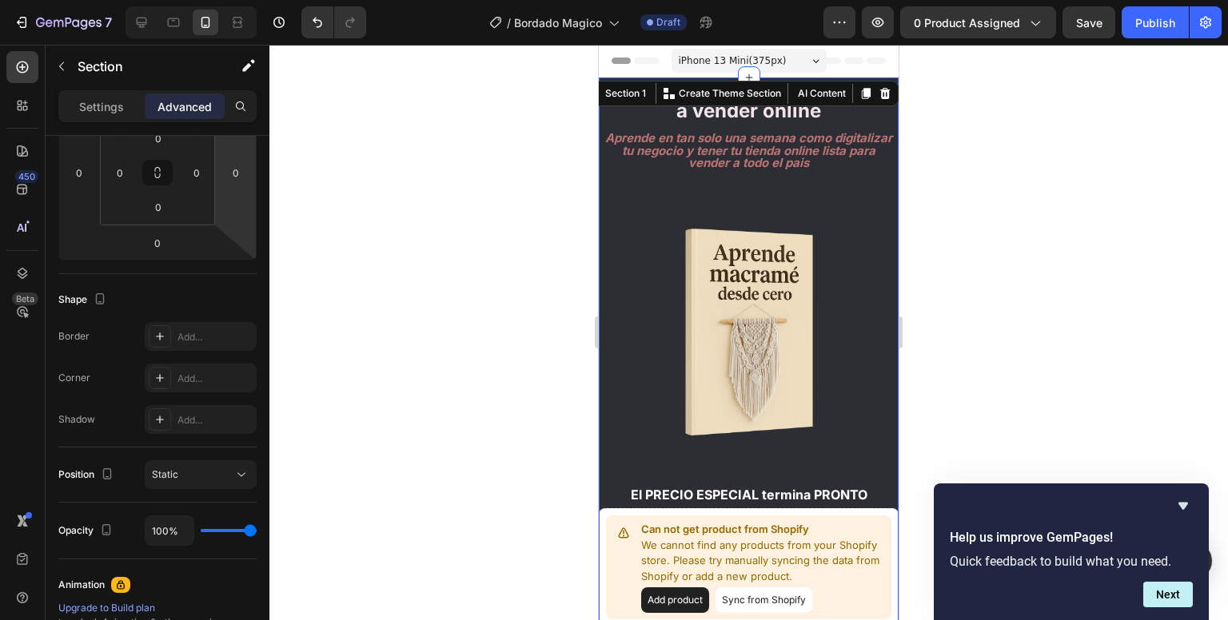
click at [1066, 129] on div at bounding box center [748, 333] width 959 height 576
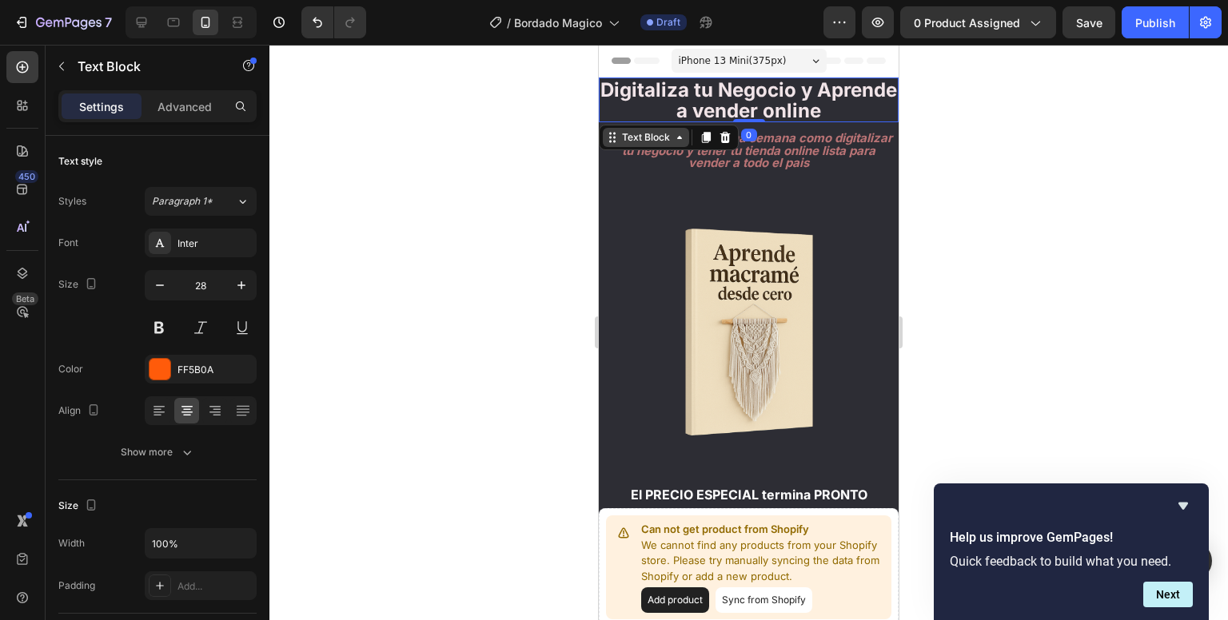
click at [639, 137] on div "Digitaliza tu Negocio y Aprende a vender online Text Block 0 Aprende en tan sol…" at bounding box center [749, 352] width 300 height 549
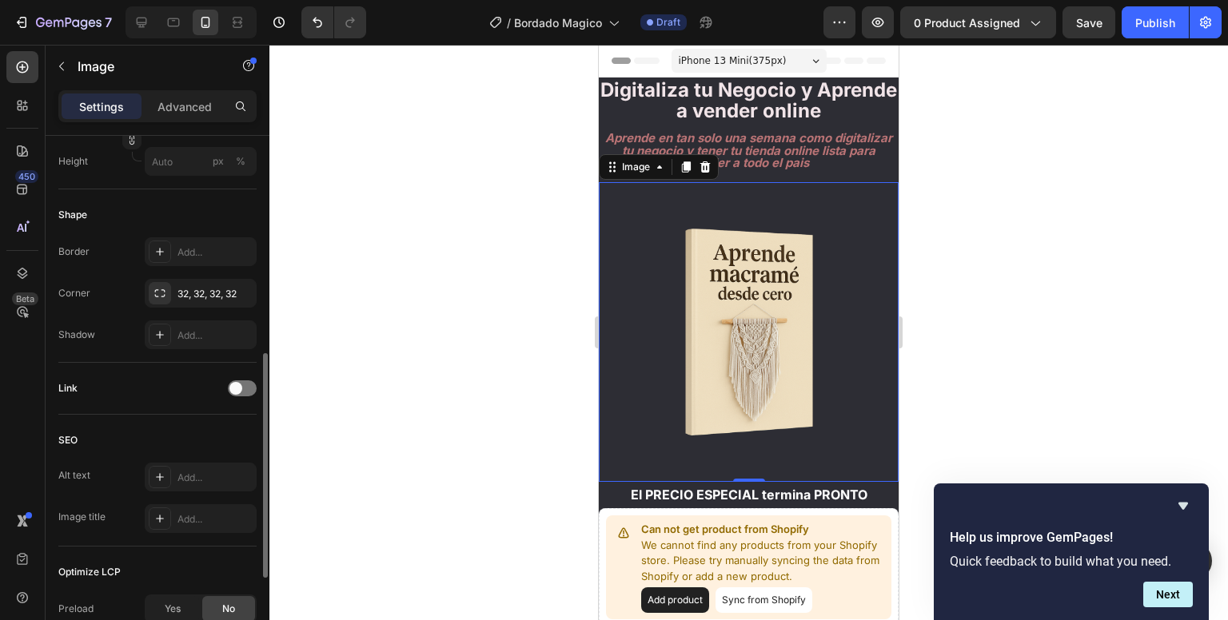
scroll to position [716, 0]
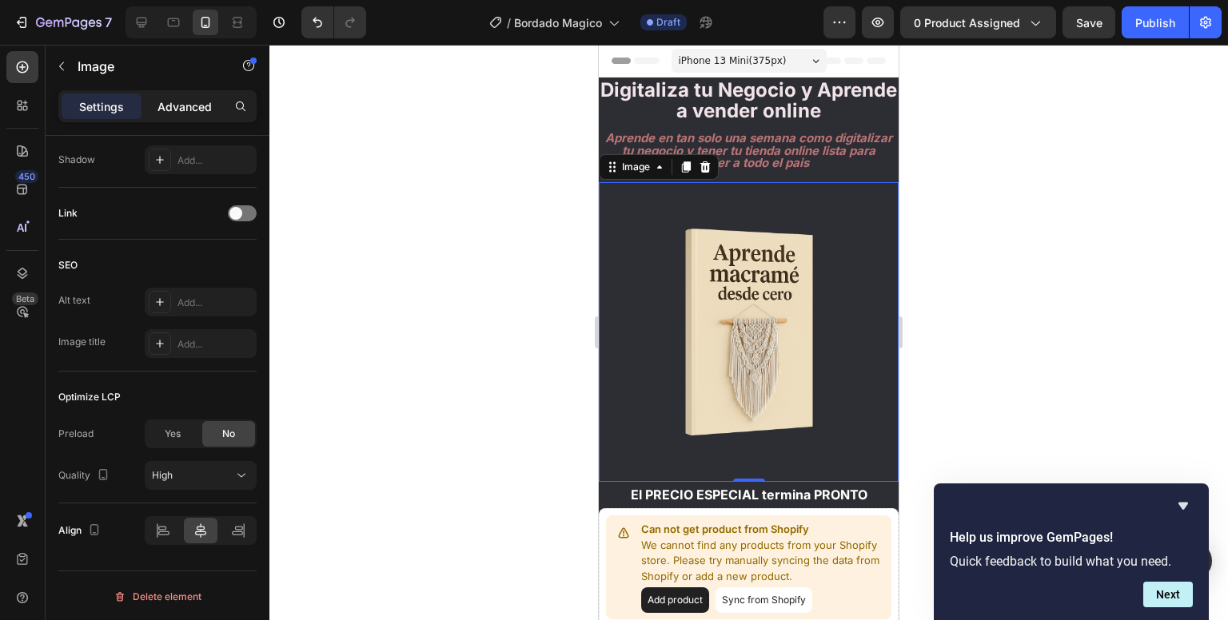
drag, startPoint x: 192, startPoint y: 90, endPoint x: 191, endPoint y: 99, distance: 8.8
click at [191, 99] on div "Settings Advanced" at bounding box center [157, 106] width 198 height 32
click at [191, 99] on p "Advanced" at bounding box center [184, 106] width 54 height 17
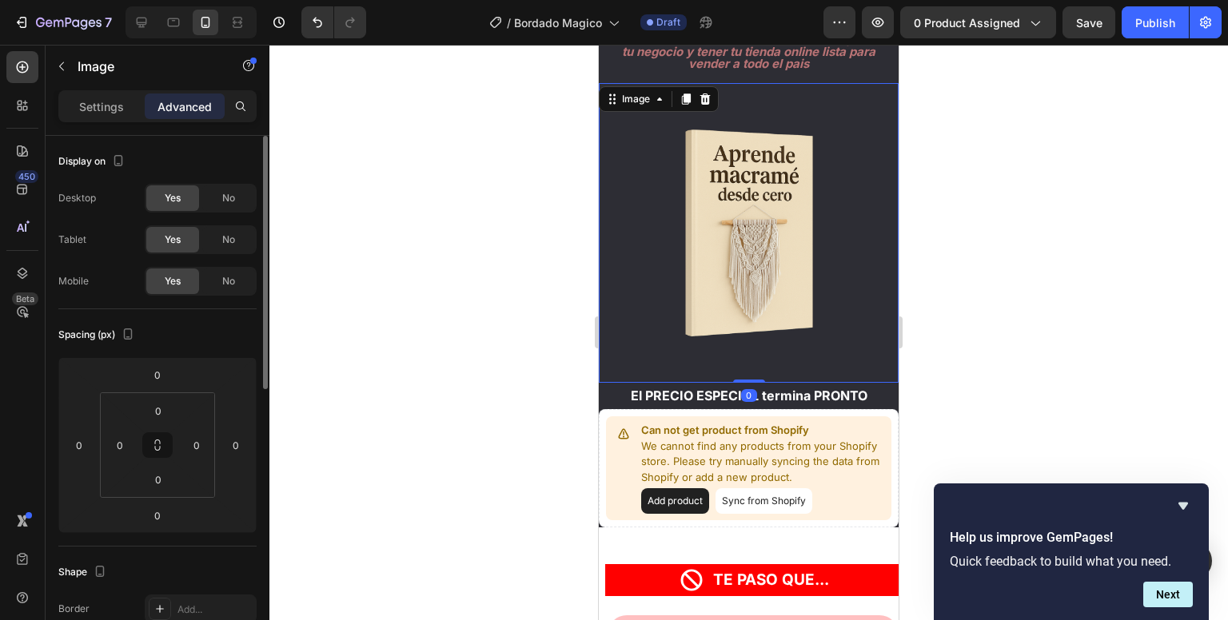
scroll to position [0, 0]
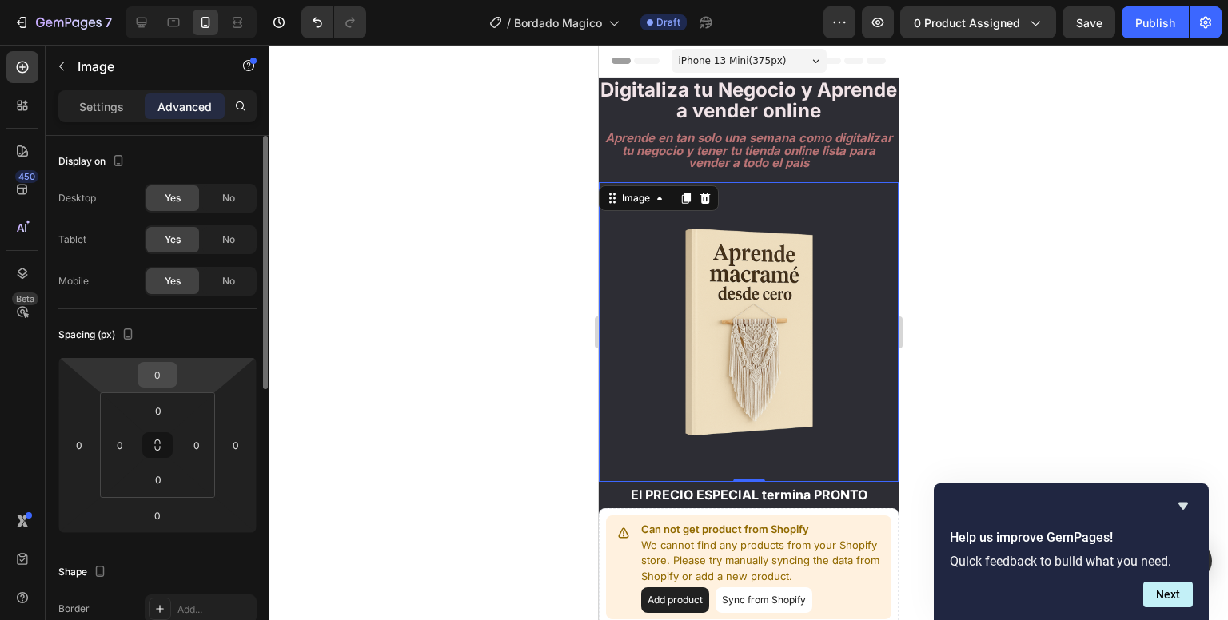
click at [166, 374] on input "0" at bounding box center [158, 375] width 32 height 24
type input "10"
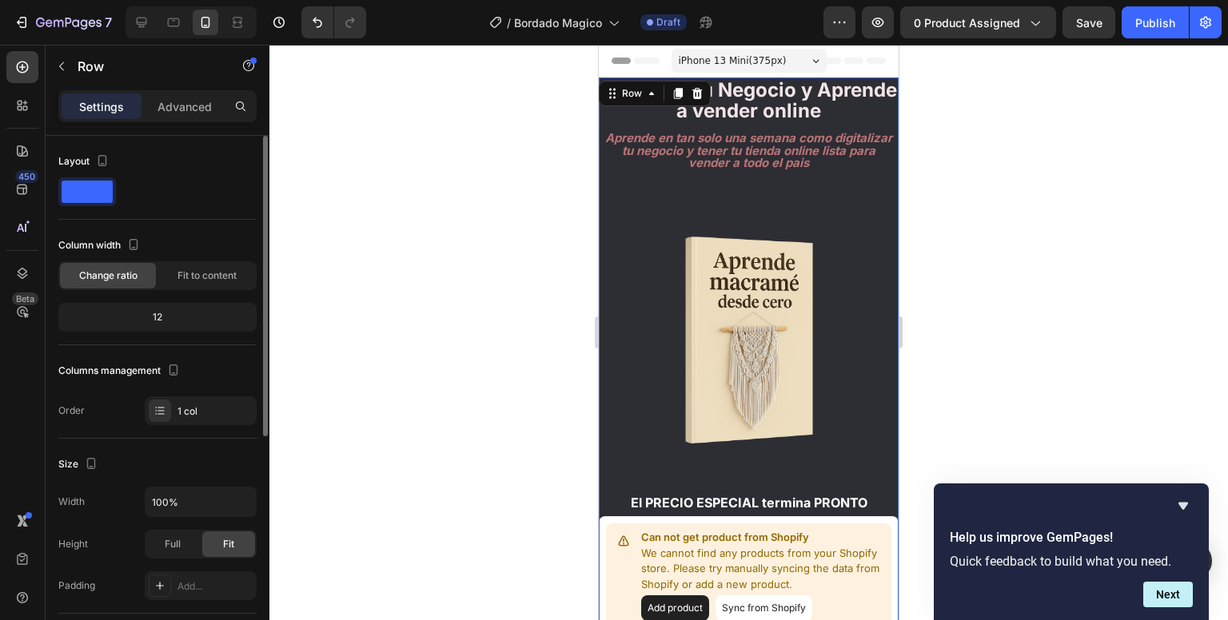
click at [712, 186] on div "Digitaliza tu Negocio y Aprende a vender online Text Block Aprende en tan solo …" at bounding box center [749, 356] width 300 height 557
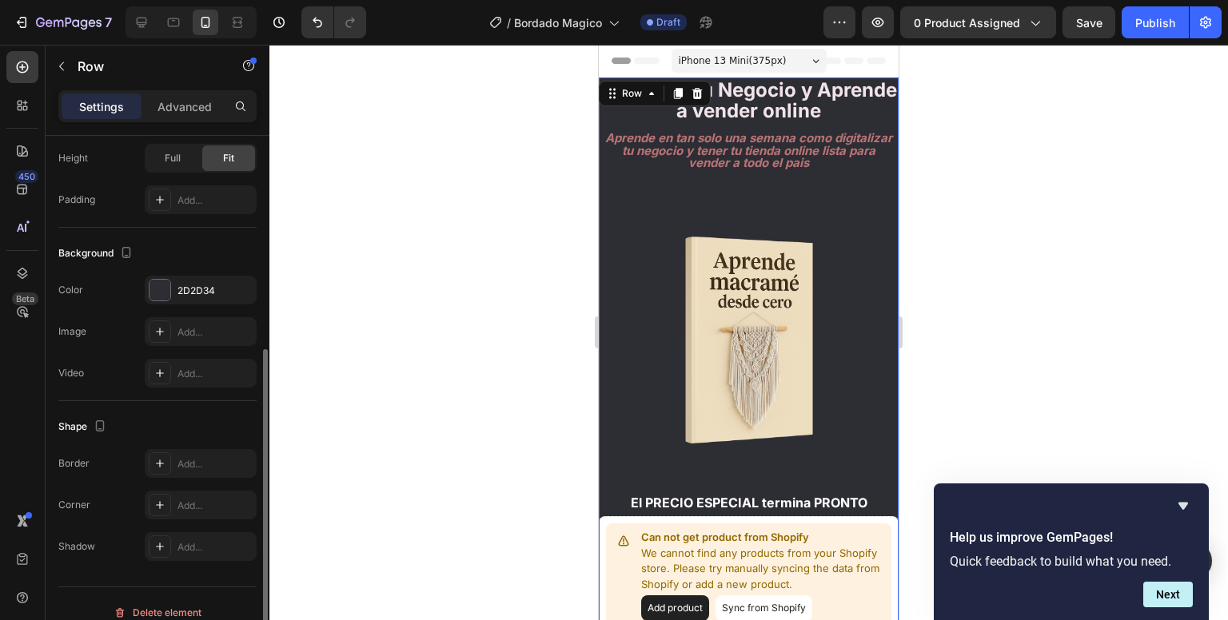
scroll to position [390, 0]
click at [157, 277] on div at bounding box center [160, 286] width 21 height 21
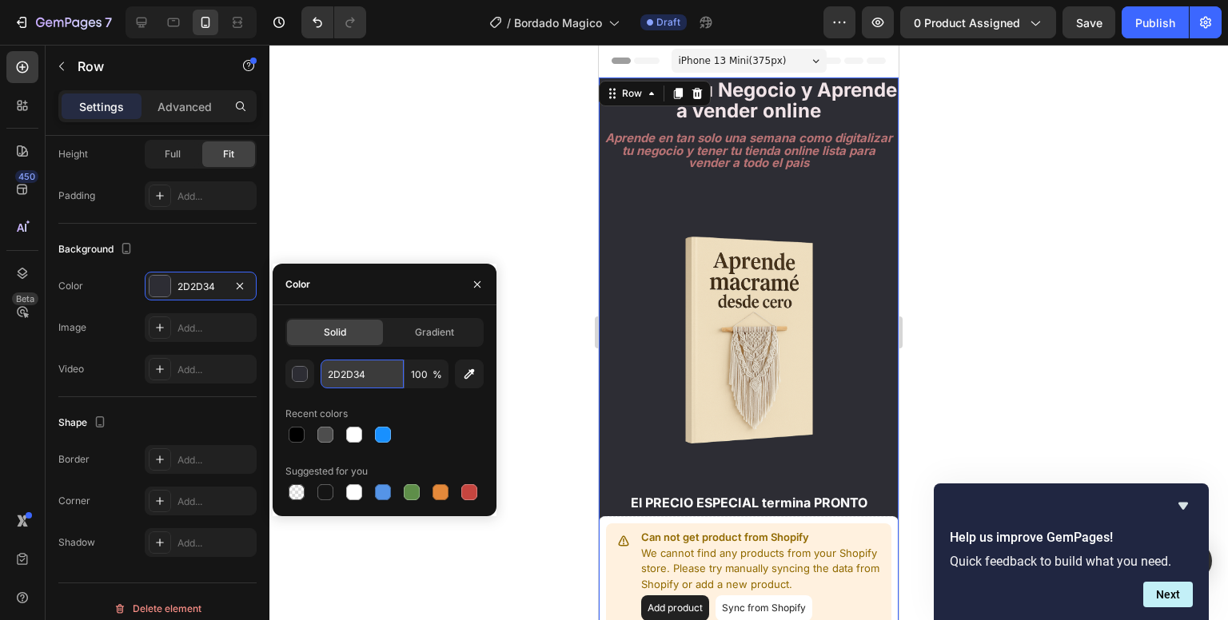
click at [358, 380] on input "2D2D34" at bounding box center [362, 374] width 83 height 29
paste input "limpio y simple"
type input "limpio y simple"
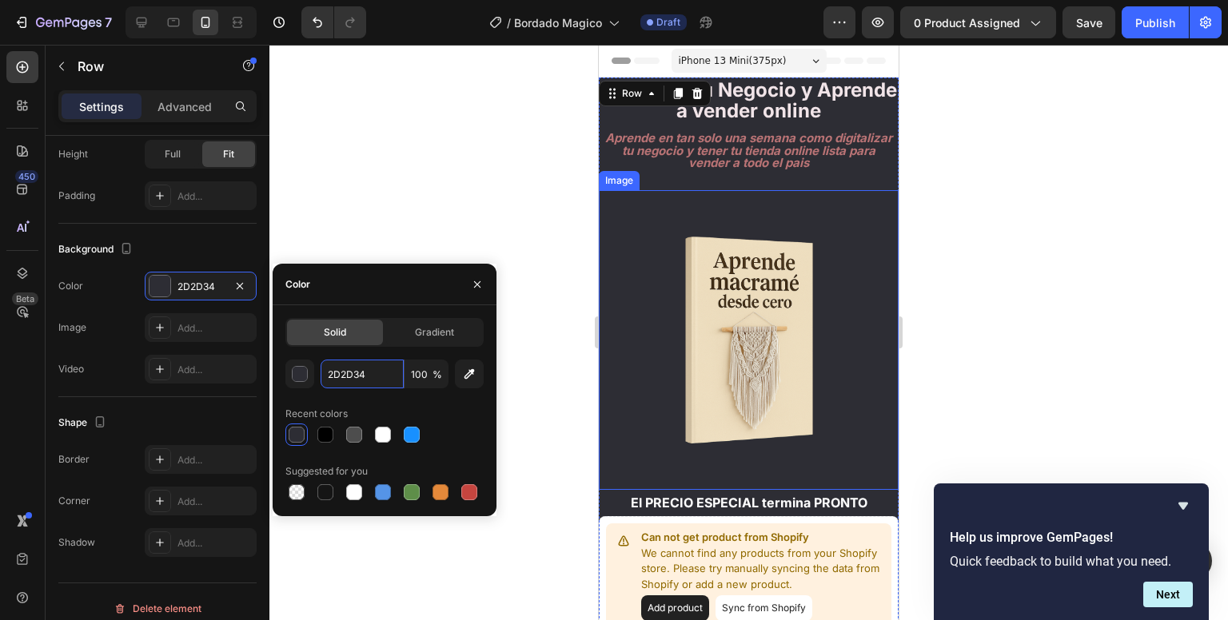
paste input "F8F9FA"
type input "F8F9FA"
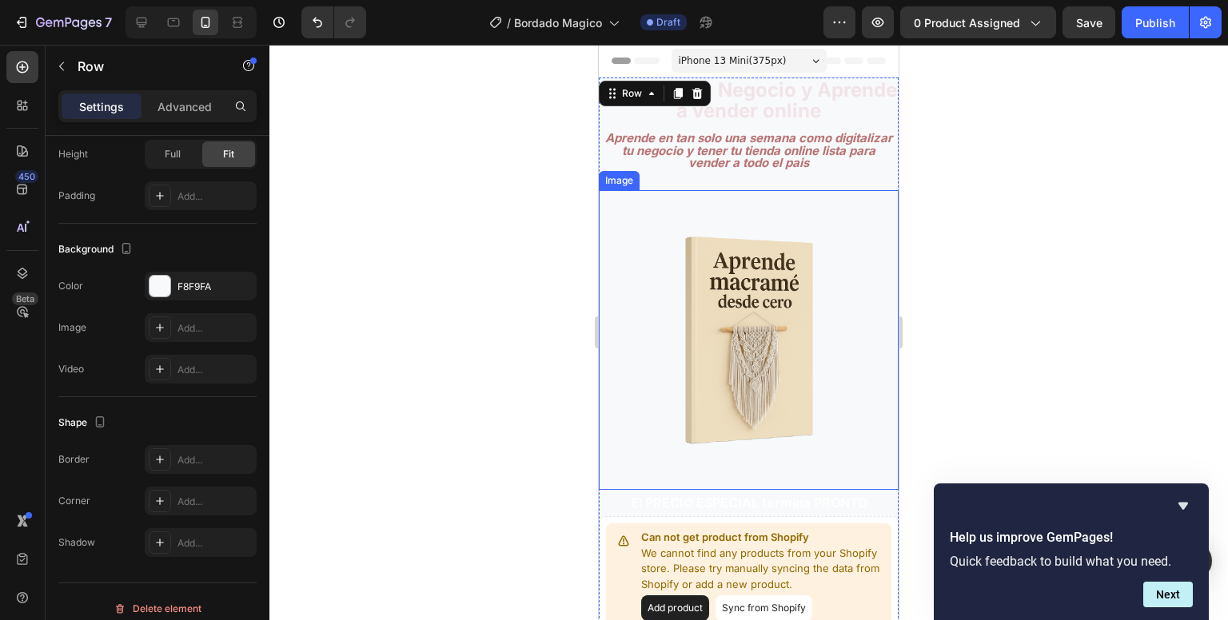
click at [497, 193] on div at bounding box center [748, 333] width 959 height 576
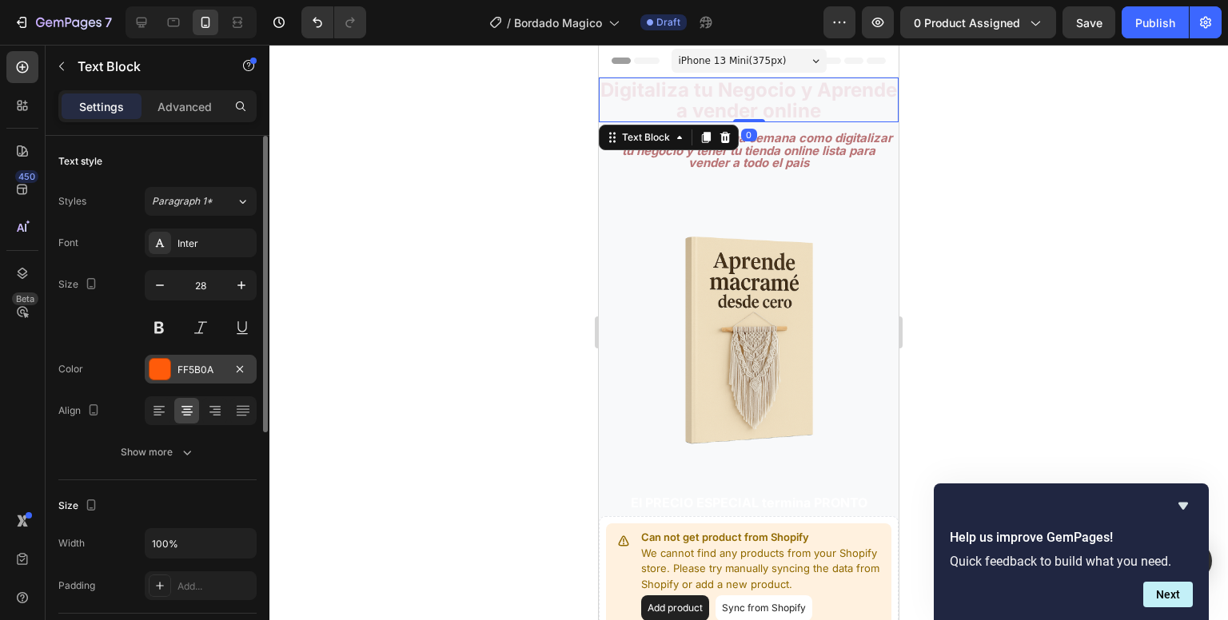
click at [174, 373] on div "FF5B0A" at bounding box center [201, 369] width 112 height 29
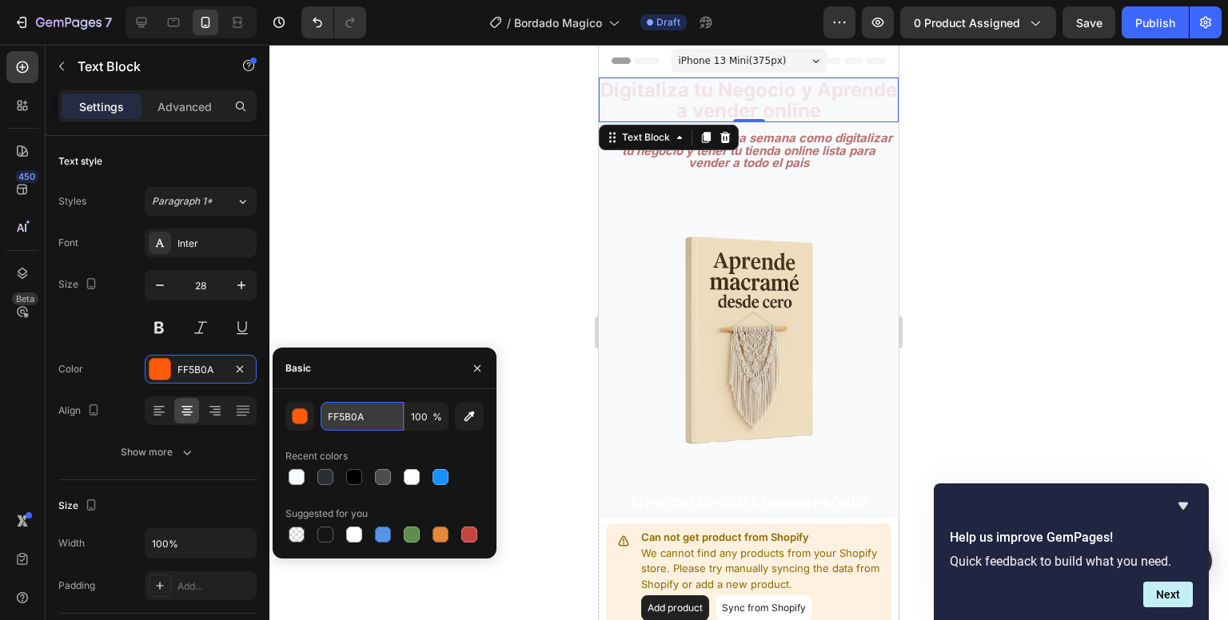
click at [340, 409] on input "FF5B0A" at bounding box center [362, 416] width 83 height 29
paste input "1F3E50"
type input "1F3E50"
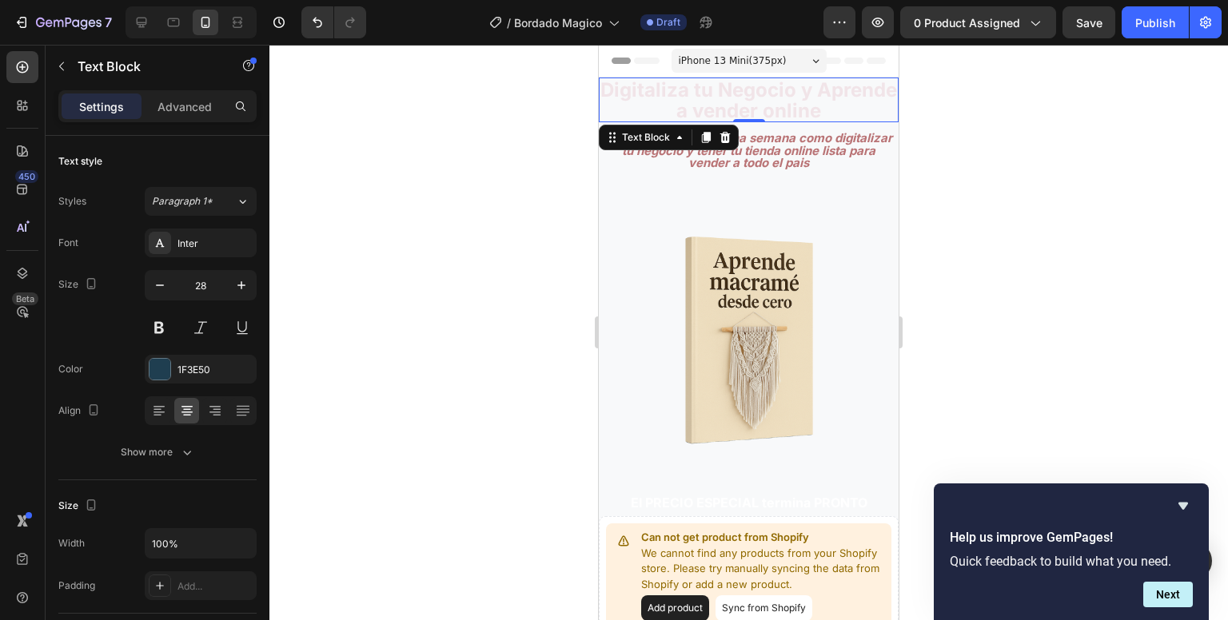
click at [443, 303] on div at bounding box center [748, 333] width 959 height 576
click at [755, 83] on strong "Digitaliza tu Negocio y Aprende a vender online" at bounding box center [748, 100] width 297 height 44
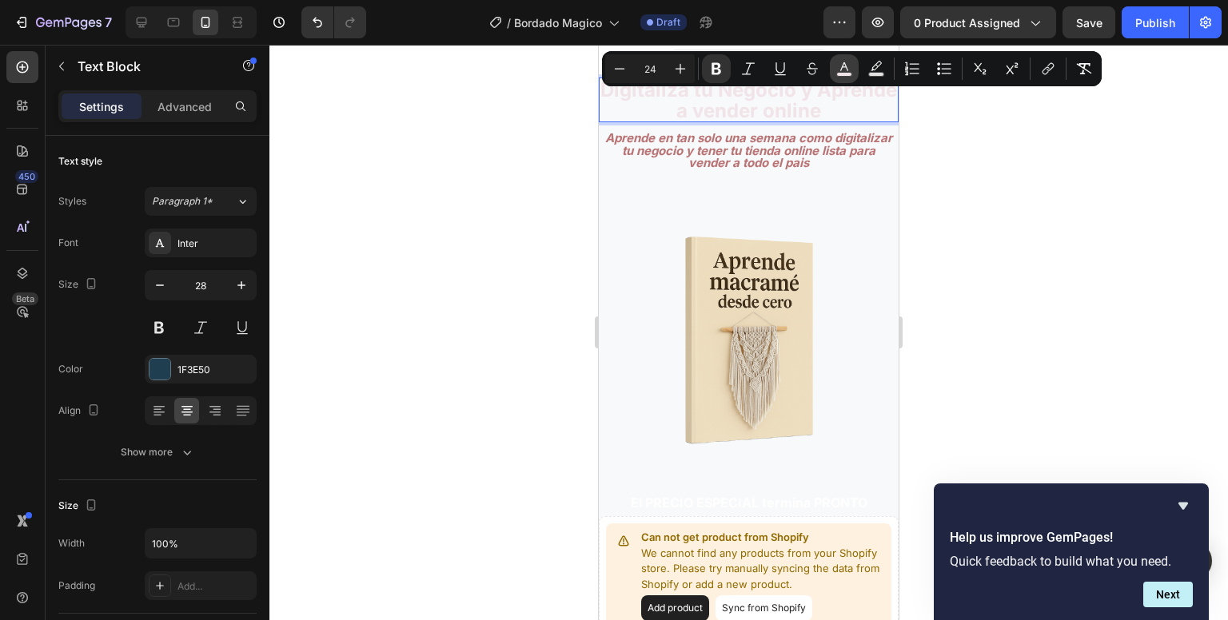
click at [835, 68] on button "color" at bounding box center [844, 68] width 29 height 29
type input "F1E4E8"
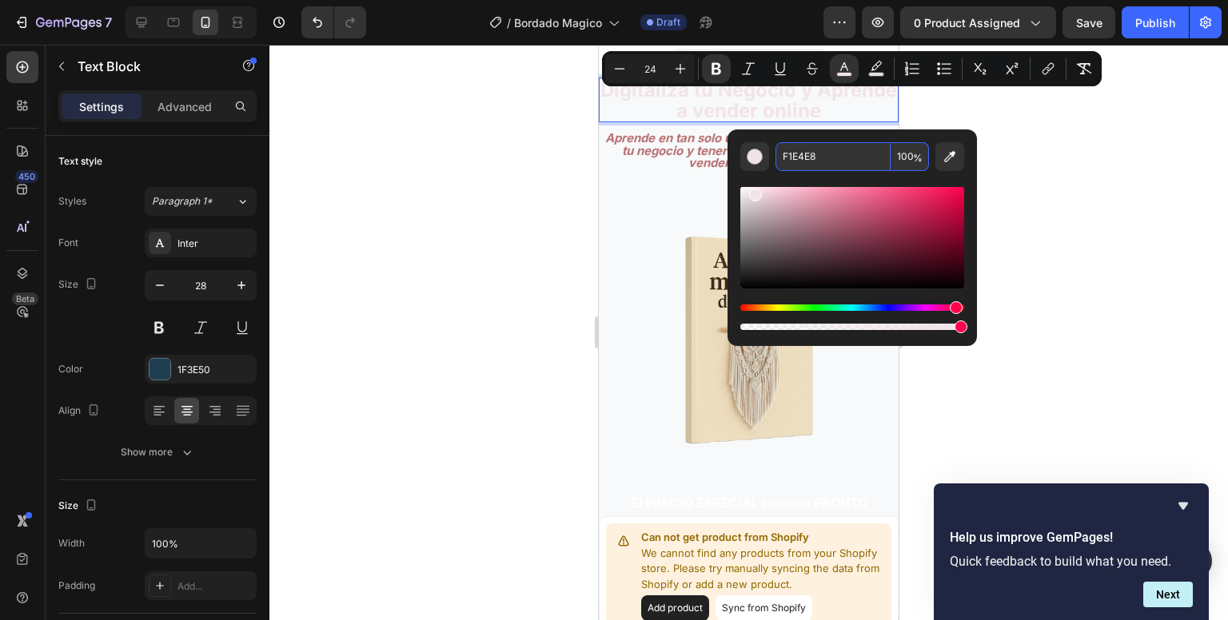
click at [807, 169] on input "F1E4E8" at bounding box center [832, 156] width 115 height 29
paste input "1F3E50"
type input "1F3E50"
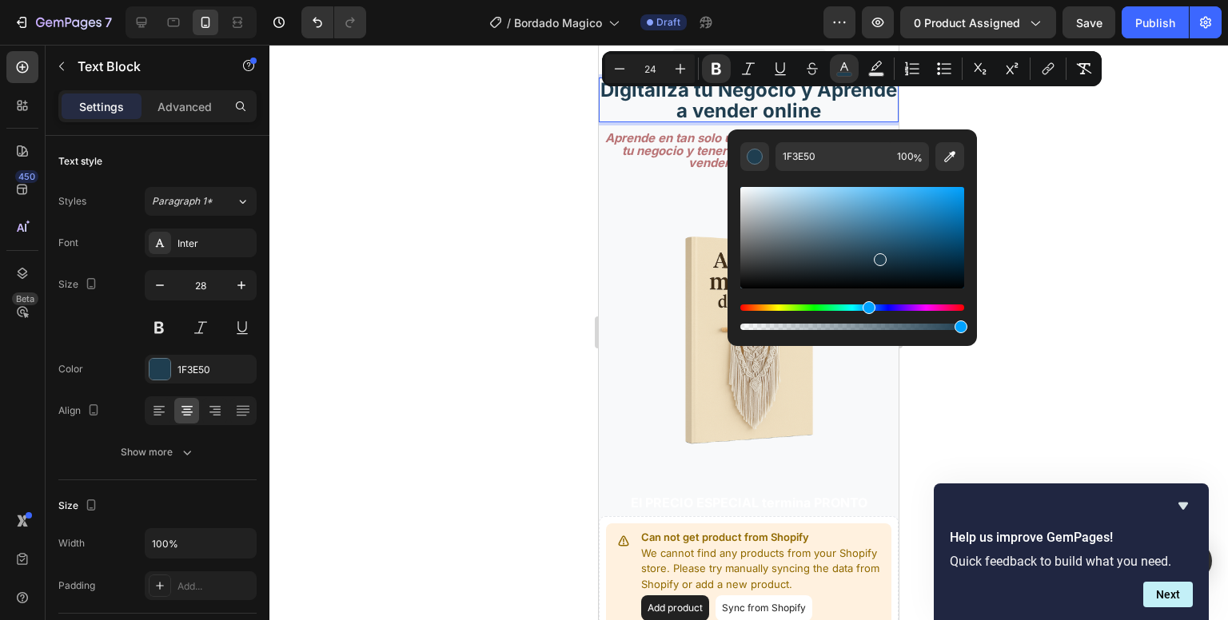
click at [1066, 150] on div at bounding box center [748, 333] width 959 height 576
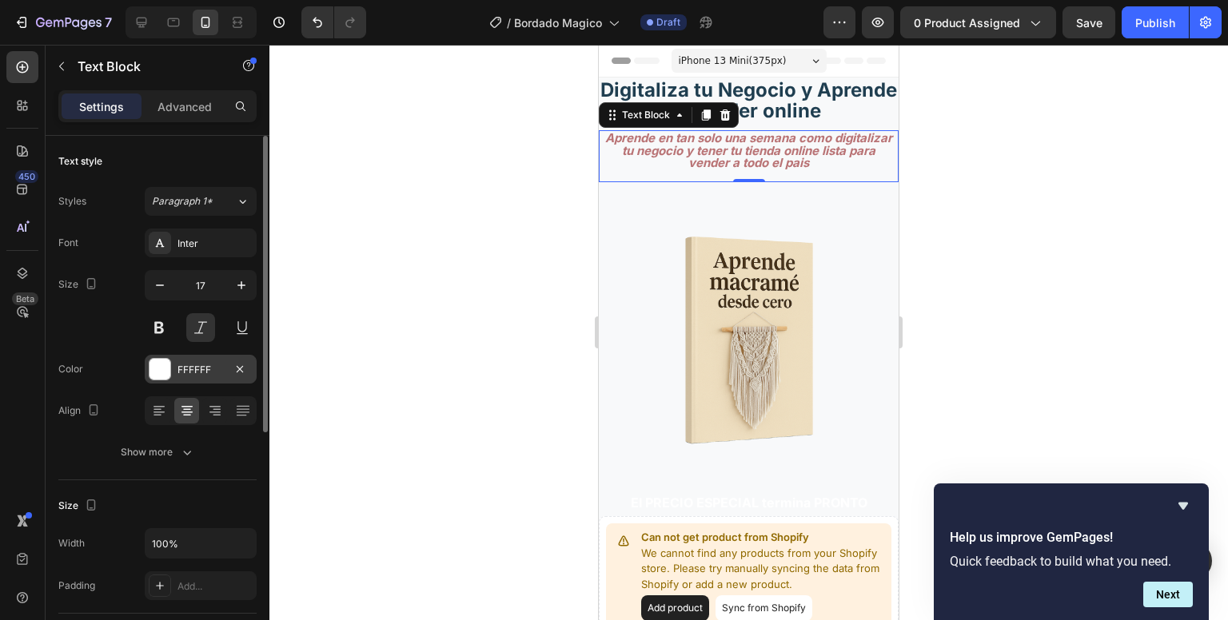
click at [201, 374] on div "FFFFFF" at bounding box center [200, 370] width 46 height 14
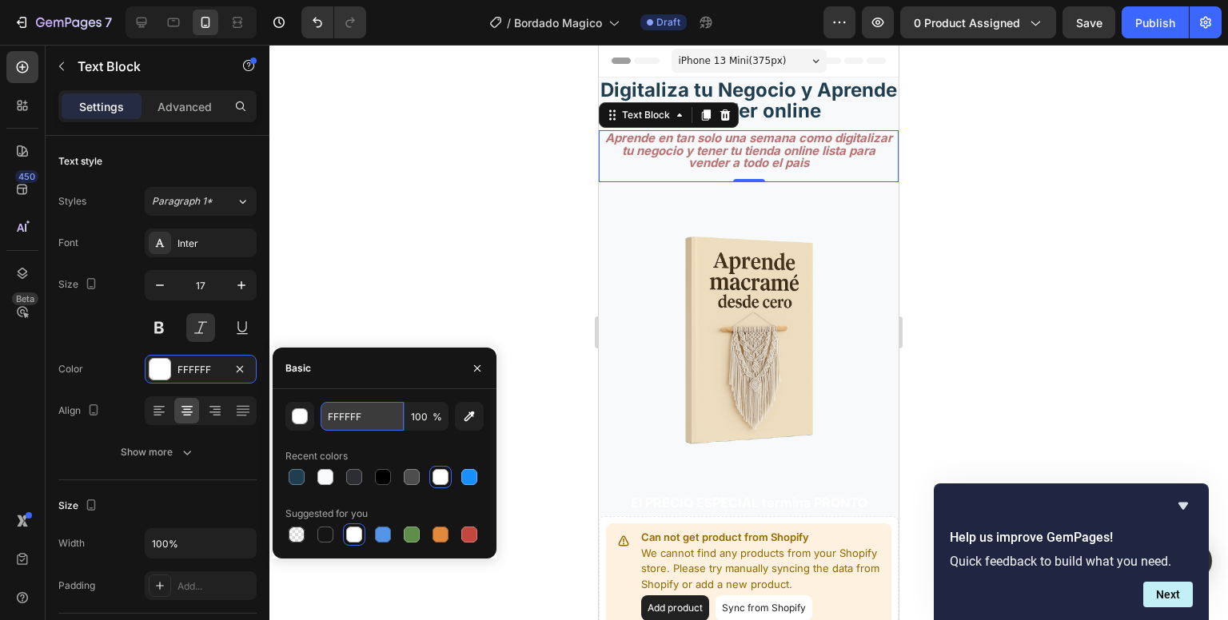
click at [349, 415] on input "FFFFFF" at bounding box center [362, 416] width 83 height 29
paste input "5B6872"
type input "5B6872"
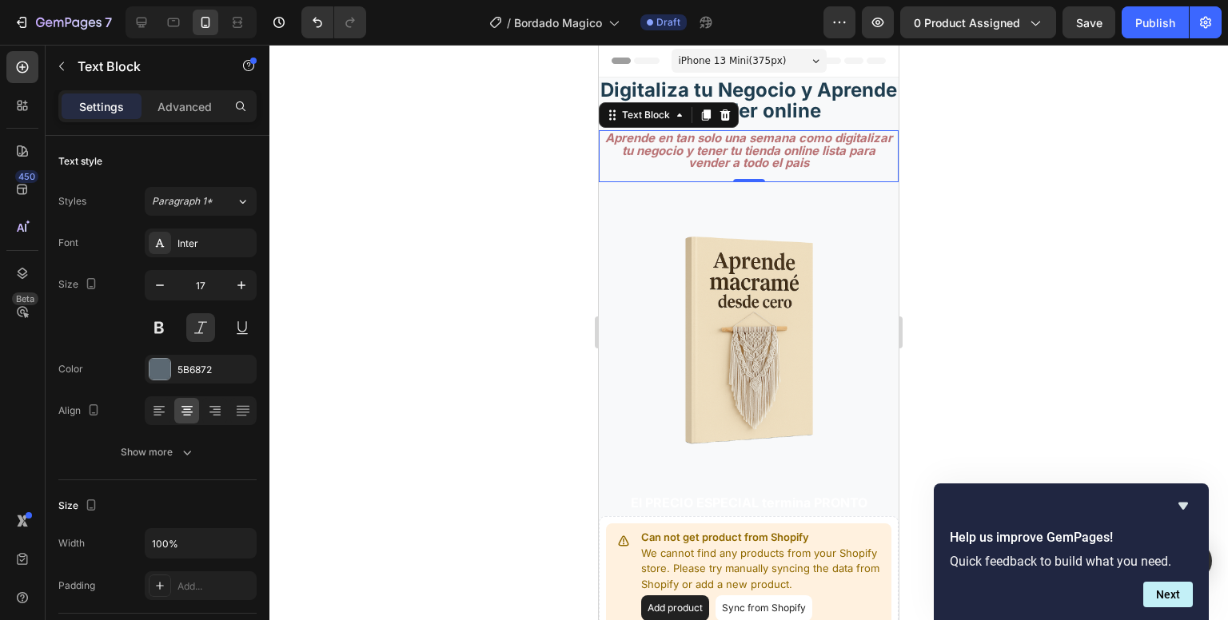
click at [422, 285] on div at bounding box center [748, 333] width 959 height 576
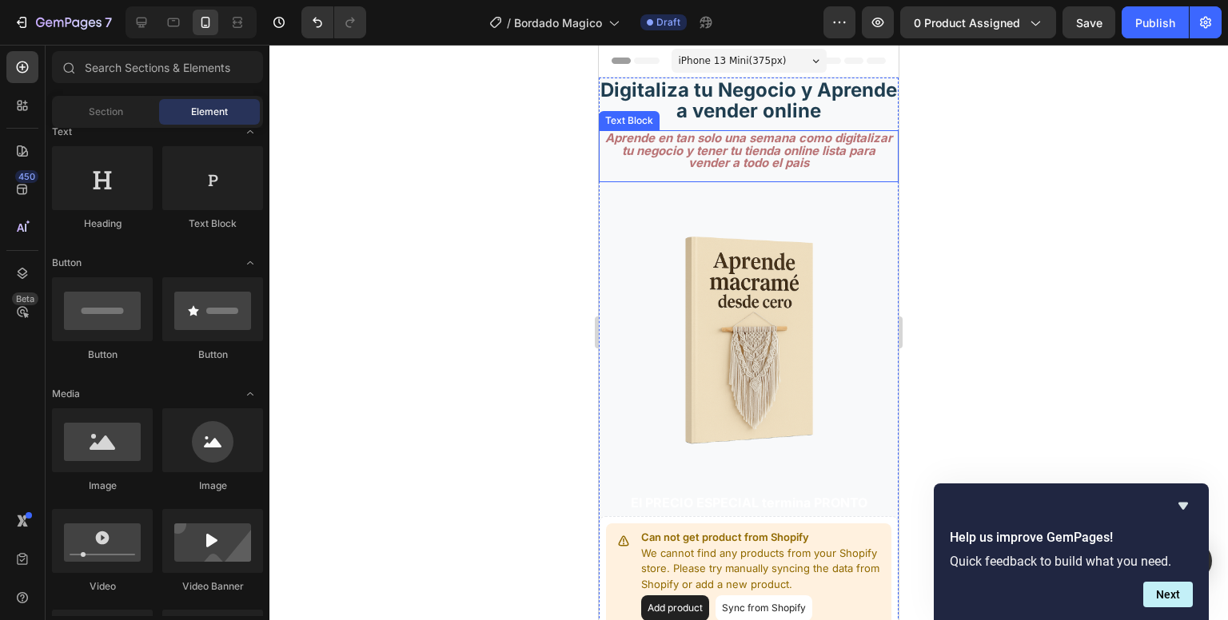
click at [677, 167] on strong "Aprende en tan solo una semana como digitalizar tu negocio y tener tu tienda on…" at bounding box center [748, 150] width 287 height 40
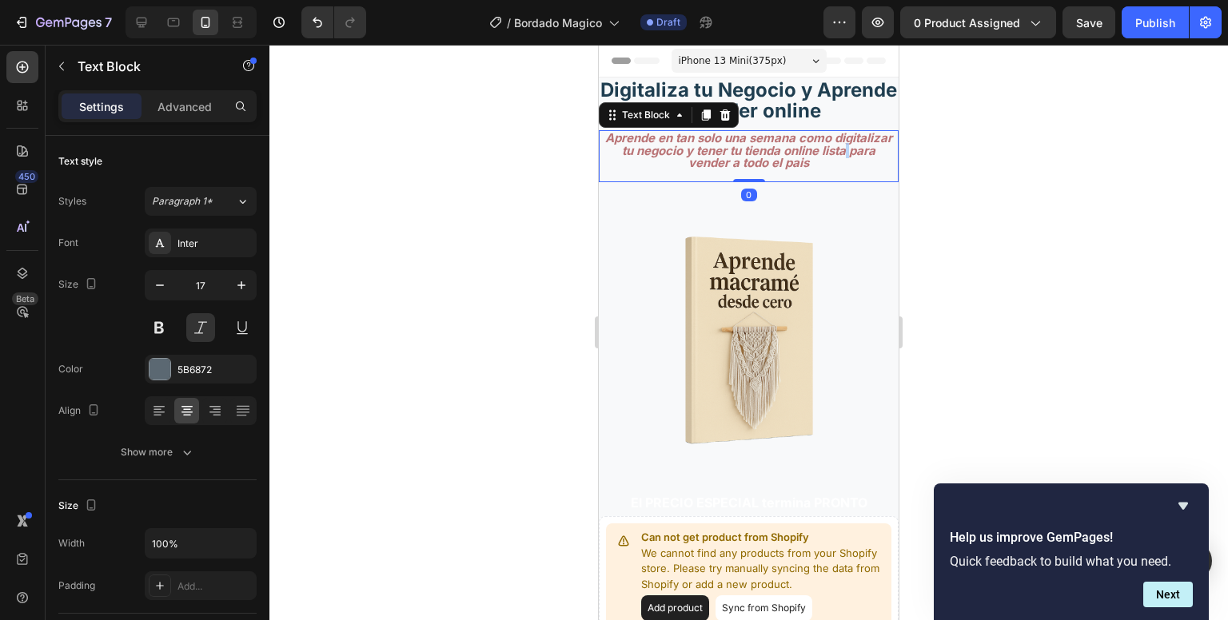
click at [677, 167] on strong "Aprende en tan solo una semana como digitalizar tu negocio y tener tu tienda on…" at bounding box center [748, 150] width 287 height 40
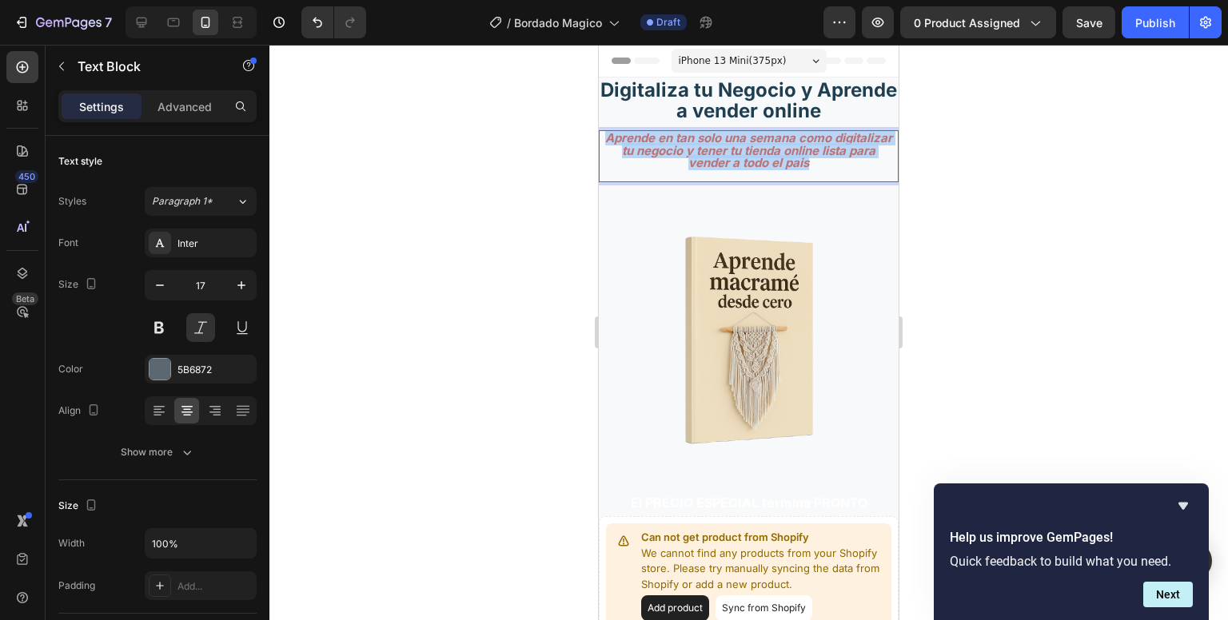
click at [677, 167] on strong "Aprende en tan solo una semana como digitalizar tu negocio y tener tu tienda on…" at bounding box center [748, 150] width 287 height 40
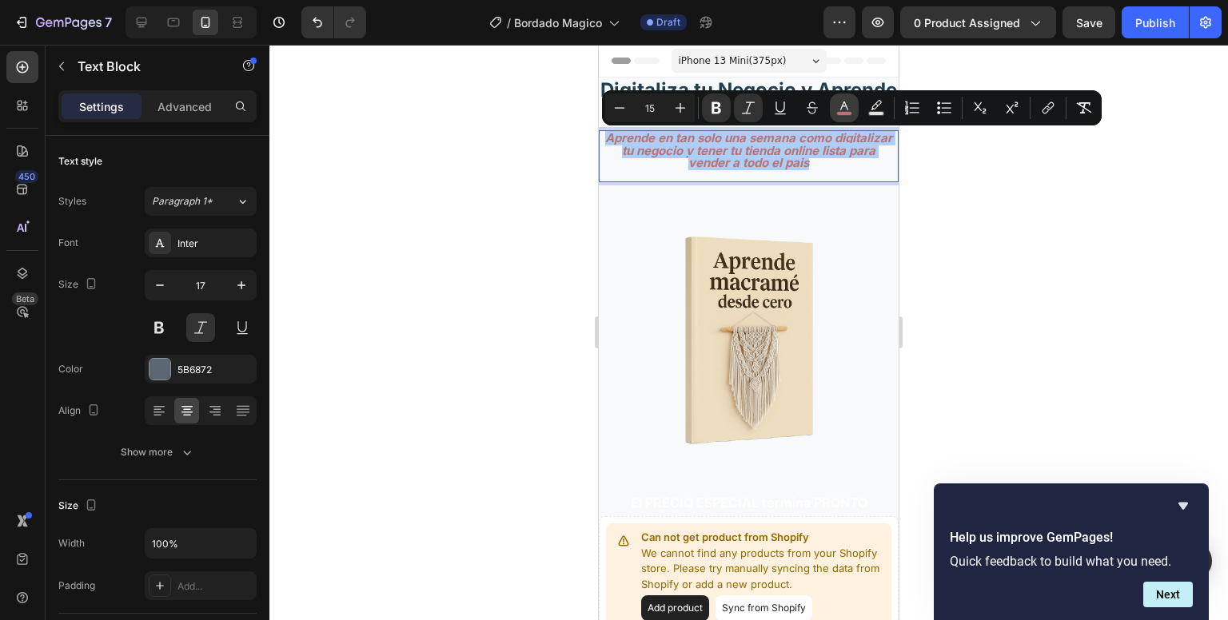
click at [850, 101] on icon "Editor contextual toolbar" at bounding box center [844, 108] width 16 height 16
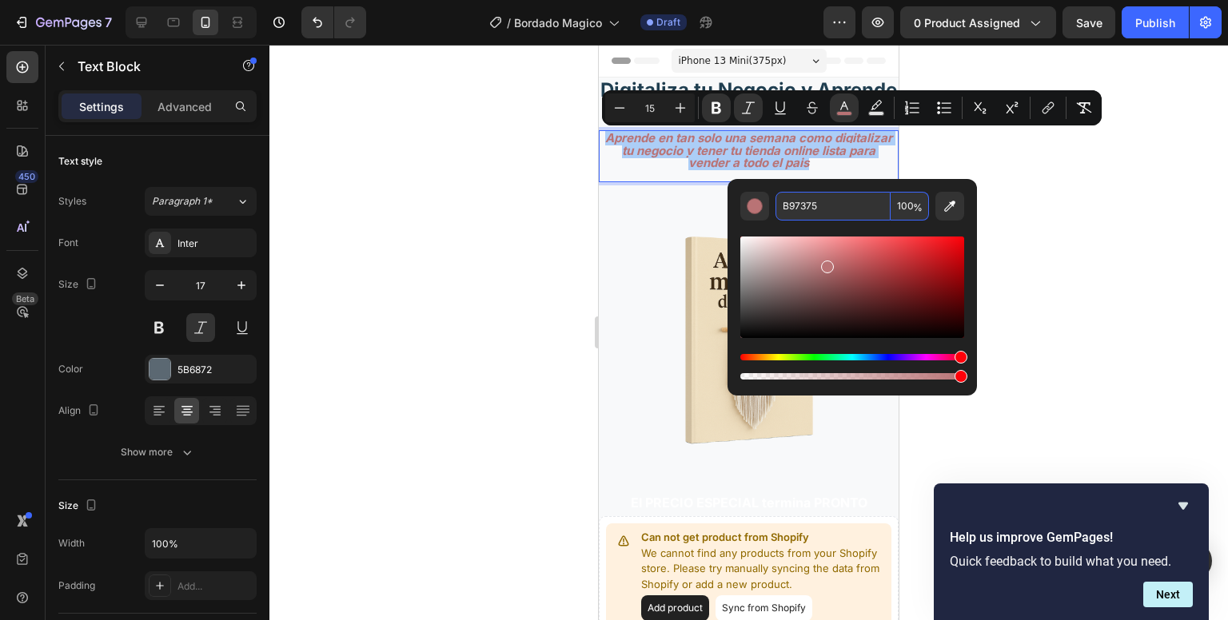
click at [839, 210] on input "B97375" at bounding box center [832, 206] width 115 height 29
paste input "5B6872"
type input "5B6872"
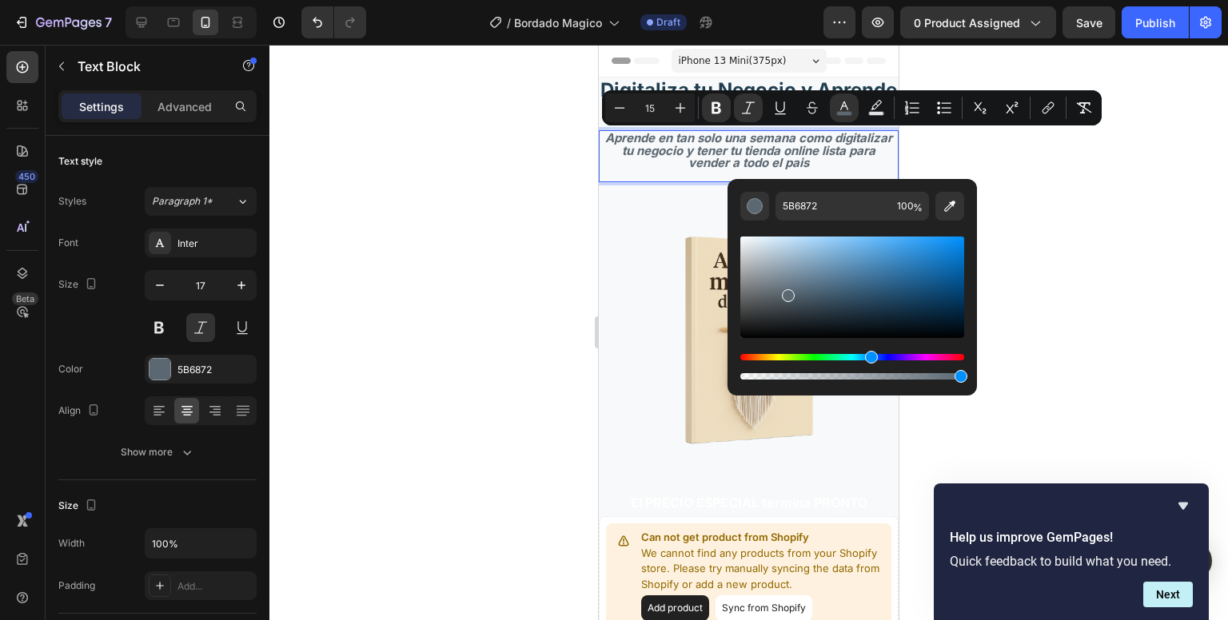
click at [1050, 213] on div at bounding box center [748, 333] width 959 height 576
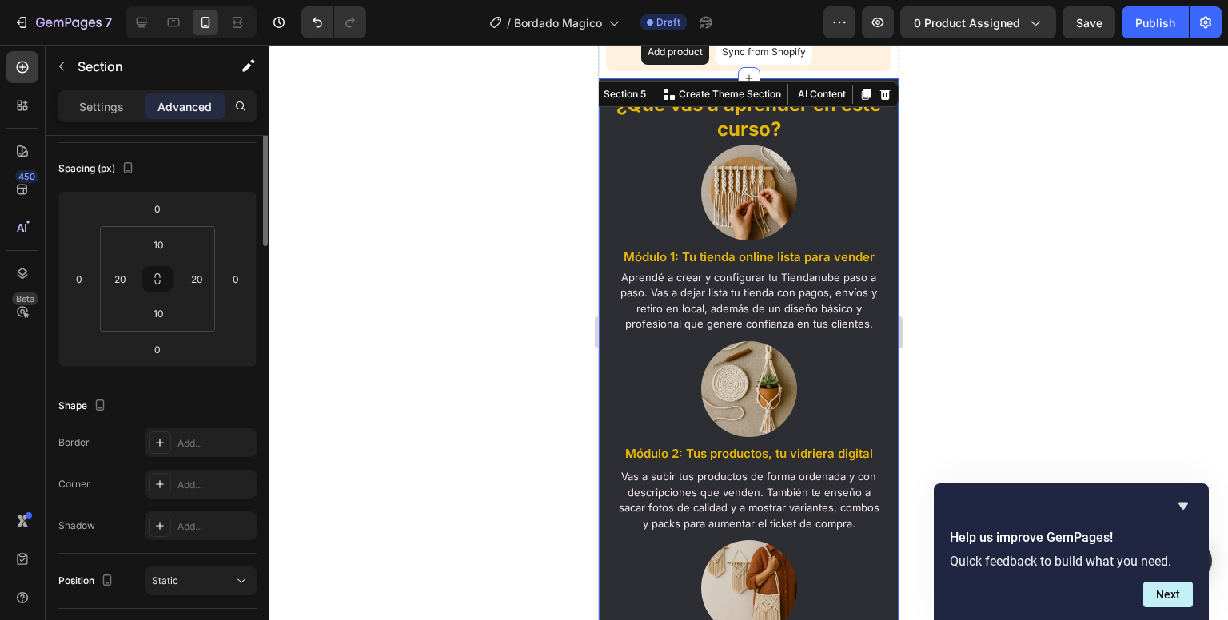
scroll to position [0, 0]
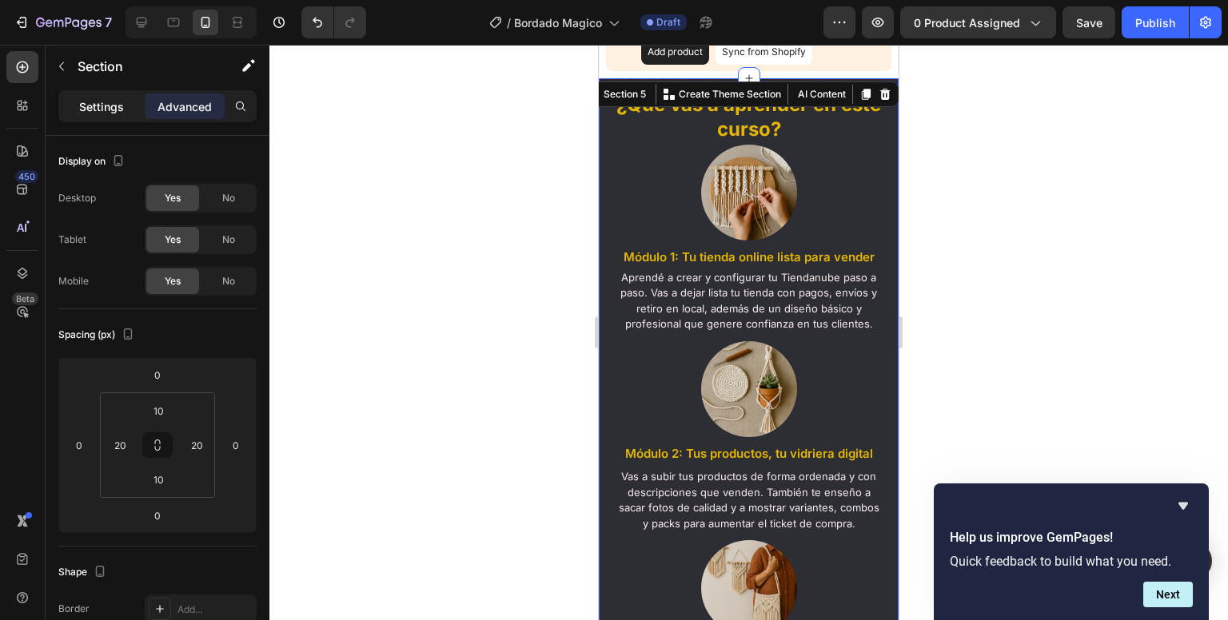
click at [102, 115] on div "Settings Advanced" at bounding box center [157, 106] width 198 height 32
click at [102, 115] on div "Settings" at bounding box center [102, 107] width 80 height 26
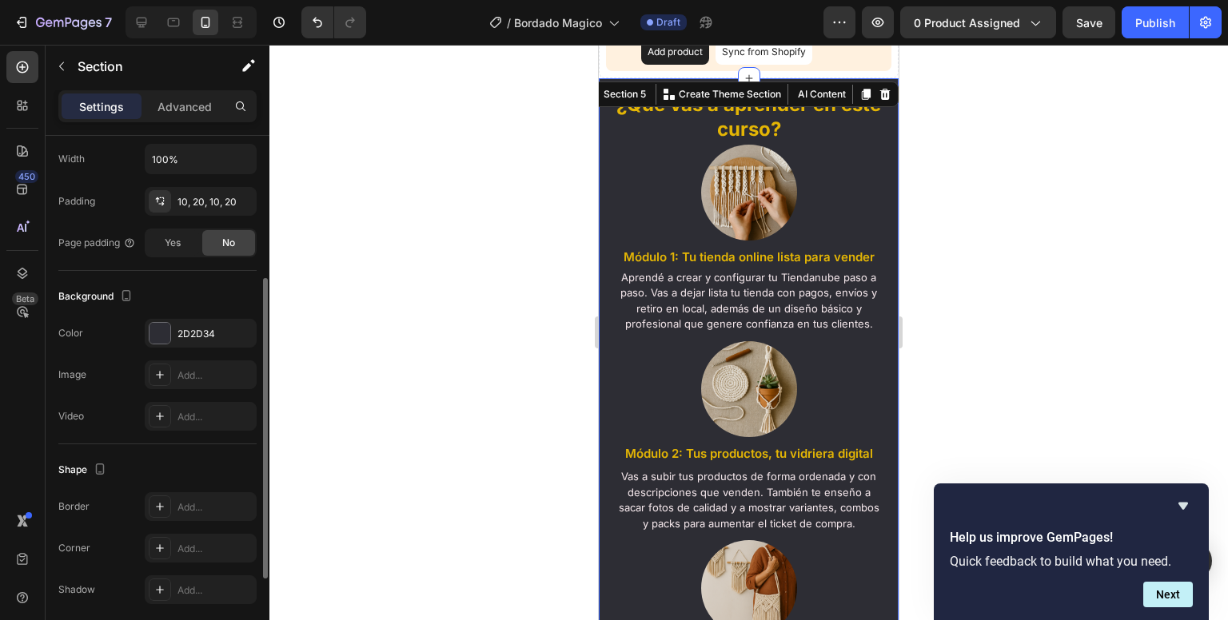
scroll to position [402, 0]
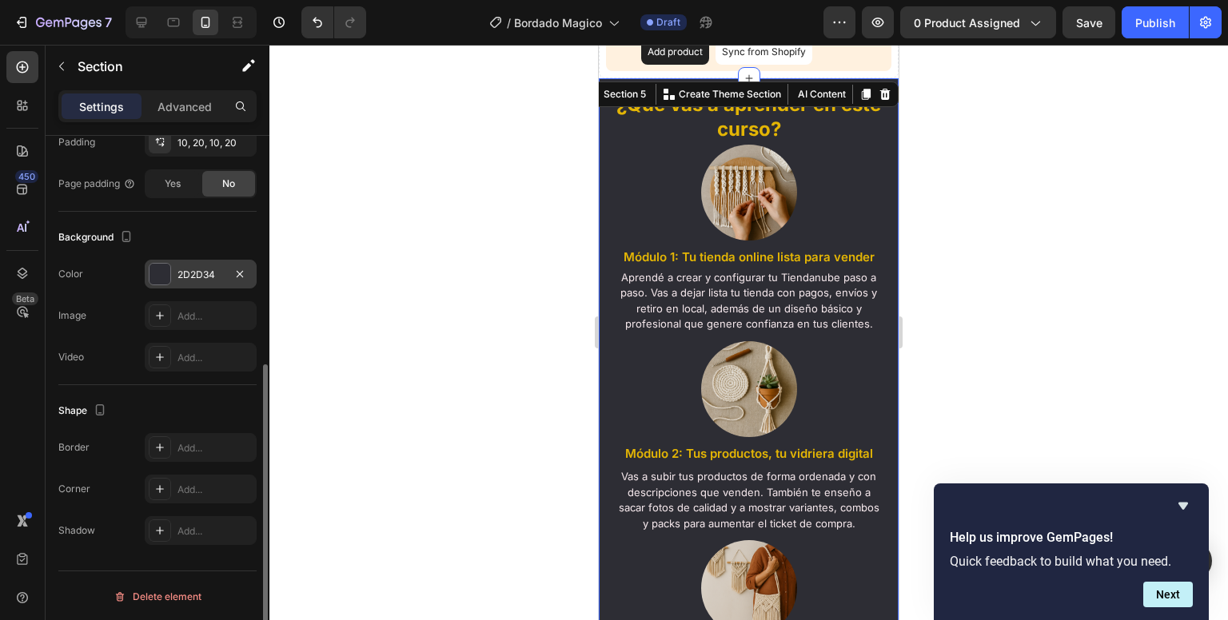
click at [182, 281] on div "2D2D34" at bounding box center [201, 274] width 112 height 29
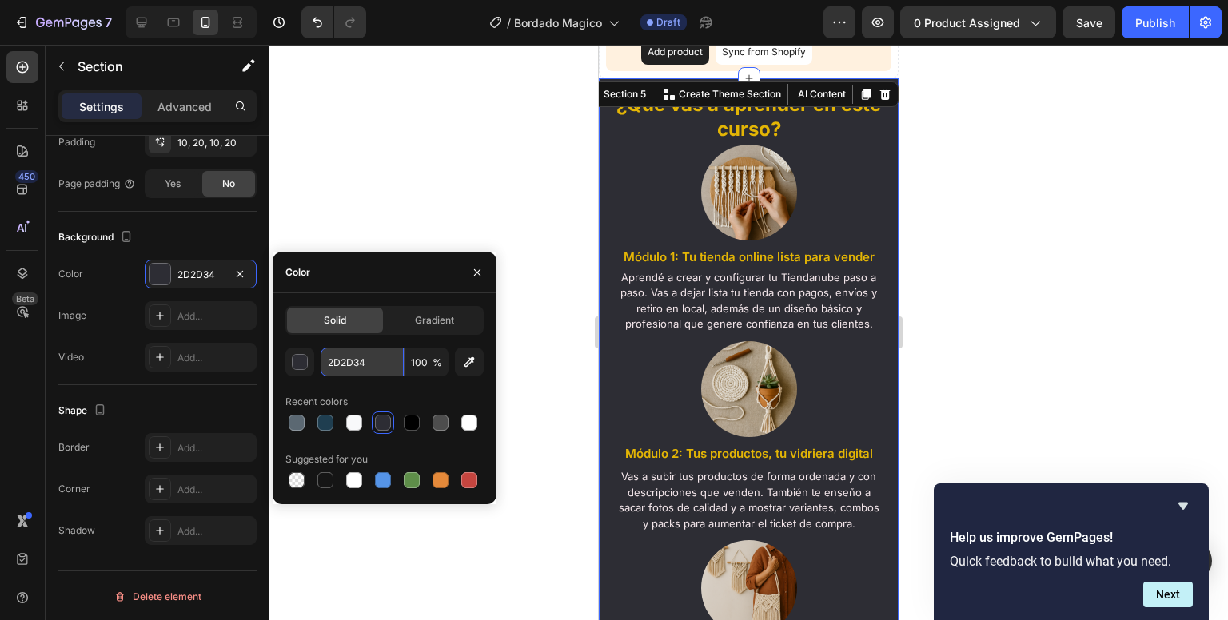
click at [351, 362] on input "2D2D34" at bounding box center [362, 362] width 83 height 29
paste input "1F3E50"
type input "1F3E50"
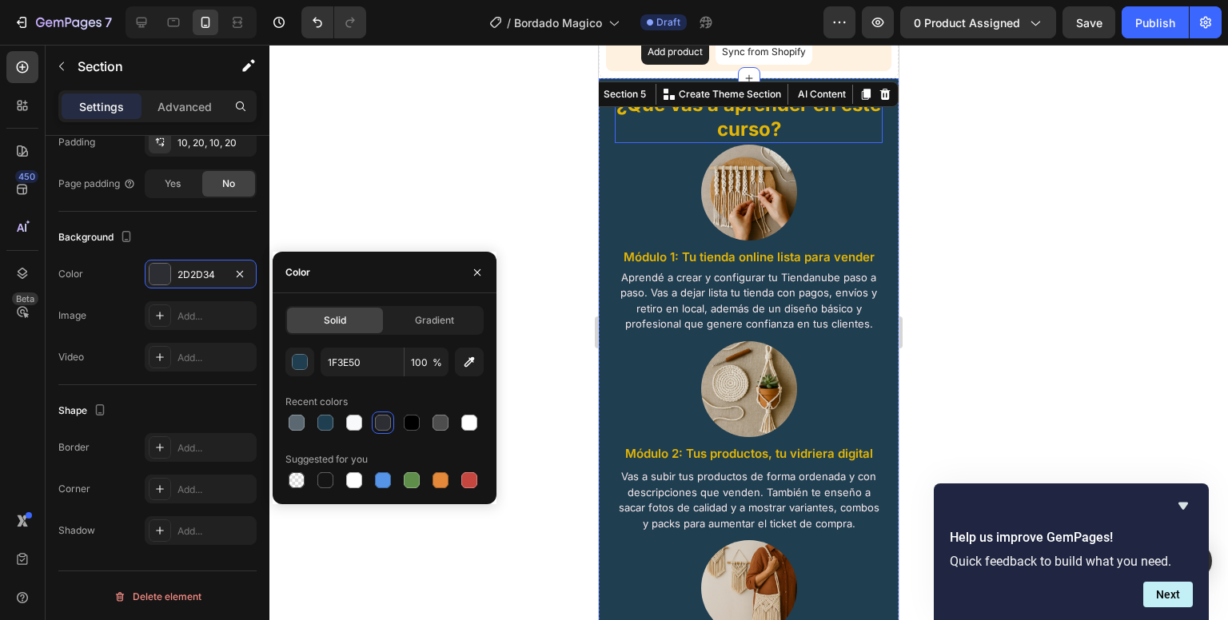
click at [701, 122] on span "¿Que vas a aprender en este curso?" at bounding box center [748, 117] width 265 height 48
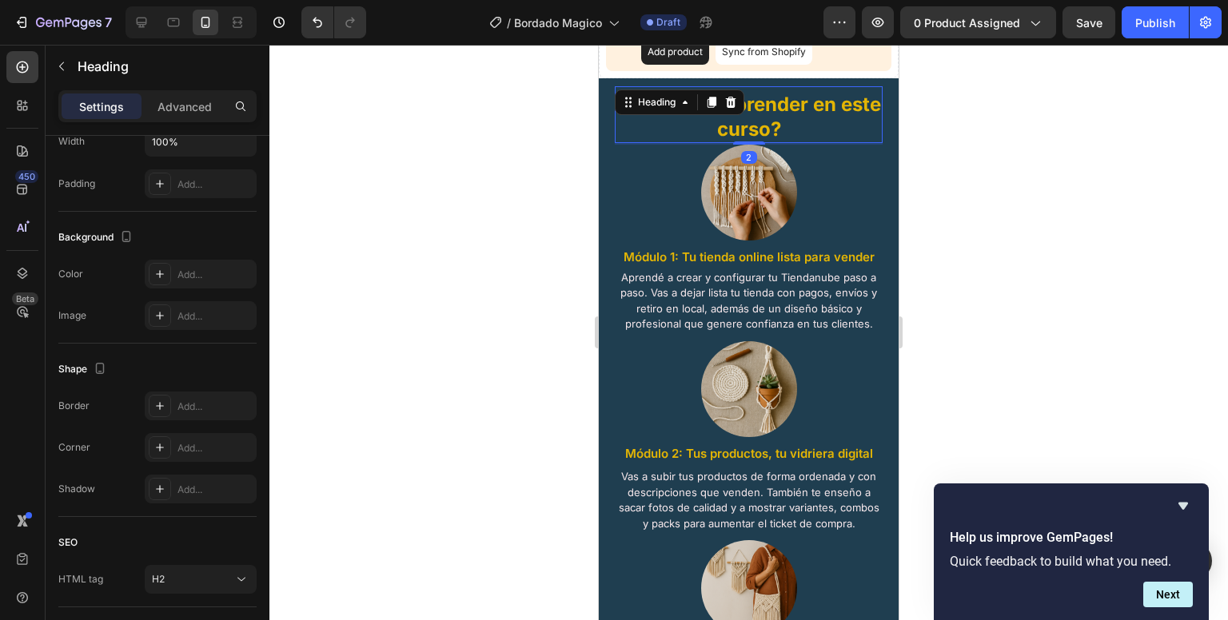
scroll to position [0, 0]
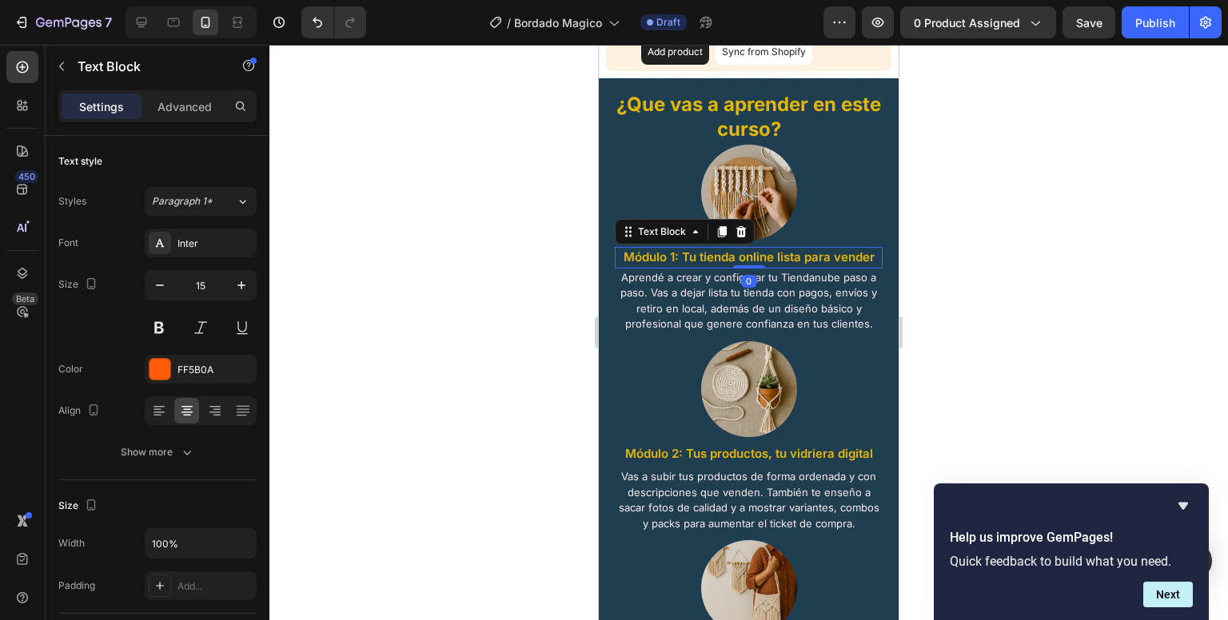
click at [735, 257] on span "Módulo 1: Tu tienda online lista para vender" at bounding box center [749, 256] width 251 height 15
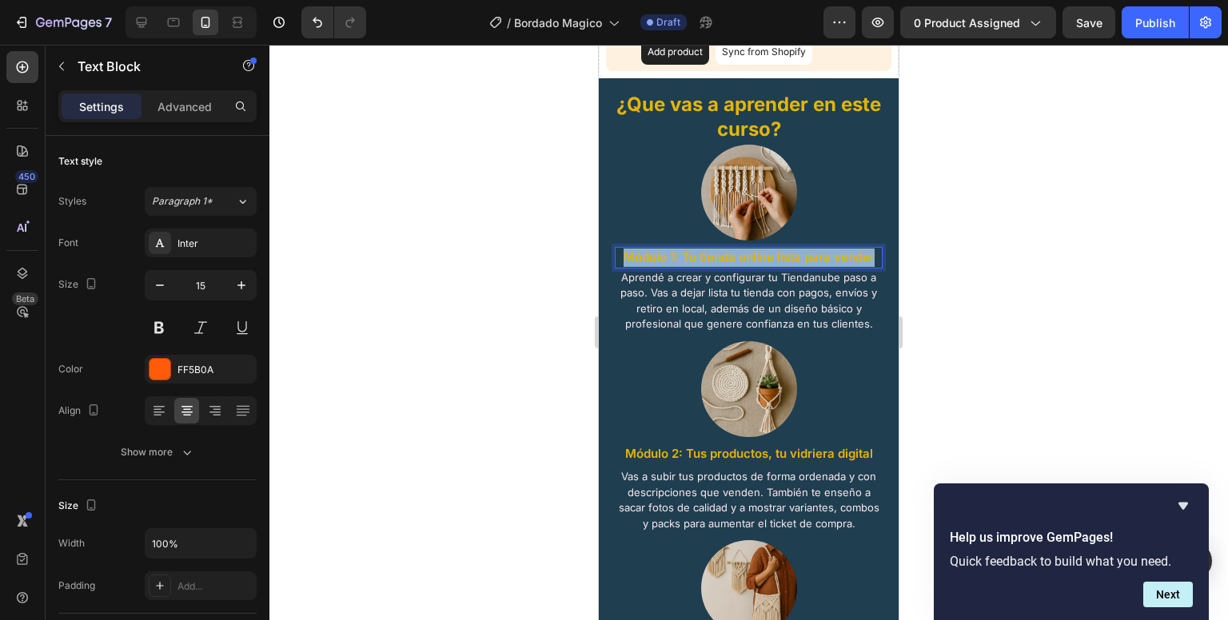
click at [735, 257] on span "Módulo 1: Tu tienda online lista para vender" at bounding box center [749, 256] width 251 height 15
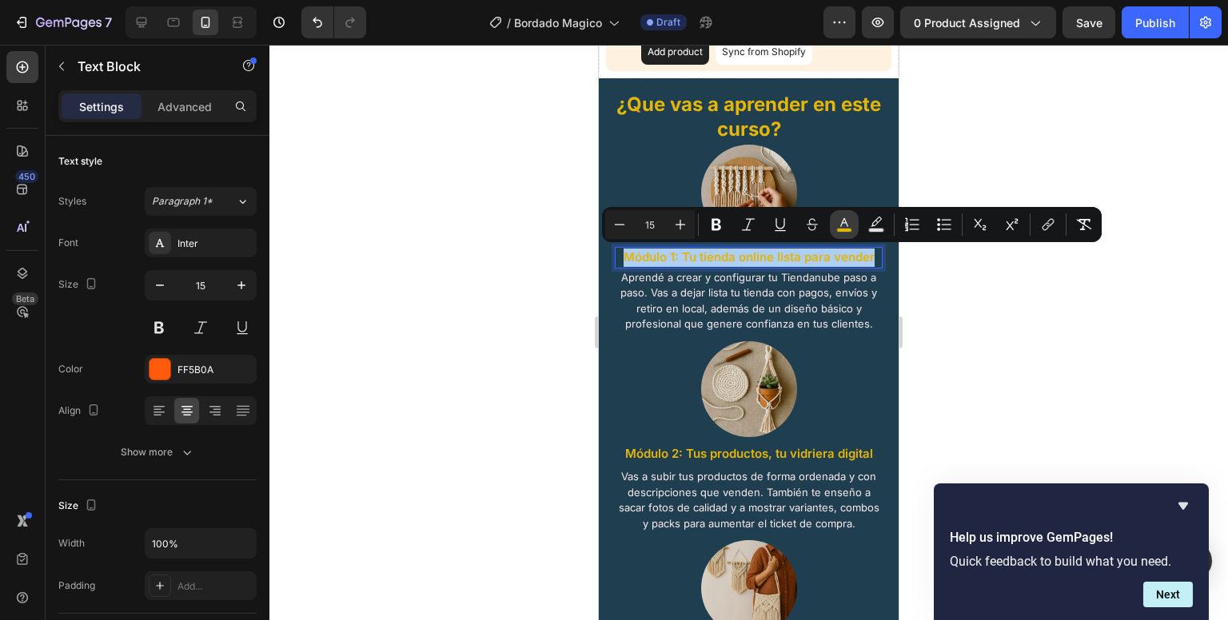
click at [845, 221] on icon "Editor contextual toolbar" at bounding box center [844, 225] width 16 height 16
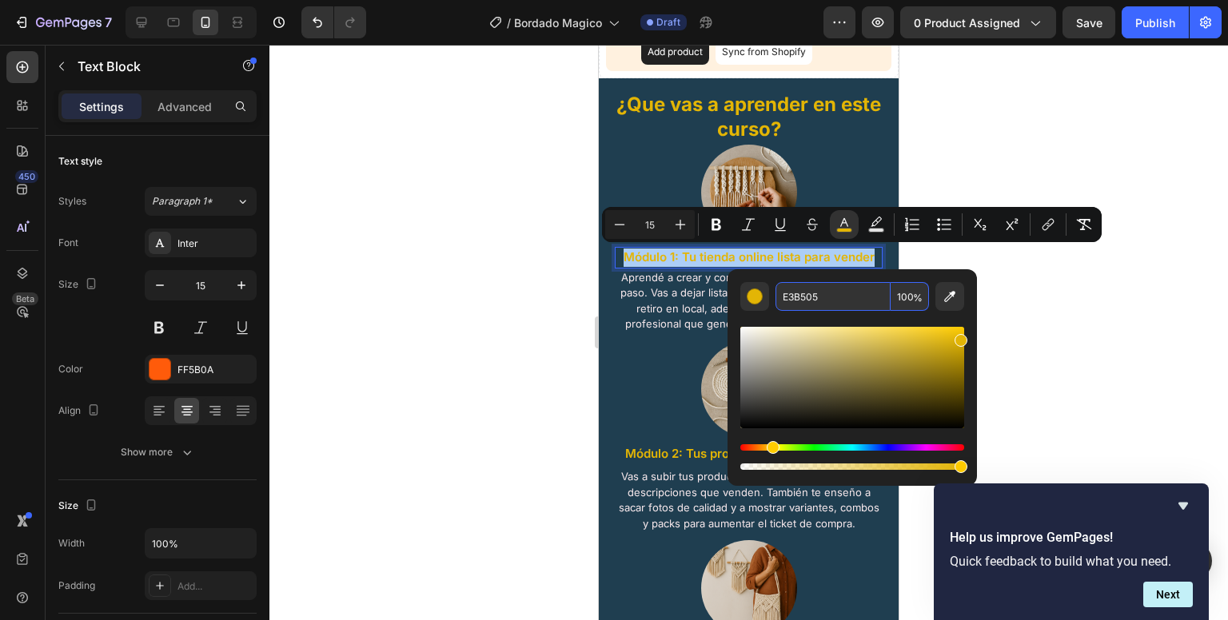
click at [822, 305] on input "E3B505" at bounding box center [832, 296] width 115 height 29
paste input "F8F9FA"
type input "F8F9FA"
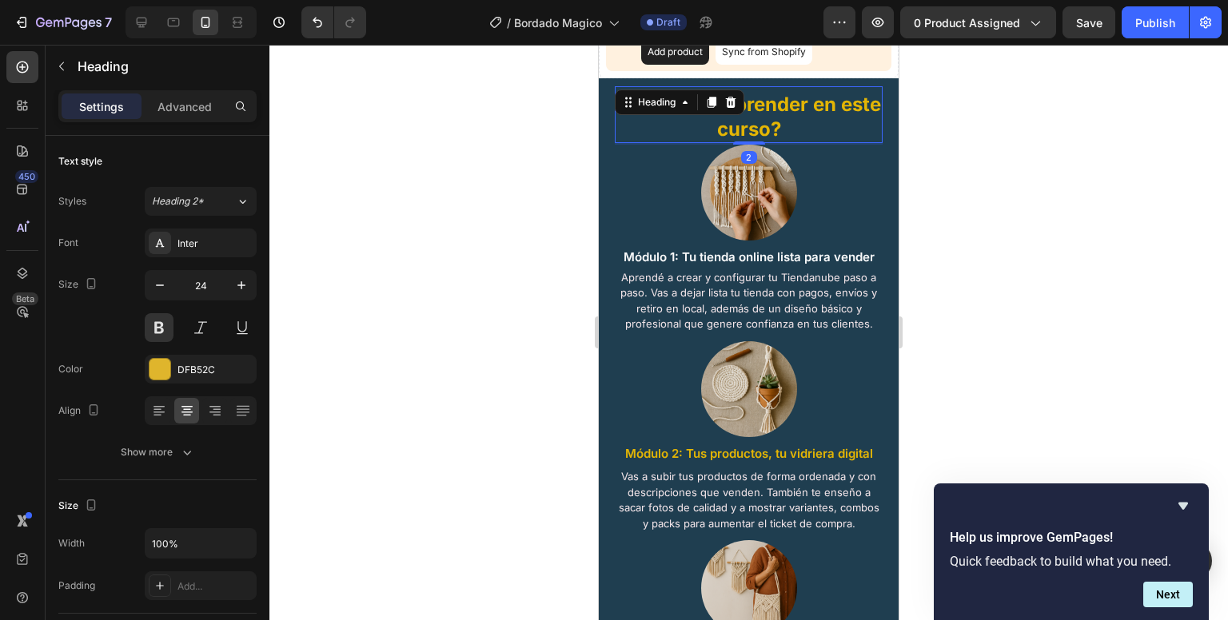
click at [775, 123] on span "¿Que vas a aprender en este curso?" at bounding box center [748, 117] width 265 height 48
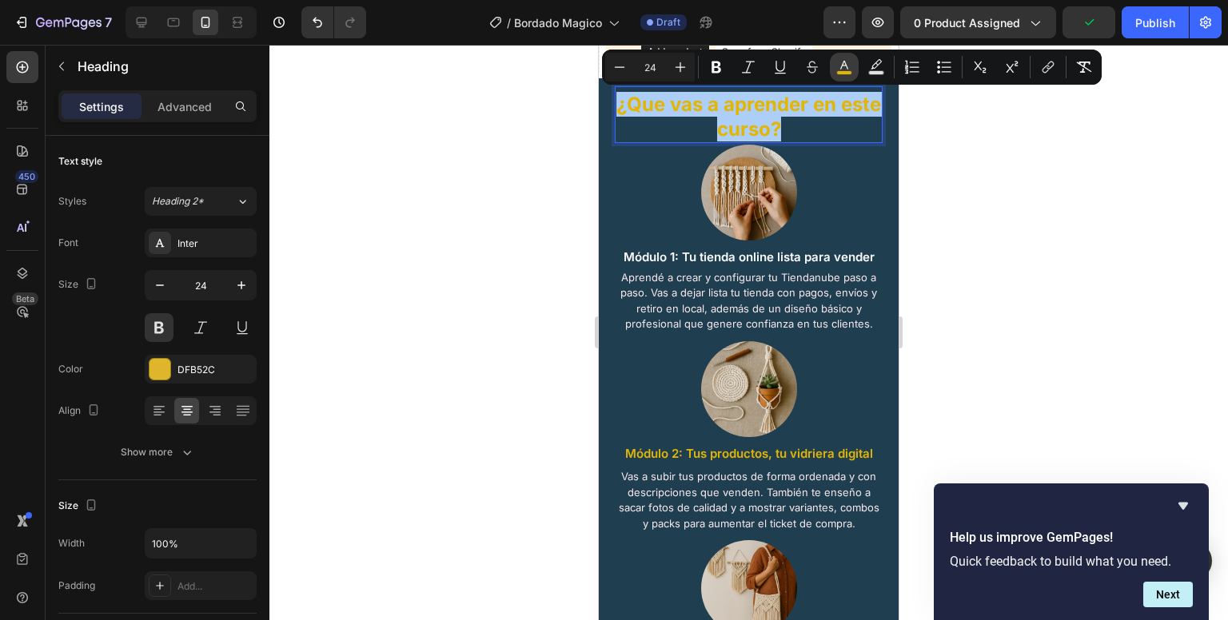
click at [844, 66] on icon "Editor contextual toolbar" at bounding box center [844, 65] width 8 height 9
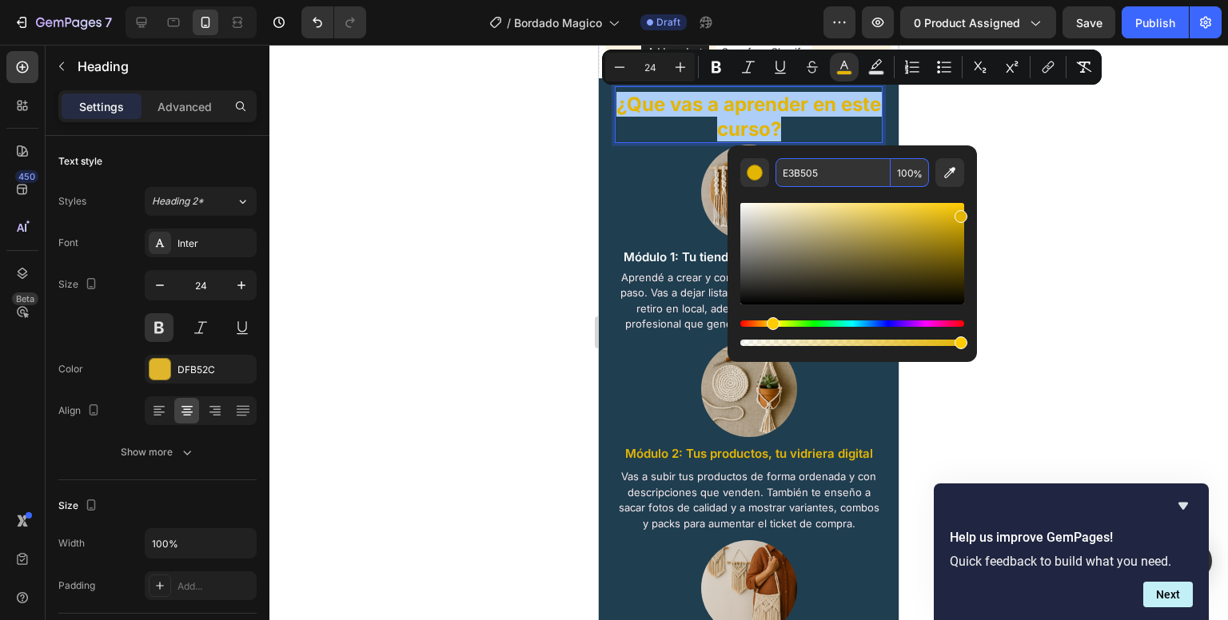
click at [812, 164] on input "E3B505" at bounding box center [832, 172] width 115 height 29
paste input "F8F9FA"
type input "F8F9FA"
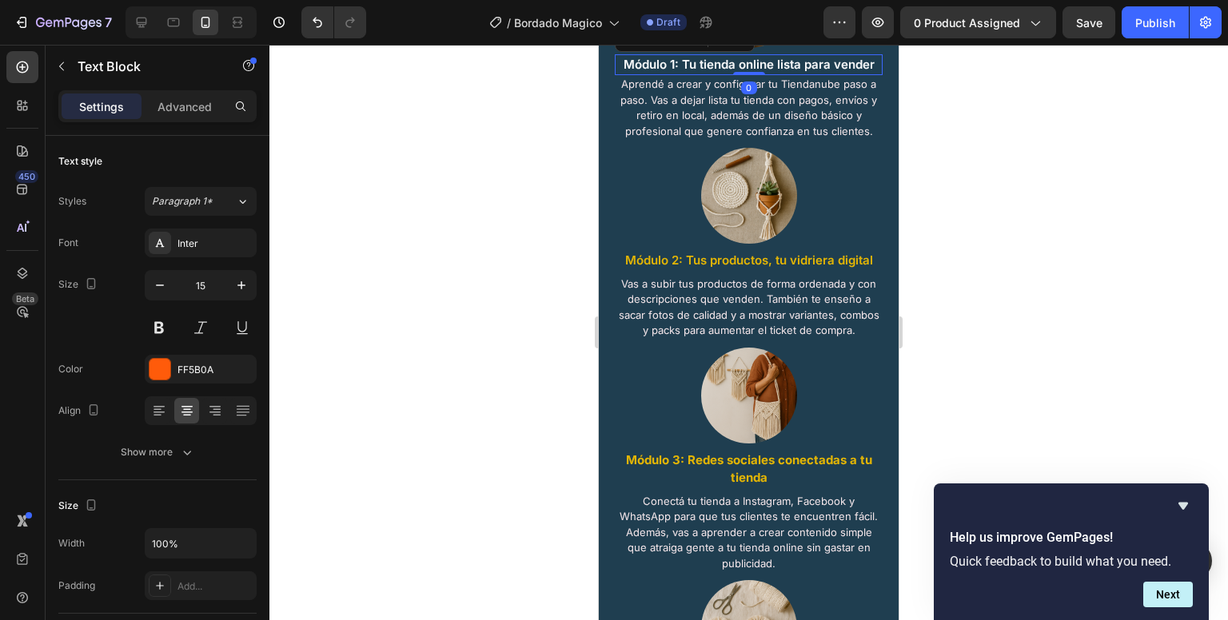
scroll to position [1761, 0]
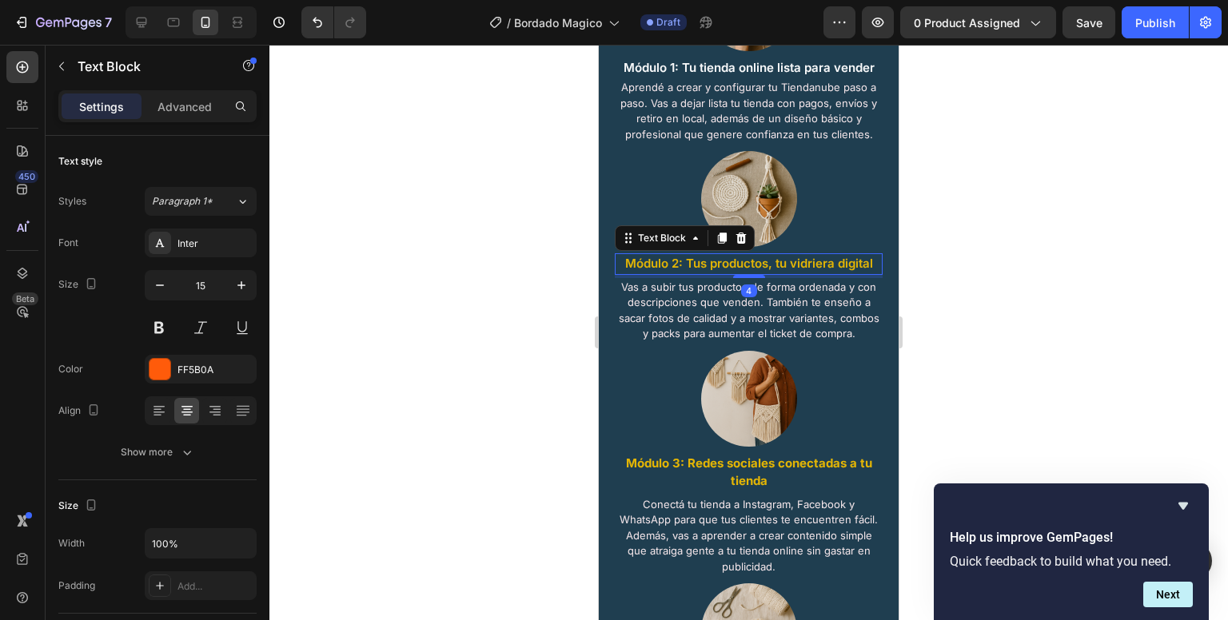
click at [700, 257] on span "Módulo 2: Tus productos, tu vidriera digital" at bounding box center [749, 263] width 248 height 15
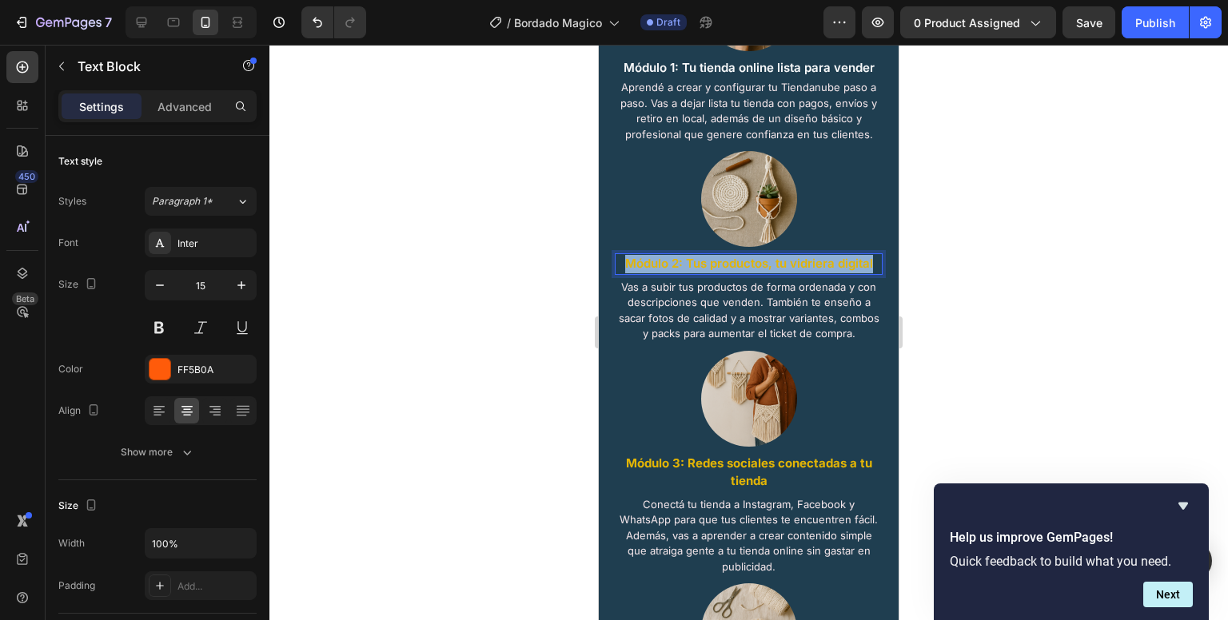
click at [700, 257] on span "Módulo 2: Tus productos, tu vidriera digital" at bounding box center [749, 263] width 248 height 15
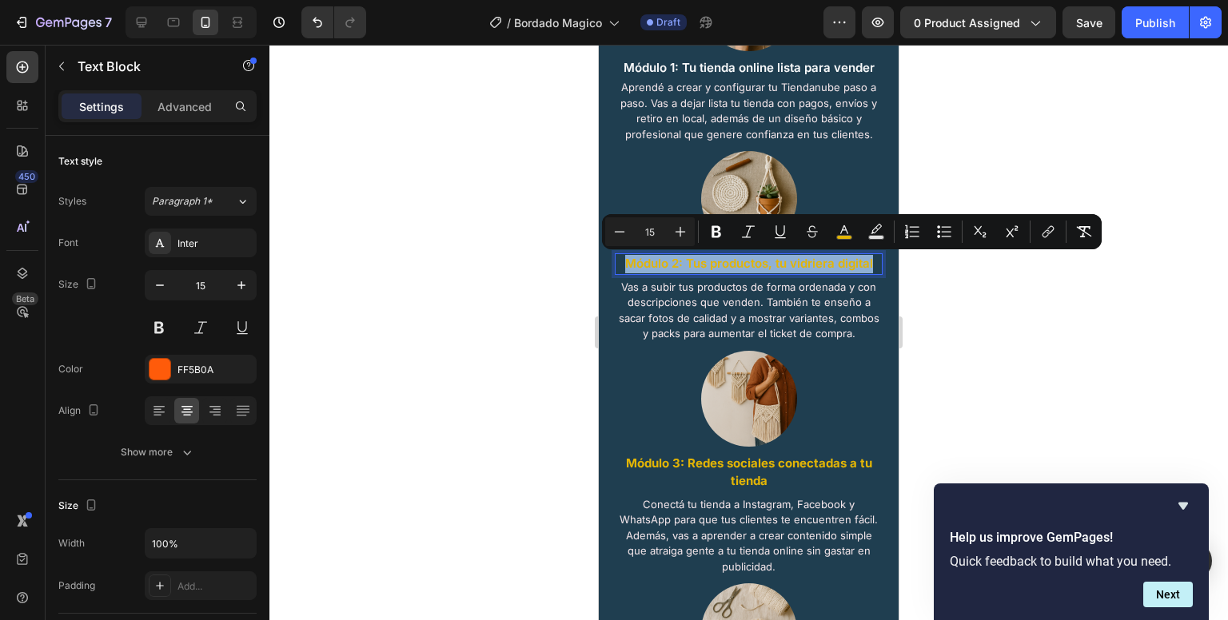
click at [700, 257] on span "Módulo 2: Tus productos, tu vidriera digital" at bounding box center [749, 263] width 248 height 15
click at [843, 229] on icon "Editor contextual toolbar" at bounding box center [844, 229] width 8 height 9
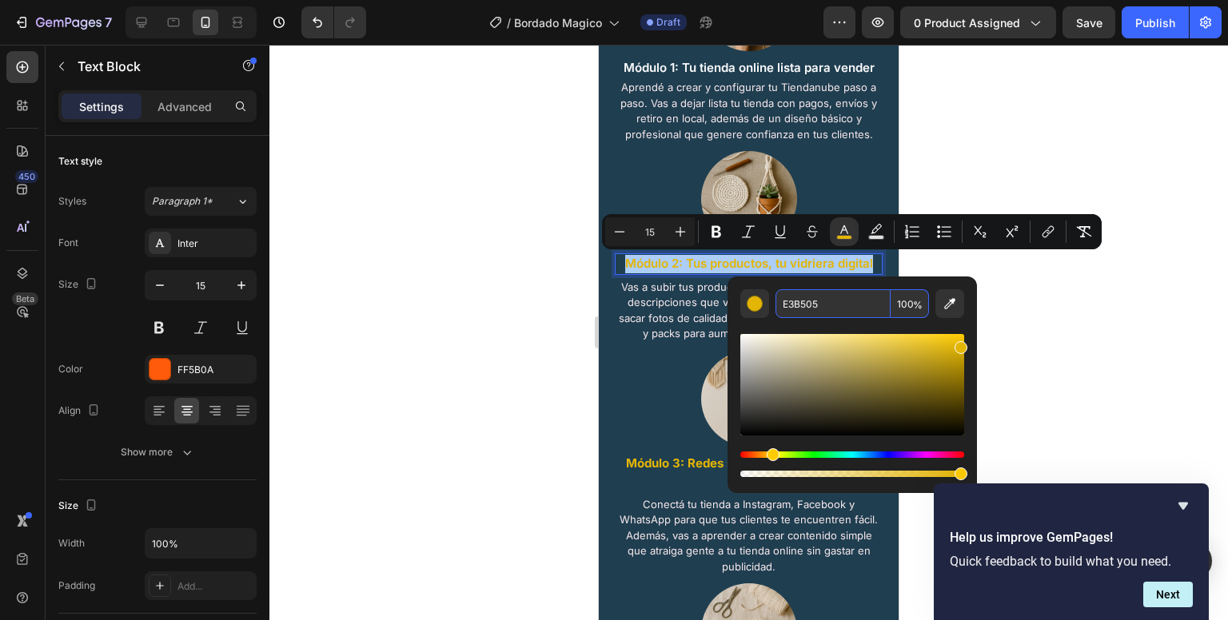
click at [828, 303] on input "E3B505" at bounding box center [832, 303] width 115 height 29
paste input "F8F9FA"
type input "F8F9FA"
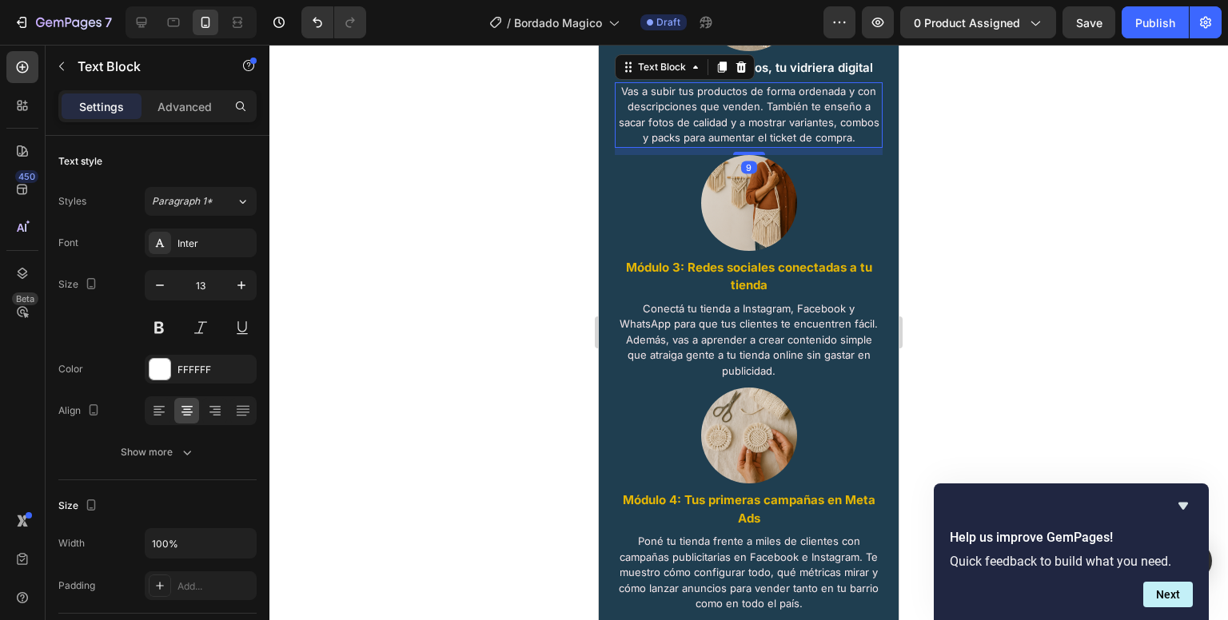
scroll to position [1956, 0]
click at [731, 294] on strong "Módulo 3: Redes sociales conectadas a tu tienda" at bounding box center [749, 278] width 246 height 34
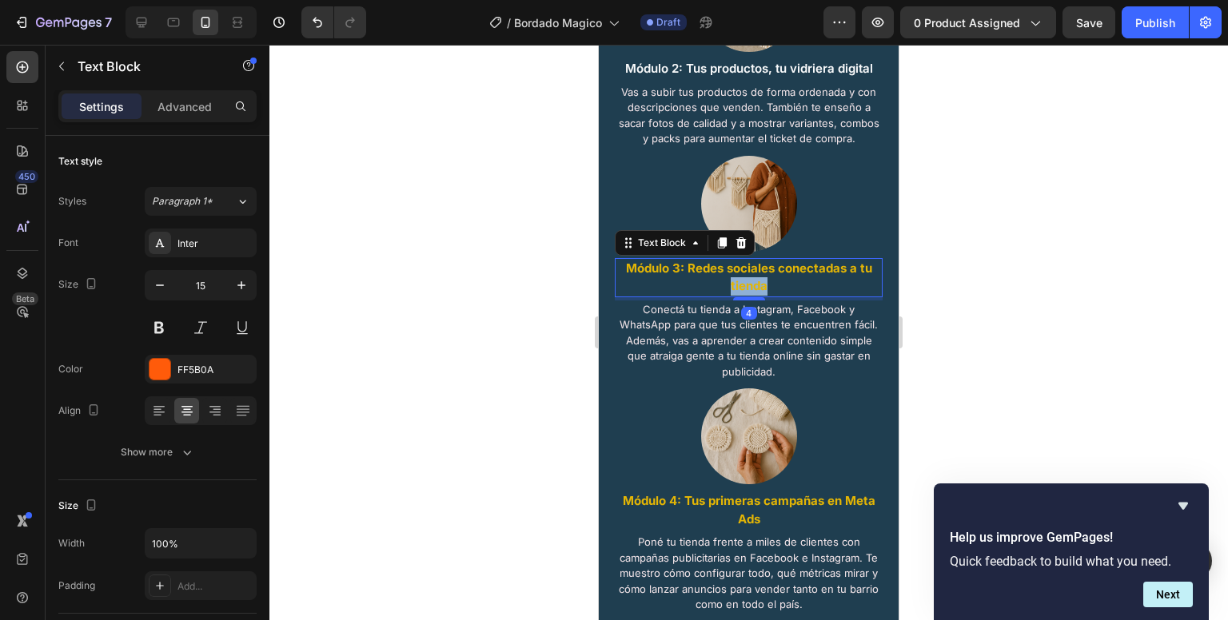
click at [731, 294] on strong "Módulo 3: Redes sociales conectadas a tu tienda" at bounding box center [749, 278] width 246 height 34
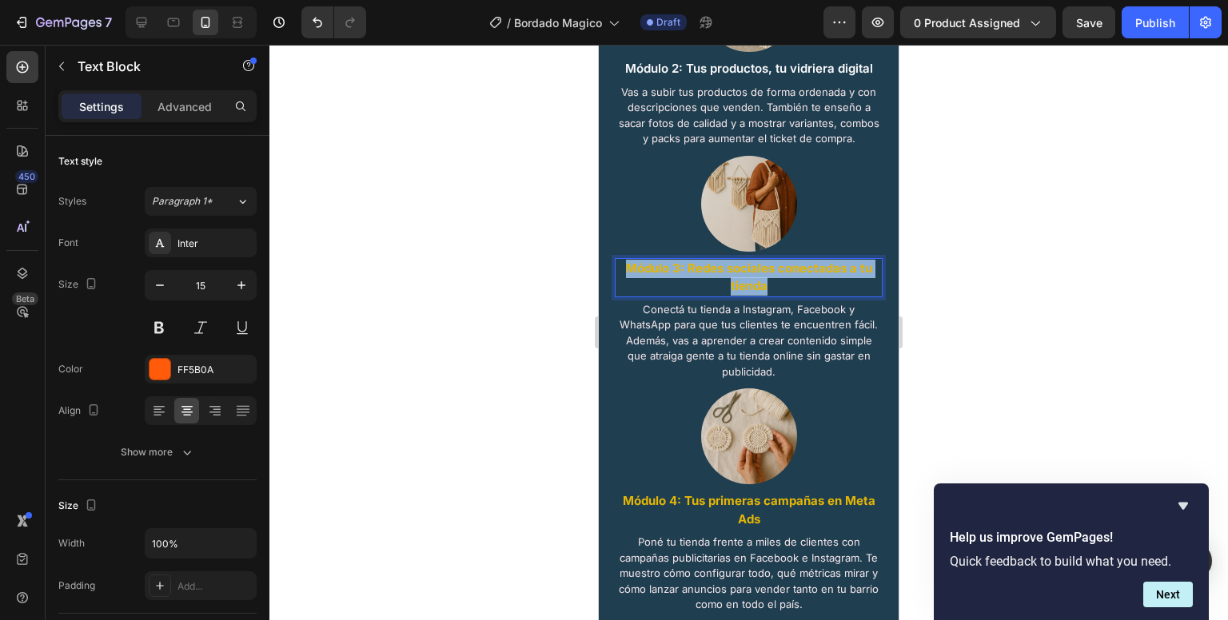
click at [731, 294] on strong "Módulo 3: Redes sociales conectadas a tu tienda" at bounding box center [749, 278] width 246 height 34
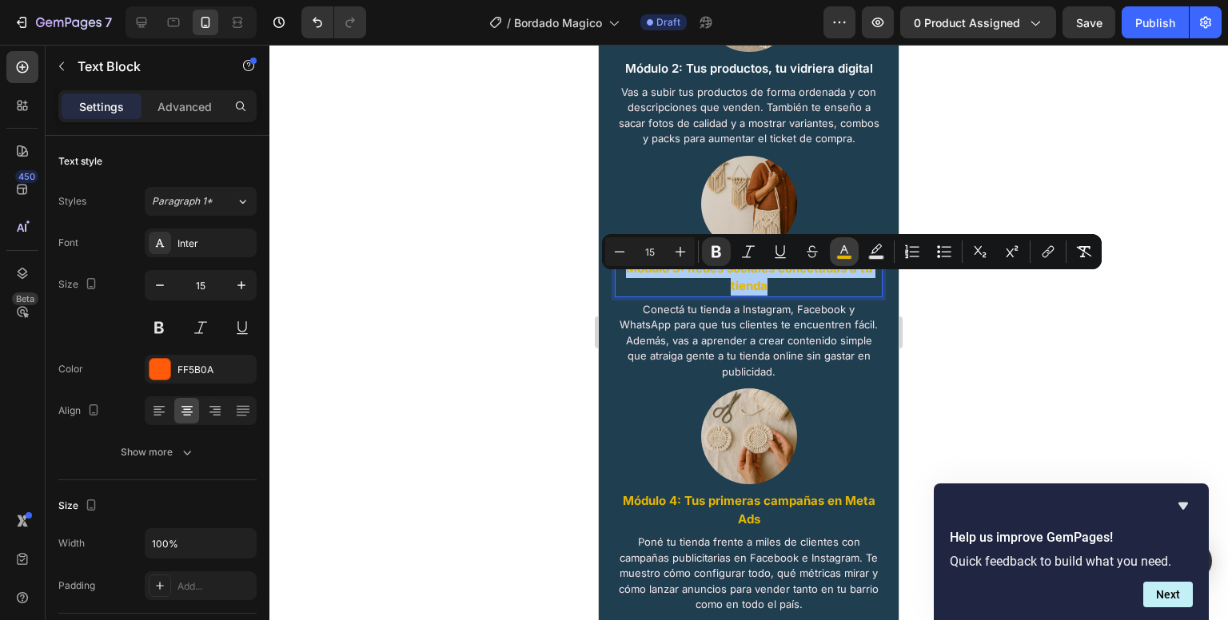
click at [841, 250] on icon "Editor contextual toolbar" at bounding box center [844, 249] width 8 height 9
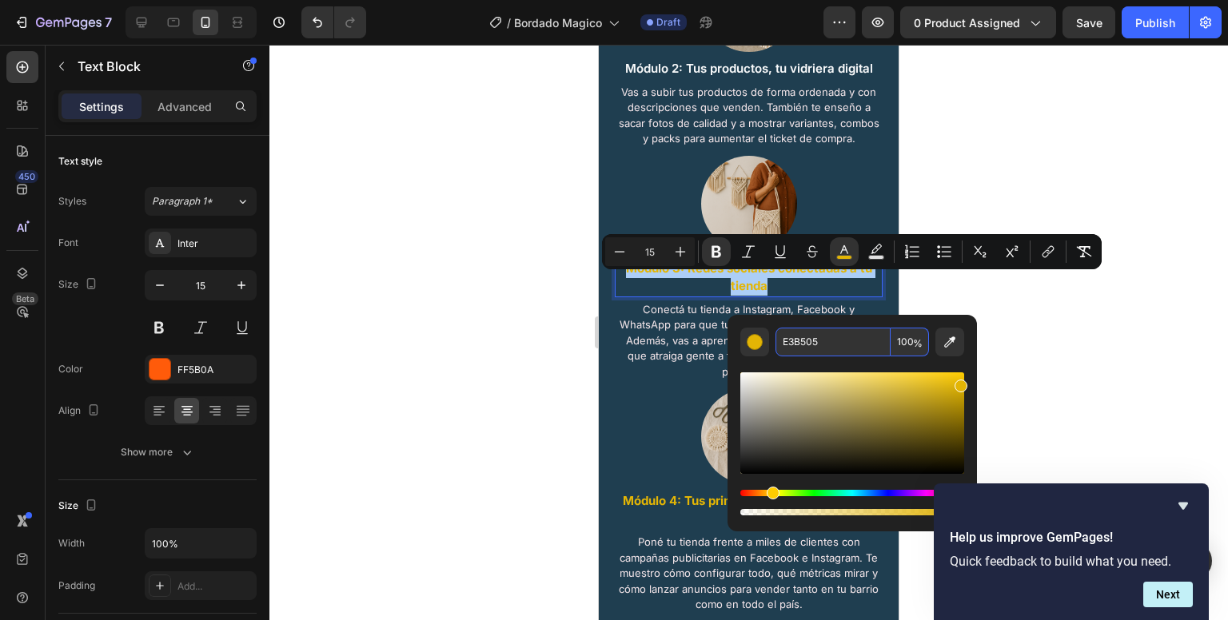
click at [802, 349] on input "E3B505" at bounding box center [832, 342] width 115 height 29
paste input "F8F9FA"
type input "F8F9FA"
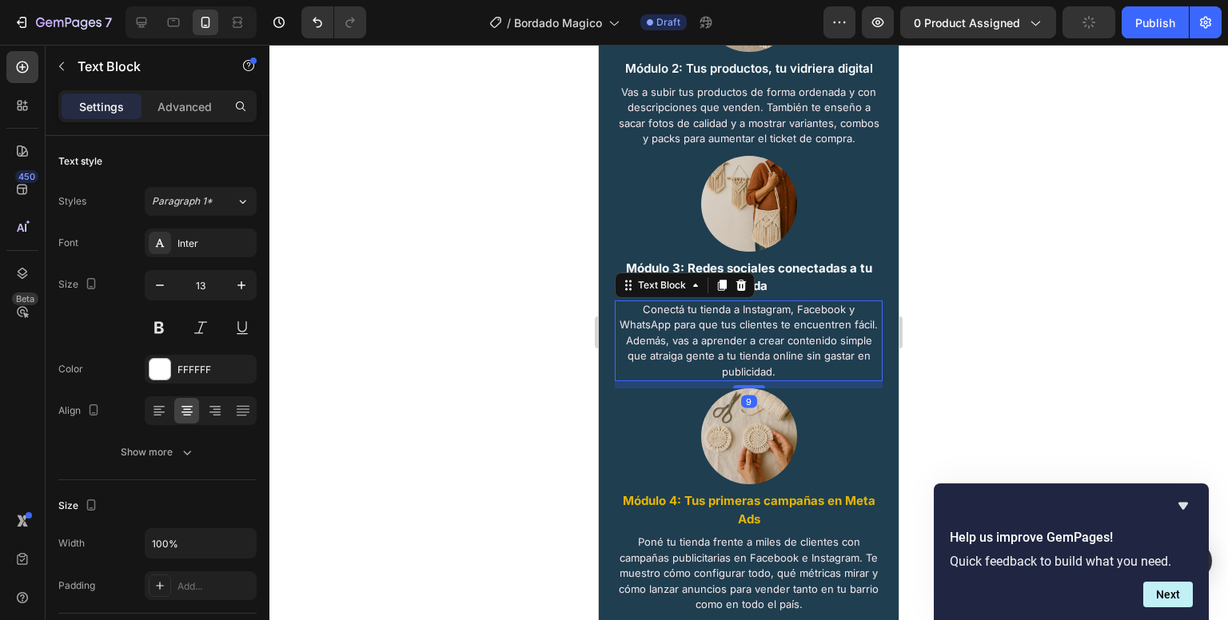
click at [678, 370] on span "Conectá tu tienda a Instagram, Facebook y WhatsApp para que tus clientes te enc…" at bounding box center [749, 340] width 258 height 75
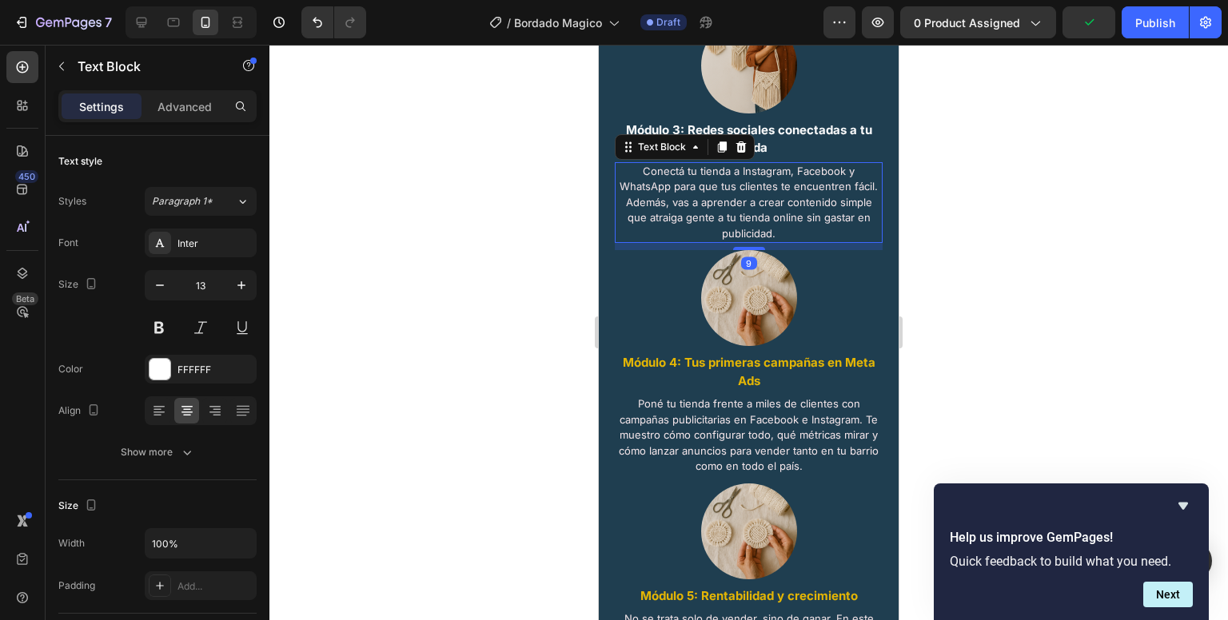
scroll to position [2094, 0]
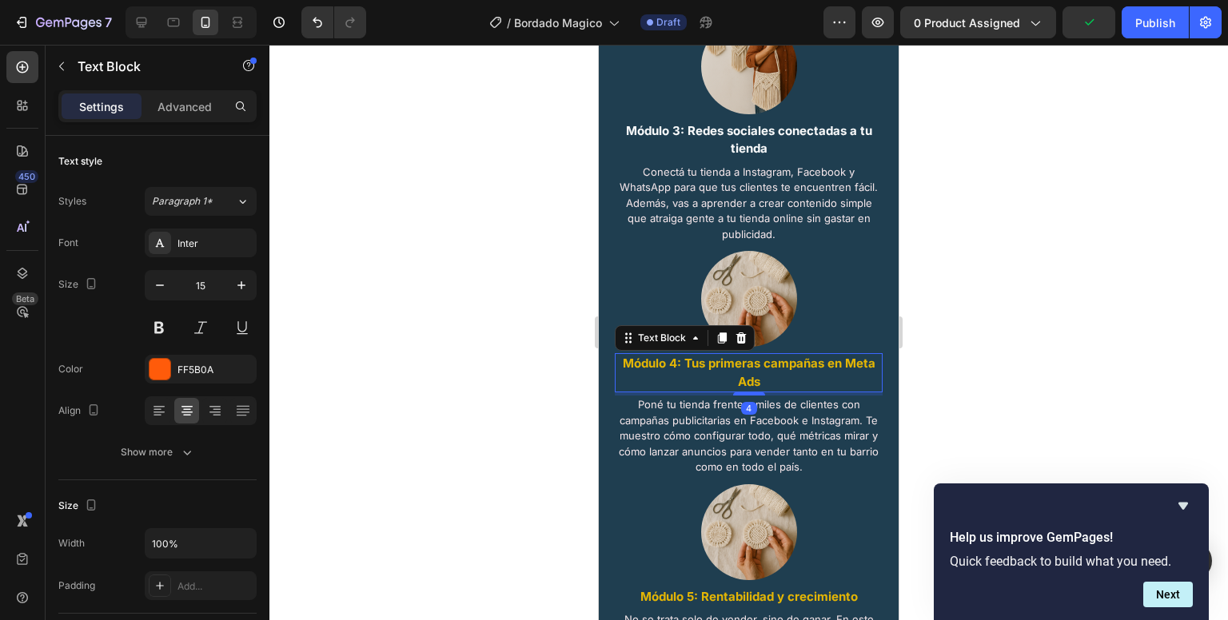
click at [697, 378] on strong "Módulo 4: Tus primeras campañas en Meta Ads" at bounding box center [749, 373] width 253 height 34
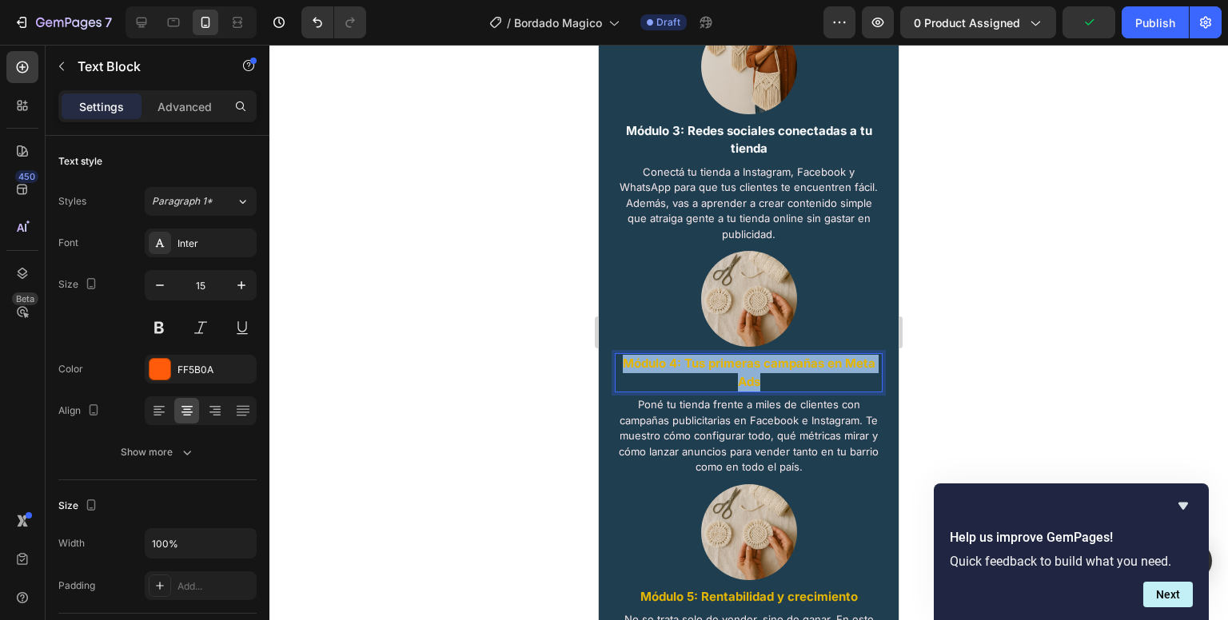
click at [697, 378] on strong "Módulo 4: Tus primeras campañas en Meta Ads" at bounding box center [749, 373] width 253 height 34
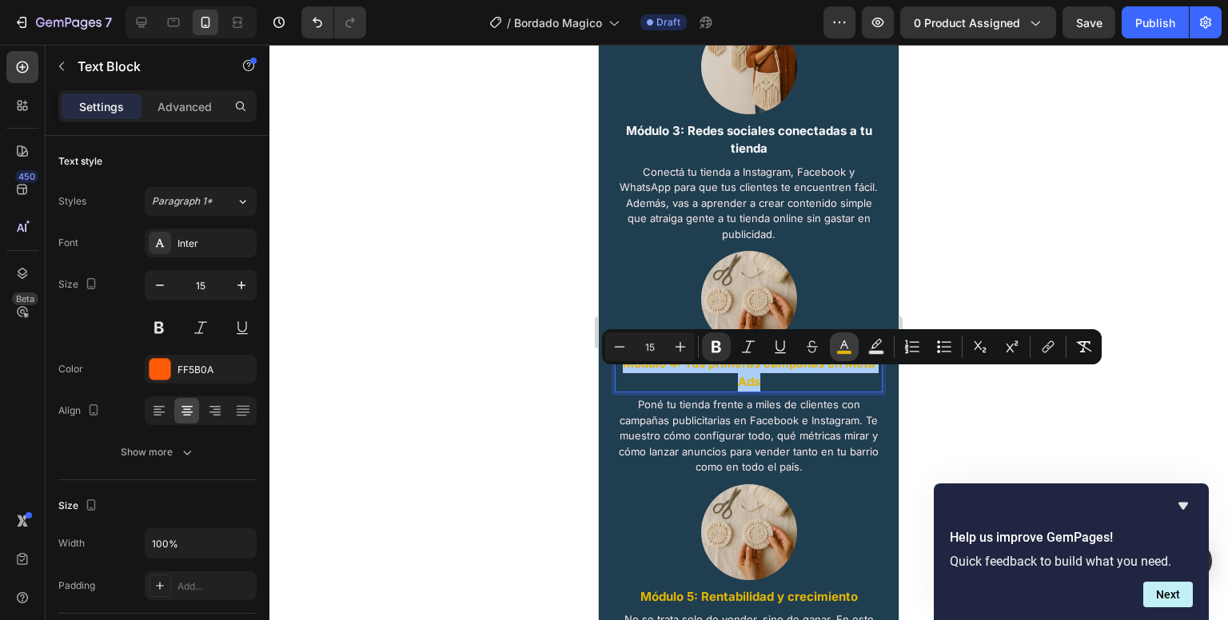
click at [840, 344] on icon "Editor contextual toolbar" at bounding box center [844, 347] width 16 height 16
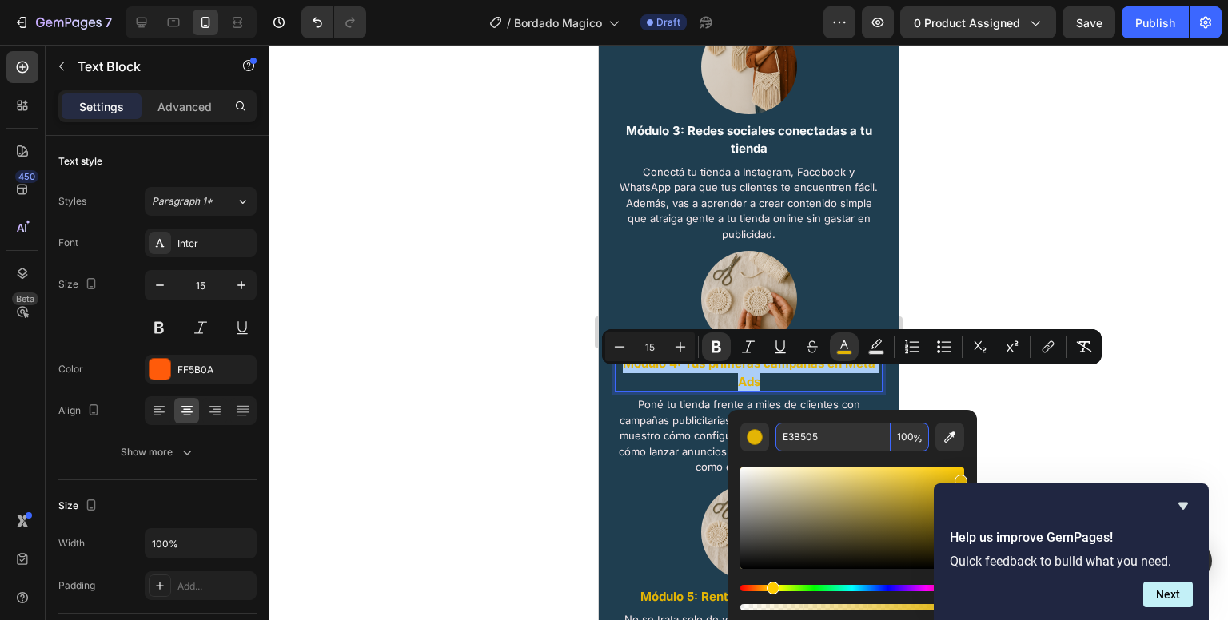
click at [818, 434] on input "E3B505" at bounding box center [832, 437] width 115 height 29
paste input "F8F9FA"
type input "F8F9FA"
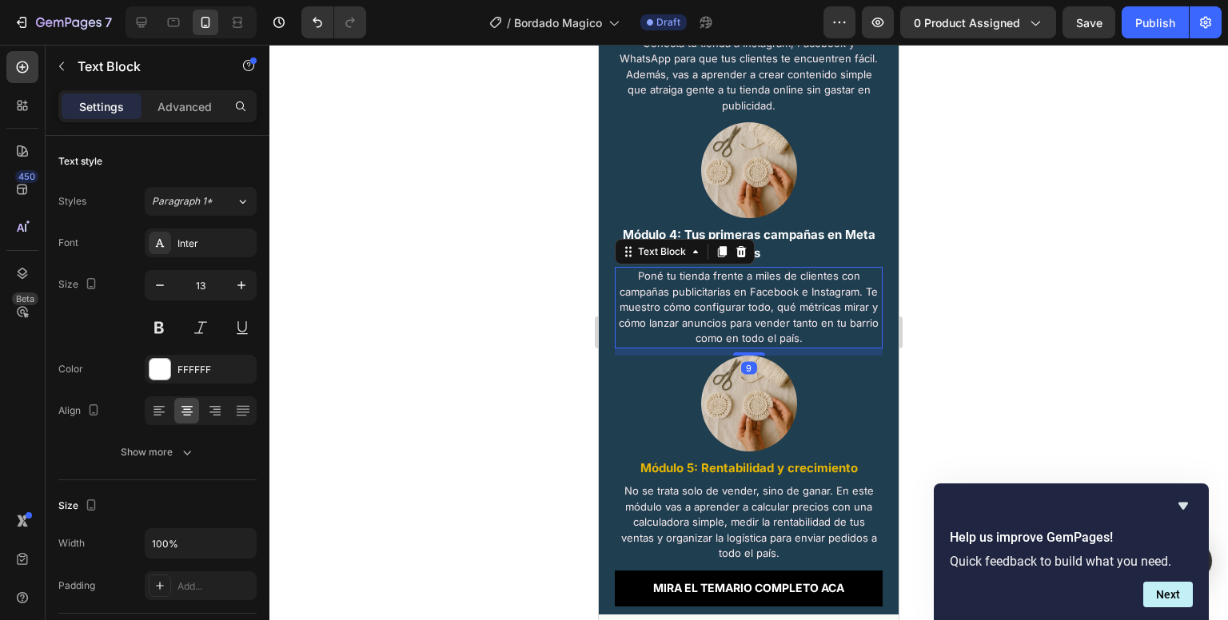
scroll to position [2222, 0]
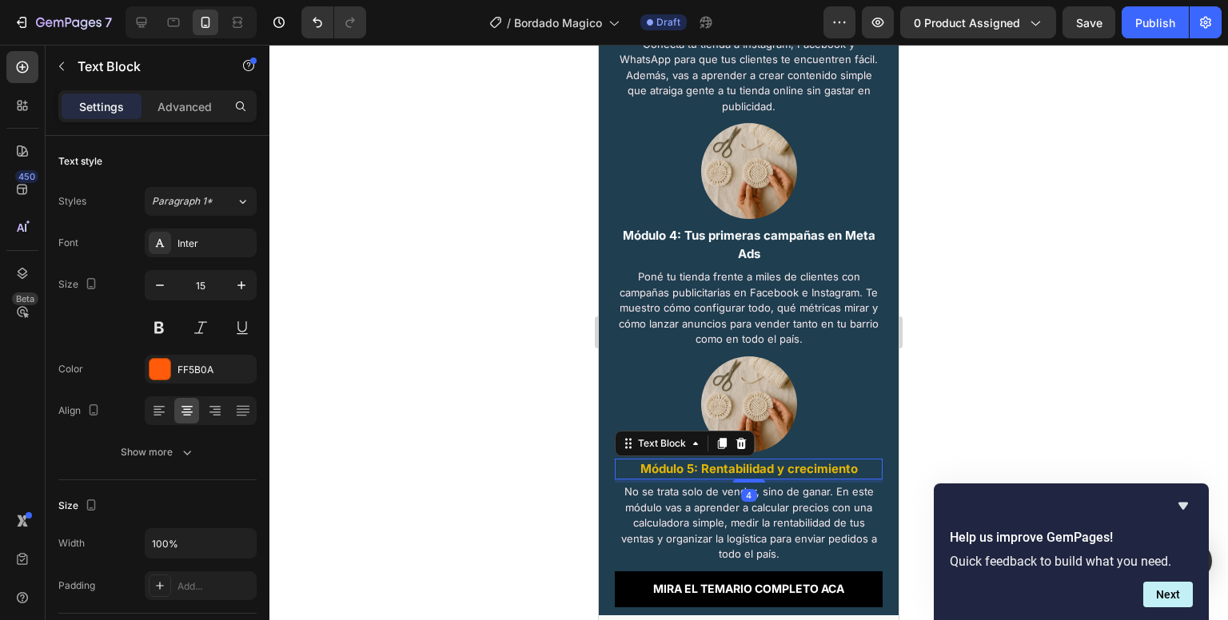
click at [739, 476] on strong "Módulo 5: Rentabilidad y crecimiento" at bounding box center [748, 468] width 217 height 15
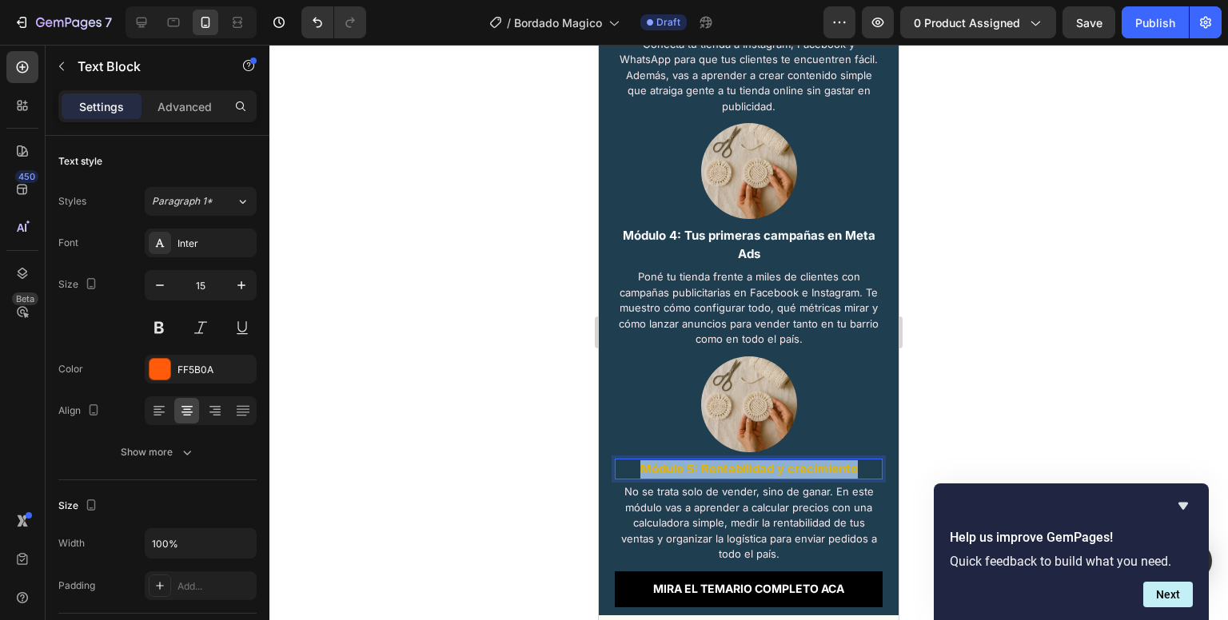
click at [739, 476] on strong "Módulo 5: Rentabilidad y crecimiento" at bounding box center [748, 468] width 217 height 15
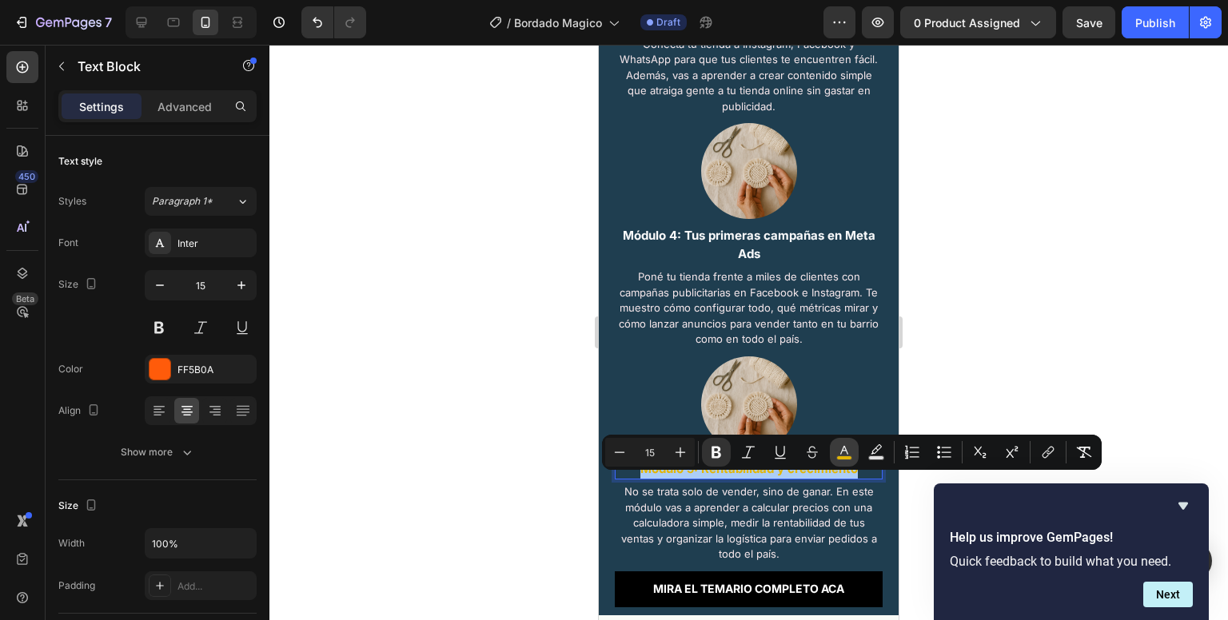
click at [843, 441] on button "color" at bounding box center [844, 452] width 29 height 29
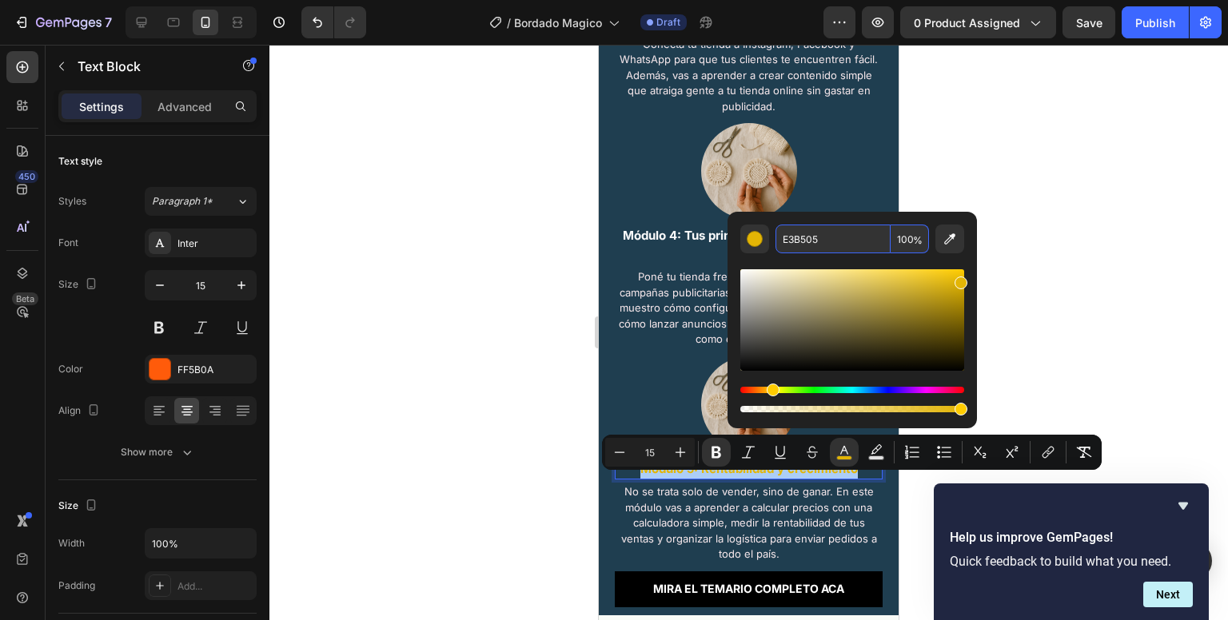
click at [832, 250] on input "E3B505" at bounding box center [832, 239] width 115 height 29
paste input "F8F9FA"
type input "F8F9FA"
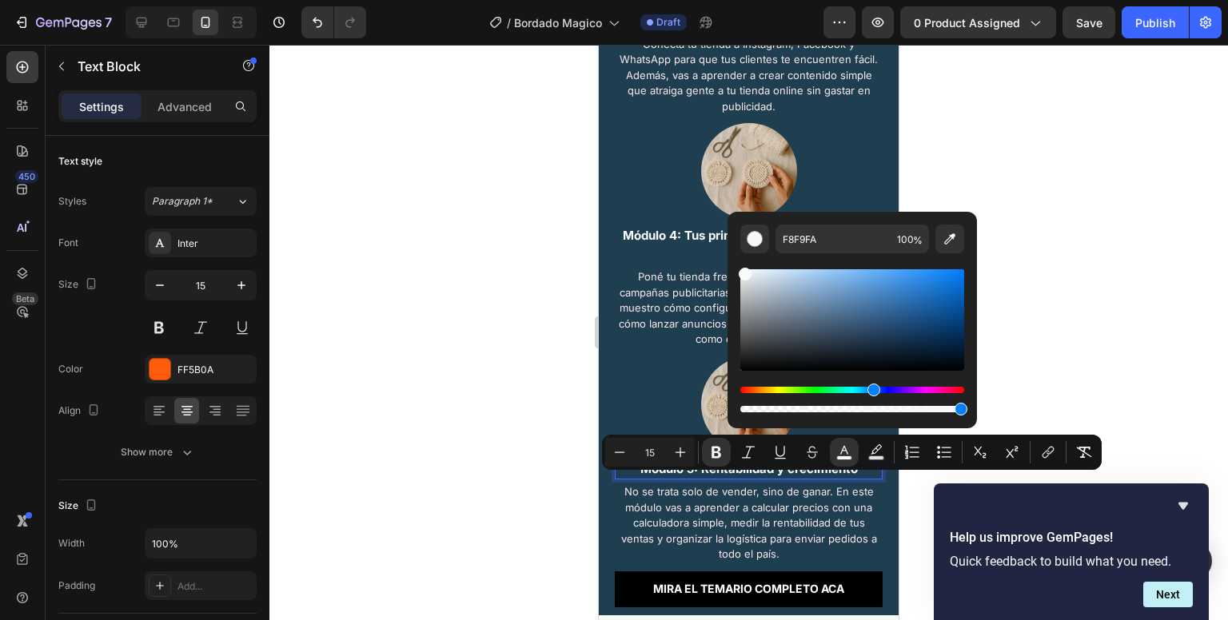
click at [672, 476] on strong "Módulo 5: Rentabilidad y crecimiento" at bounding box center [748, 468] width 217 height 15
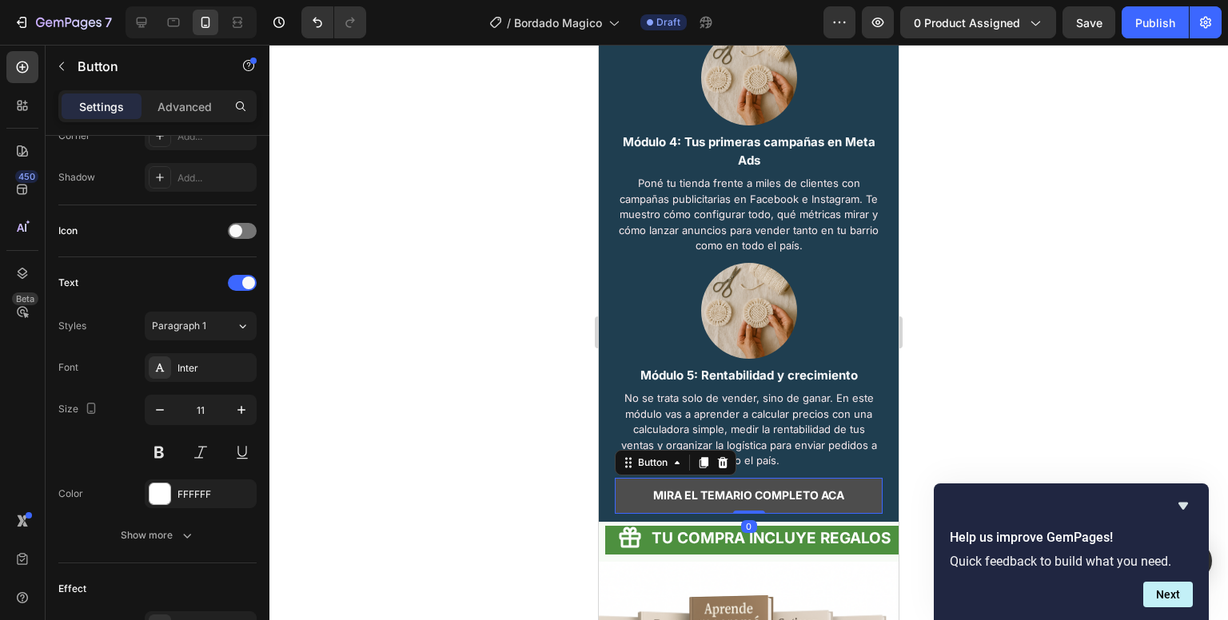
scroll to position [0, 0]
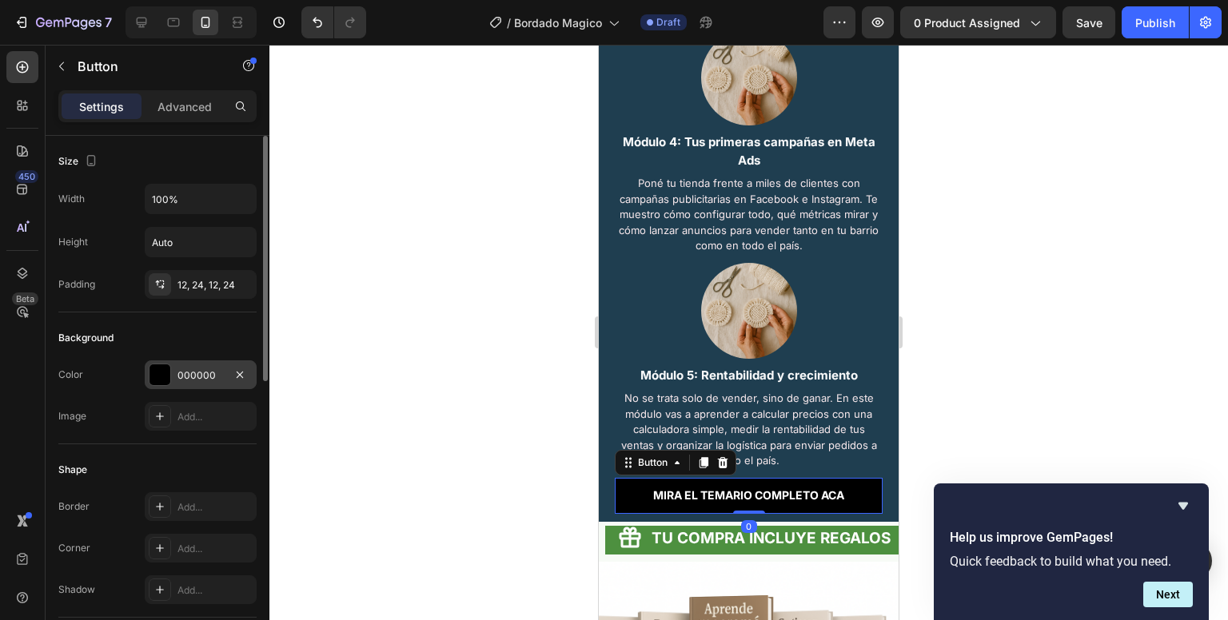
click at [184, 385] on div "000000" at bounding box center [201, 375] width 112 height 29
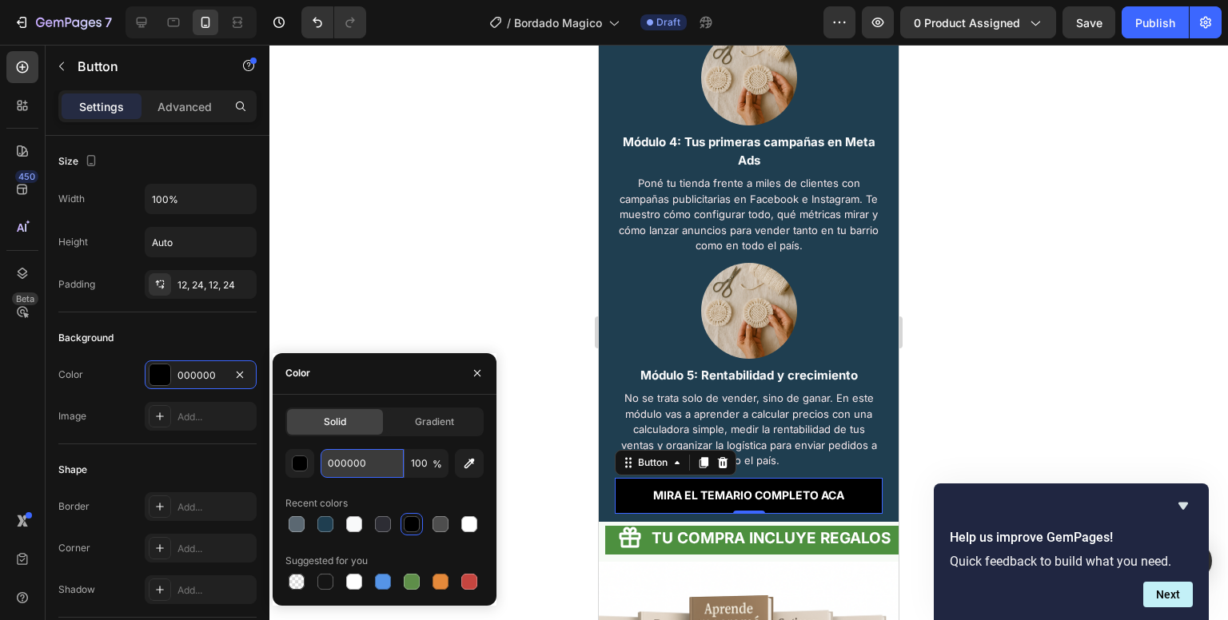
click at [362, 458] on input "000000" at bounding box center [362, 463] width 83 height 29
paste input "4CAFEA"
type input "4CAFEA"
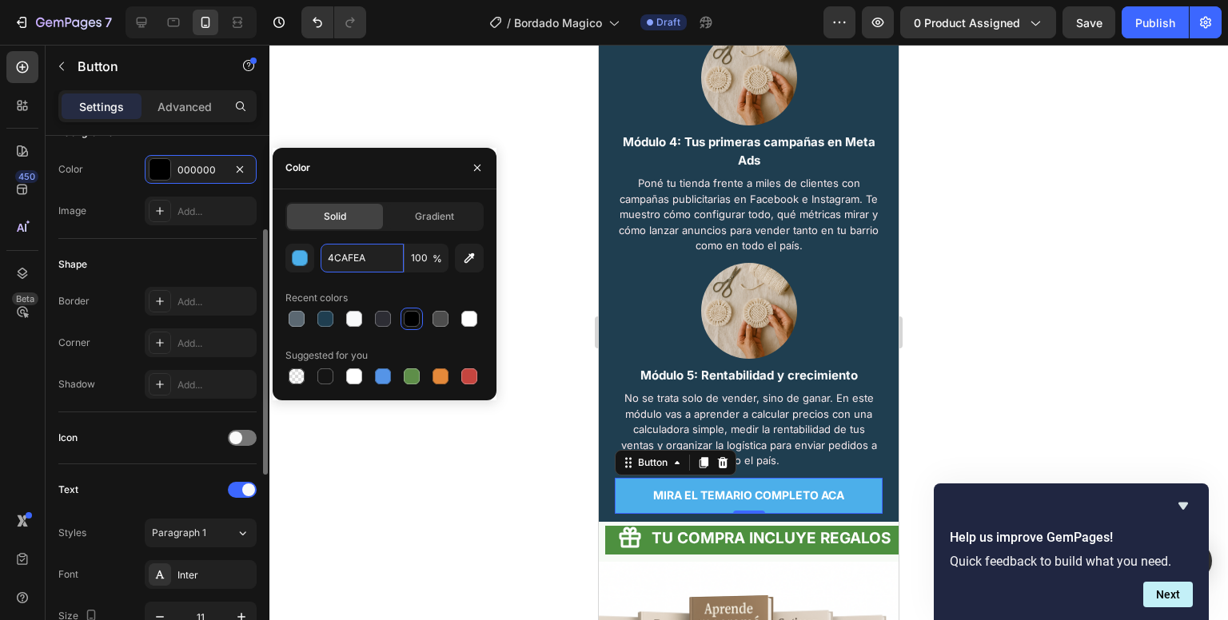
scroll to position [217, 0]
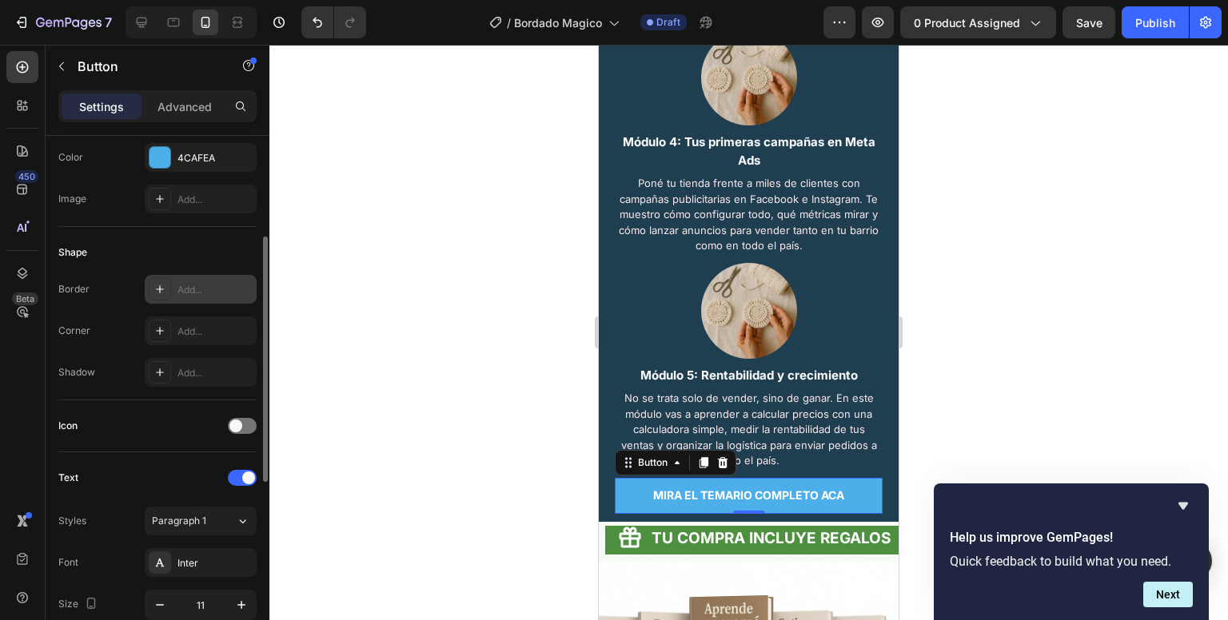
click at [187, 283] on div "Add..." at bounding box center [214, 290] width 75 height 14
click at [182, 330] on div "Add..." at bounding box center [214, 332] width 75 height 14
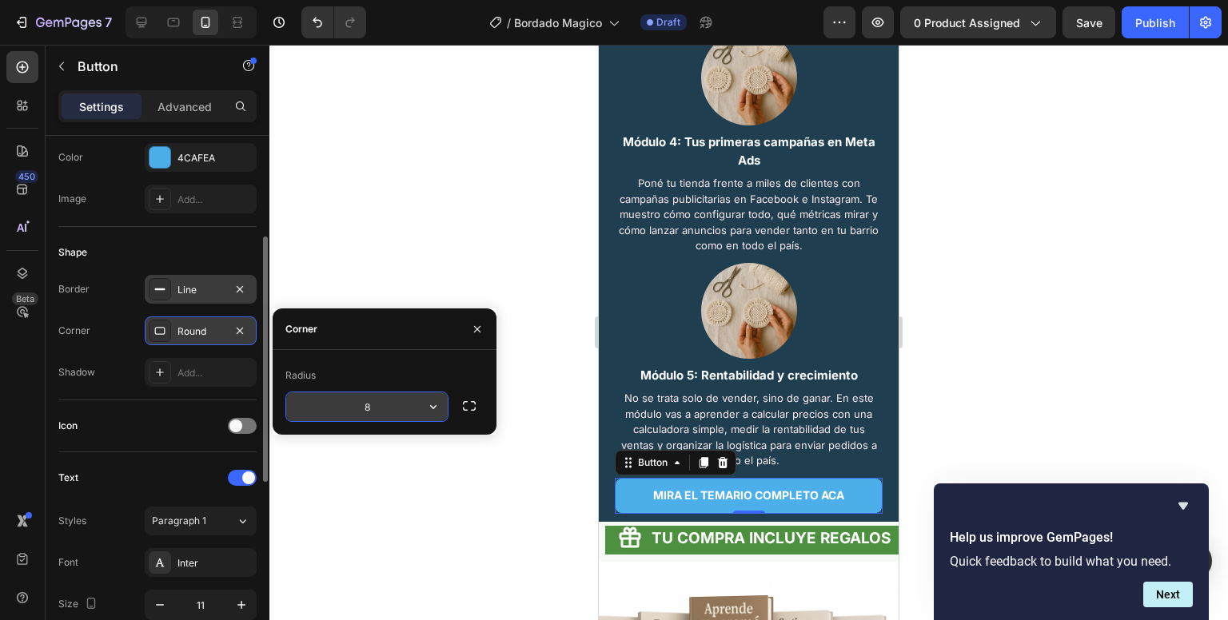
click at [435, 408] on icon "button" at bounding box center [433, 407] width 16 height 16
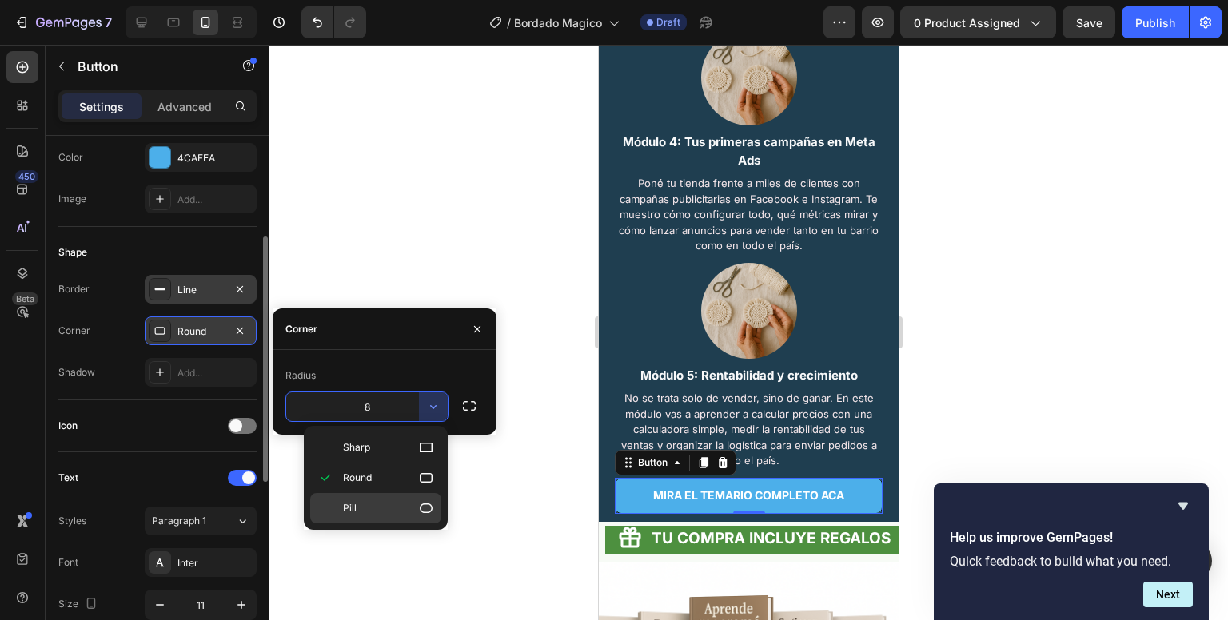
click at [409, 498] on div "Pill" at bounding box center [375, 508] width 131 height 30
type input "9999"
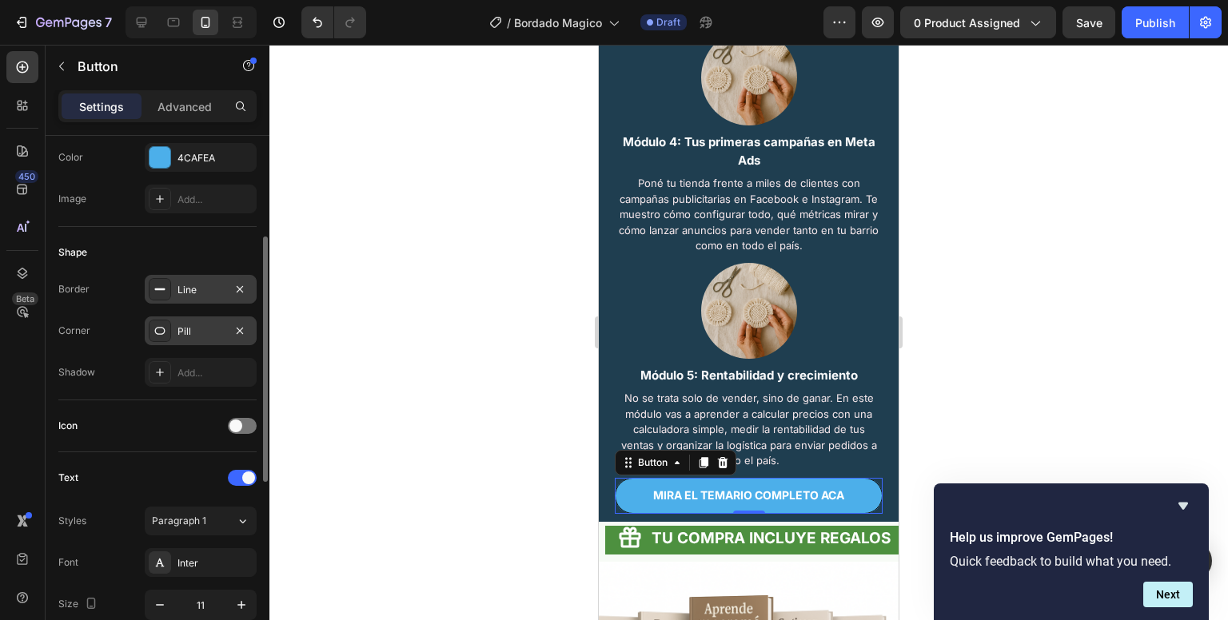
click at [531, 500] on div at bounding box center [748, 333] width 959 height 576
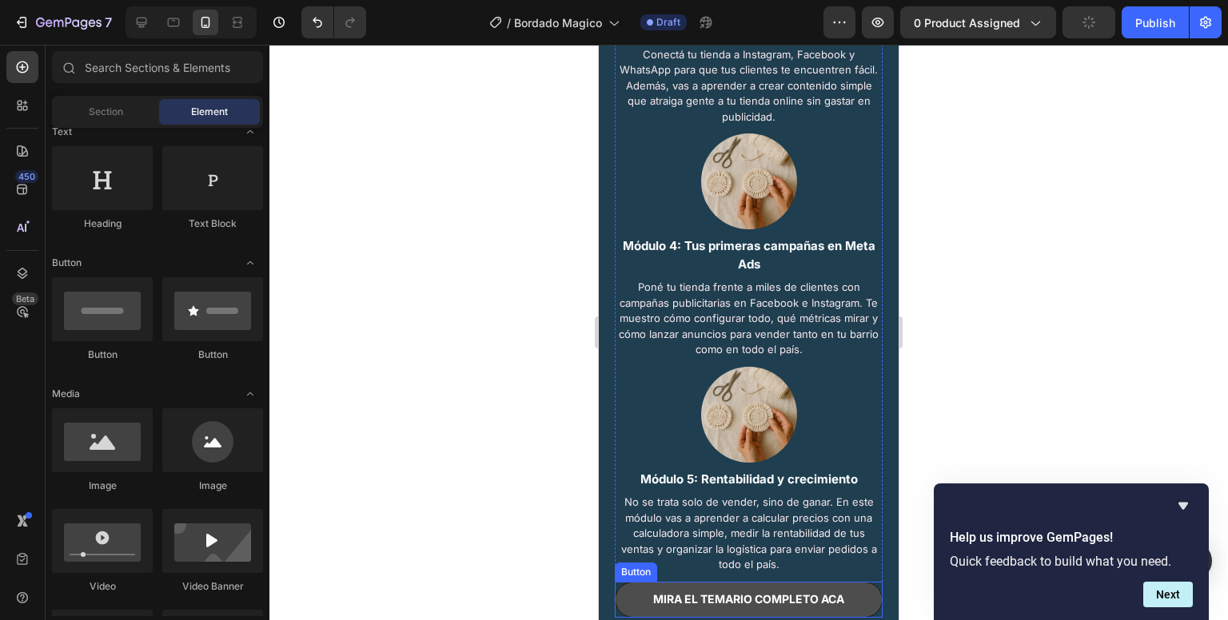
scroll to position [2325, 0]
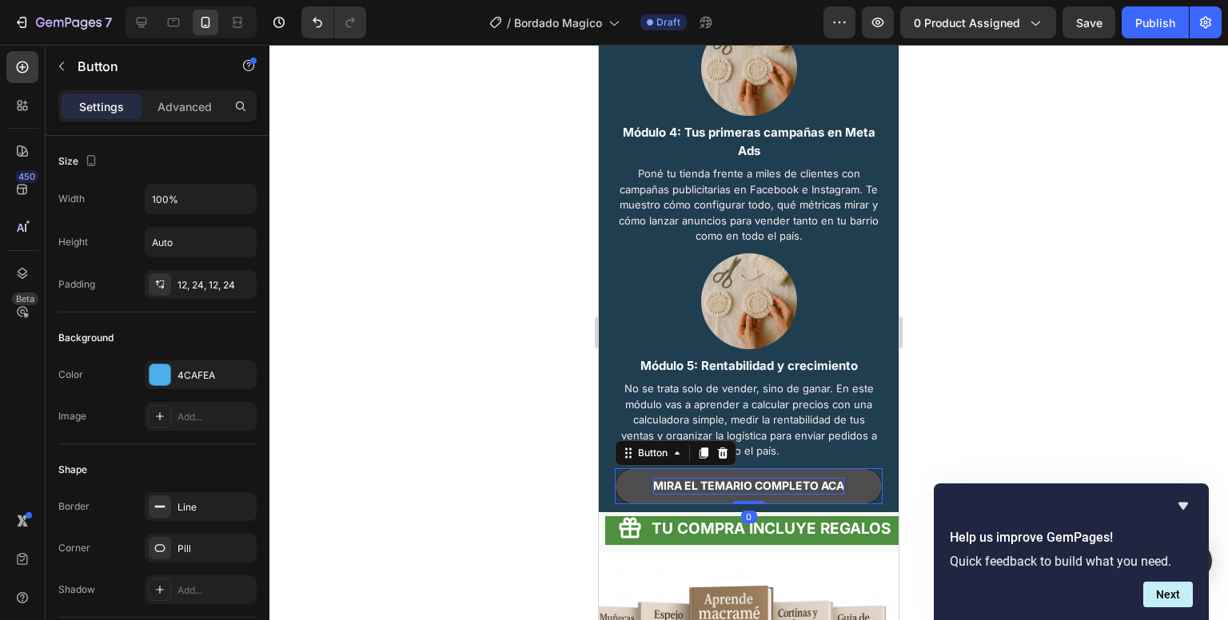
click at [674, 492] on strong "MIRA EL TEMARIO COMPLETO ACA" at bounding box center [748, 486] width 191 height 14
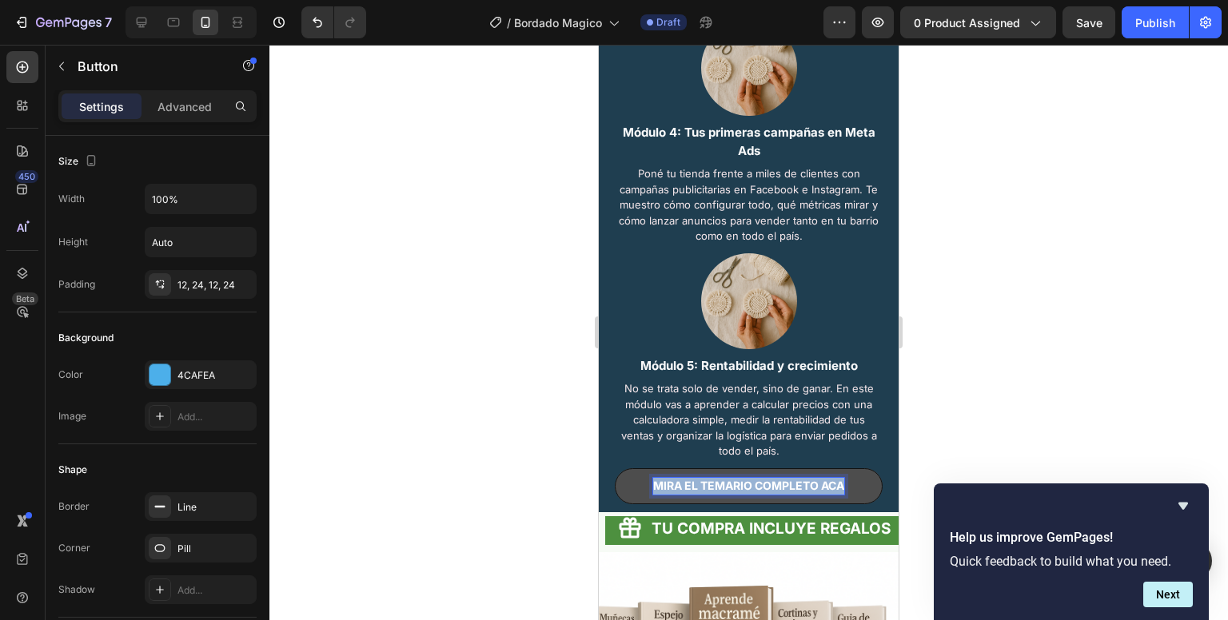
click at [674, 492] on strong "MIRA EL TEMARIO COMPLETO ACA" at bounding box center [748, 486] width 191 height 14
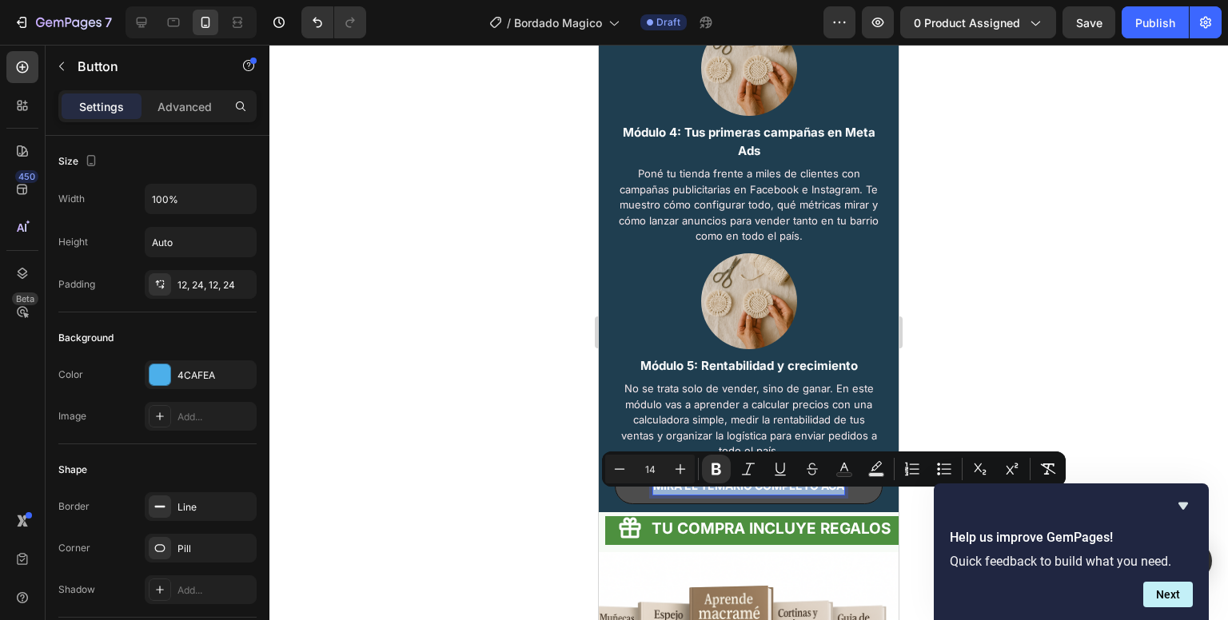
click at [690, 492] on strong "MIRA EL TEMARIO COMPLETO ACA" at bounding box center [748, 486] width 191 height 14
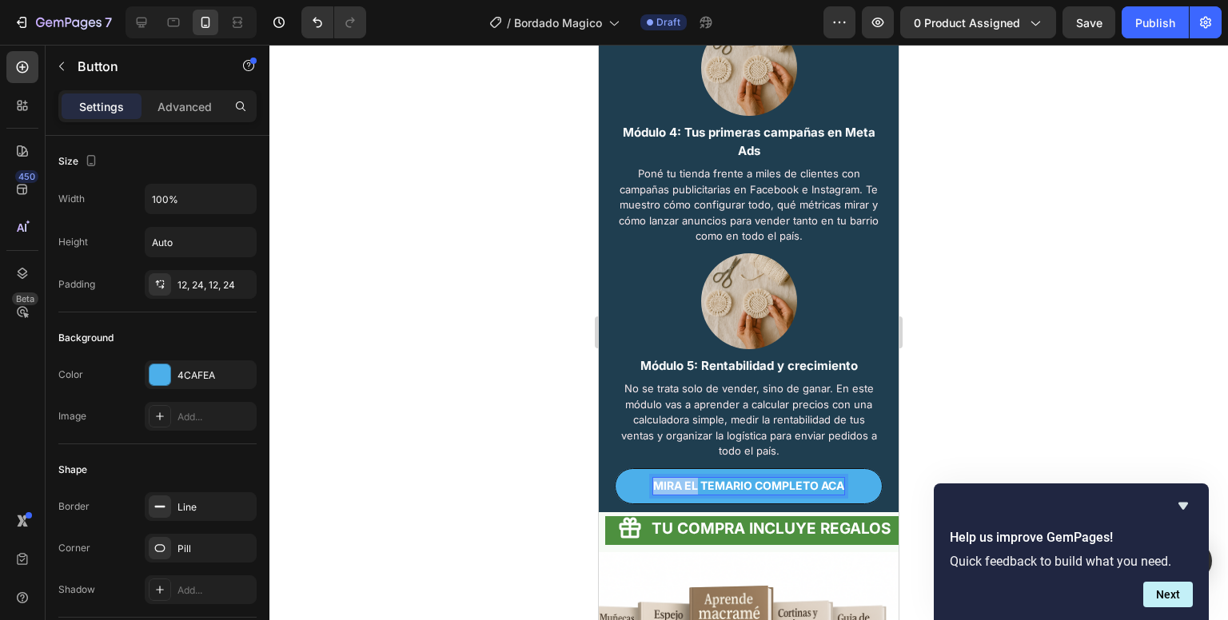
drag, startPoint x: 690, startPoint y: 500, endPoint x: 601, endPoint y: 492, distance: 89.1
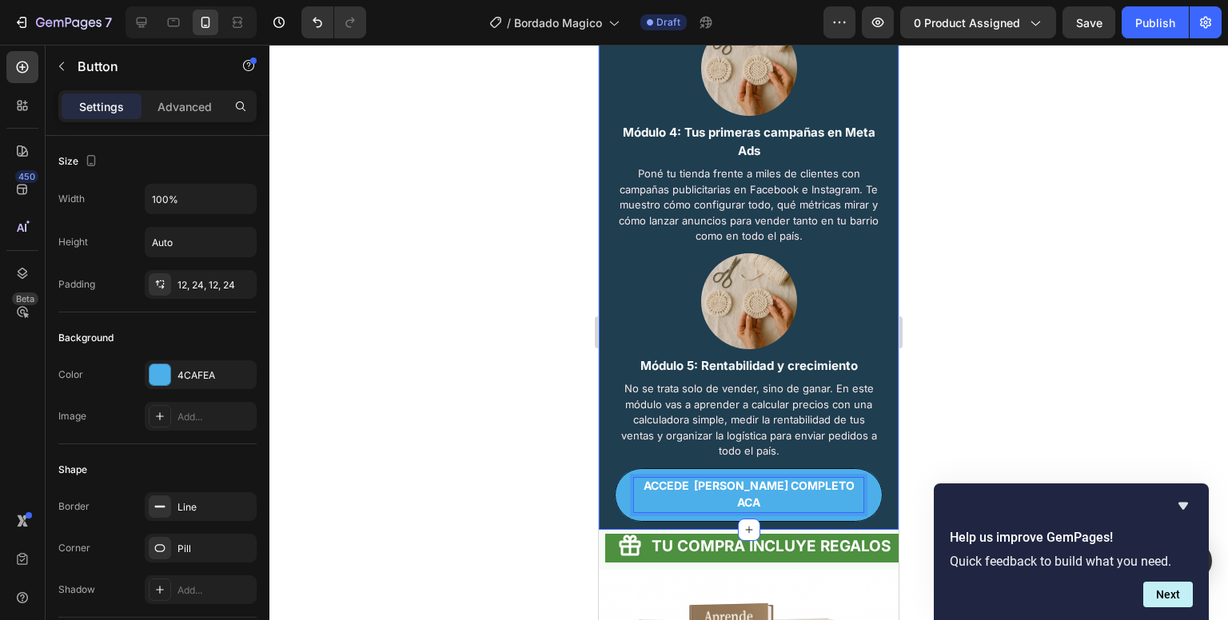
click at [615, 468] on button "ACCEDE [PERSON_NAME] COMPLETO ACA" at bounding box center [749, 495] width 268 height 54
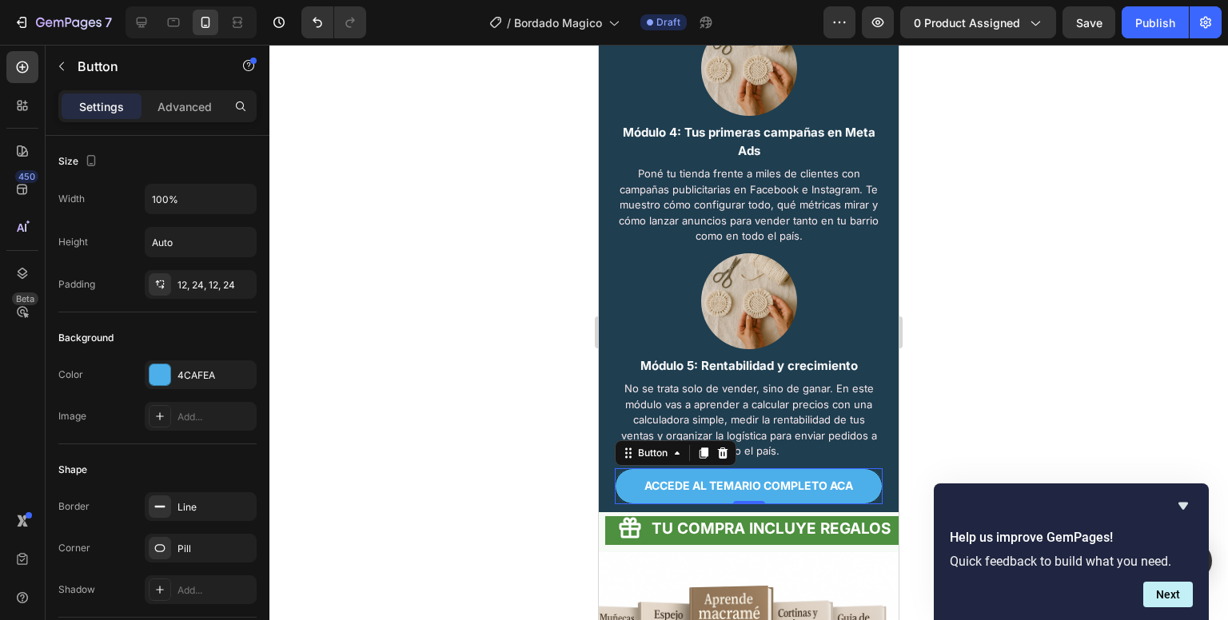
click at [1030, 408] on div at bounding box center [748, 333] width 959 height 576
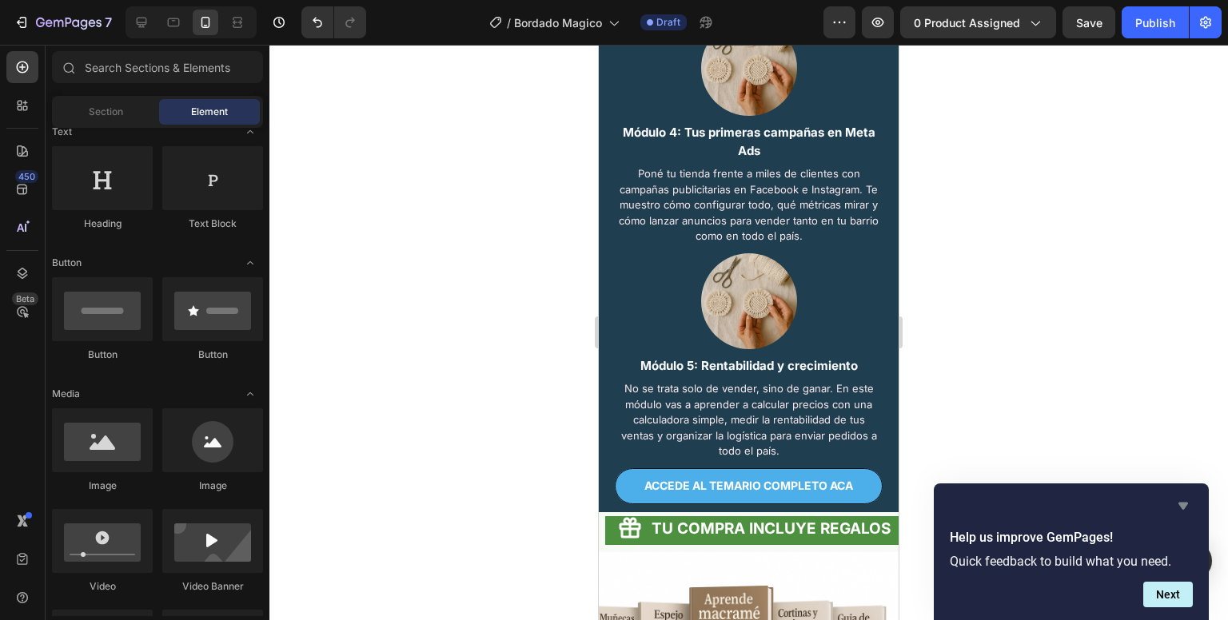
click at [1186, 505] on icon "Hide survey" at bounding box center [1183, 505] width 19 height 19
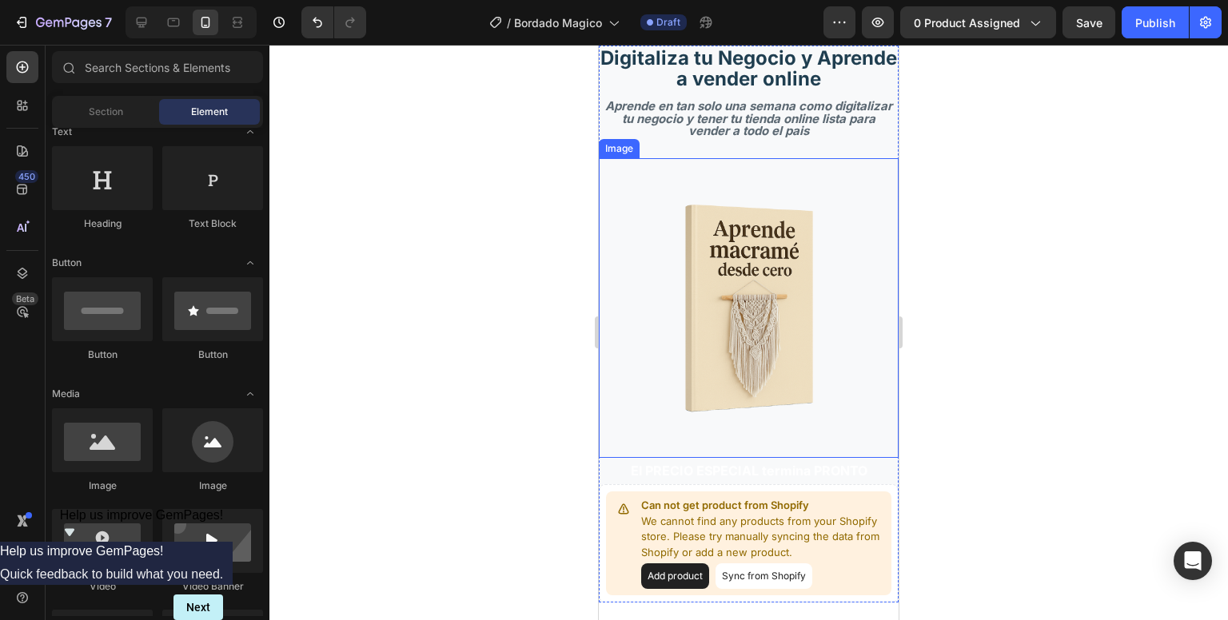
scroll to position [0, 0]
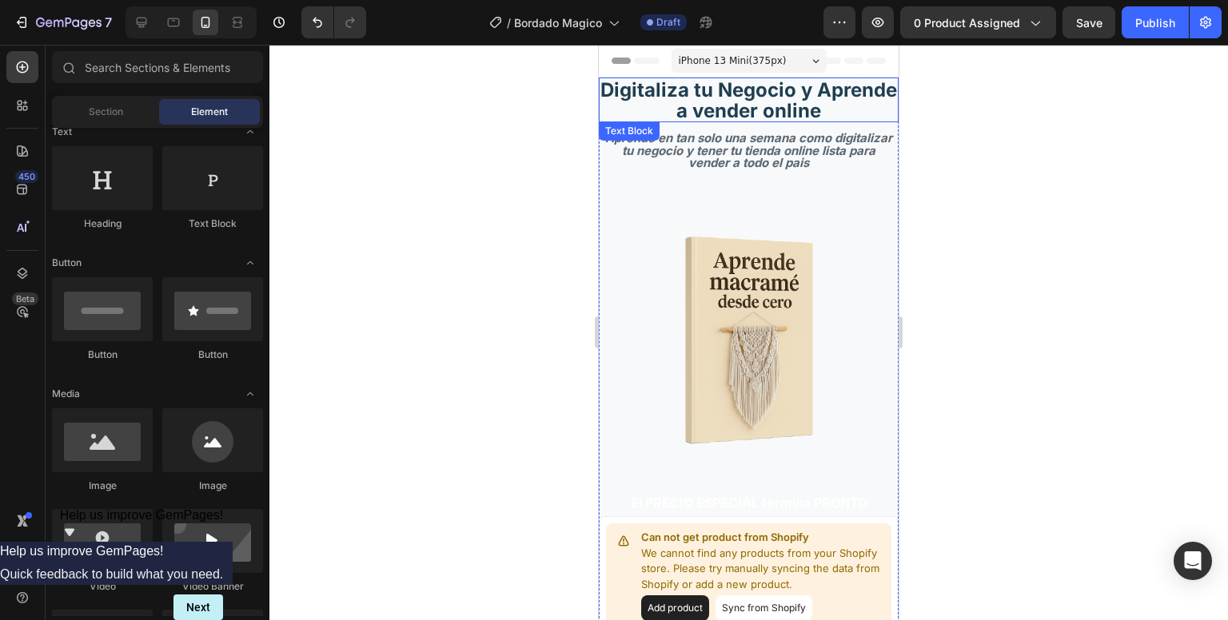
click at [727, 116] on strong "Digitaliza tu Negocio y Aprende a vender online" at bounding box center [748, 100] width 297 height 44
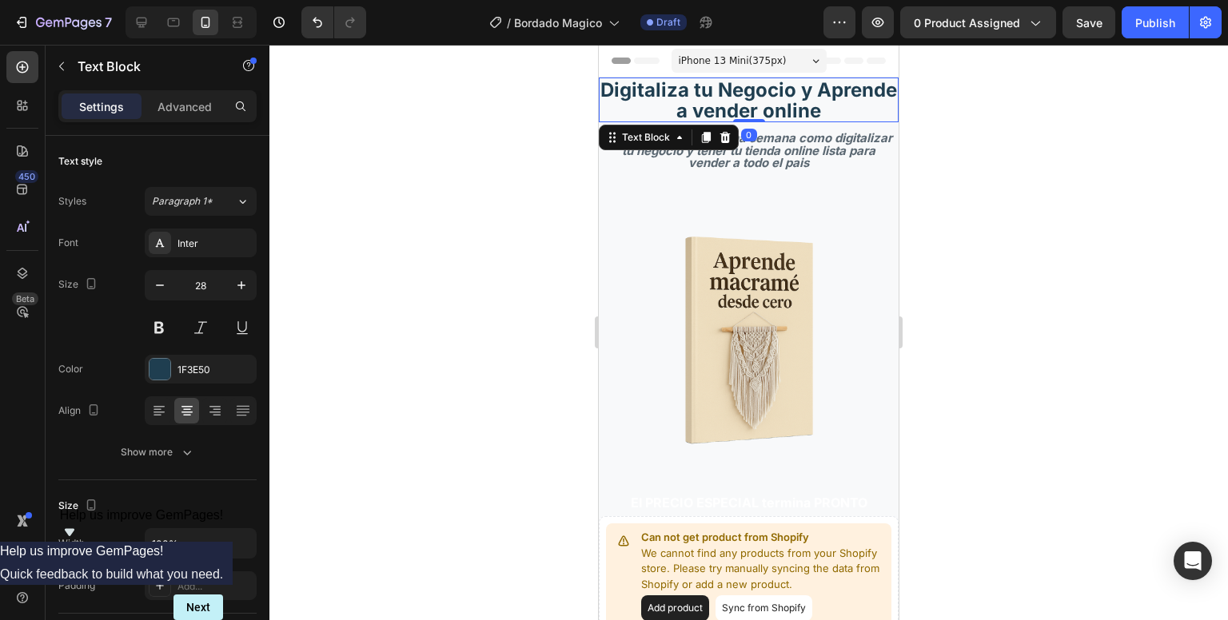
click at [727, 116] on strong "Digitaliza tu Negocio y Aprende a vender online" at bounding box center [748, 100] width 297 height 44
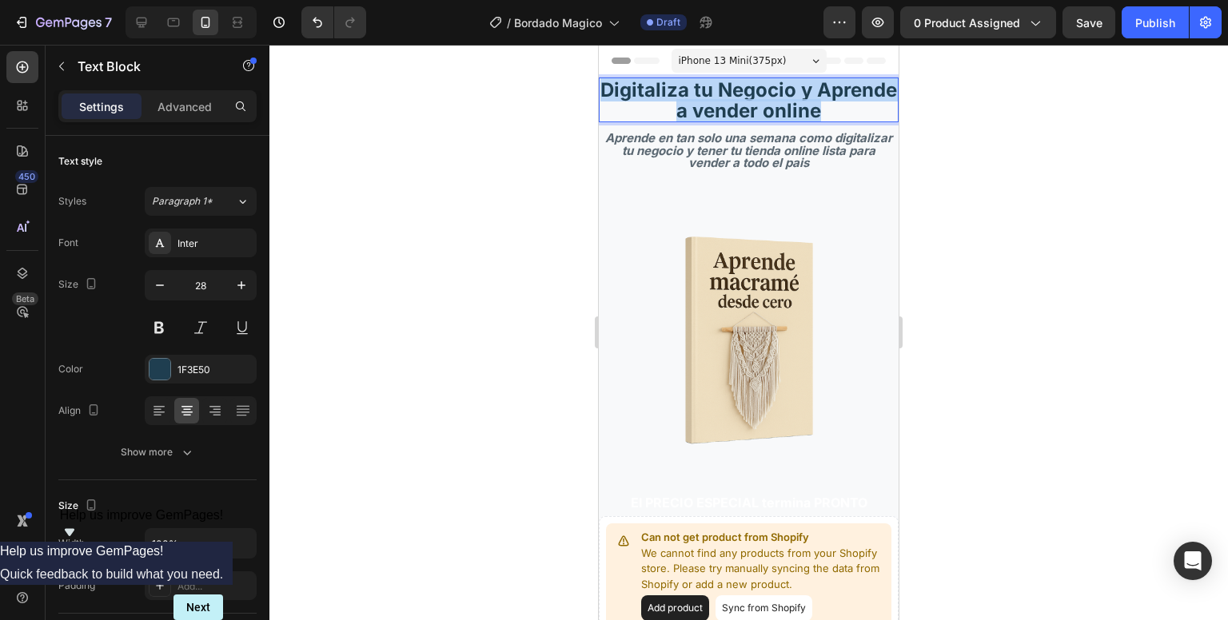
click at [727, 116] on strong "Digitaliza tu Negocio y Aprende a vender online" at bounding box center [748, 100] width 297 height 44
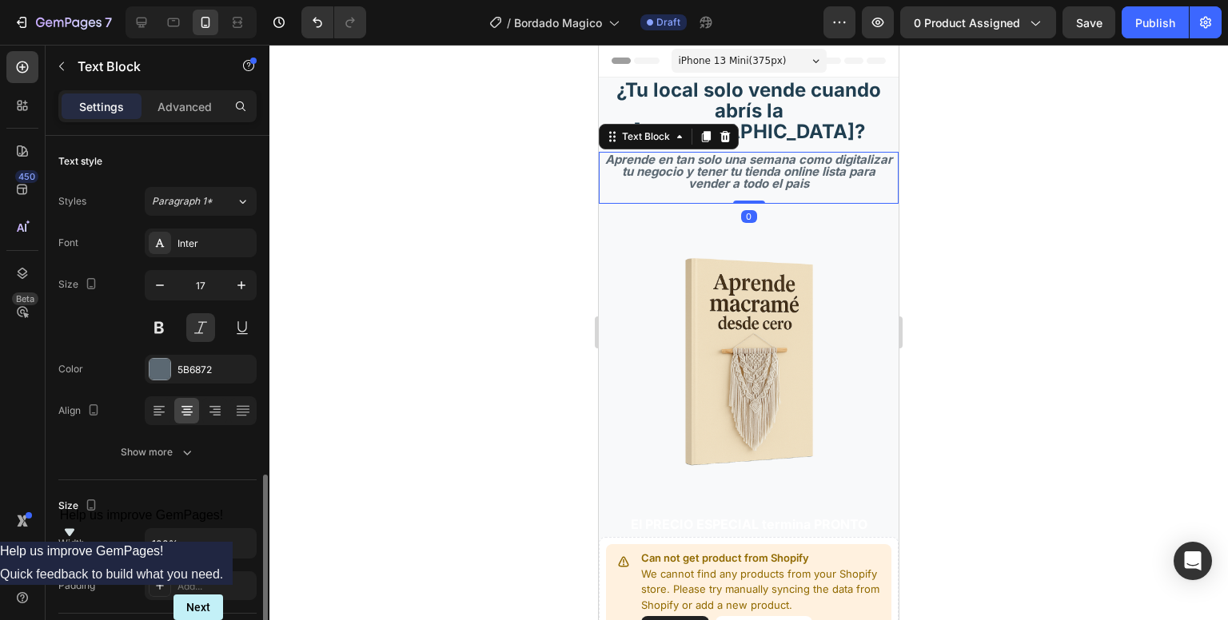
scroll to position [217, 0]
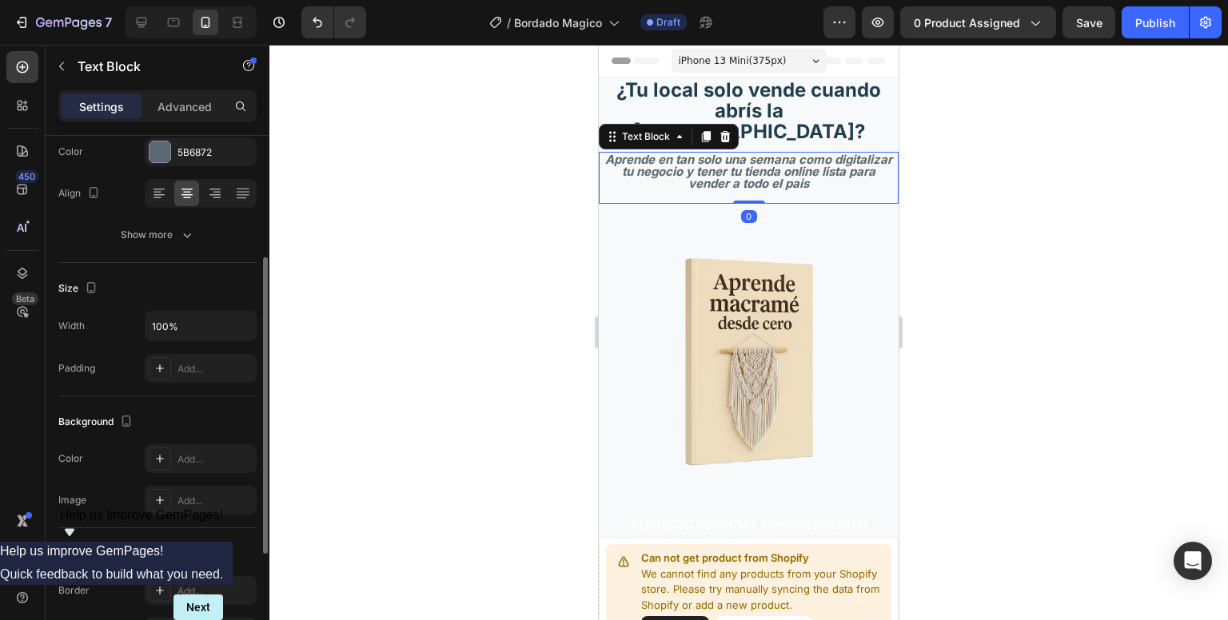
click at [744, 153] on strong "Aprende en tan solo una semana como digitalizar tu negocio y tener tu tienda on…" at bounding box center [748, 172] width 287 height 40
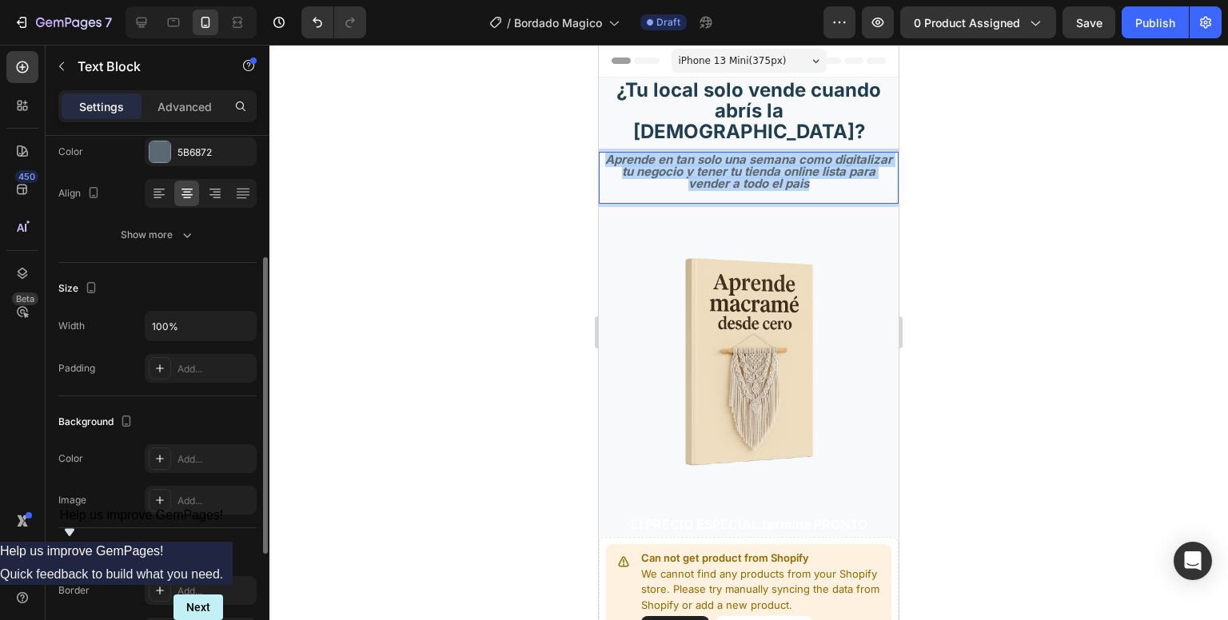
click at [744, 153] on strong "Aprende en tan solo una semana como digitalizar tu negocio y tener tu tienda on…" at bounding box center [748, 172] width 287 height 40
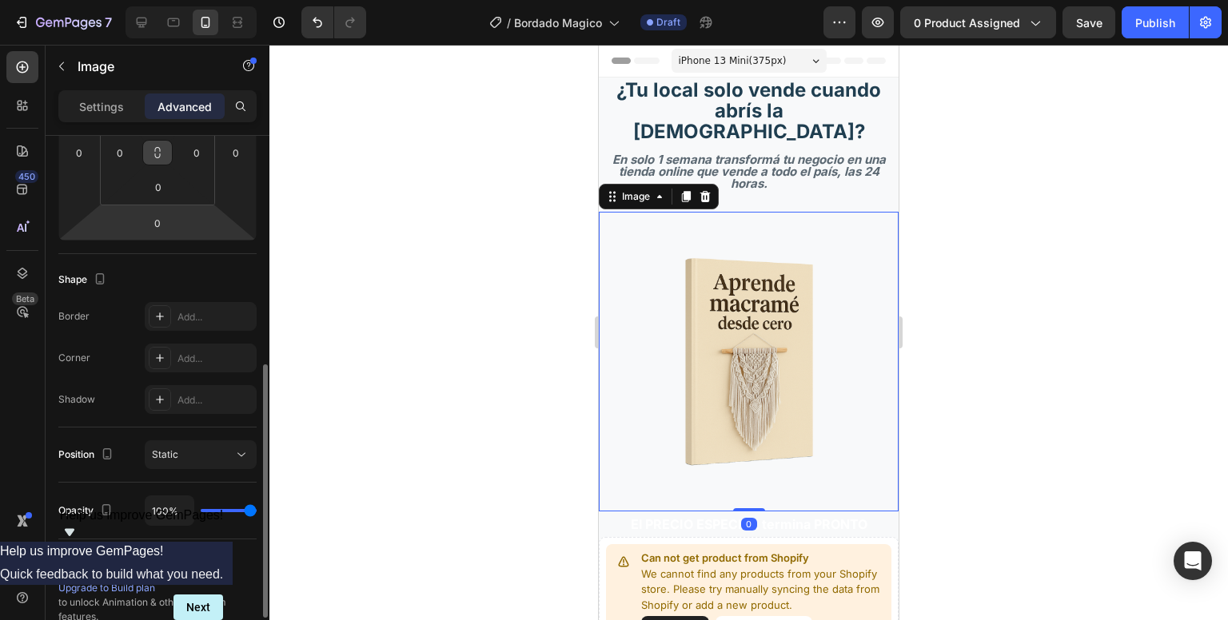
scroll to position [432, 0]
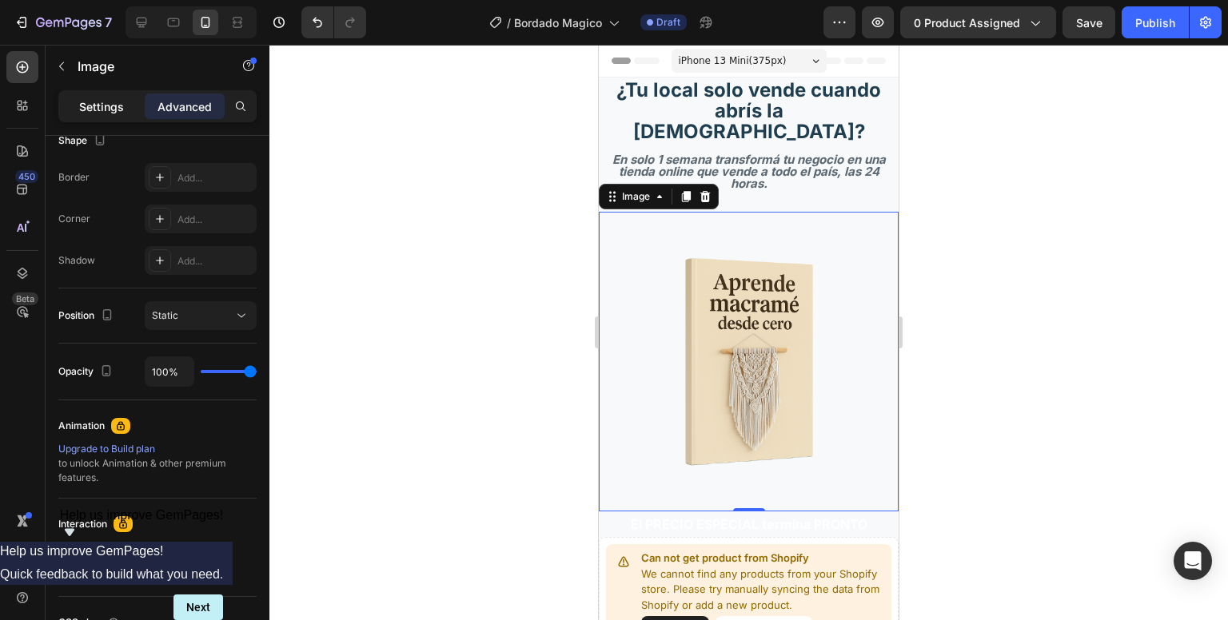
click at [117, 110] on p "Settings" at bounding box center [101, 106] width 45 height 17
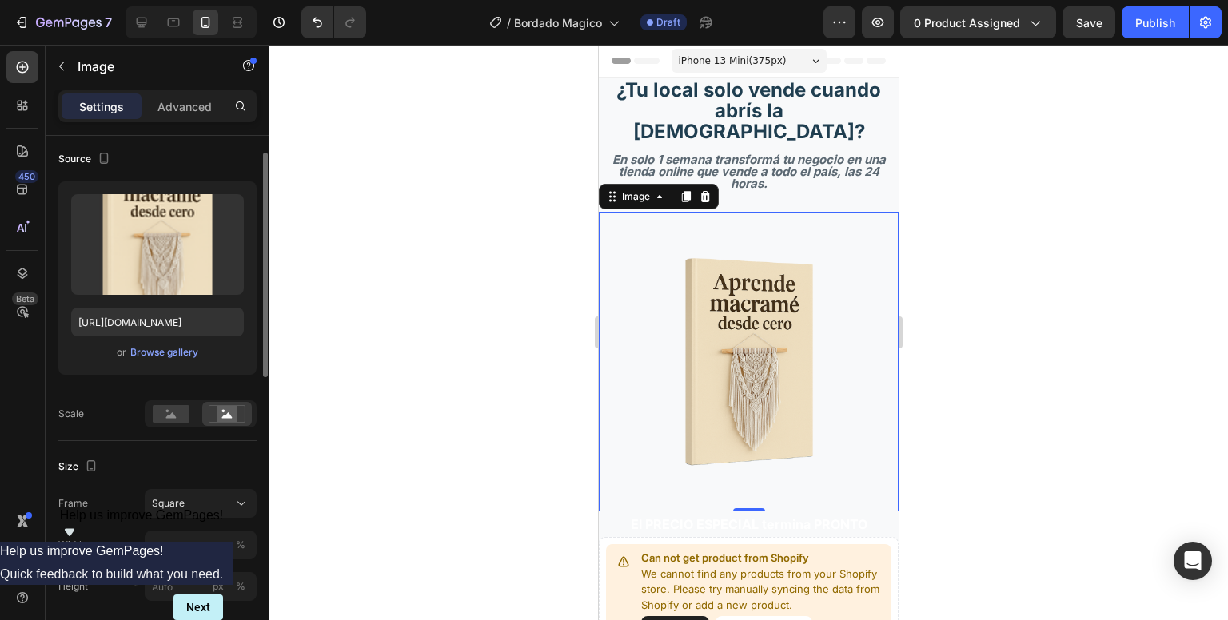
scroll to position [0, 0]
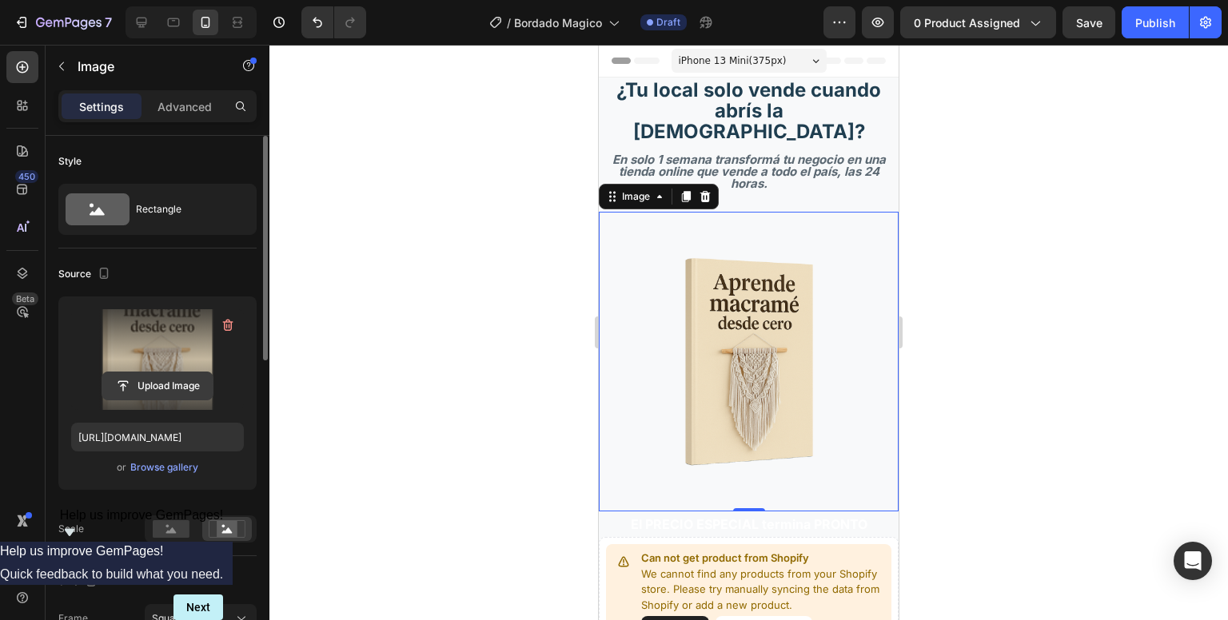
click at [163, 377] on input "file" at bounding box center [157, 386] width 110 height 27
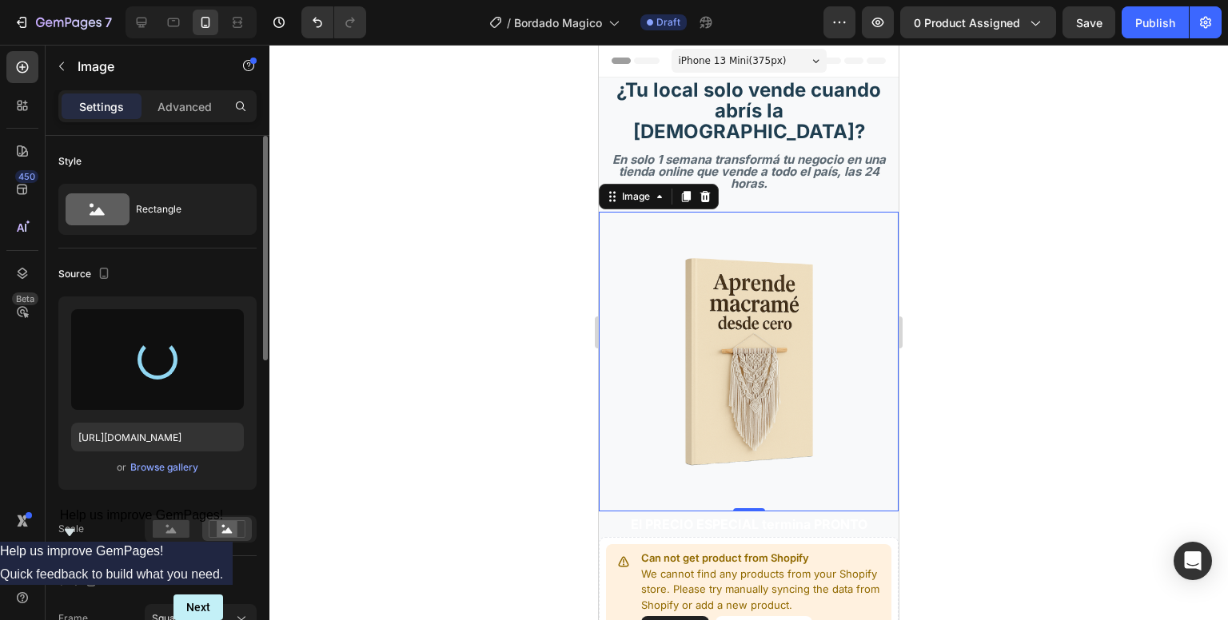
type input "[URL][DOMAIN_NAME]"
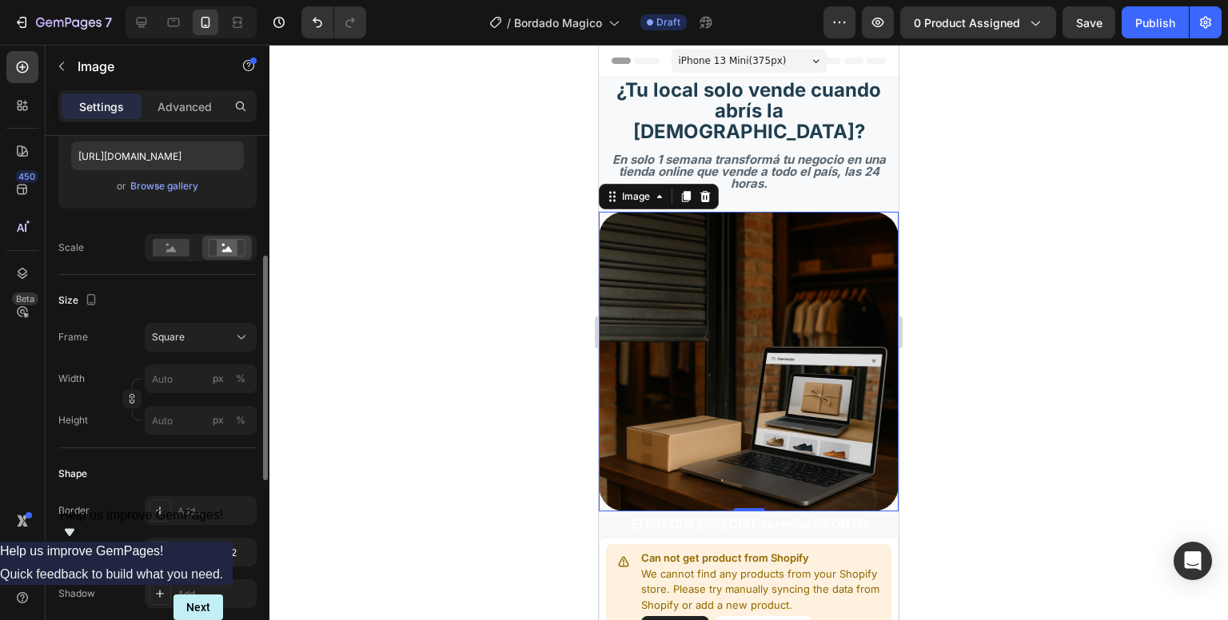
scroll to position [281, 0]
click at [165, 253] on rect at bounding box center [171, 248] width 37 height 18
click at [217, 253] on rect at bounding box center [227, 248] width 21 height 16
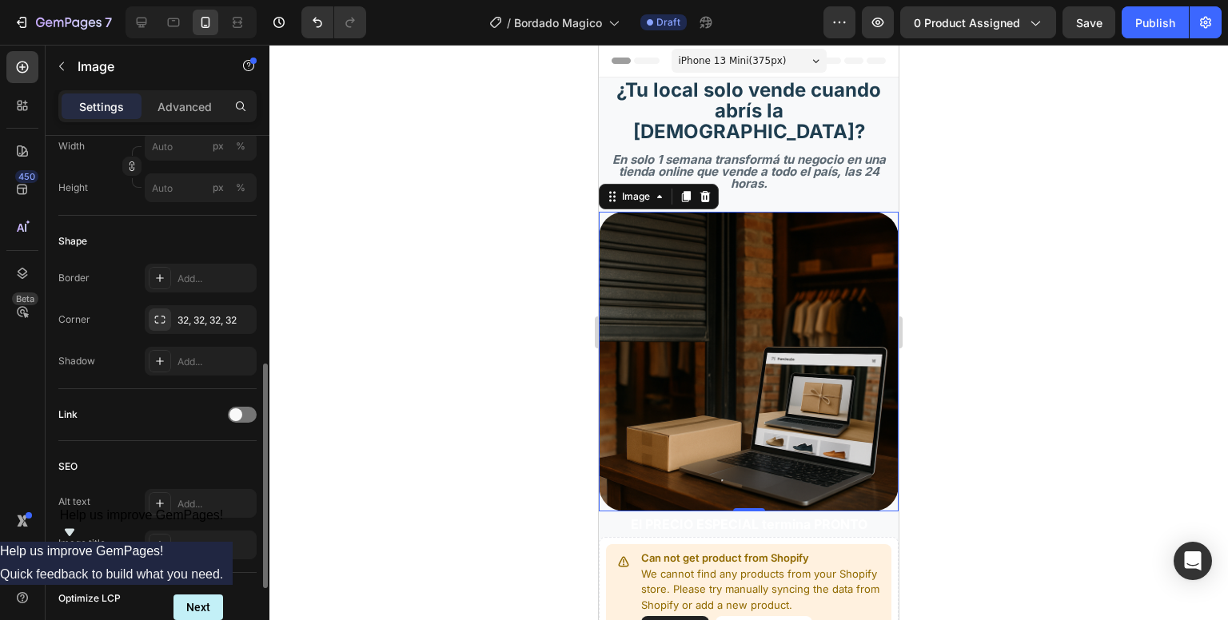
scroll to position [520, 0]
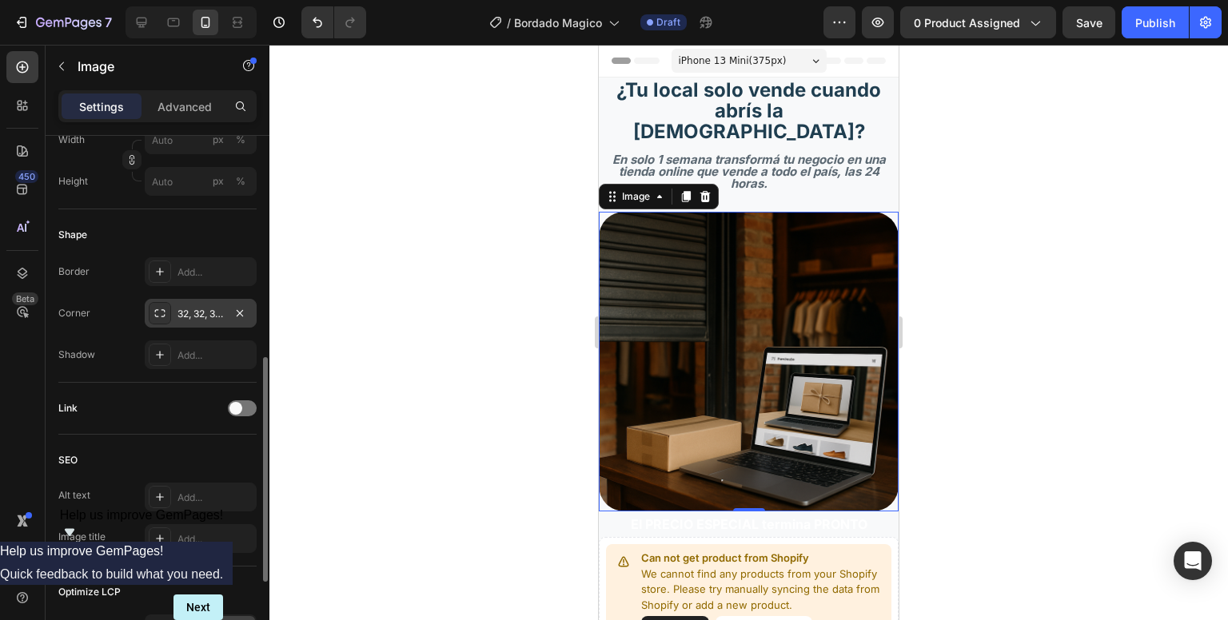
click at [223, 317] on div "32, 32, 32, 32" at bounding box center [200, 314] width 46 height 14
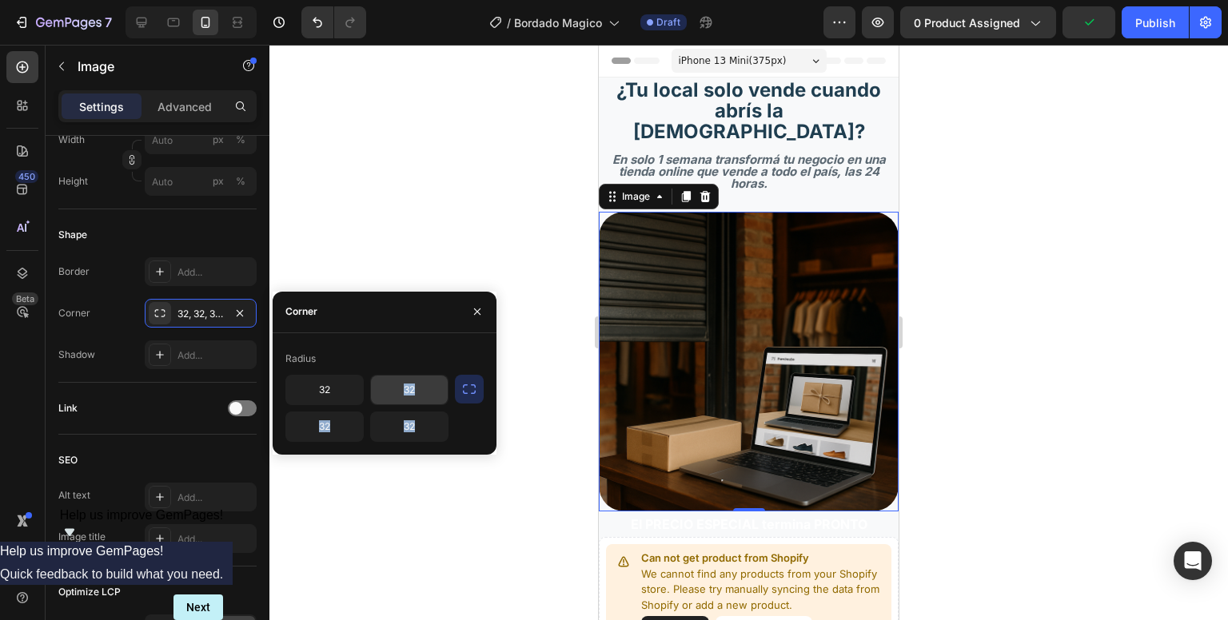
drag, startPoint x: 492, startPoint y: 394, endPoint x: 383, endPoint y: 385, distance: 109.2
click at [383, 385] on div "Radius 32 32 32 32" at bounding box center [385, 394] width 224 height 96
click at [383, 385] on input "32" at bounding box center [409, 390] width 77 height 29
type input "0"
click at [338, 393] on input "32" at bounding box center [324, 390] width 77 height 29
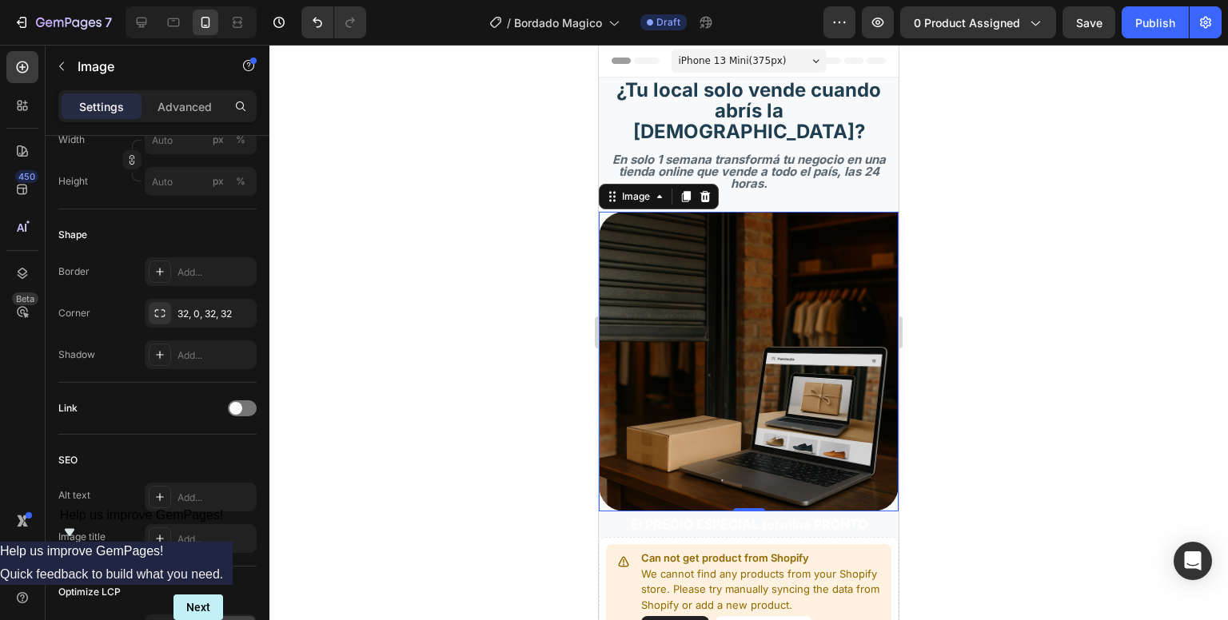
click at [553, 271] on div at bounding box center [748, 333] width 959 height 576
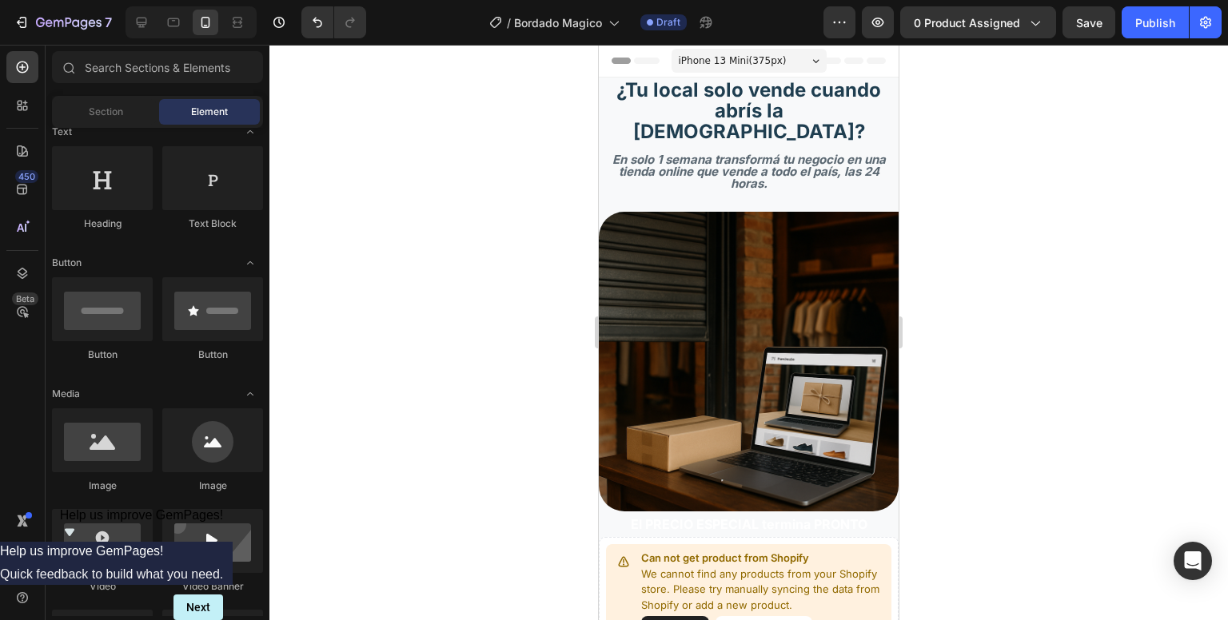
click at [553, 271] on div at bounding box center [748, 333] width 959 height 576
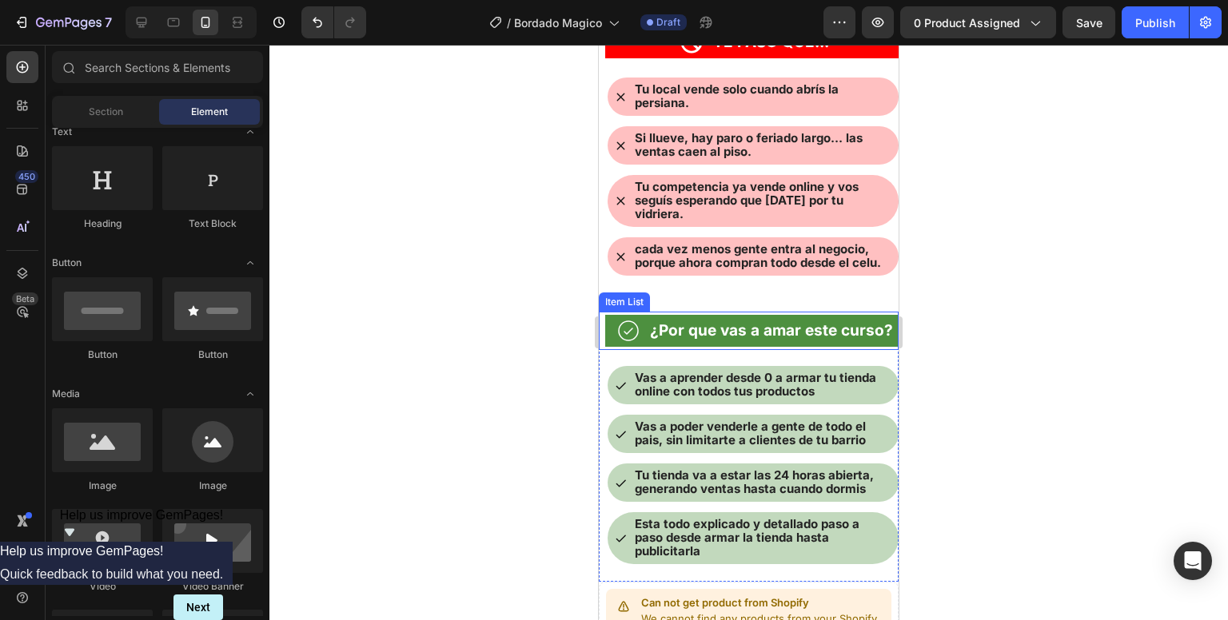
scroll to position [633, 0]
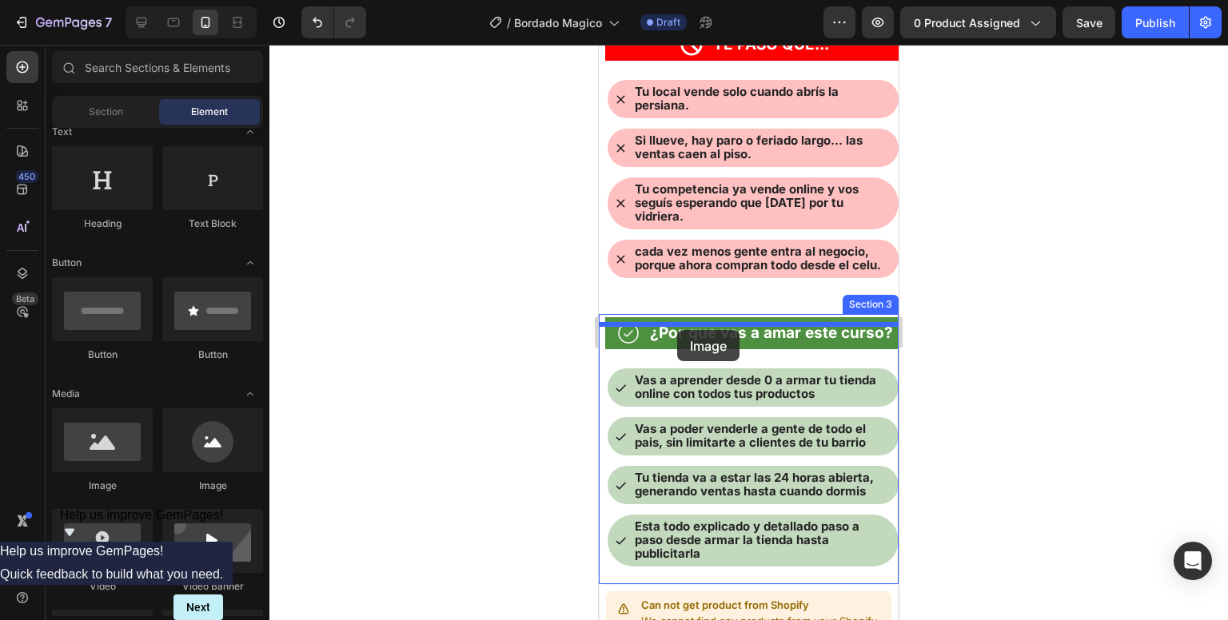
drag, startPoint x: 675, startPoint y: 527, endPoint x: 683, endPoint y: 327, distance: 200.0
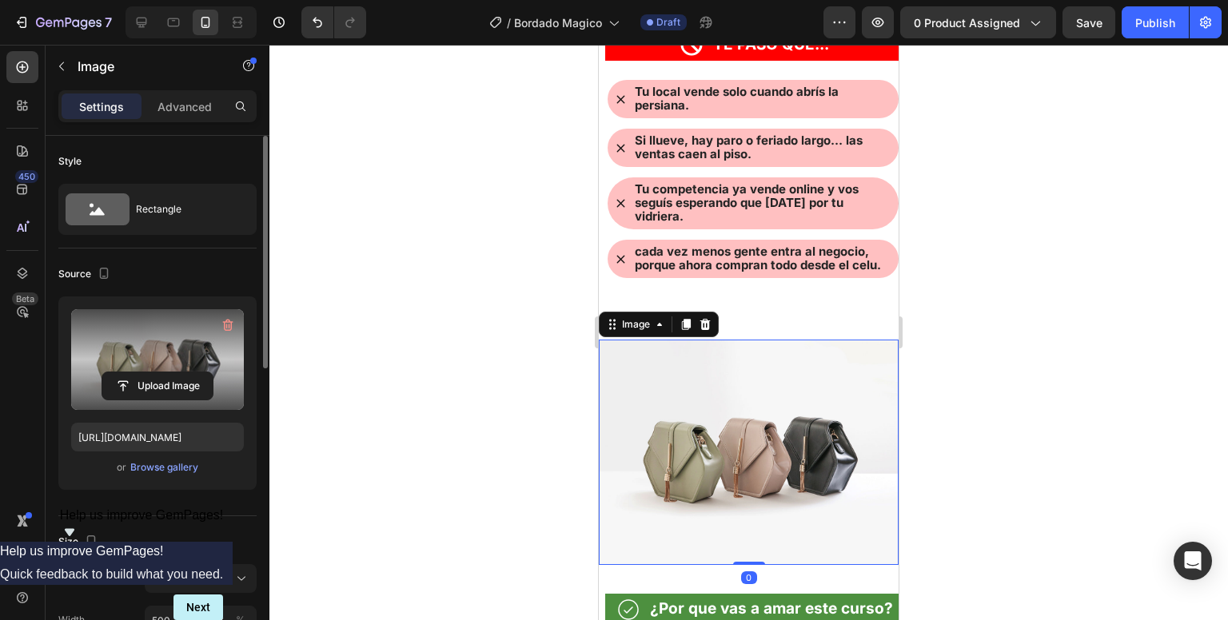
click at [141, 357] on label at bounding box center [157, 359] width 173 height 101
click at [141, 373] on input "file" at bounding box center [157, 386] width 110 height 27
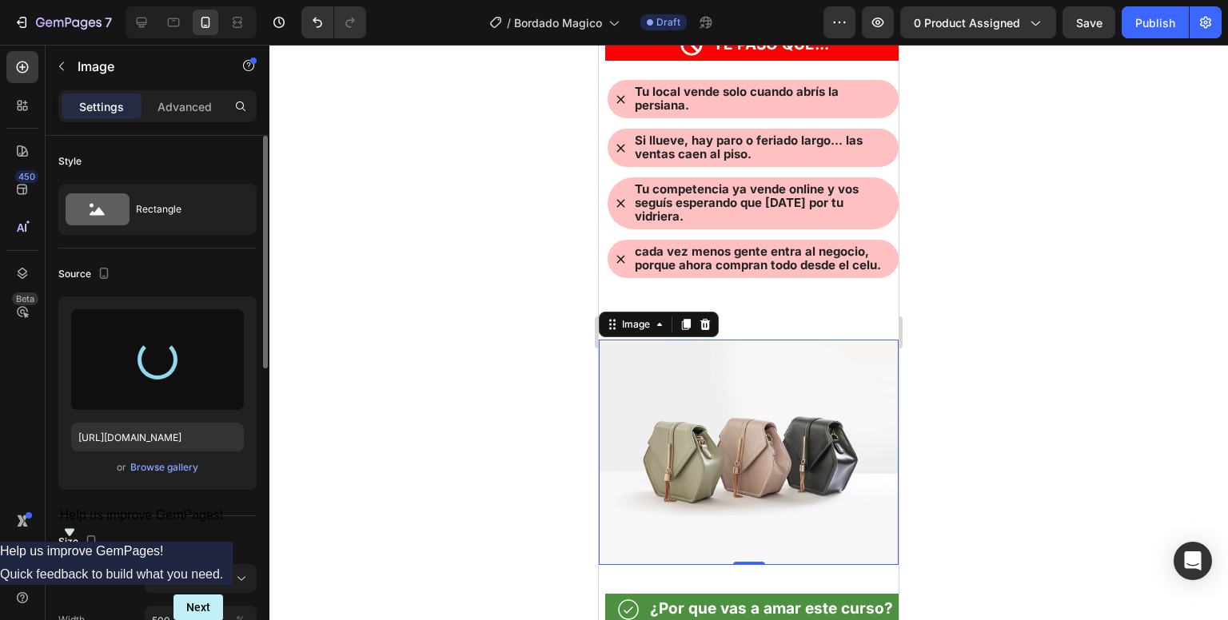
type input "[URL][DOMAIN_NAME]"
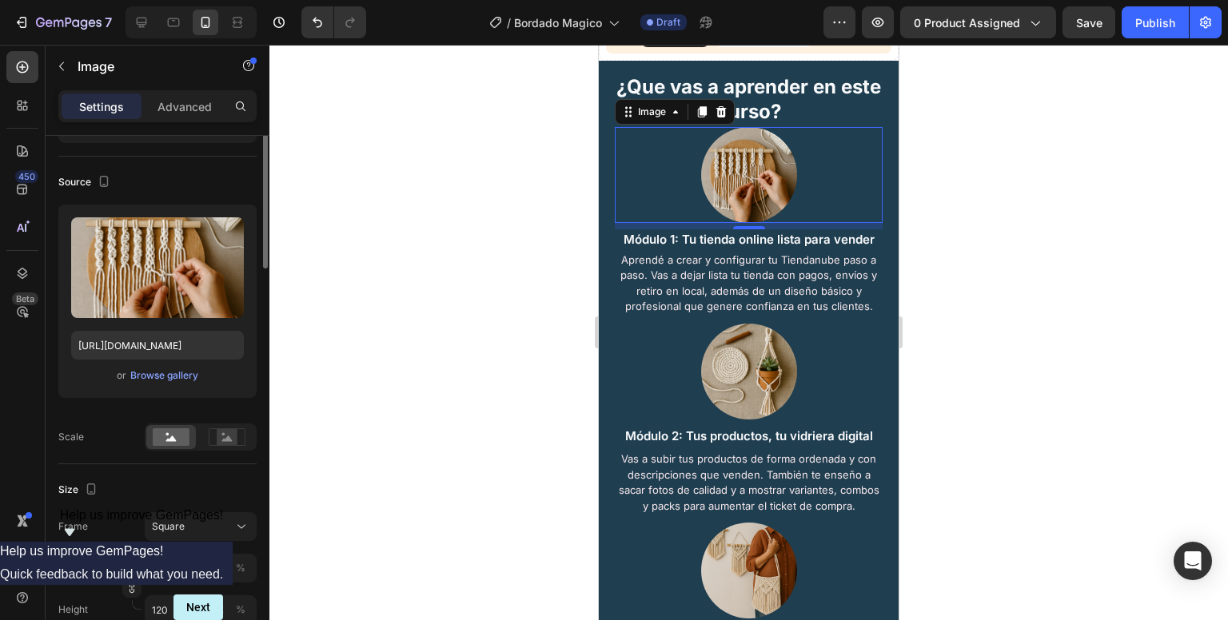
scroll to position [0, 0]
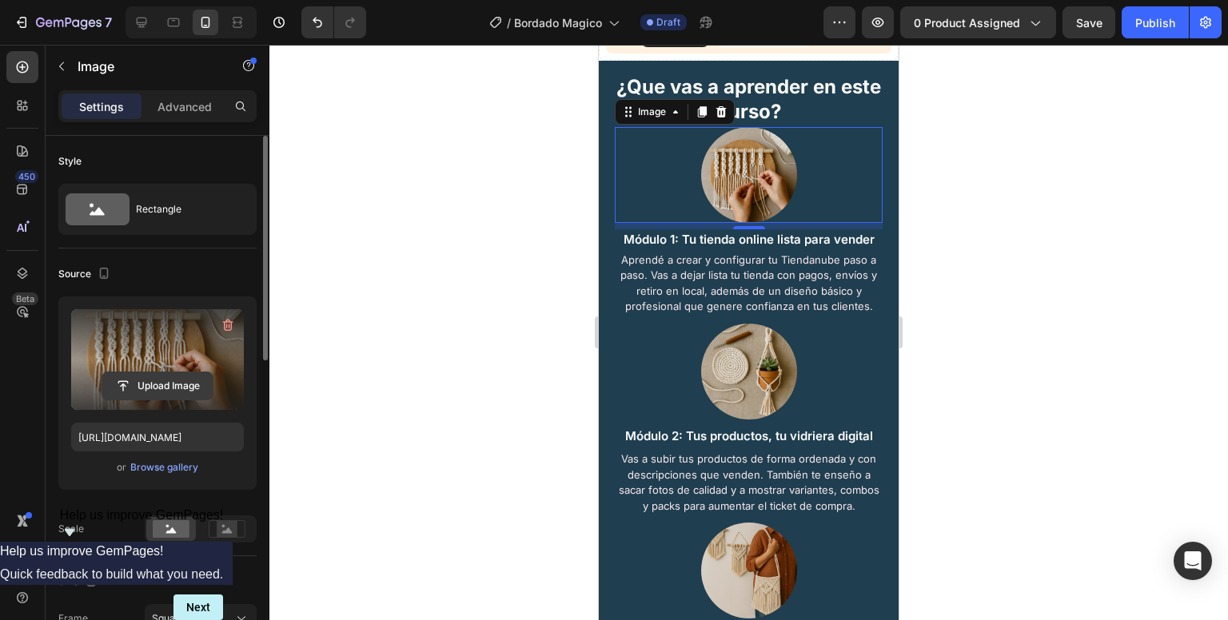
click at [179, 385] on input "file" at bounding box center [157, 386] width 110 height 27
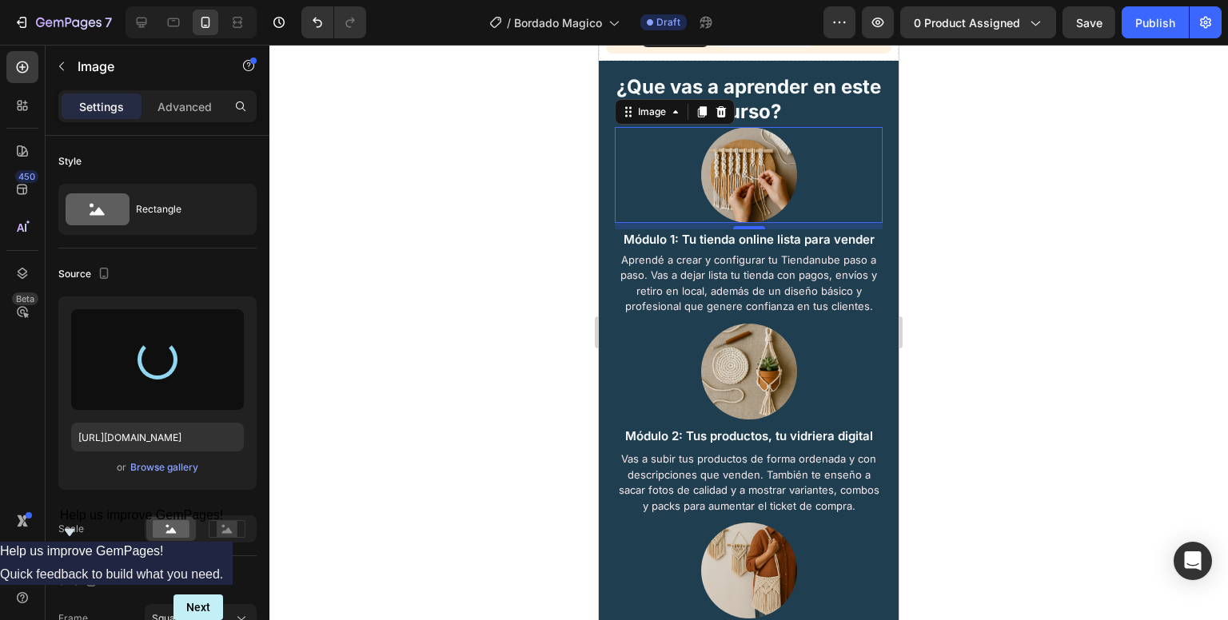
type input "[URL][DOMAIN_NAME]"
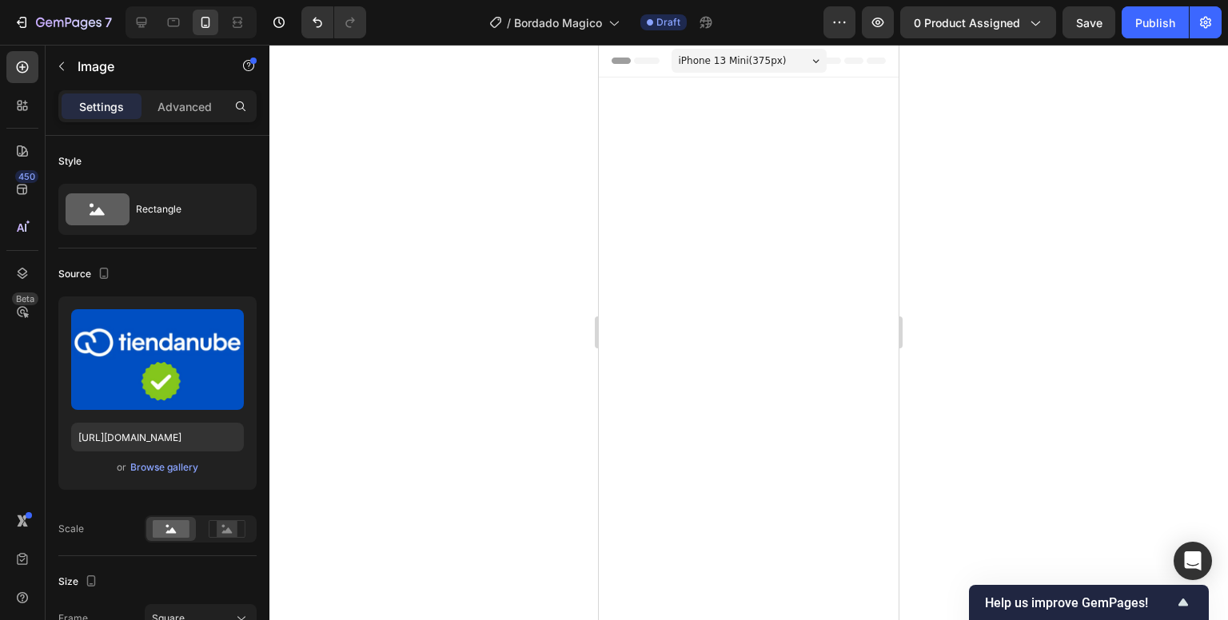
scroll to position [1641, 0]
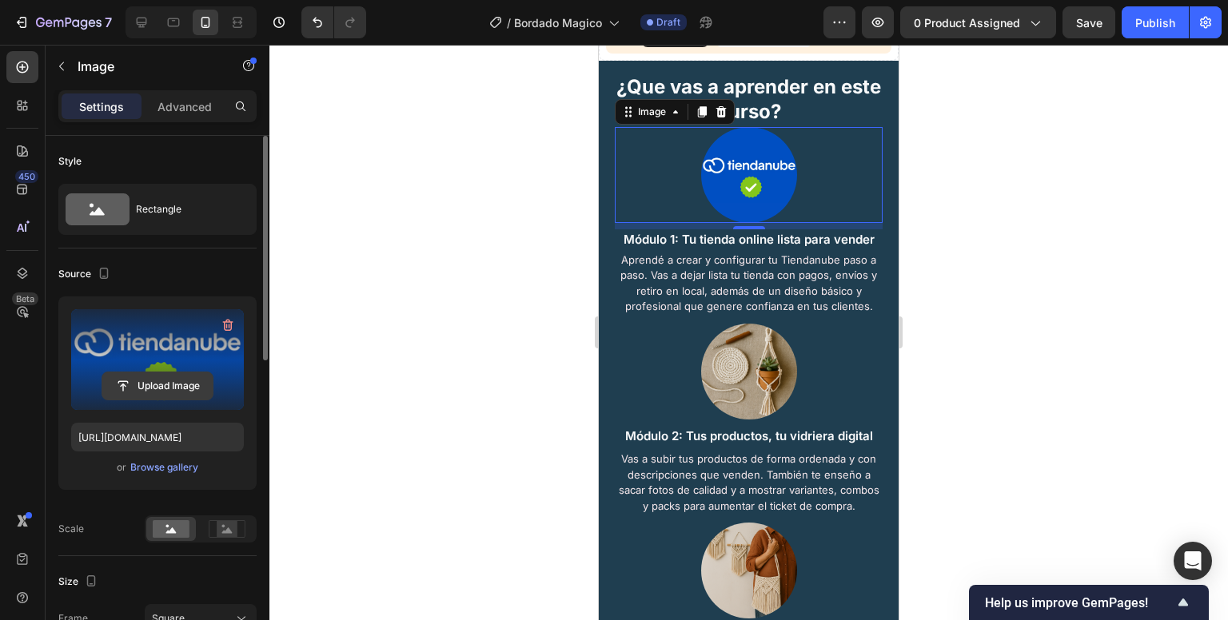
click at [149, 388] on input "file" at bounding box center [157, 386] width 110 height 27
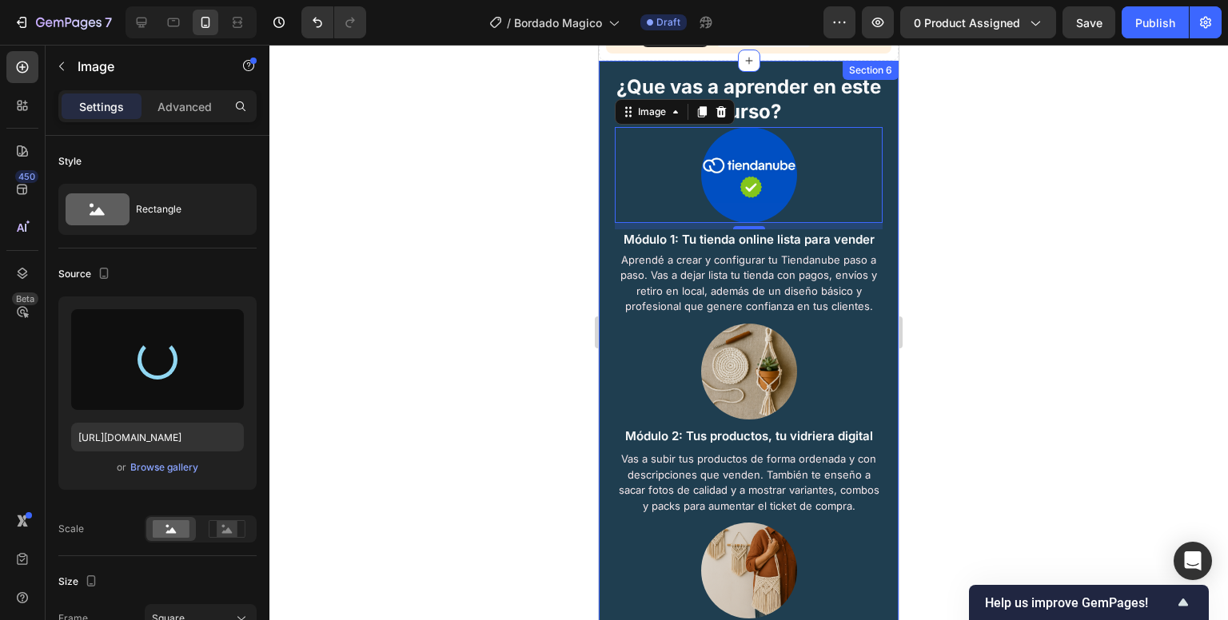
type input "https://cdn.shopify.com/s/files/1/0732/5945/0553/files/gempages_586379118199702…"
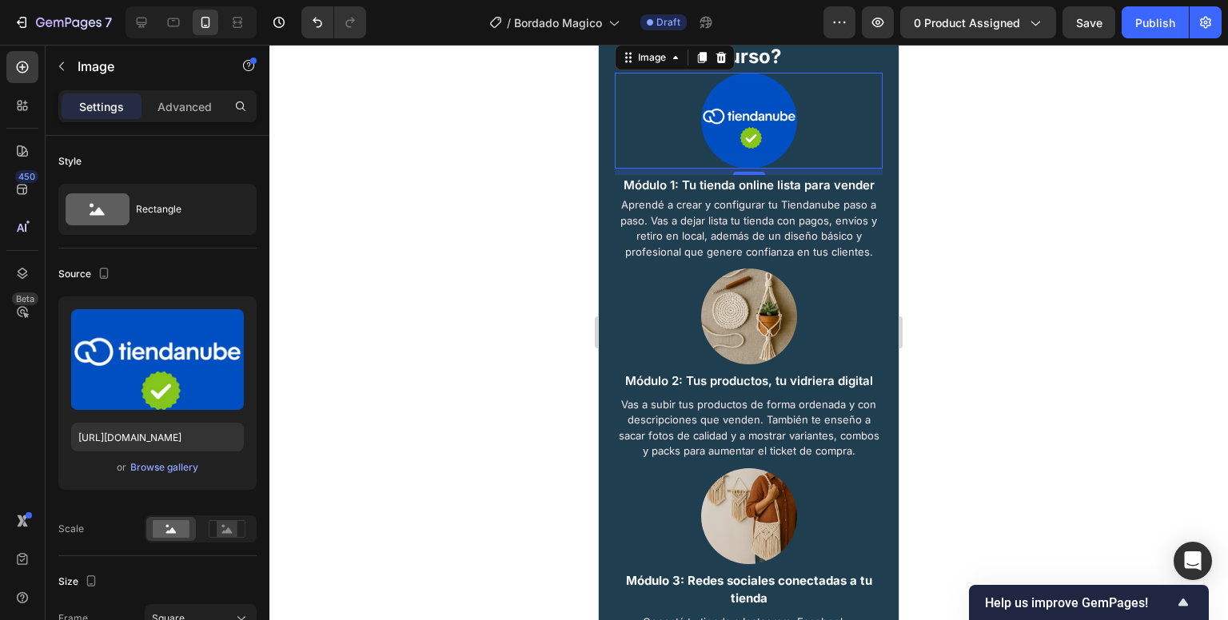
scroll to position [1713, 0]
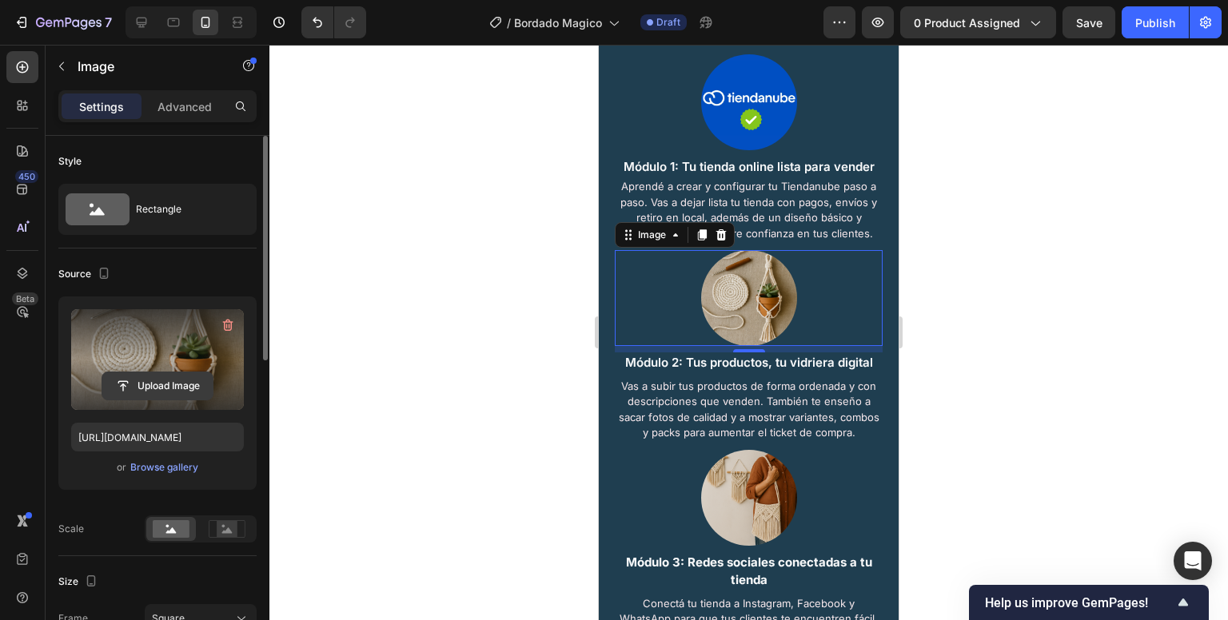
click at [105, 389] on input "file" at bounding box center [157, 386] width 110 height 27
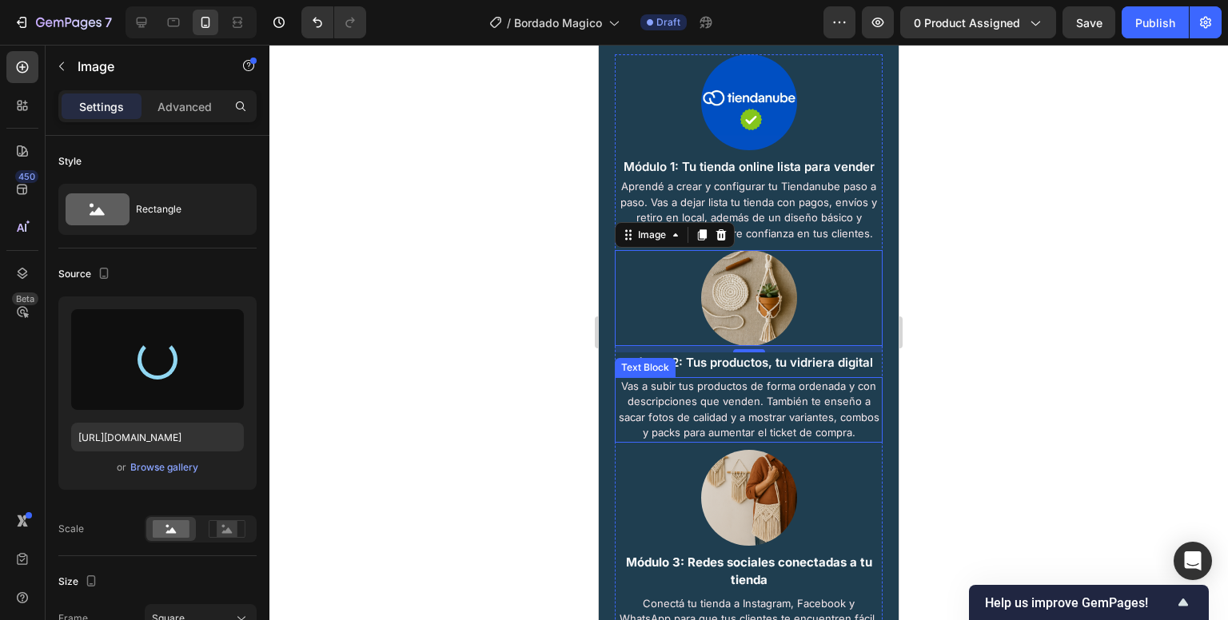
type input "https://cdn.shopify.com/s/files/1/0732/5945/0553/files/gempages_586379118199702…"
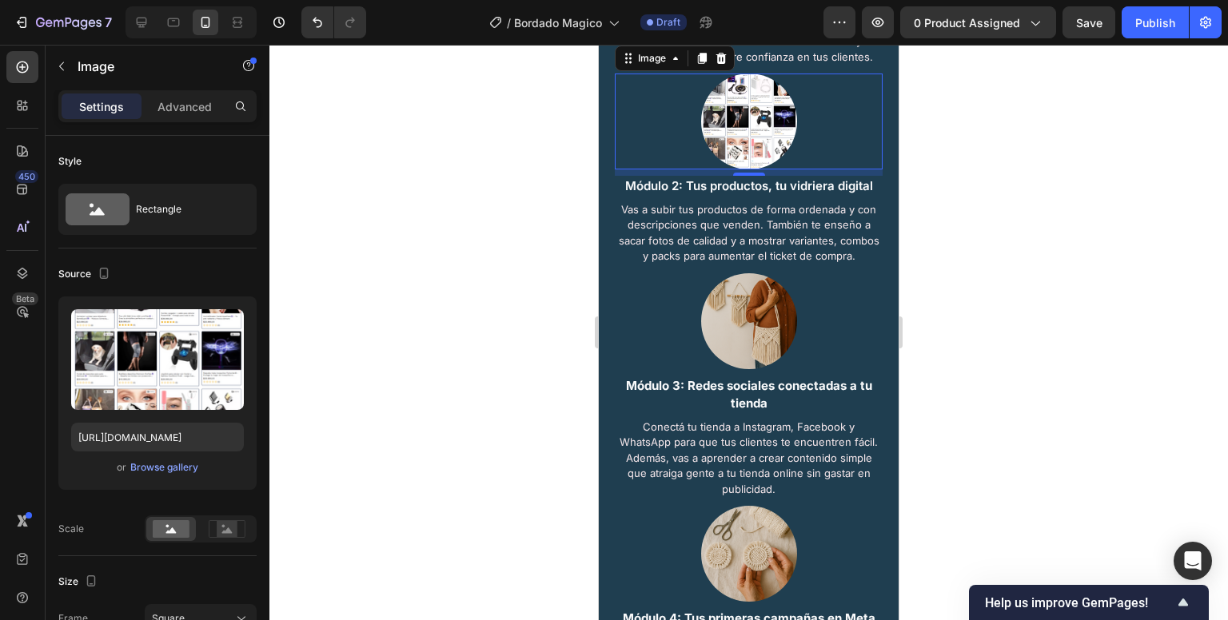
scroll to position [1906, 0]
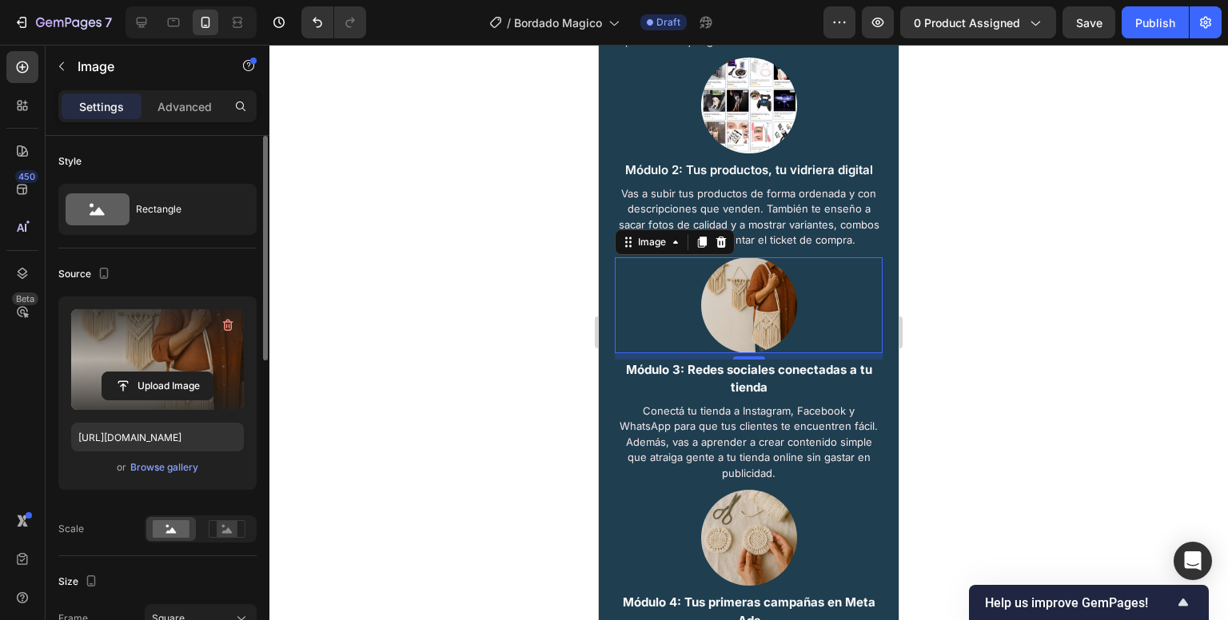
click at [99, 357] on label at bounding box center [157, 359] width 173 height 101
click at [102, 373] on input "file" at bounding box center [157, 386] width 110 height 27
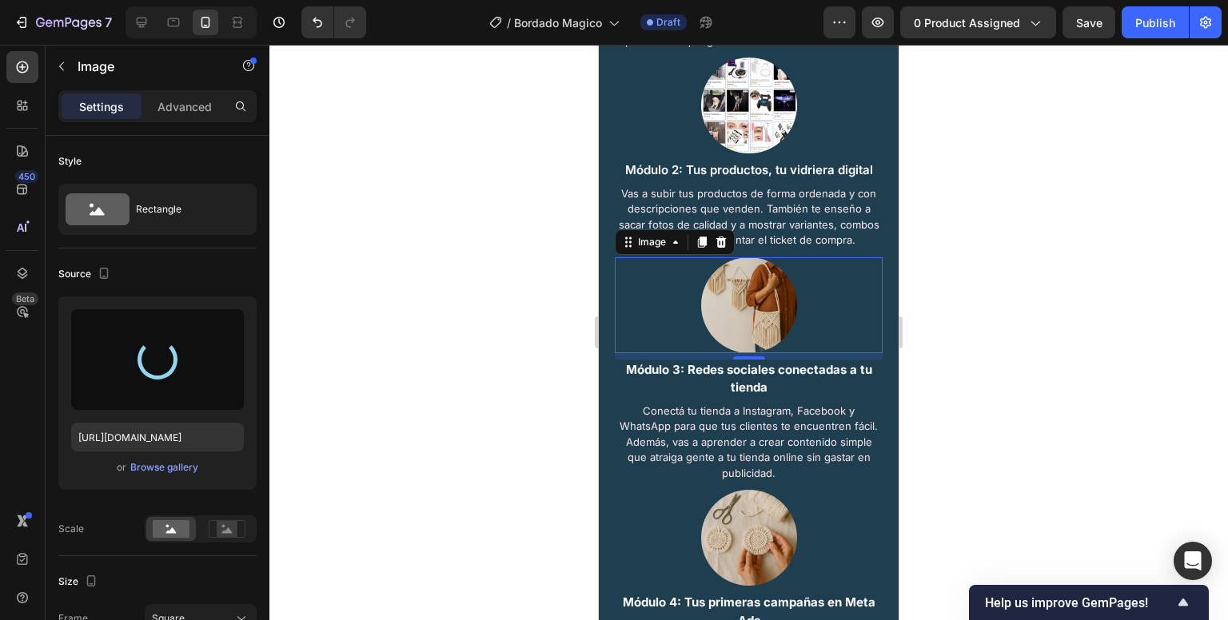
type input "https://cdn.shopify.com/s/files/1/0732/5945/0553/files/gempages_586379118199702…"
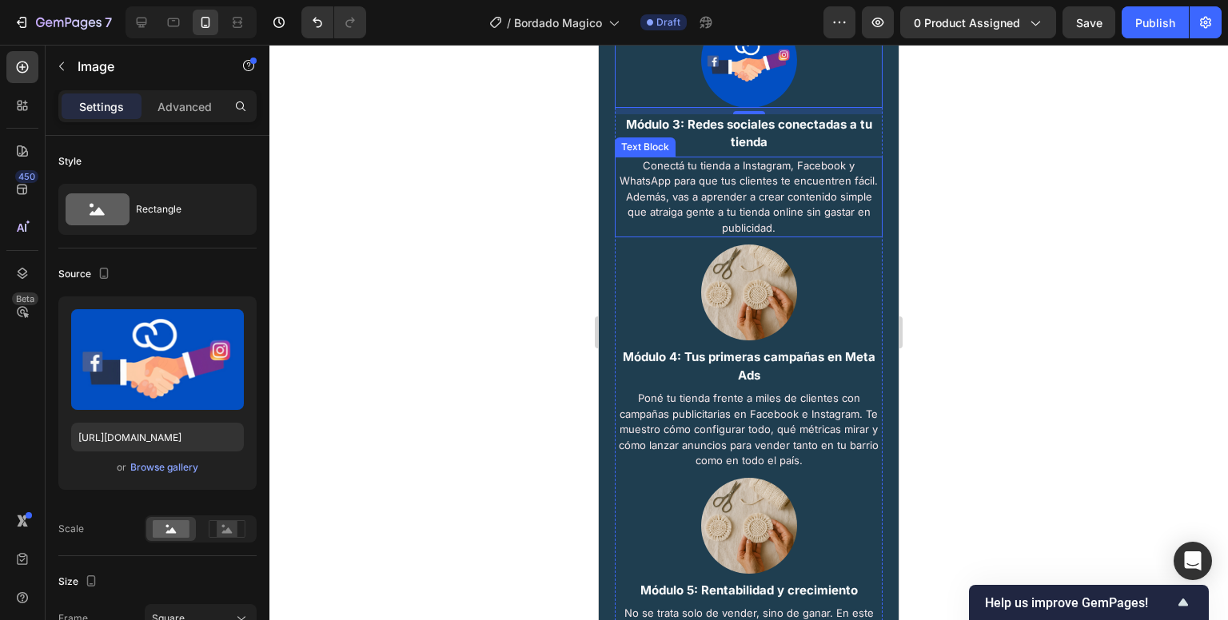
scroll to position [2170, 0]
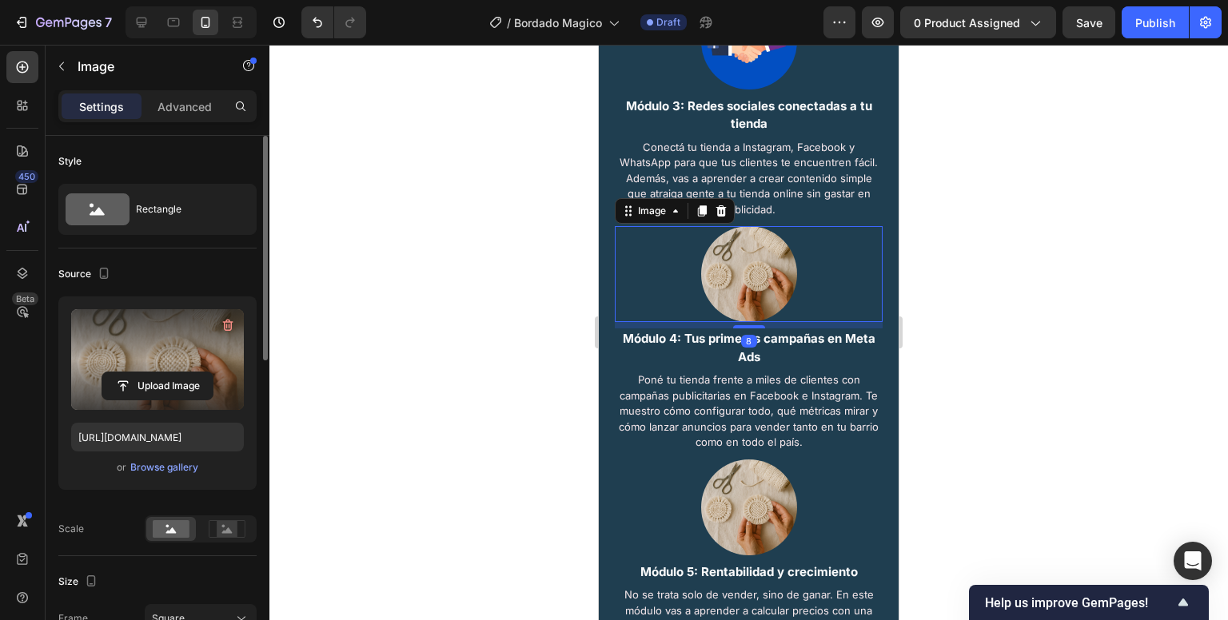
click at [176, 356] on label at bounding box center [157, 359] width 173 height 101
click at [176, 373] on input "file" at bounding box center [157, 386] width 110 height 27
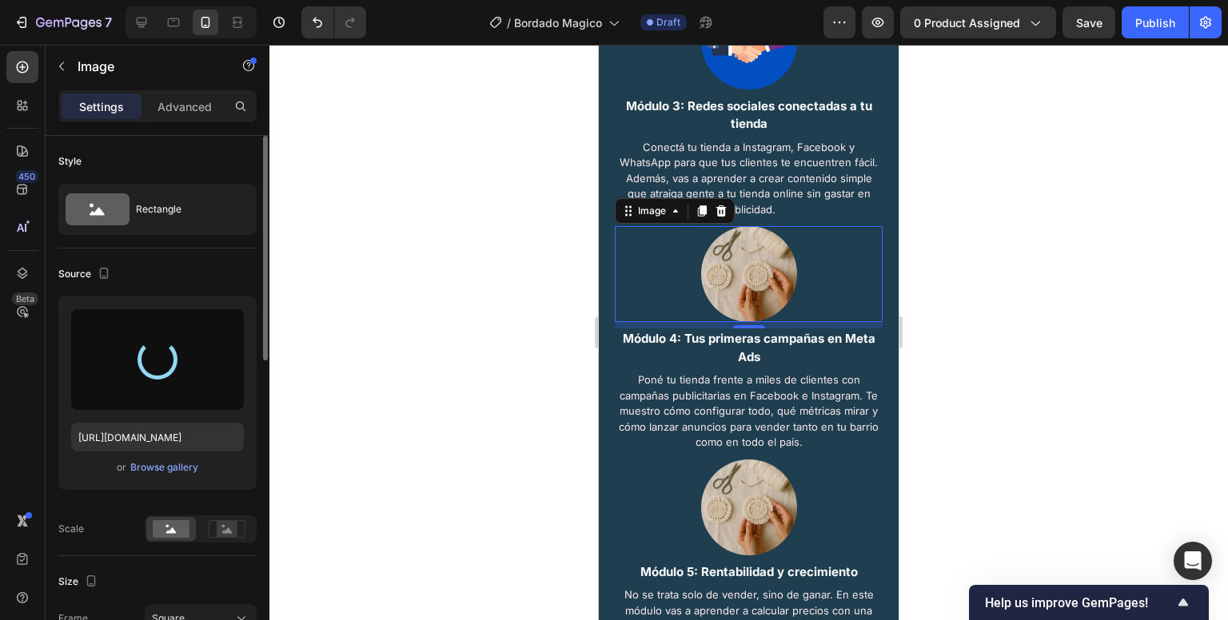
type input "https://cdn.shopify.com/s/files/1/0732/5945/0553/files/gempages_586379118199702…"
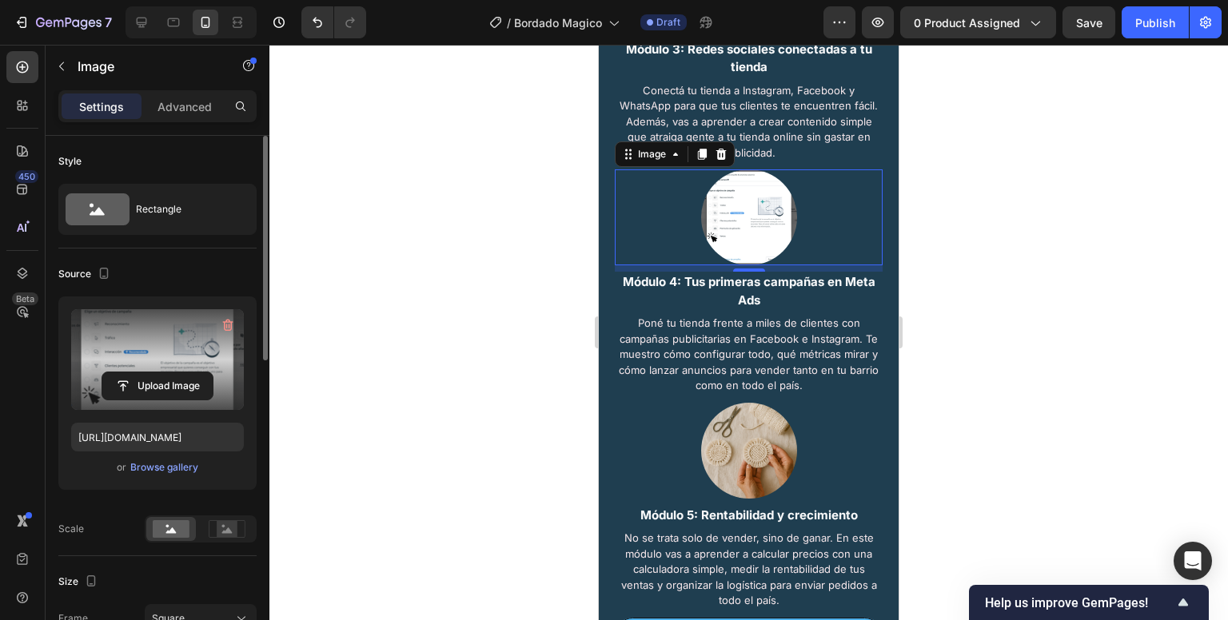
scroll to position [2330, 0]
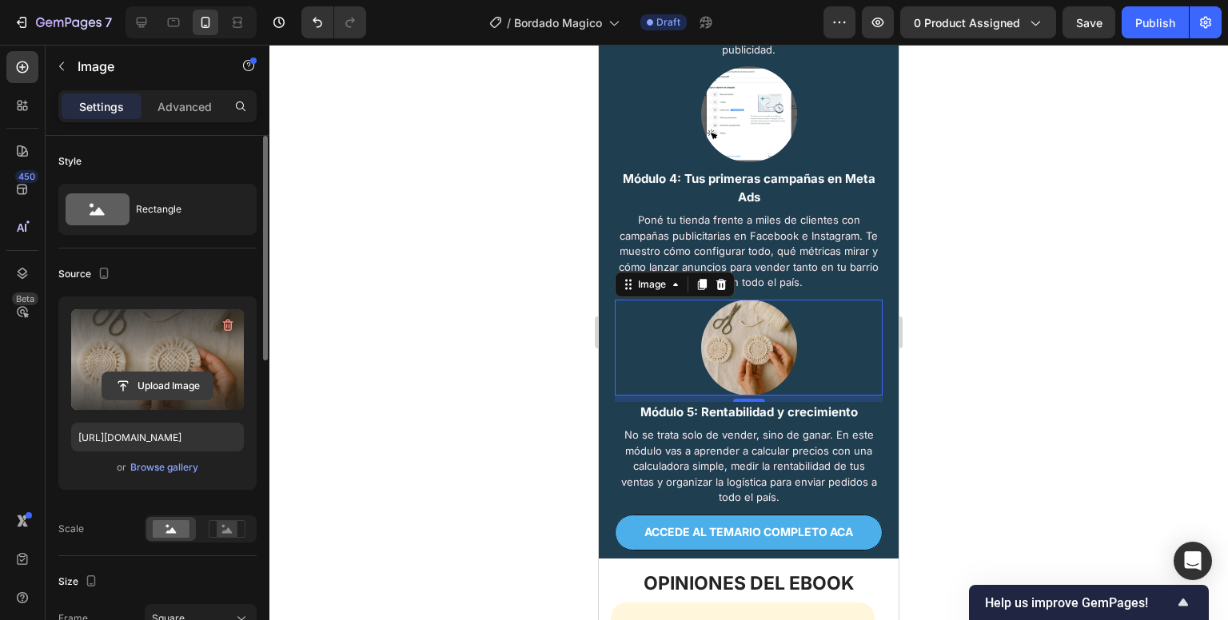
click at [197, 373] on input "file" at bounding box center [157, 386] width 110 height 27
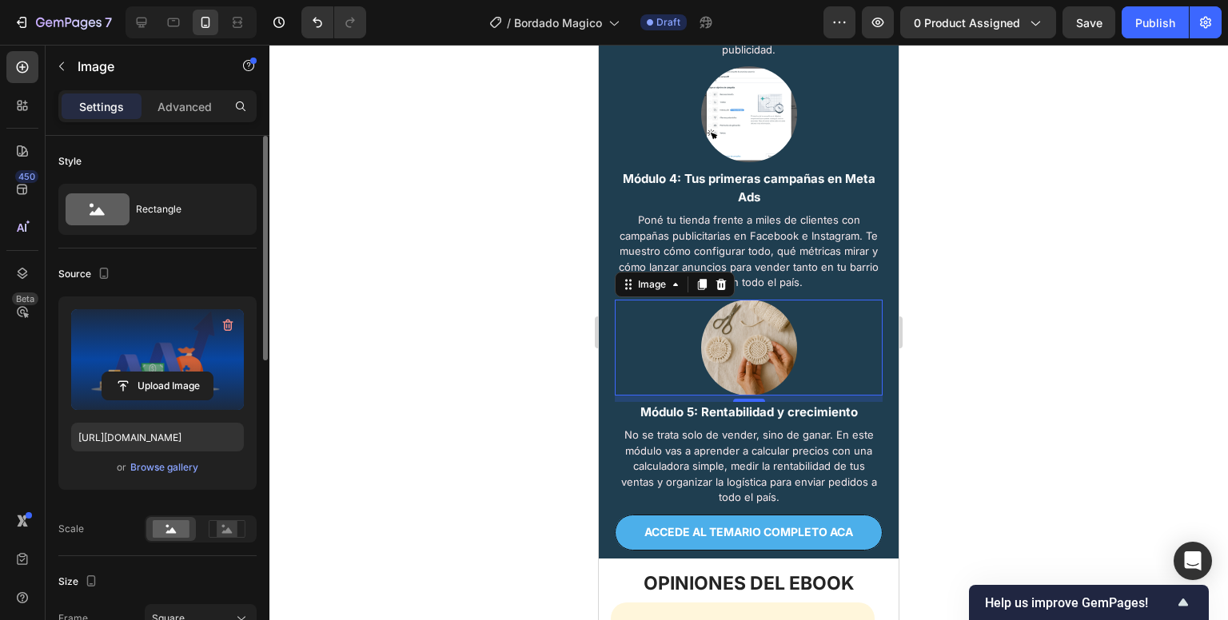
type input "https://cdn.shopify.com/s/files/1/0732/5945/0553/files/gempages_586379118199702…"
click at [536, 330] on div at bounding box center [748, 333] width 959 height 576
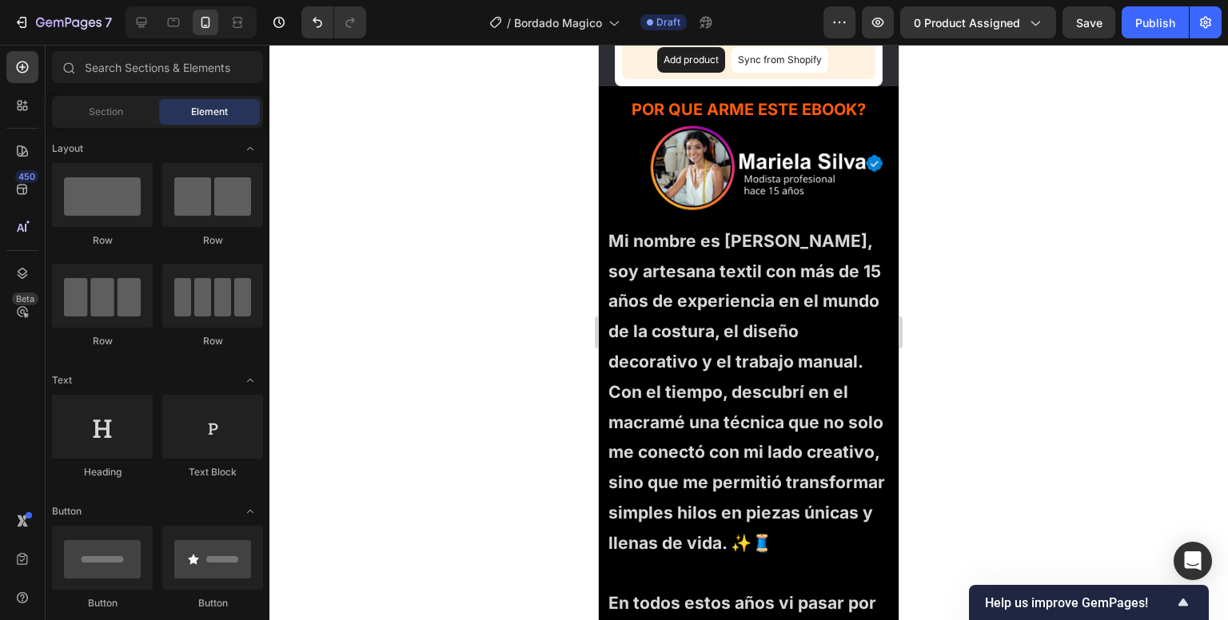
scroll to position [3921, 0]
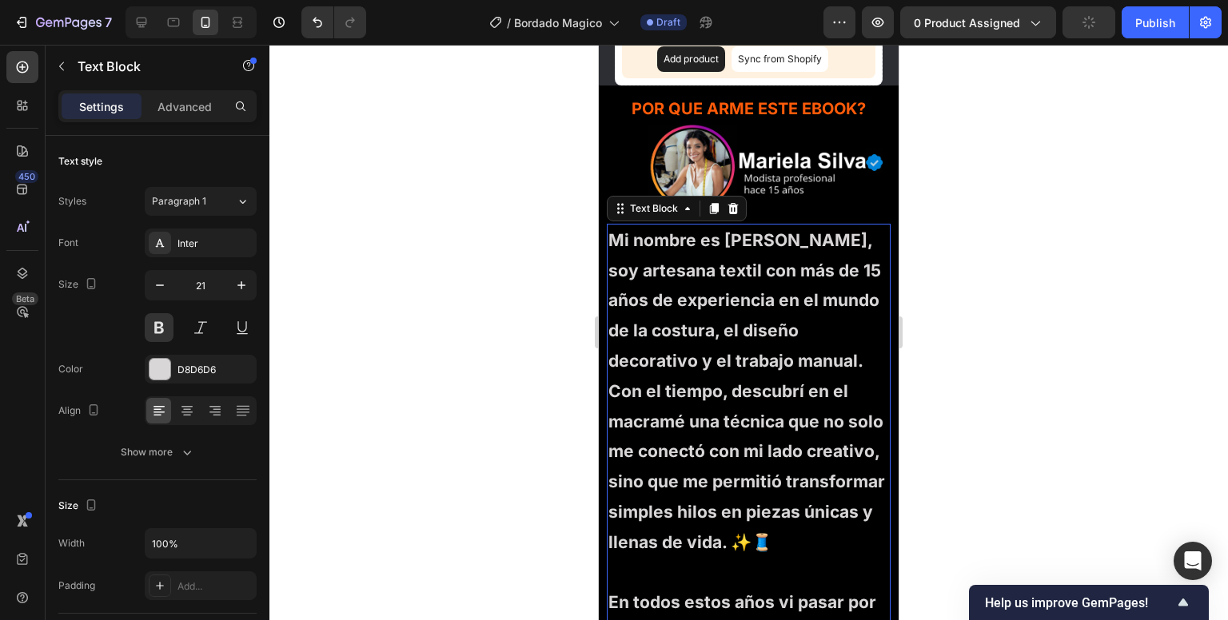
click at [758, 294] on p "Mi nombre es [PERSON_NAME], soy artesana textil con más de 15 años de experienc…" at bounding box center [748, 406] width 281 height 363
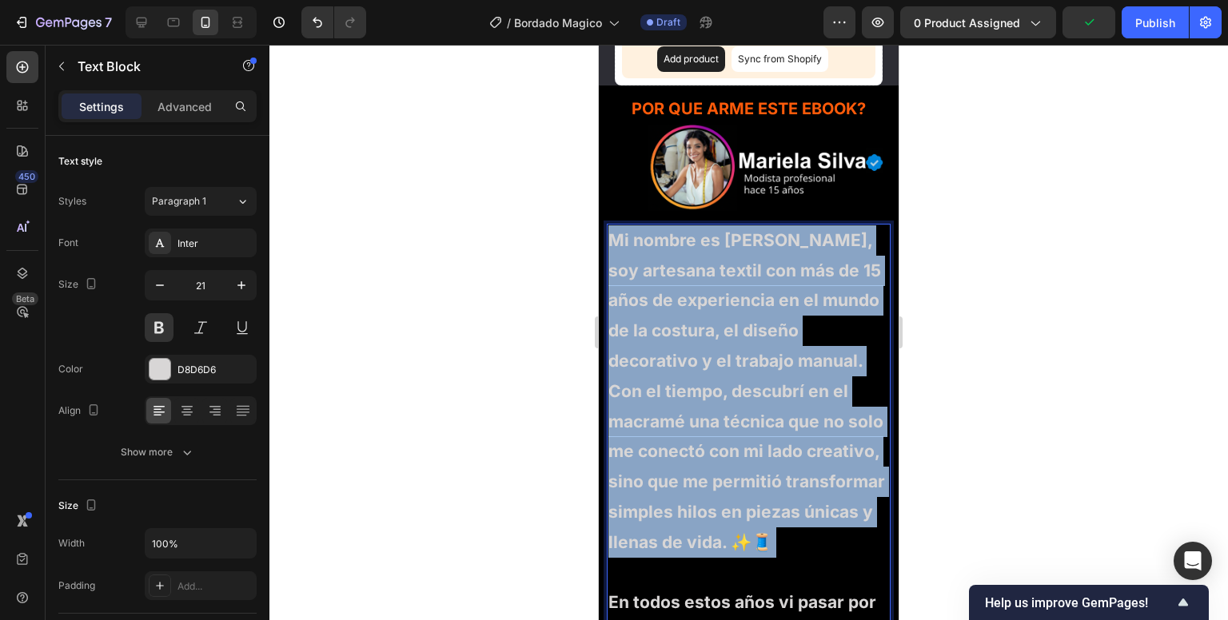
click at [758, 294] on p "Mi nombre es [PERSON_NAME], soy artesana textil con más de 15 años de experienc…" at bounding box center [748, 406] width 281 height 363
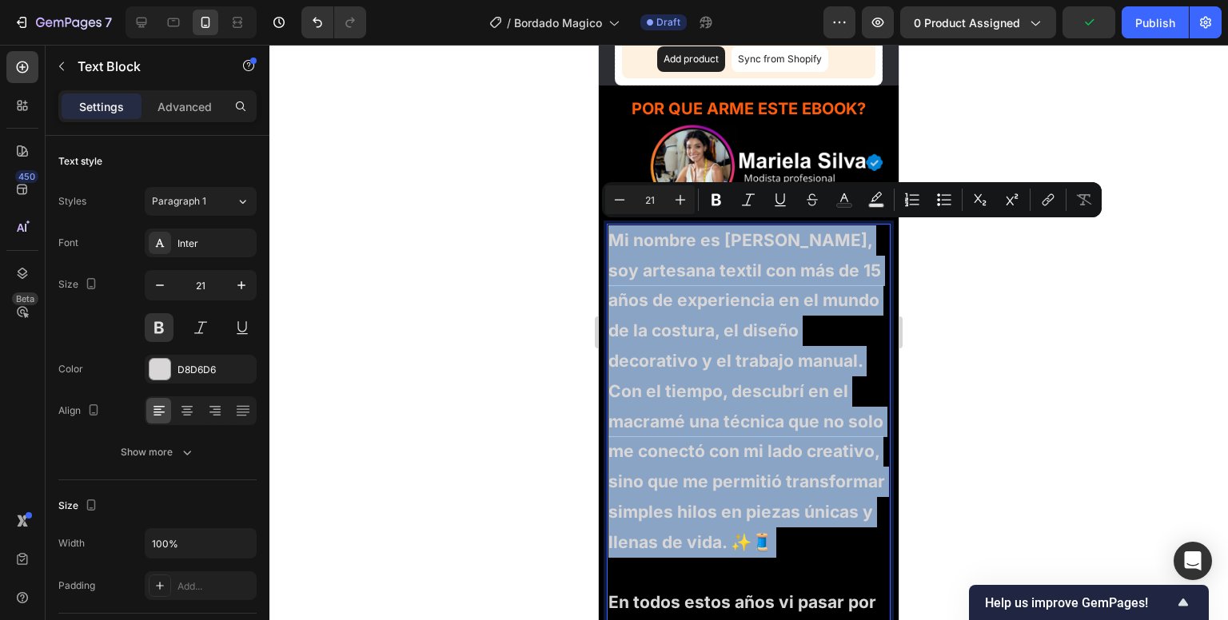
click at [732, 471] on p "Mi nombre es [PERSON_NAME], soy artesana textil con más de 15 años de experienc…" at bounding box center [748, 406] width 281 height 363
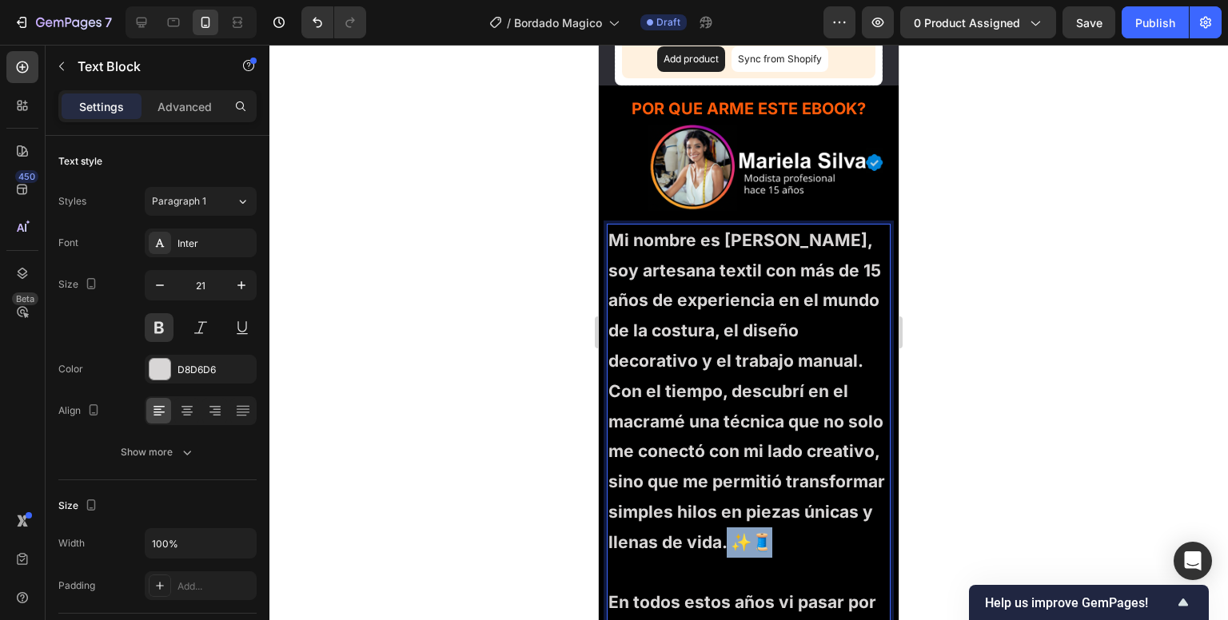
drag, startPoint x: 860, startPoint y: 539, endPoint x: 722, endPoint y: 565, distance: 140.8
click at [722, 565] on p "Mi nombre es [PERSON_NAME], soy artesana textil con más de 15 años de experienc…" at bounding box center [748, 406] width 281 height 363
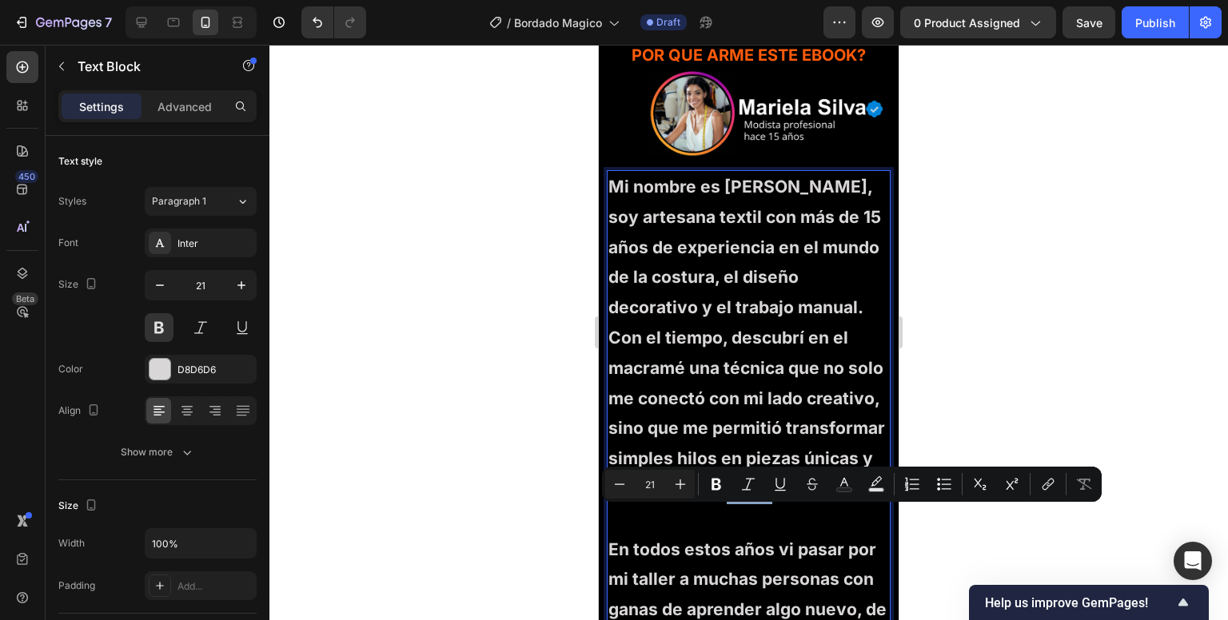
scroll to position [3969, 0]
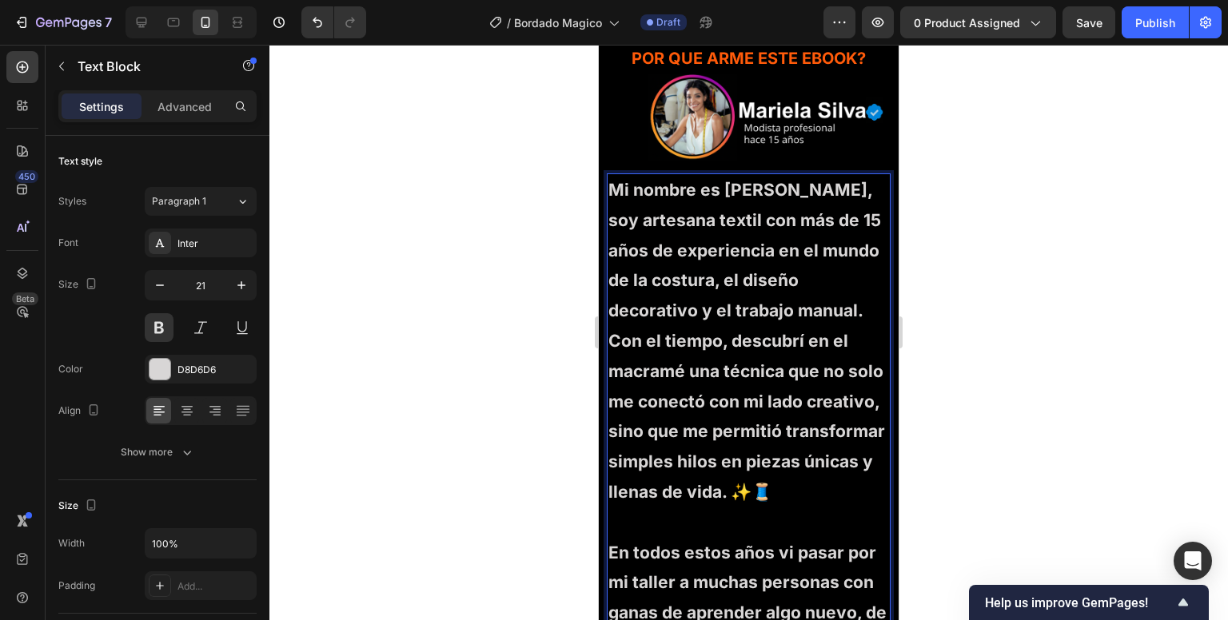
click at [754, 439] on p "Mi nombre es [PERSON_NAME], soy artesana textil con más de 15 años de experienc…" at bounding box center [748, 356] width 281 height 363
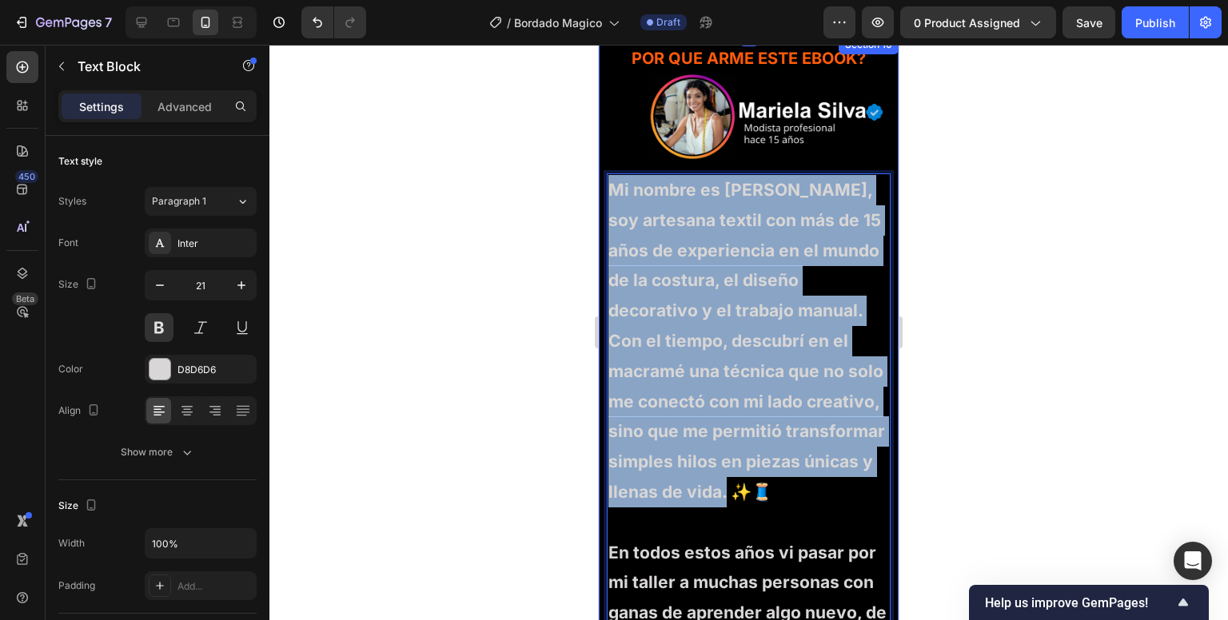
drag, startPoint x: 855, startPoint y: 492, endPoint x: 604, endPoint y: 161, distance: 416.0
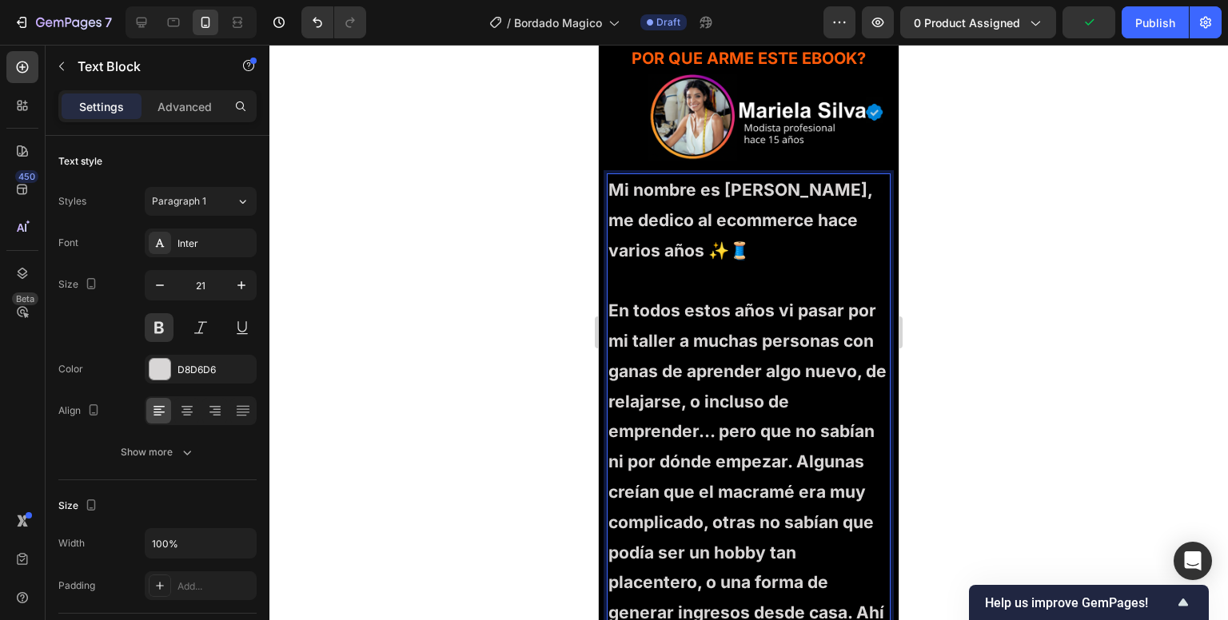
click at [783, 189] on p "Mi nombre es Tomas, me dedico al ecommerce hace varios años ✨🧵" at bounding box center [748, 235] width 281 height 121
click at [779, 190] on p "Mi nombre es Tomas, me dedico al ecommerce hace varios años ✨🧵" at bounding box center [748, 235] width 281 height 121
click at [781, 190] on p "Mi nombre es Tomas, me dedico al ecommerce hace v arios años ✨🧵" at bounding box center [748, 235] width 281 height 121
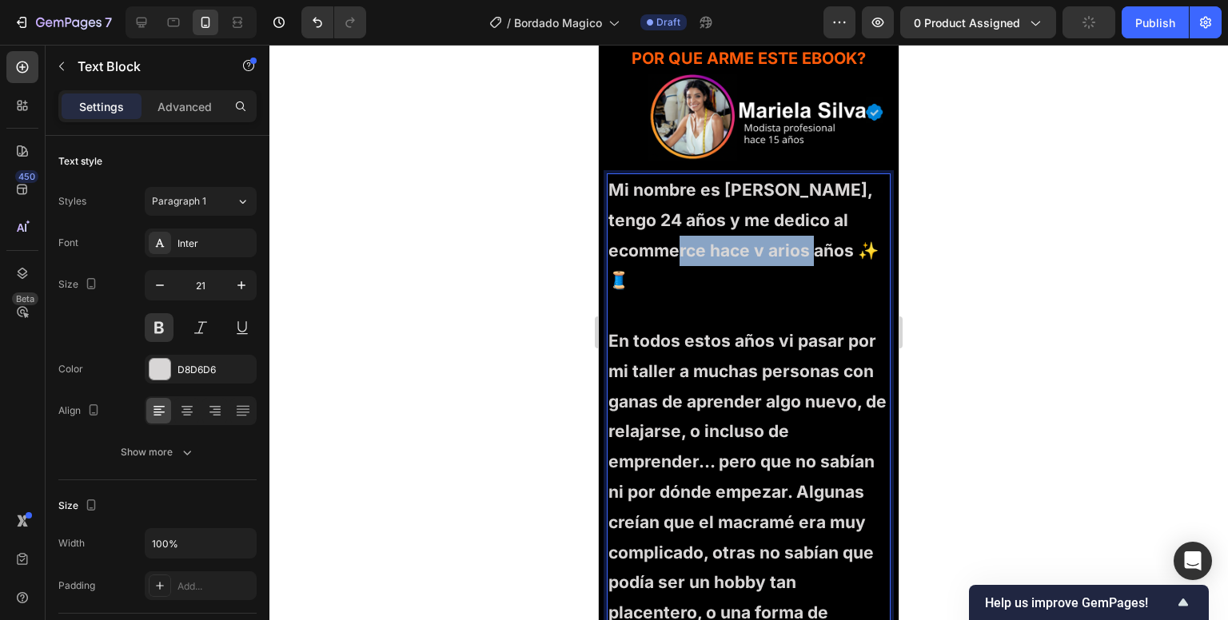
drag, startPoint x: 797, startPoint y: 249, endPoint x: 649, endPoint y: 251, distance: 147.9
click at [649, 251] on p "Mi nombre es Tomas, tengo 24 años y me dedico al ecommerce hace v arios años ✨🧵" at bounding box center [748, 250] width 281 height 151
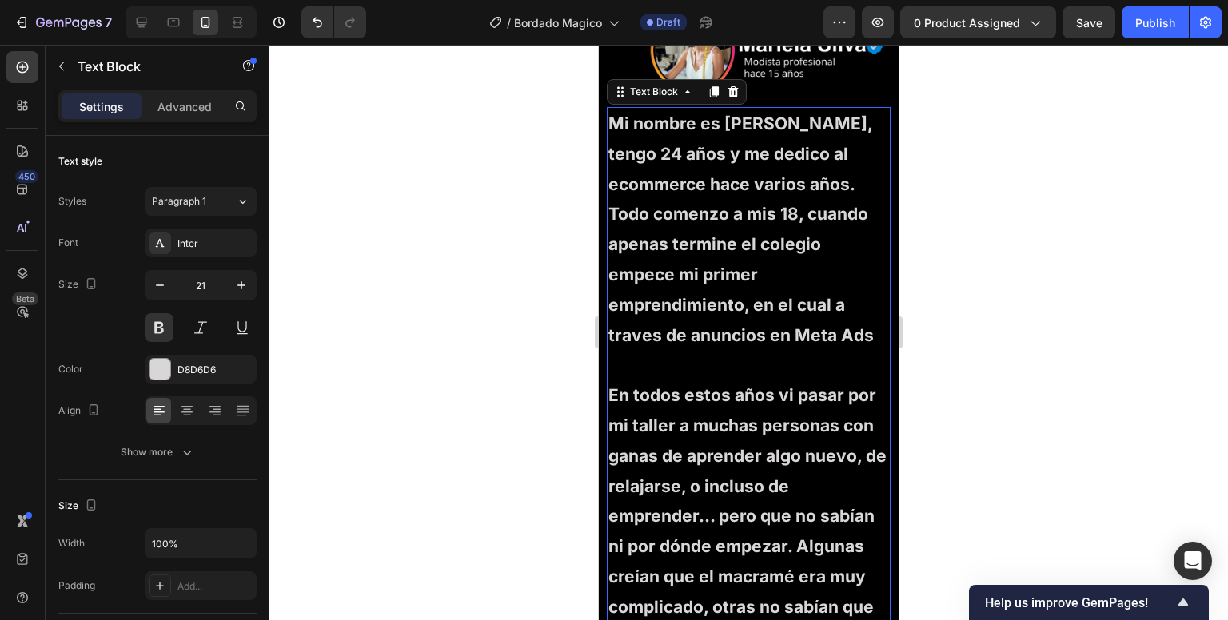
scroll to position [4004, 0]
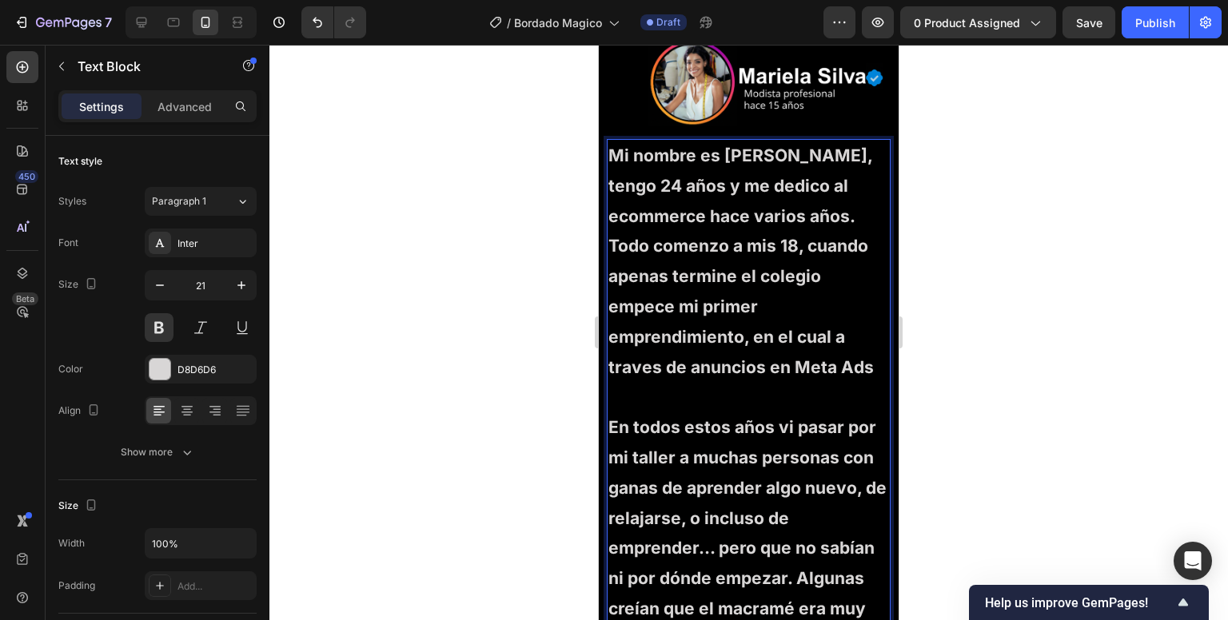
click at [649, 251] on p "Mi nombre es Tomas, tengo 24 años y me dedico al ecommerce hace varios años. To…" at bounding box center [748, 277] width 281 height 272
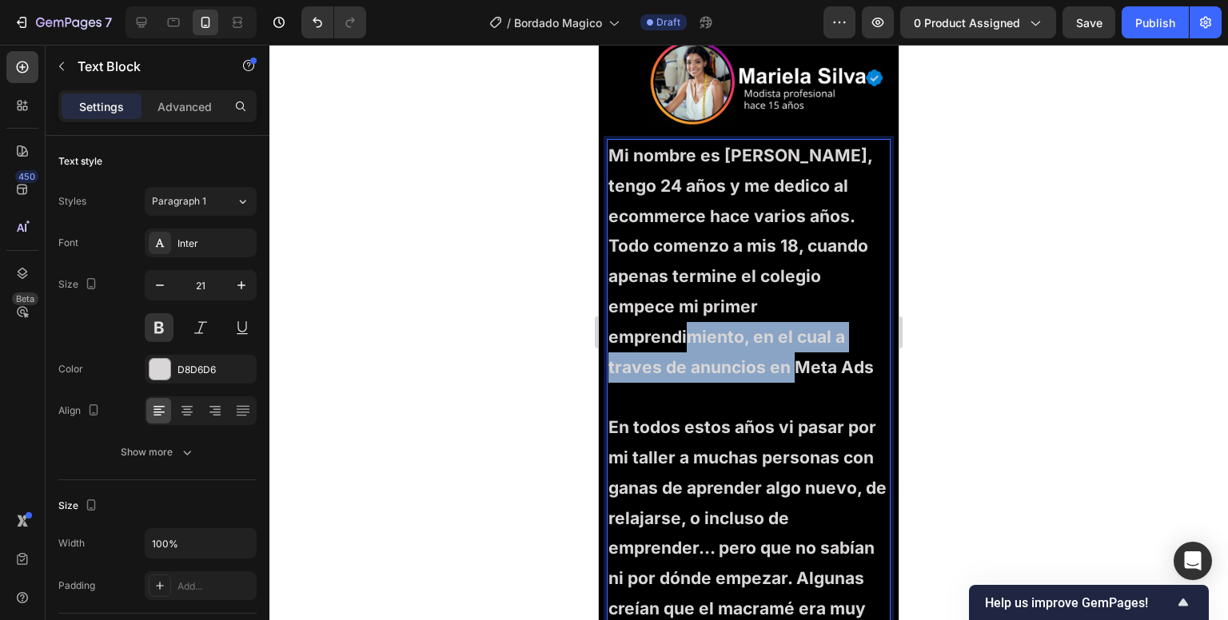
drag, startPoint x: 870, startPoint y: 334, endPoint x: 752, endPoint y: 301, distance: 123.0
click at [752, 301] on p "Mi nombre es Tomas, tengo 24 años y me dedico al ecommerce hace varios años. To…" at bounding box center [748, 277] width 281 height 272
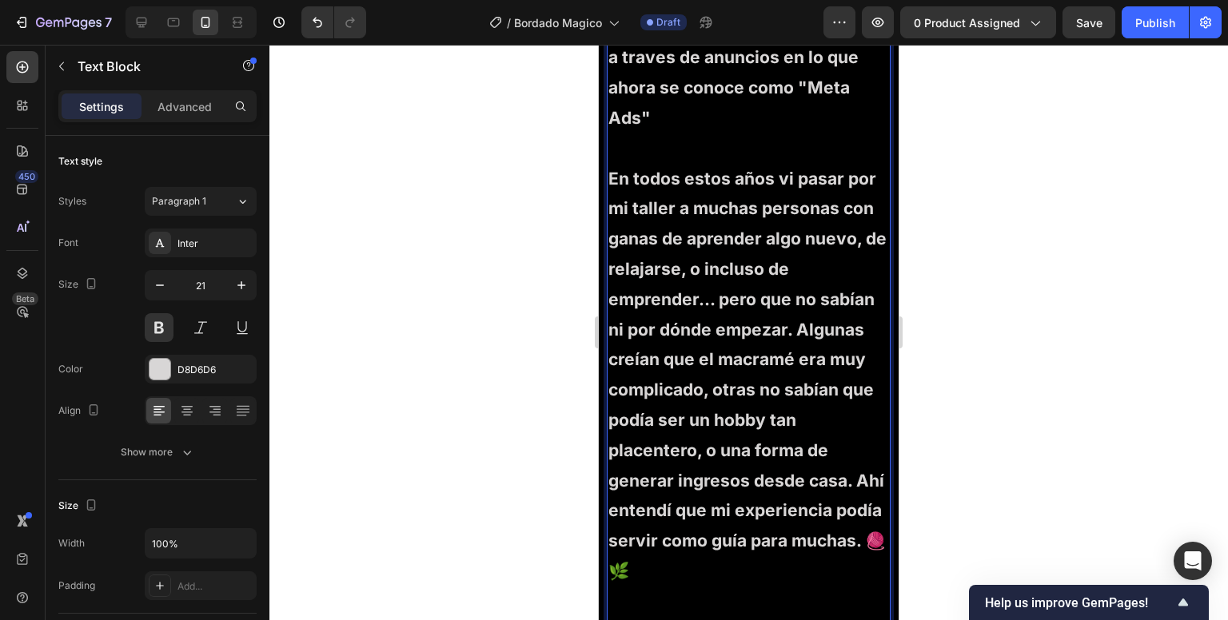
scroll to position [4349, 0]
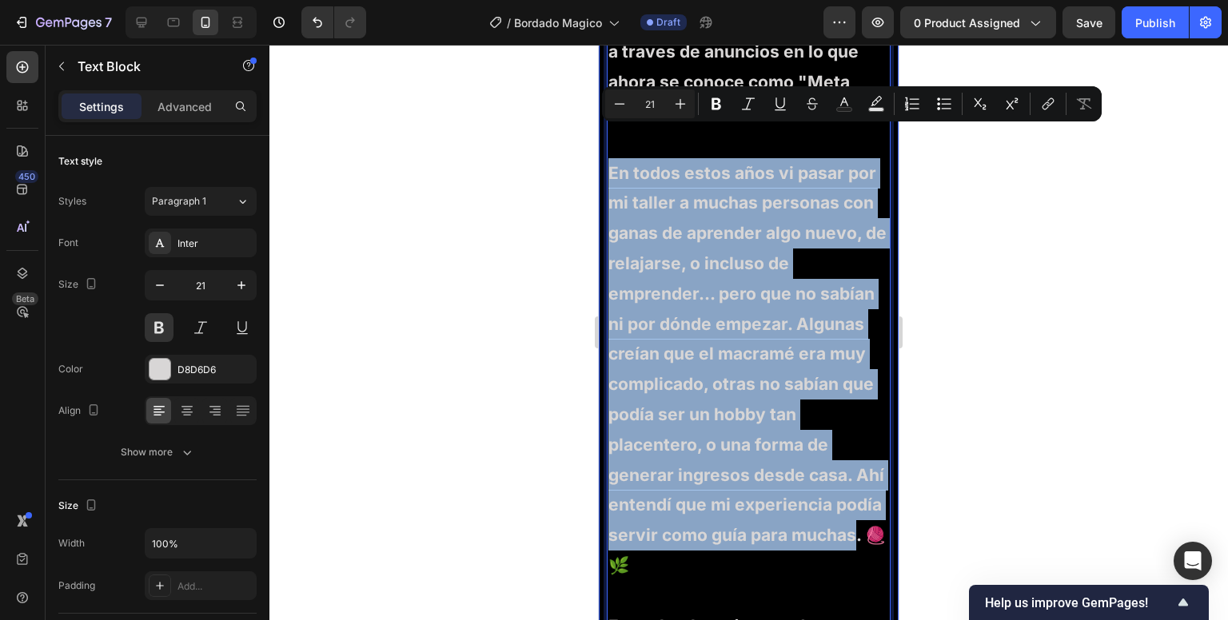
drag, startPoint x: 676, startPoint y: 533, endPoint x: 604, endPoint y: 139, distance: 400.7
click at [604, 139] on div "Heading POR QUE ARME ESTE EBOOK? Heading Image Row Mi nombre es Tomas, tengo 24…" at bounding box center [749, 615] width 300 height 1921
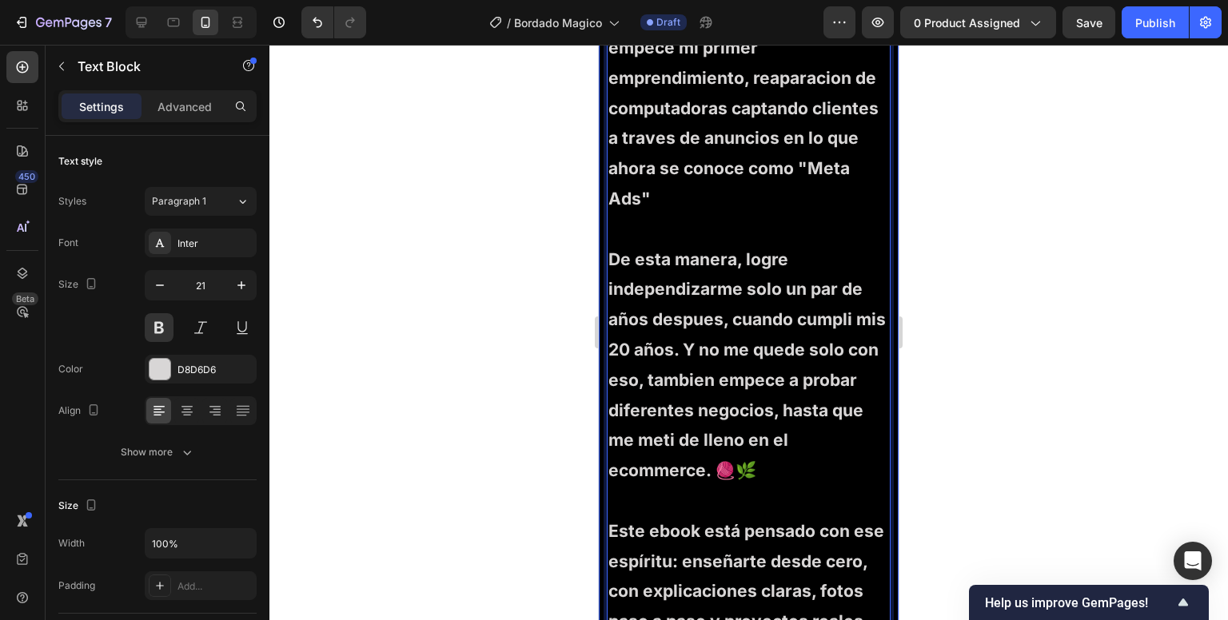
scroll to position [4260, 0]
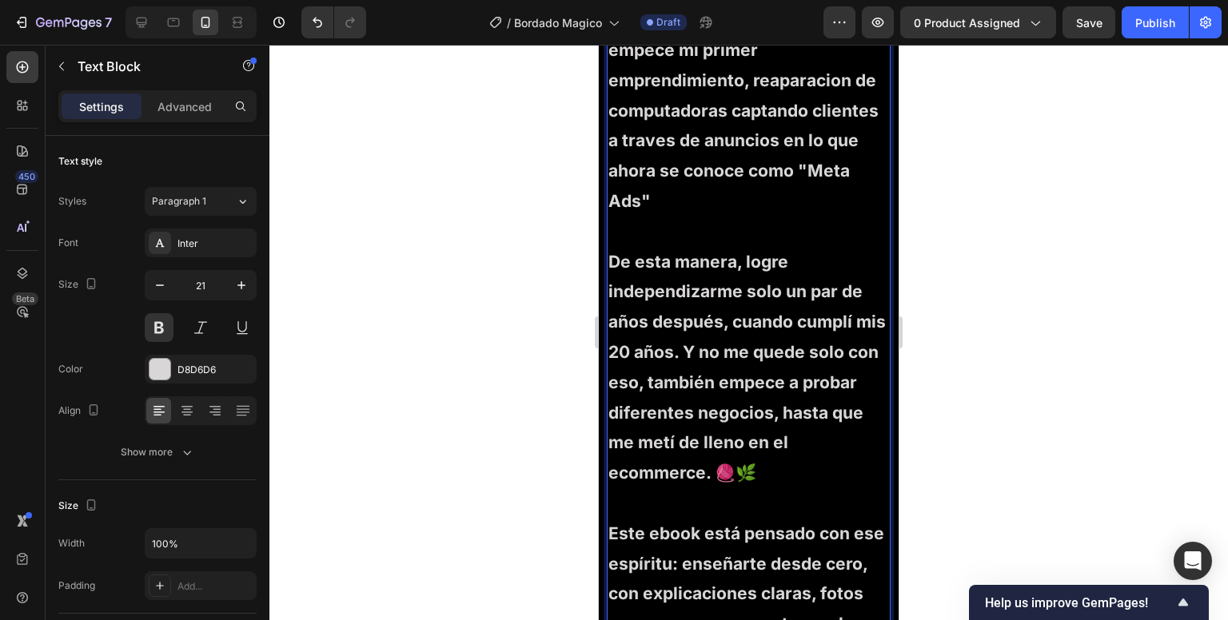
click at [797, 340] on p "De esta manera, logre independizarme solo un par de años después, cuando cumplí…" at bounding box center [748, 383] width 281 height 272
